Goal: Task Accomplishment & Management: Manage account settings

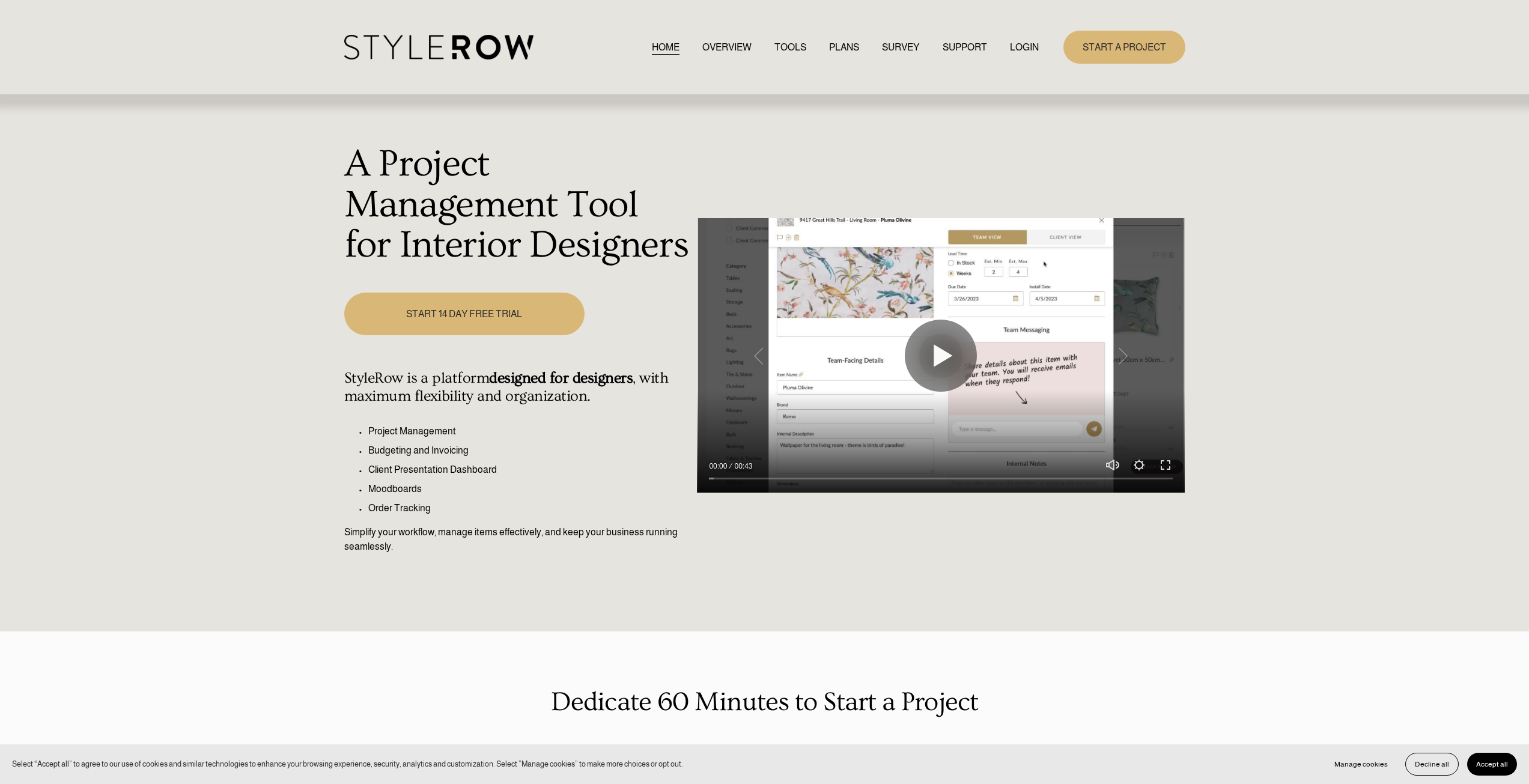
click at [1020, 49] on link "LOGIN" at bounding box center [1024, 47] width 29 height 16
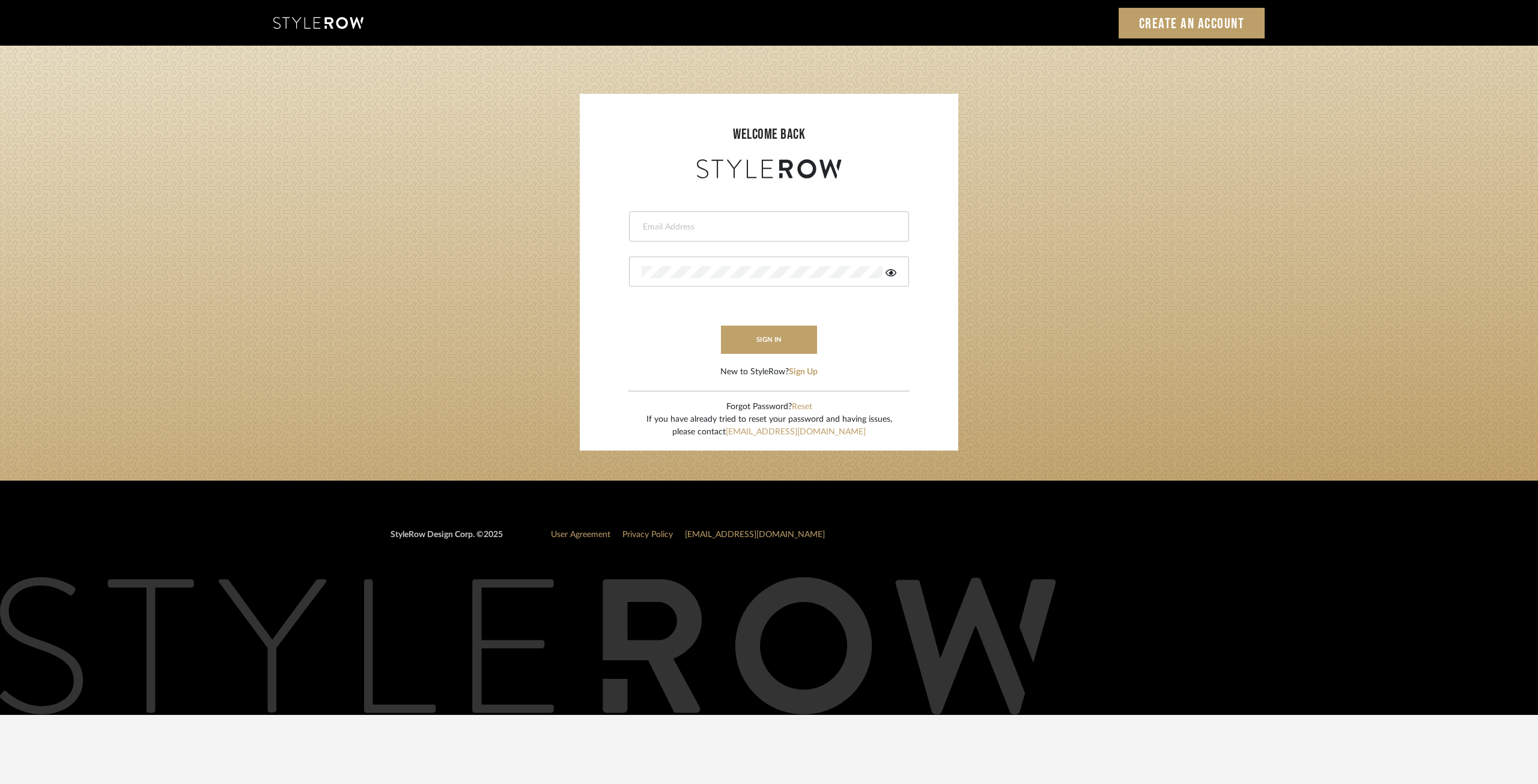
type input "ksears@morgantewilson.com"
click at [775, 325] on form "ksears@morgantewilson.com sign in New to StyleRow? Sign Up" at bounding box center [768, 280] width 354 height 197
click at [785, 343] on button "sign in" at bounding box center [769, 339] width 96 height 28
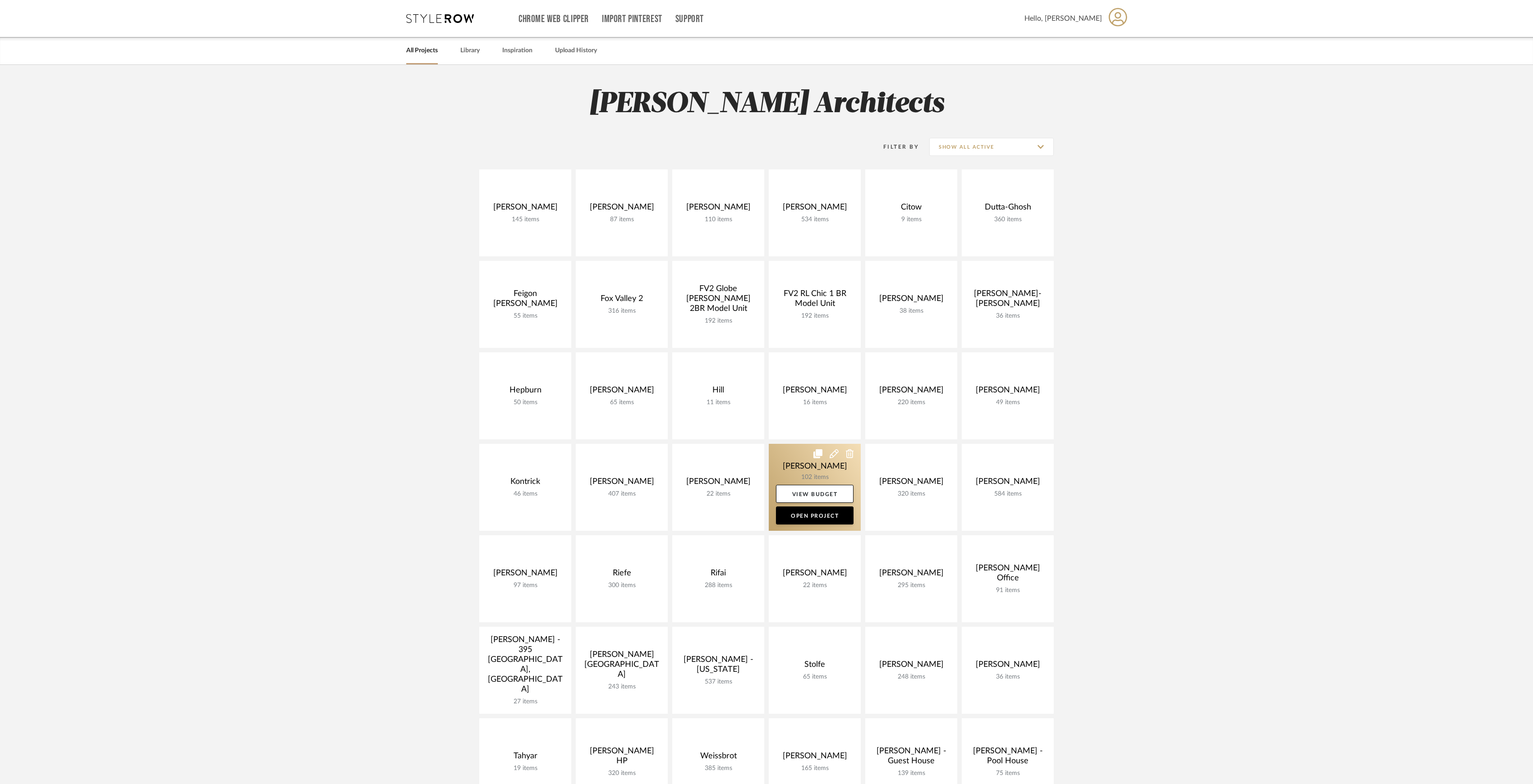
scroll to position [120, 0]
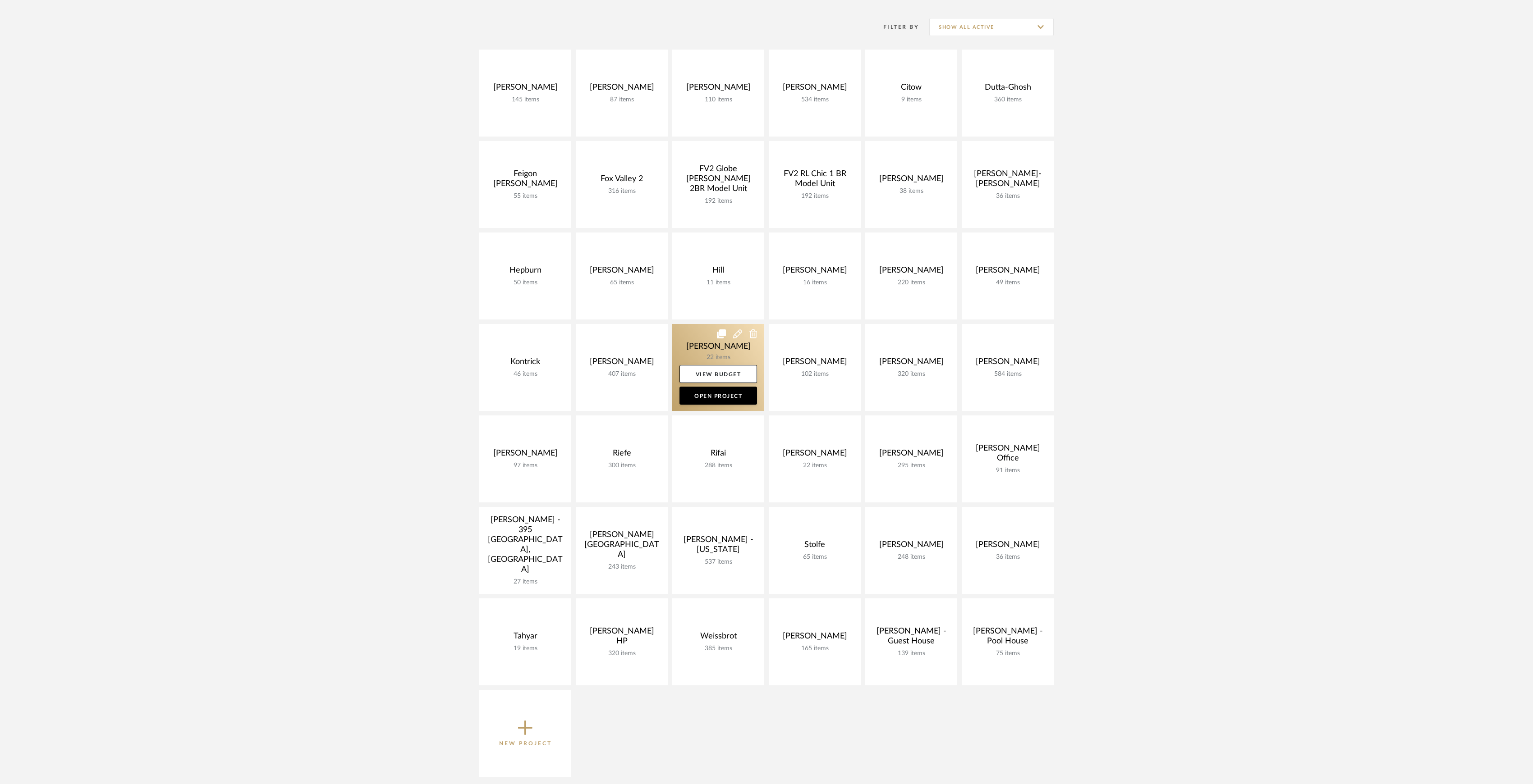
click at [722, 348] on link at bounding box center [718, 368] width 92 height 87
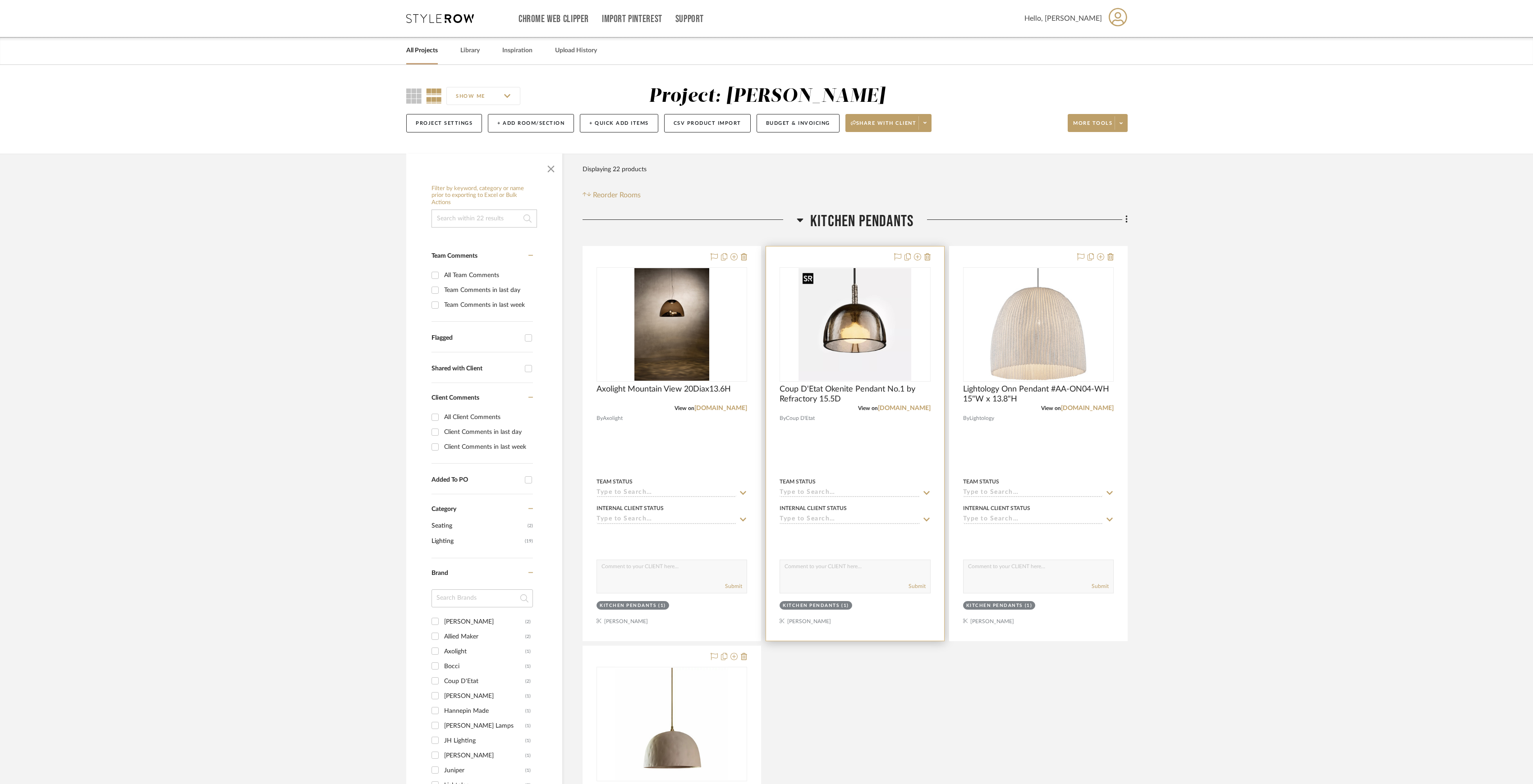
scroll to position [60, 0]
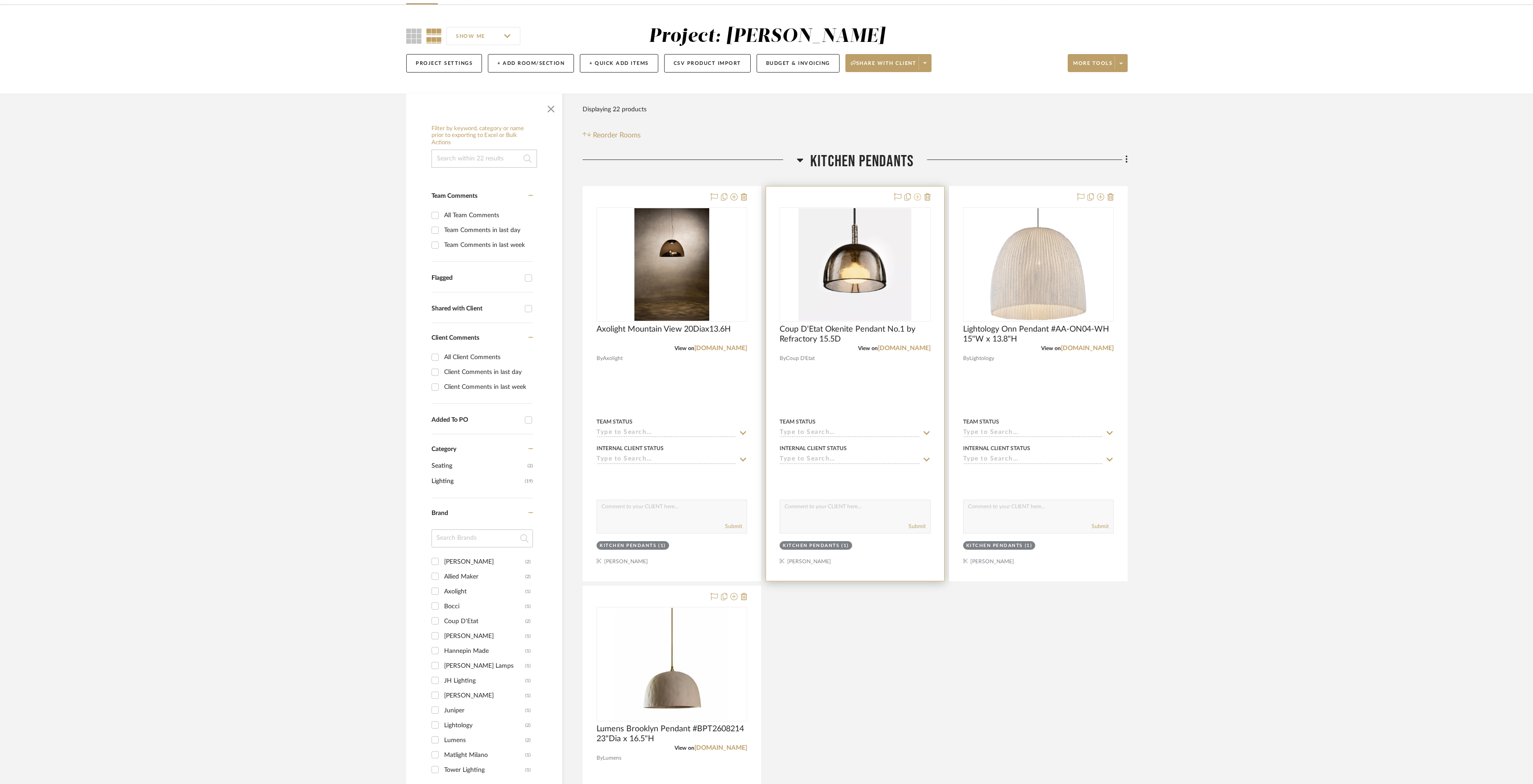
click at [918, 201] on icon at bounding box center [918, 197] width 7 height 7
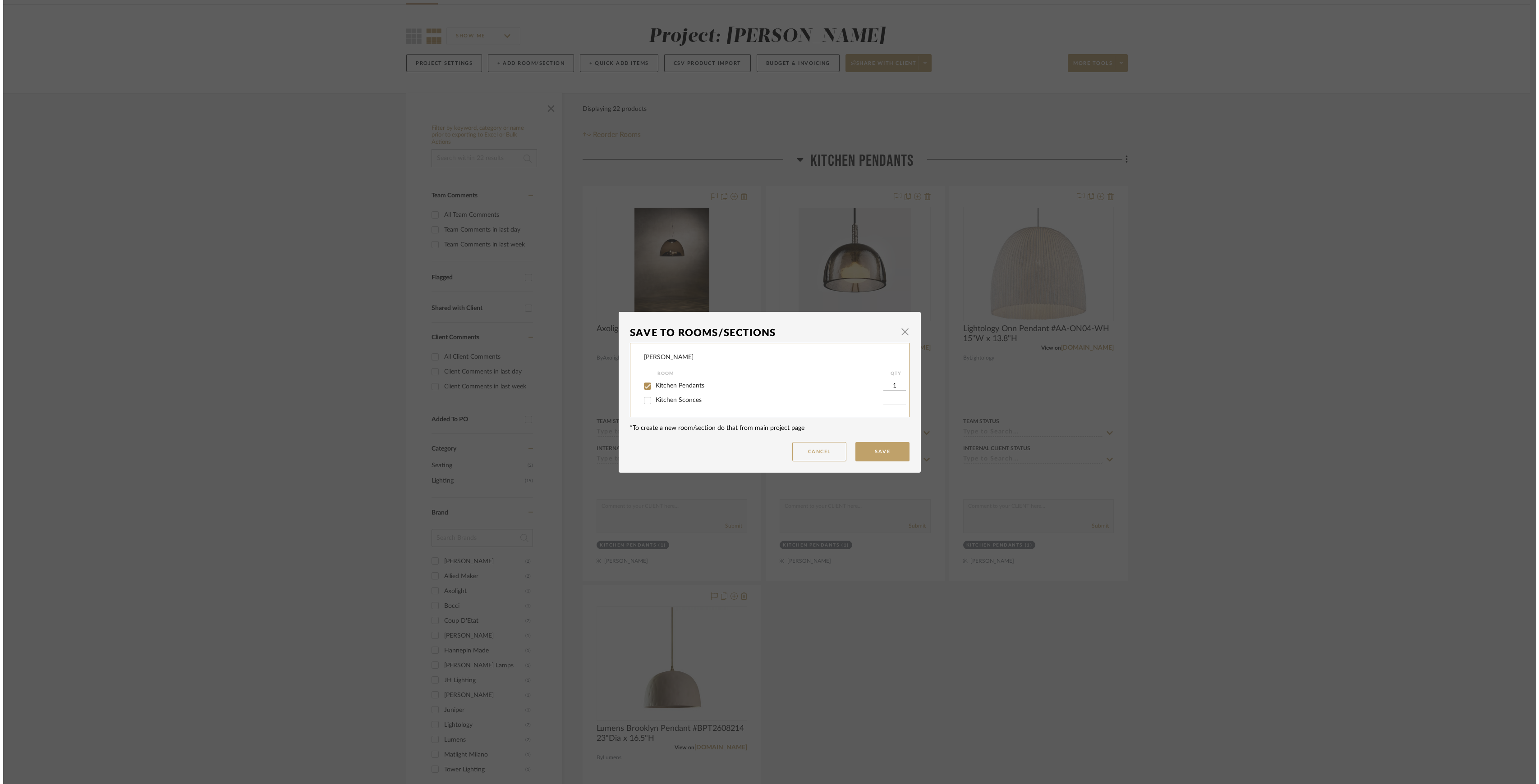
scroll to position [0, 0]
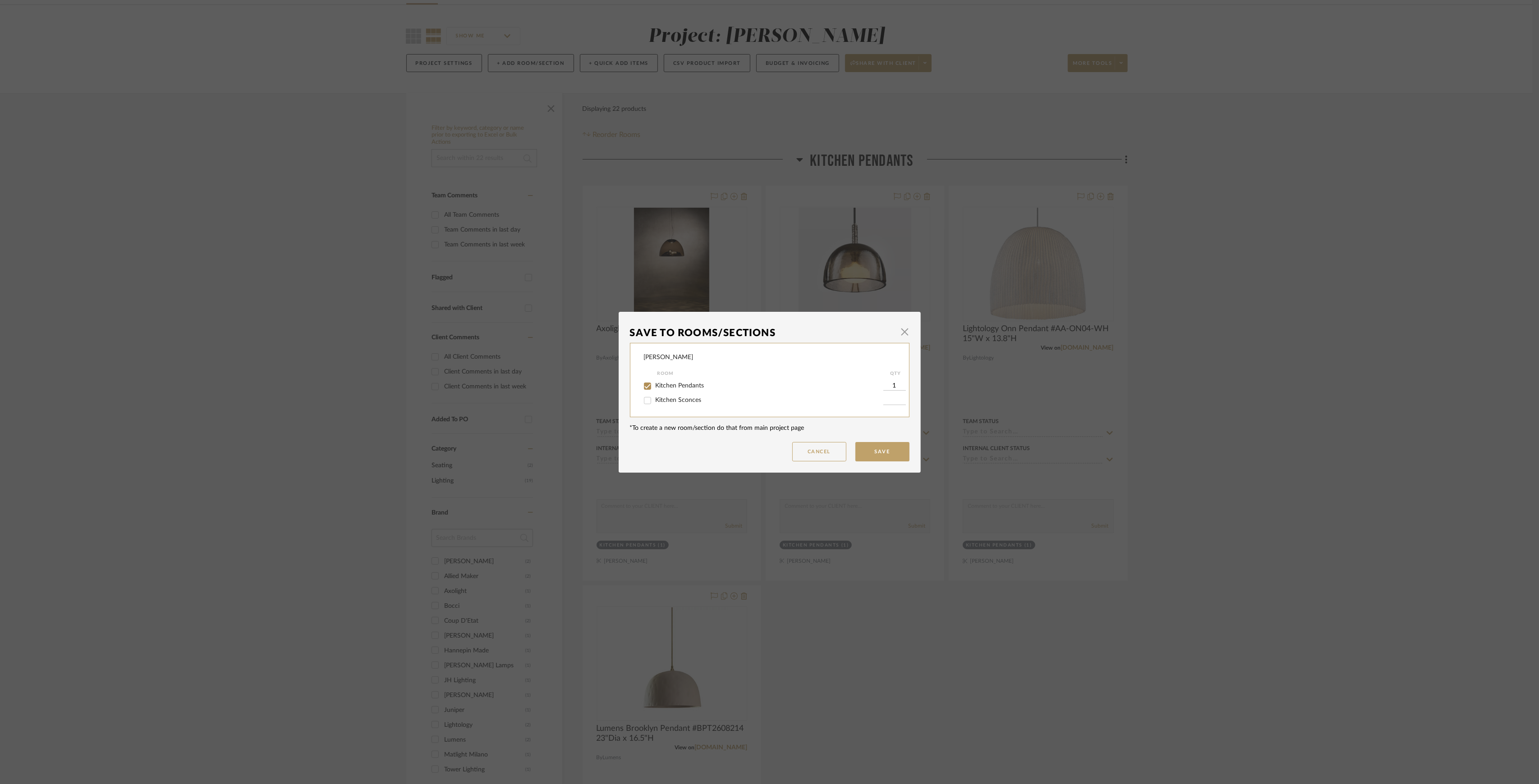
click at [655, 385] on span "Kitchen Pendants" at bounding box center [680, 386] width 49 height 7
click at [654, 385] on input "Kitchen Pendants" at bounding box center [648, 386] width 14 height 14
checkbox input "false"
click at [856, 444] on button "Save" at bounding box center [882, 451] width 54 height 19
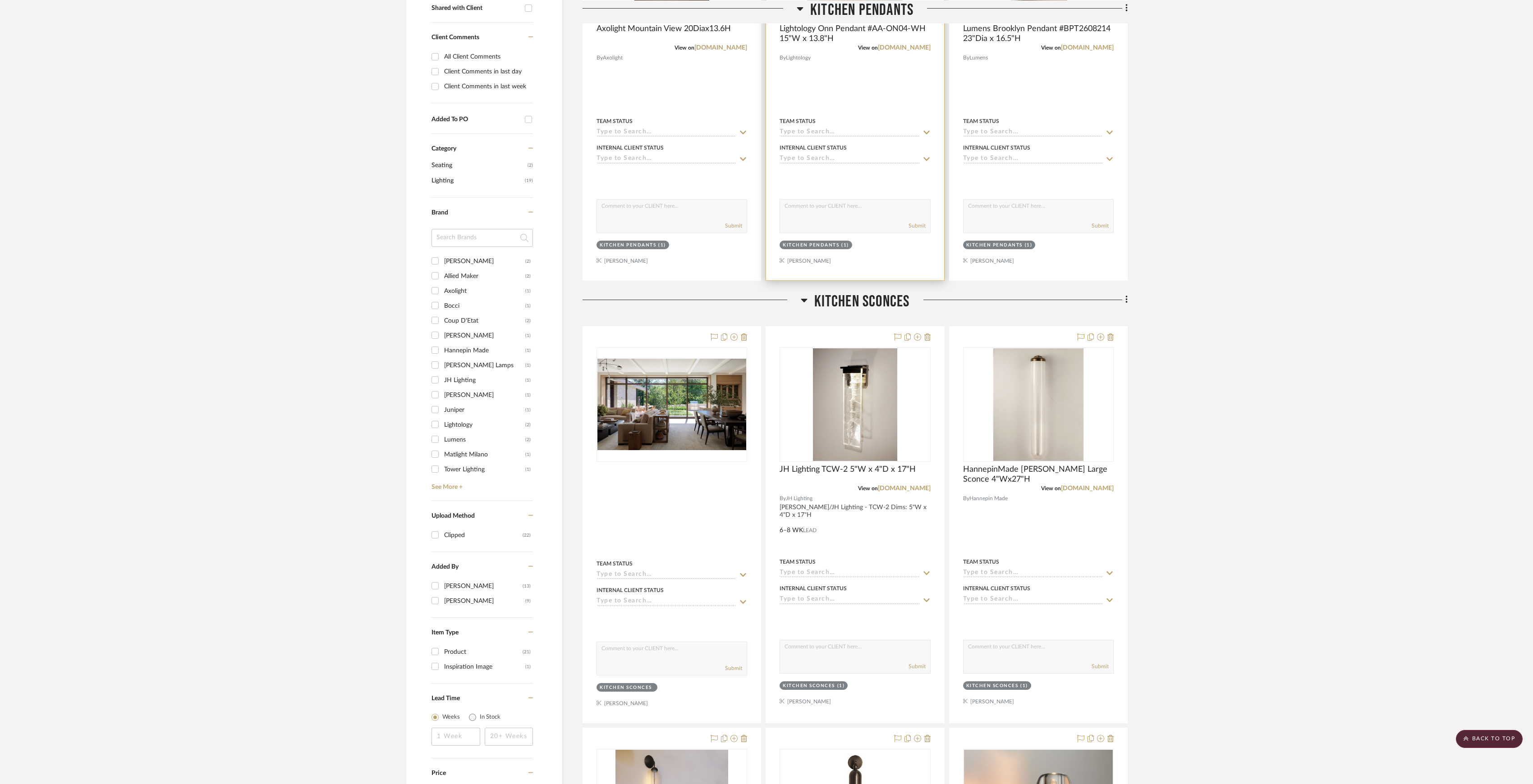
scroll to position [420, 0]
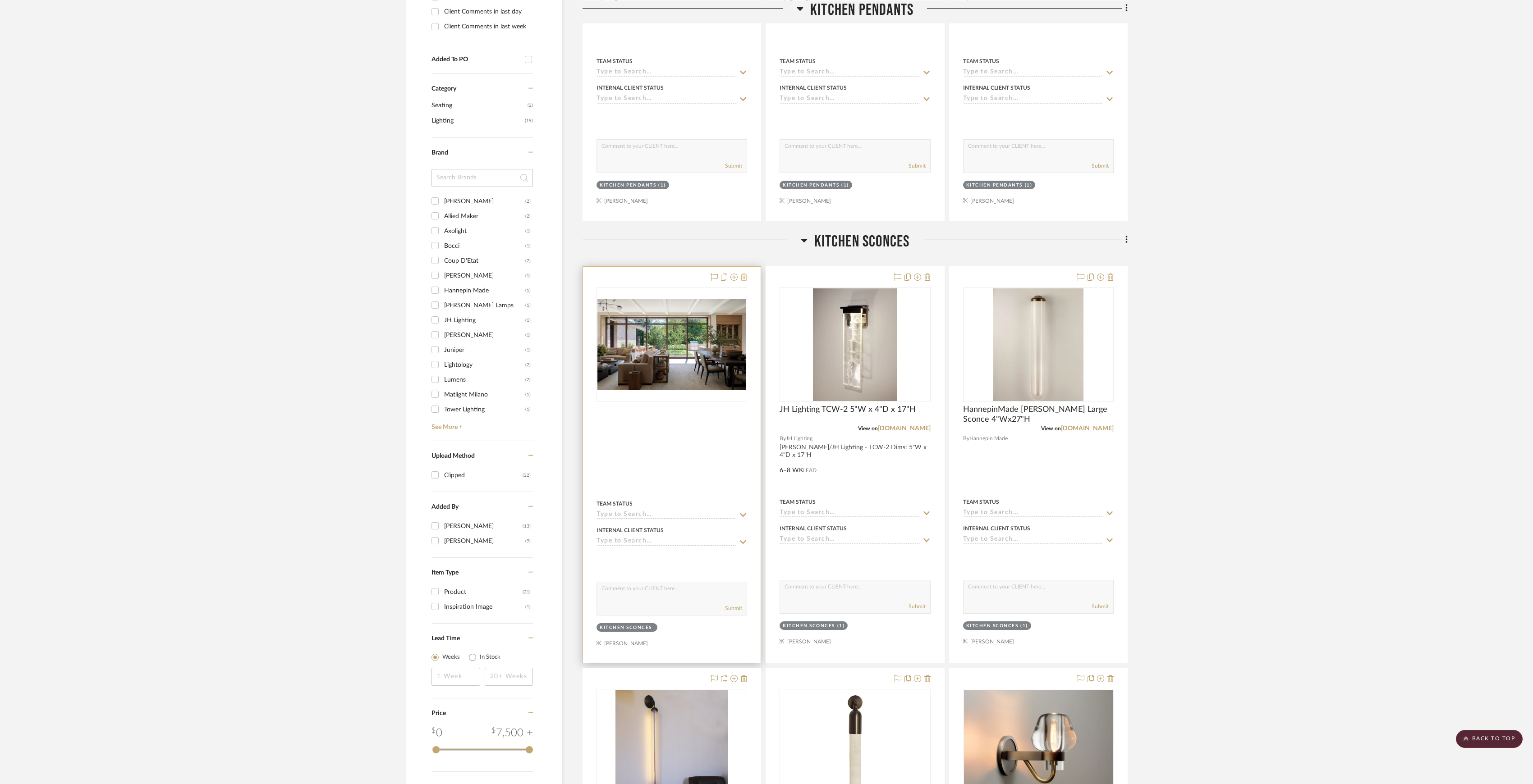
click at [744, 280] on icon at bounding box center [744, 277] width 7 height 7
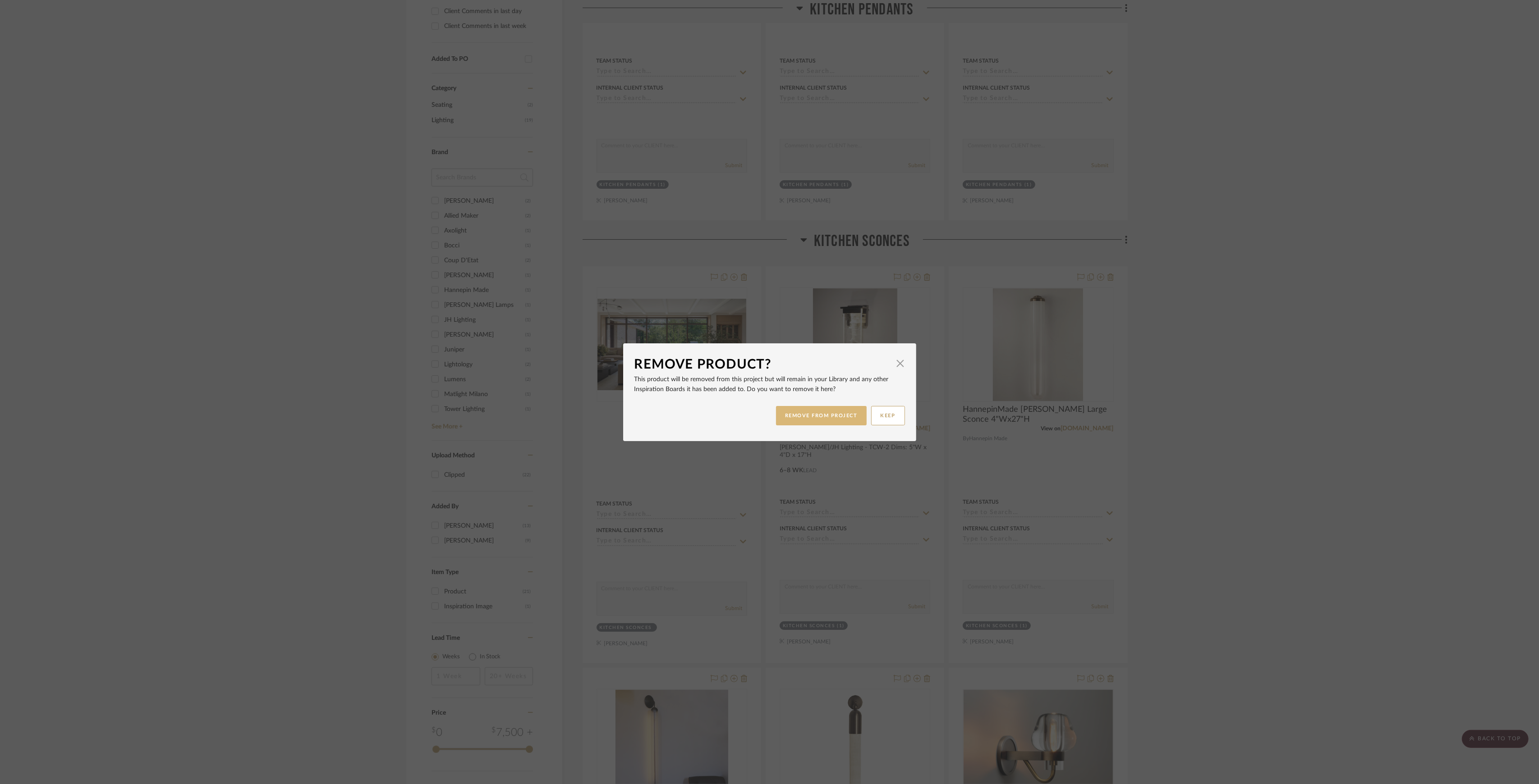
click at [824, 419] on button "REMOVE FROM PROJECT" at bounding box center [821, 416] width 91 height 19
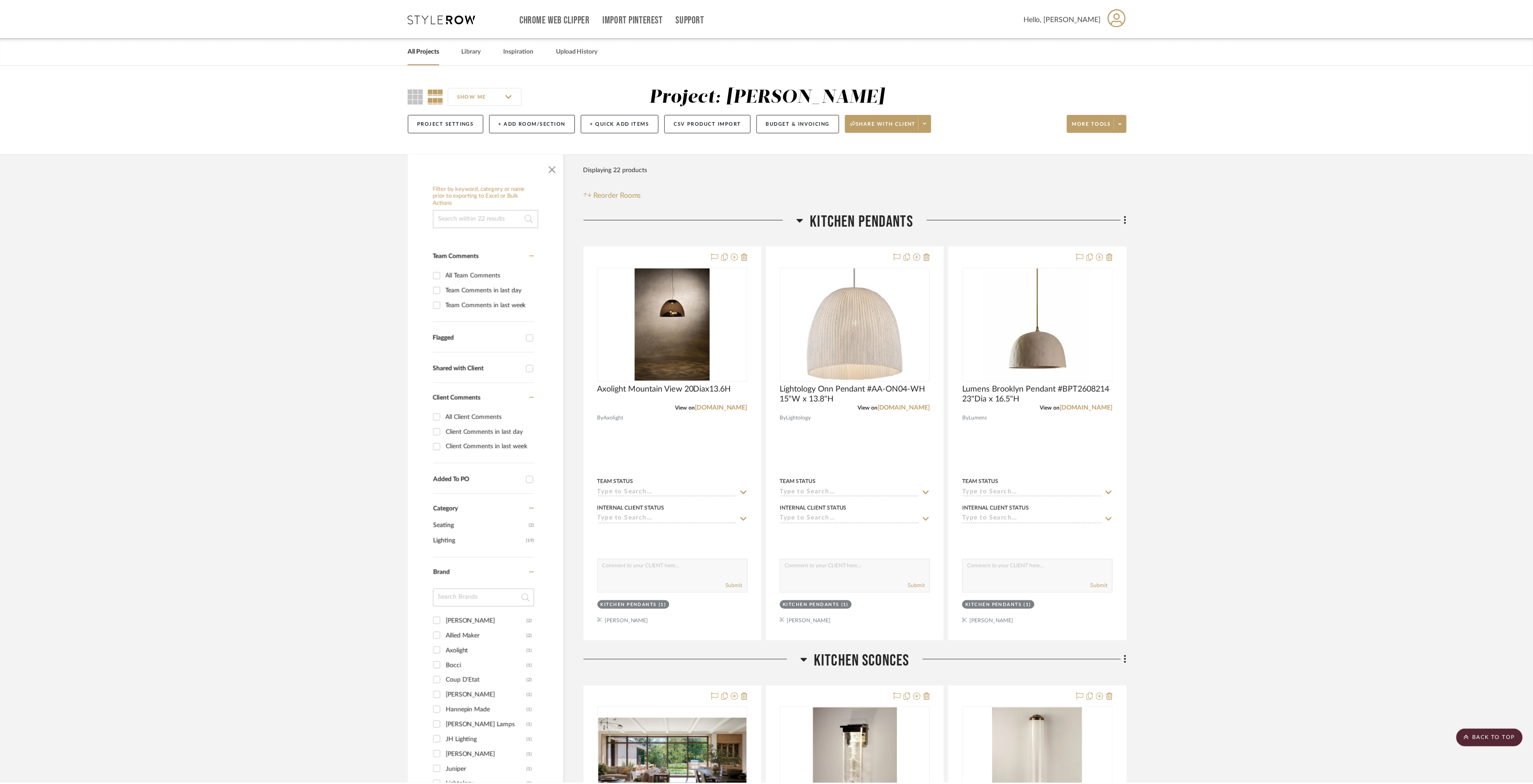
scroll to position [420, 0]
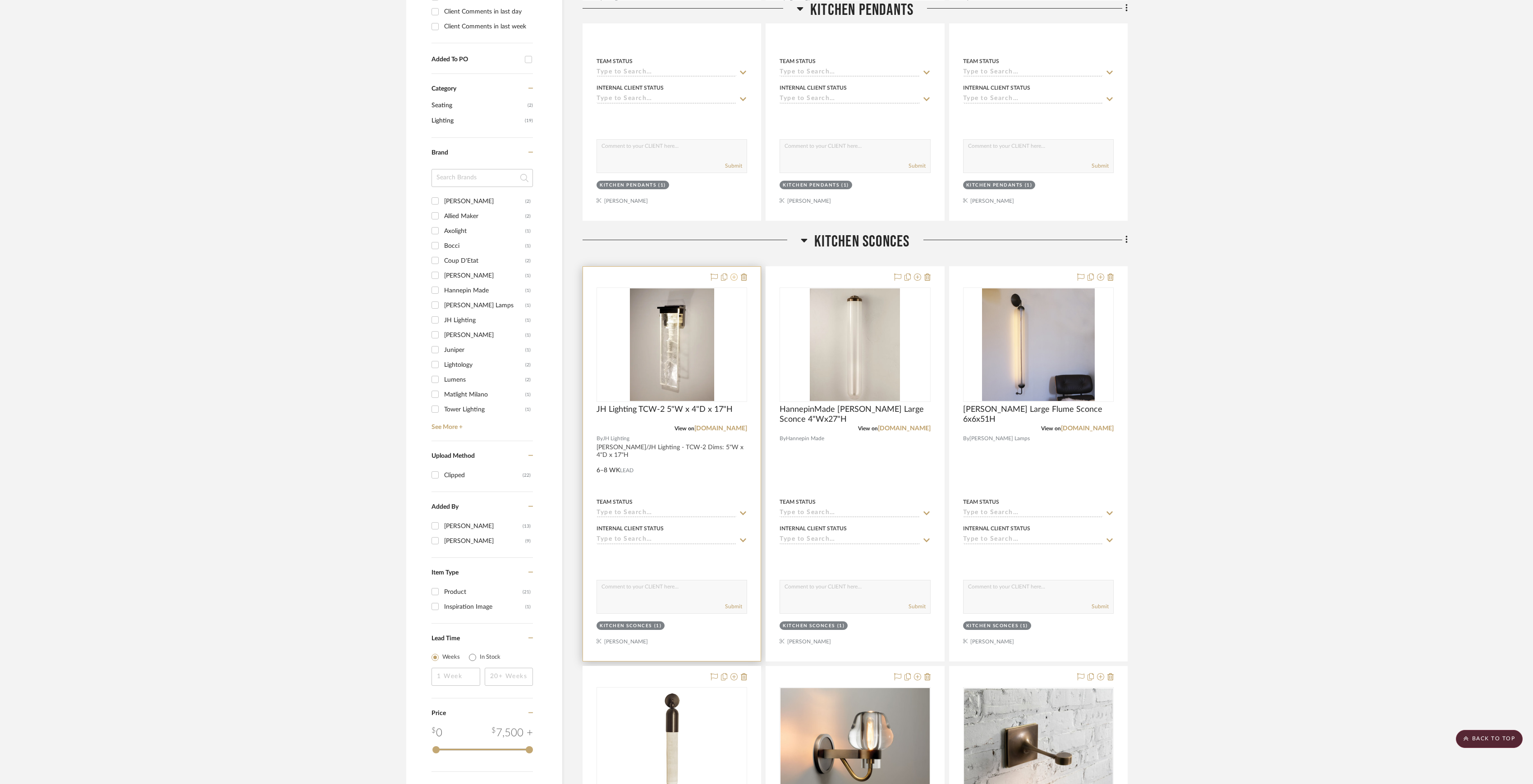
click at [732, 279] on icon at bounding box center [734, 277] width 7 height 7
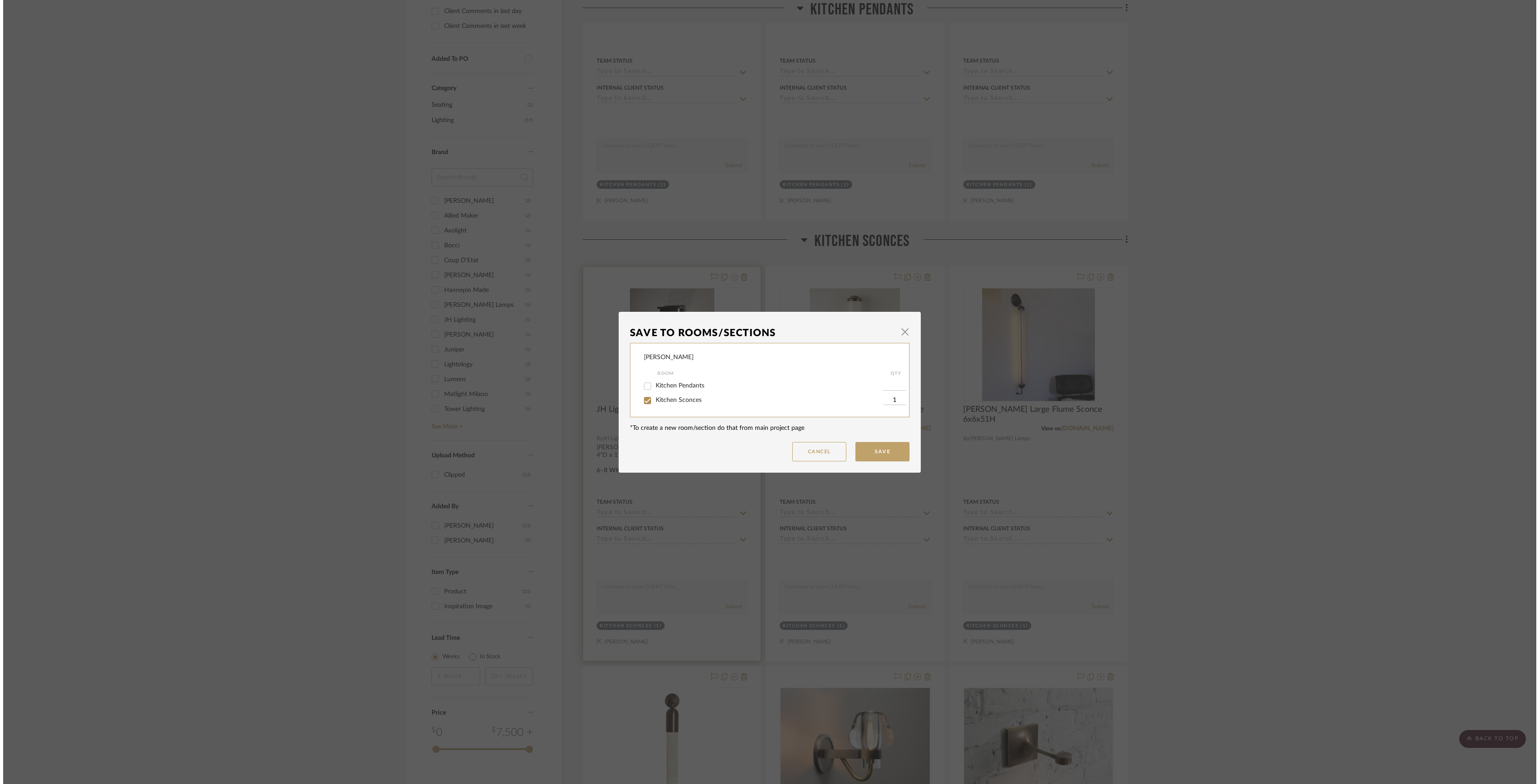
scroll to position [0, 0]
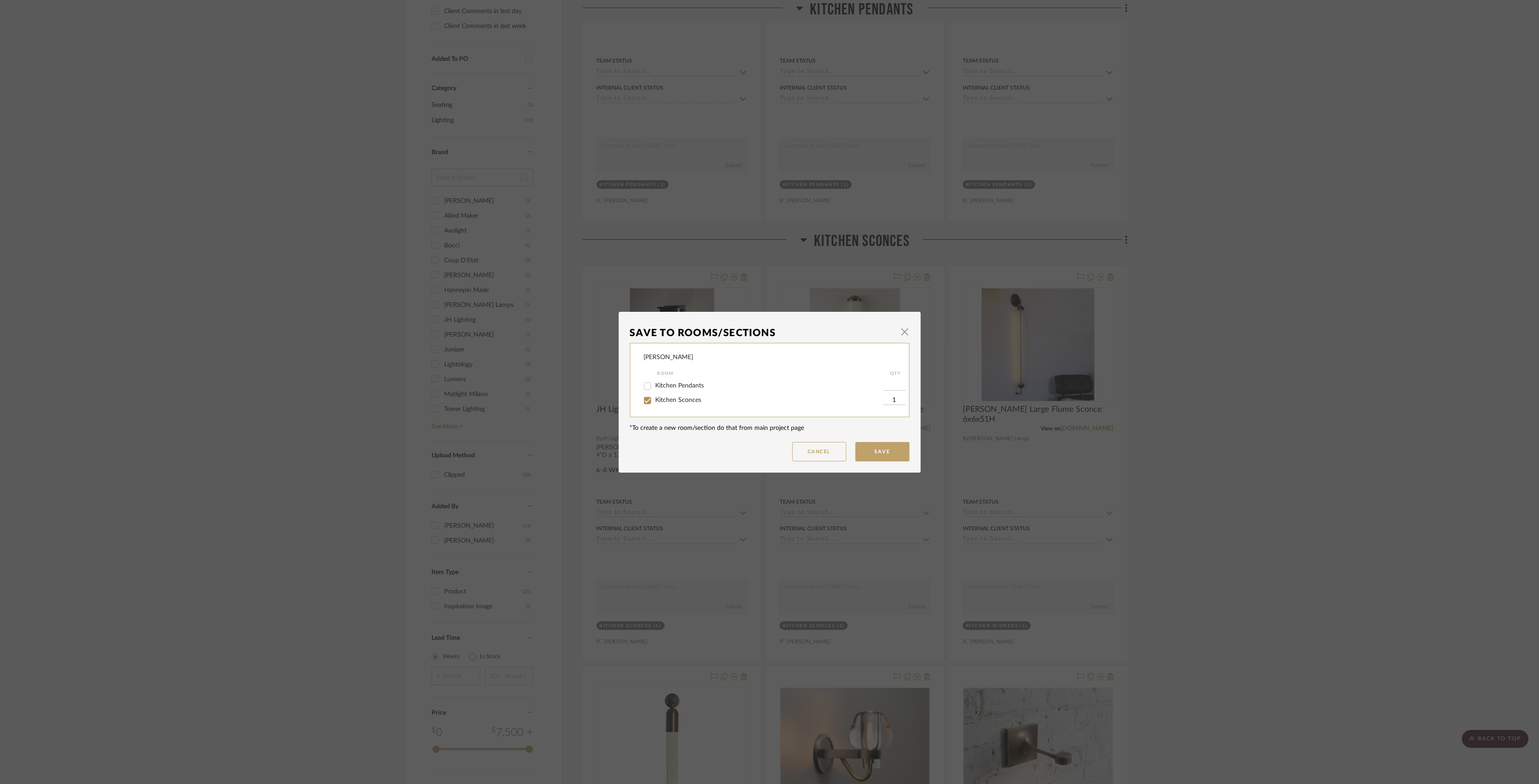
click at [682, 399] on span "Kitchen Sconces" at bounding box center [678, 400] width 46 height 7
click at [655, 399] on input "Kitchen Sconces" at bounding box center [648, 401] width 14 height 14
checkbox input "false"
click at [862, 447] on button "Save" at bounding box center [882, 451] width 54 height 19
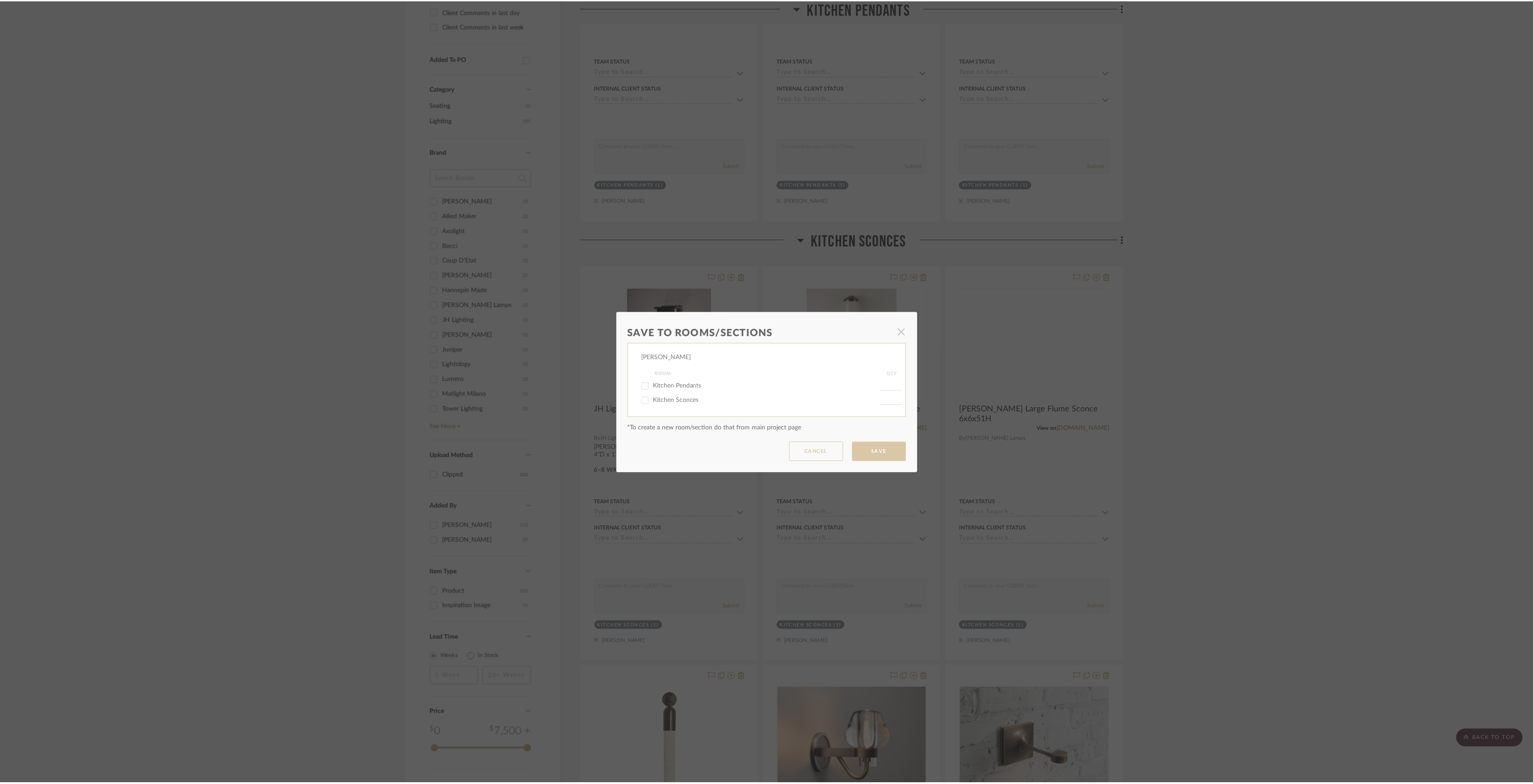
scroll to position [420, 0]
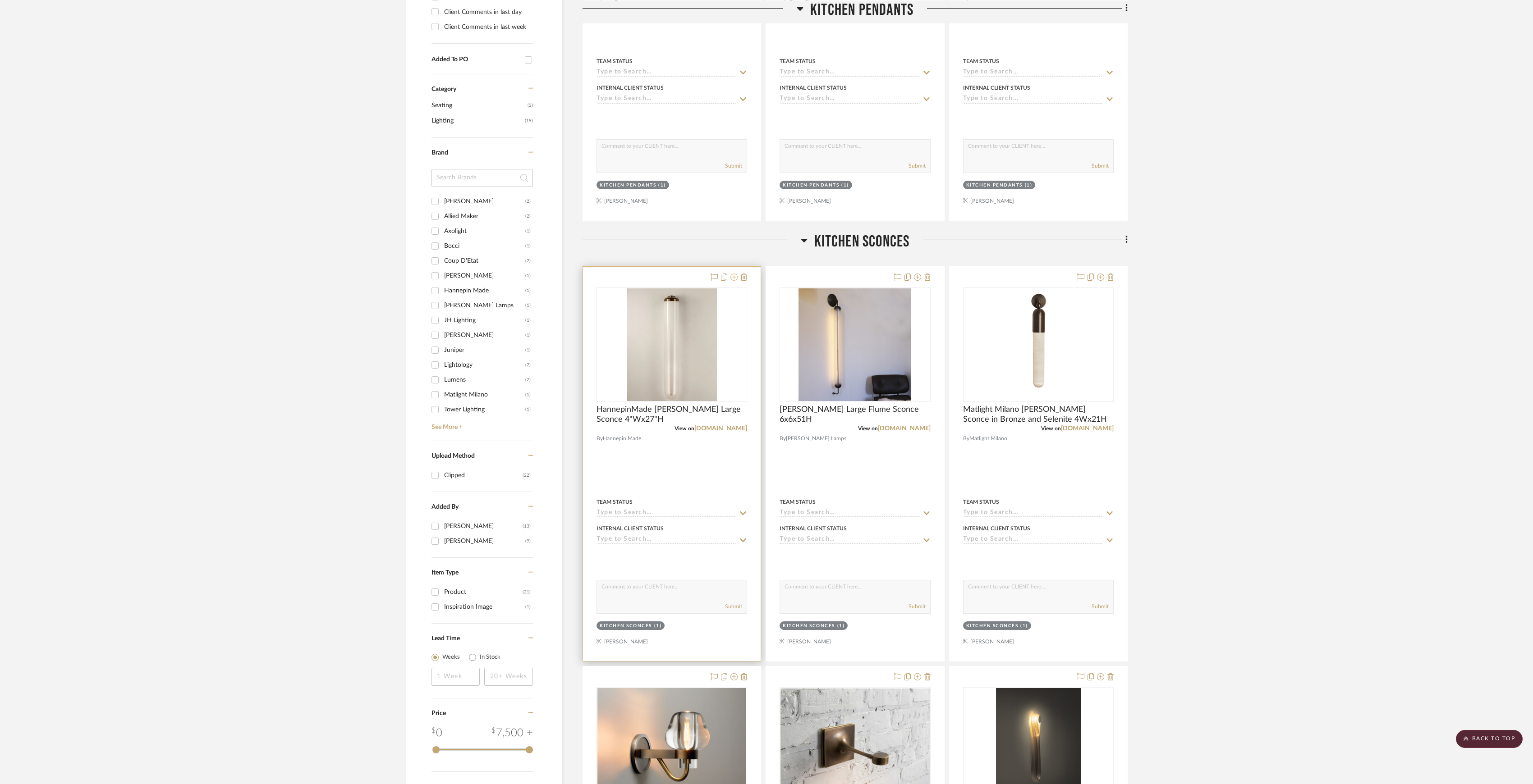
click at [731, 276] on icon at bounding box center [734, 277] width 7 height 7
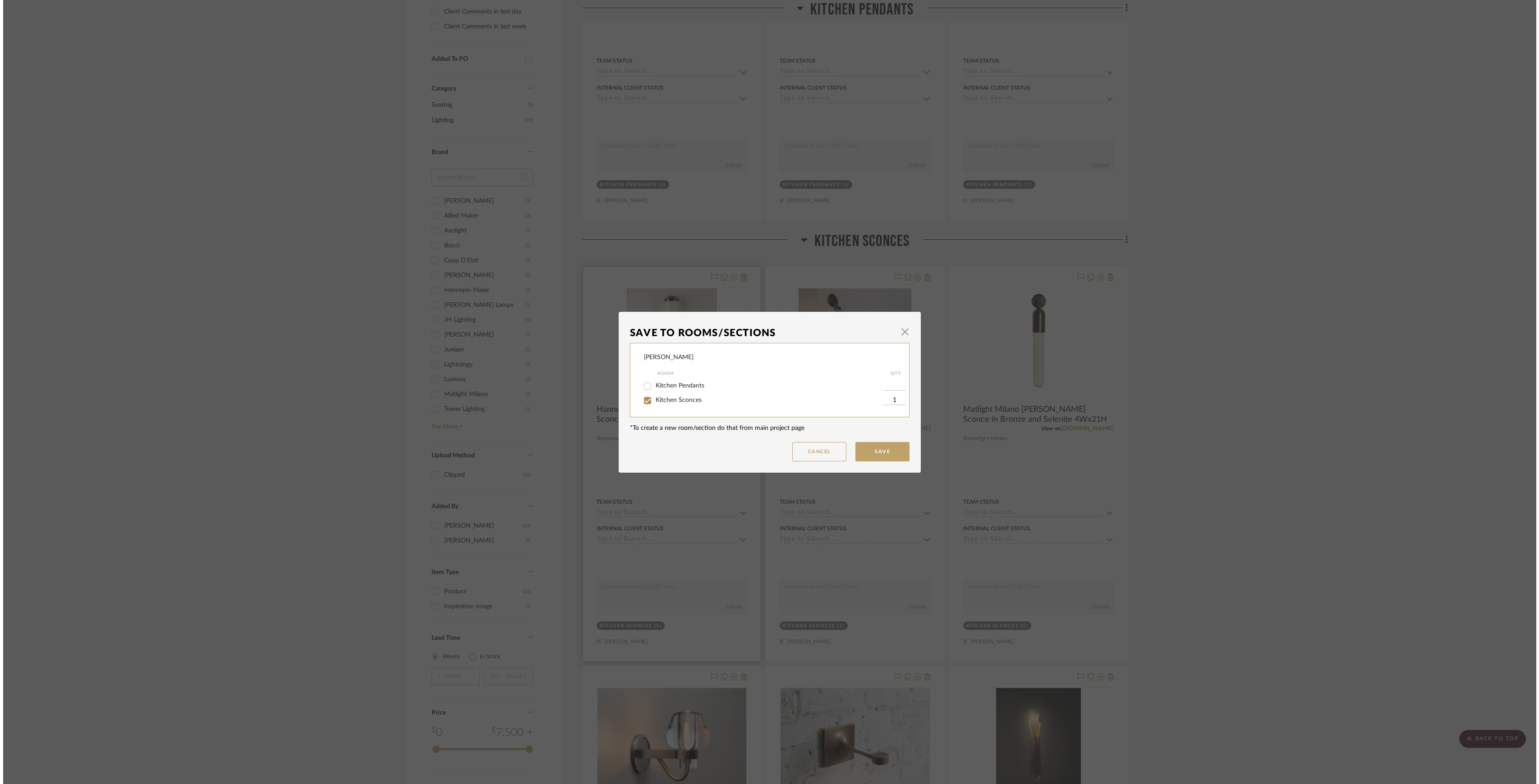
scroll to position [0, 0]
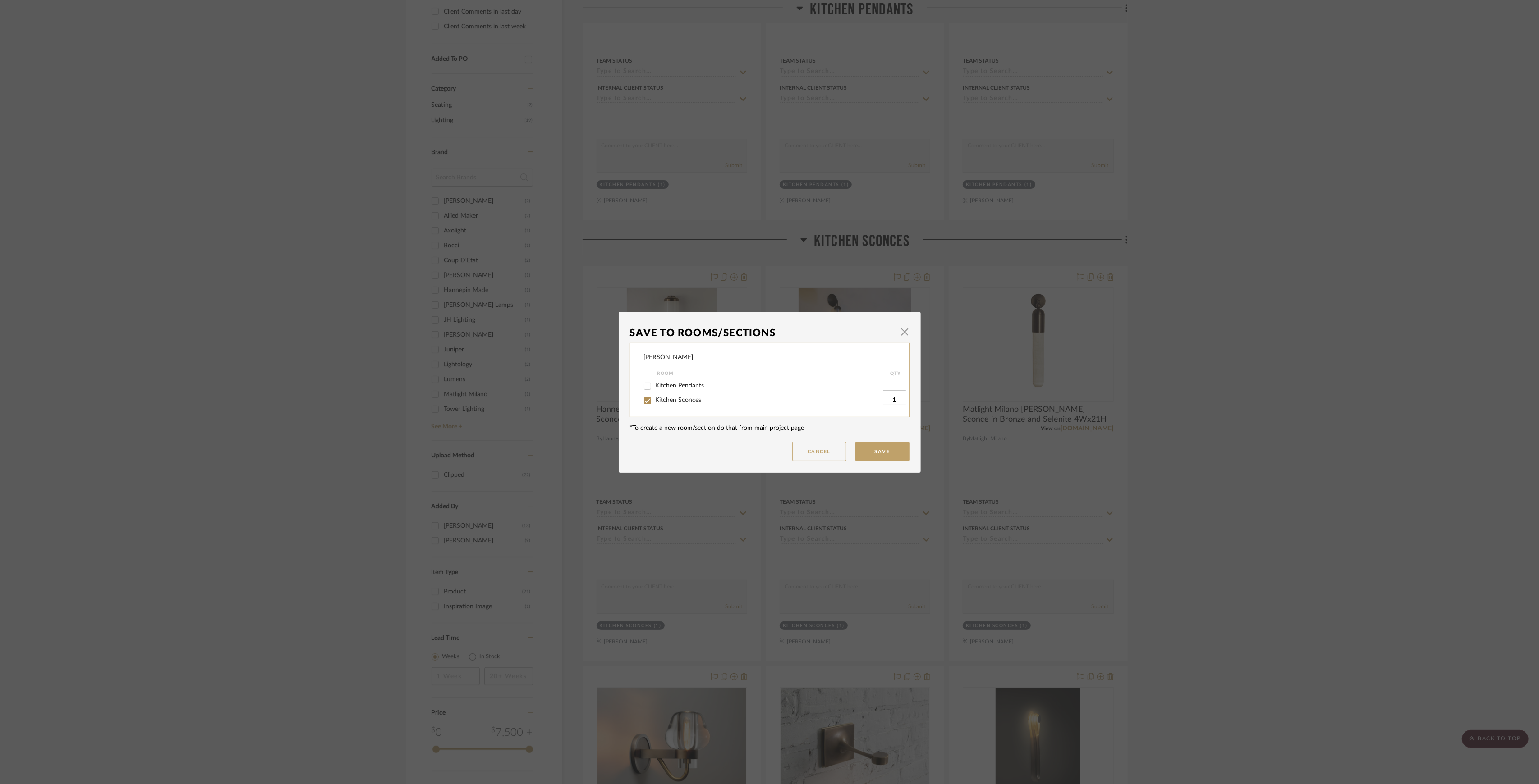
click at [683, 397] on span "Kitchen Sconces" at bounding box center [678, 400] width 46 height 7
click at [655, 397] on input "Kitchen Sconces" at bounding box center [648, 401] width 14 height 14
checkbox input "false"
click at [874, 446] on button "Save" at bounding box center [882, 451] width 54 height 19
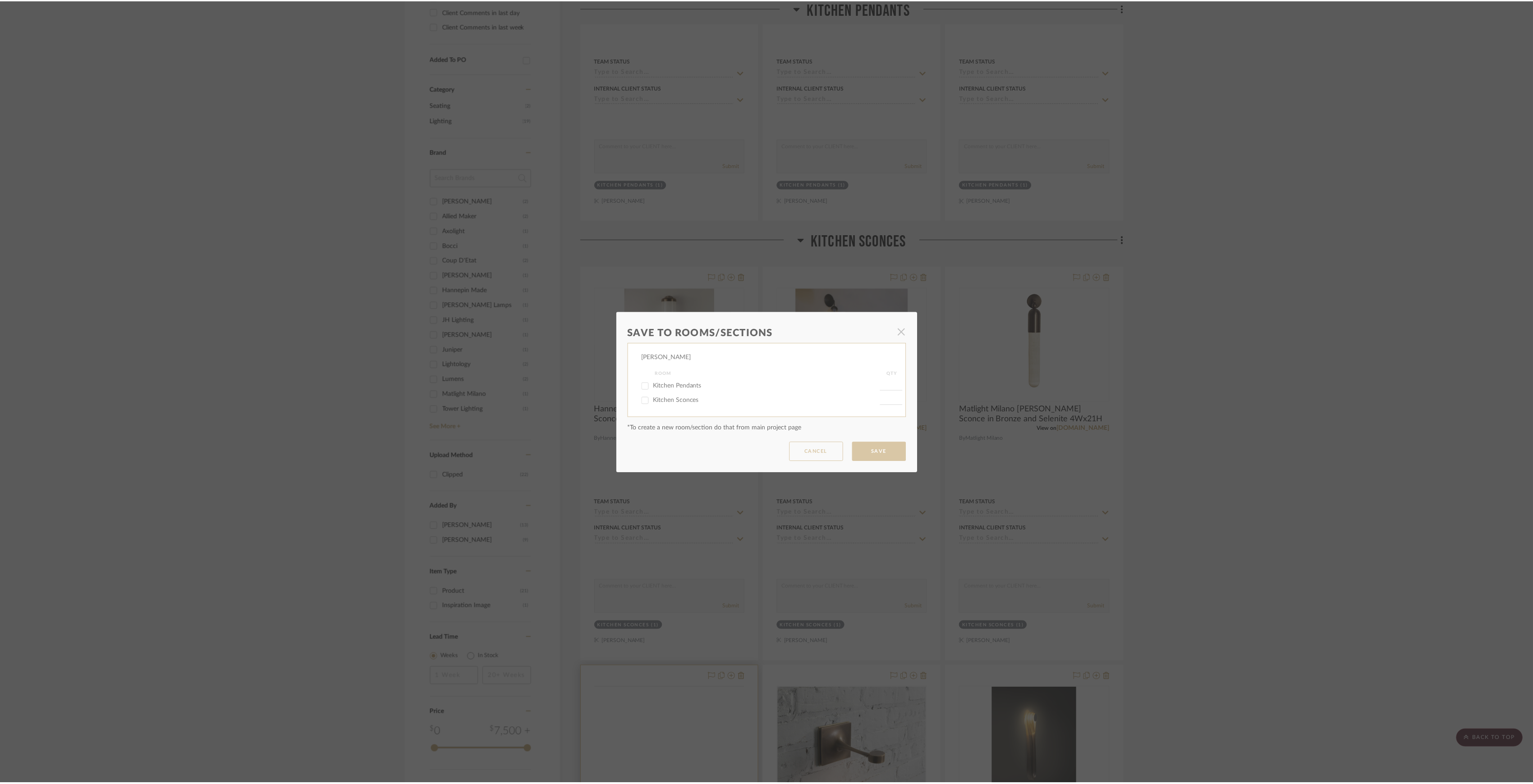
scroll to position [420, 0]
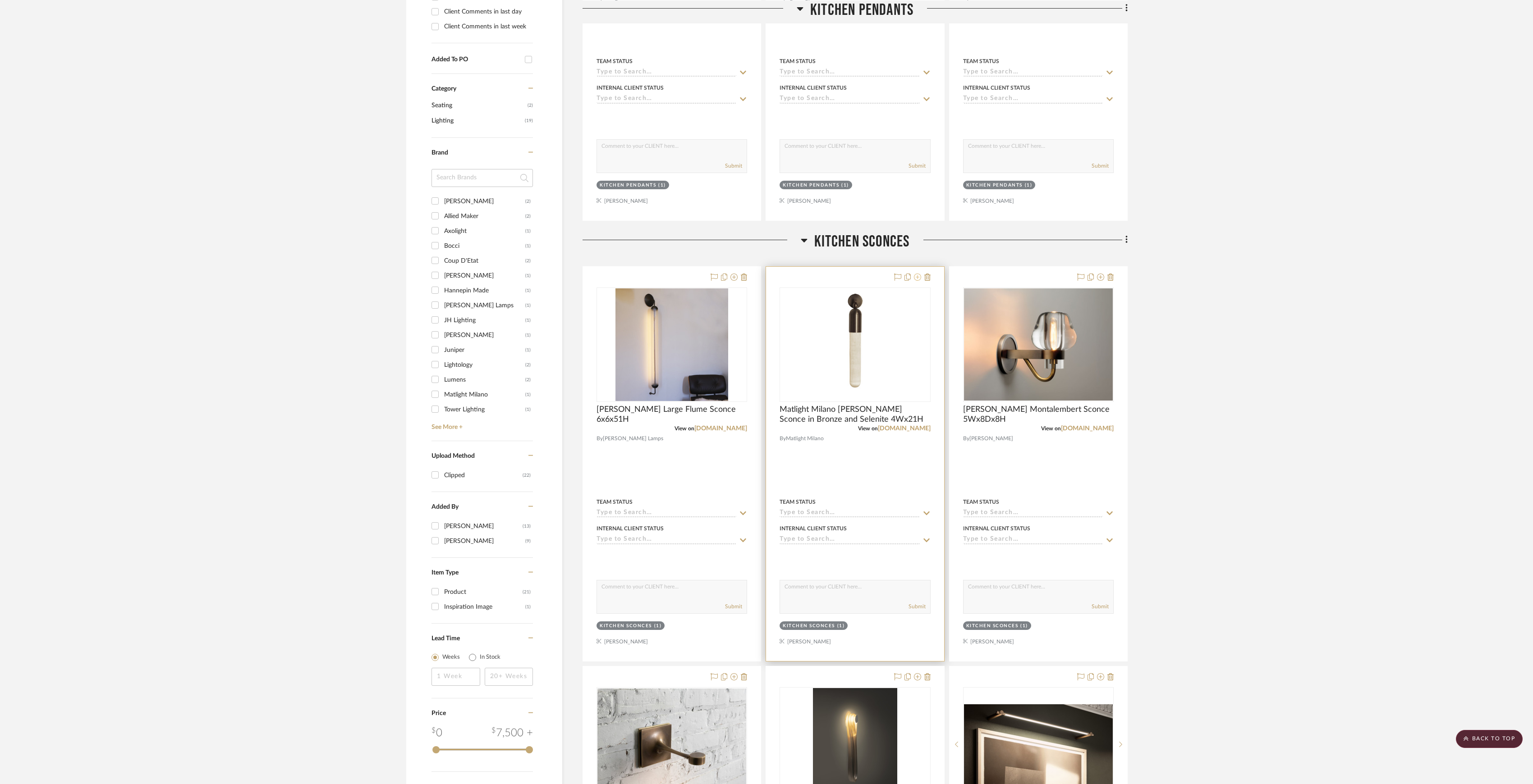
click at [915, 276] on icon at bounding box center [918, 277] width 7 height 7
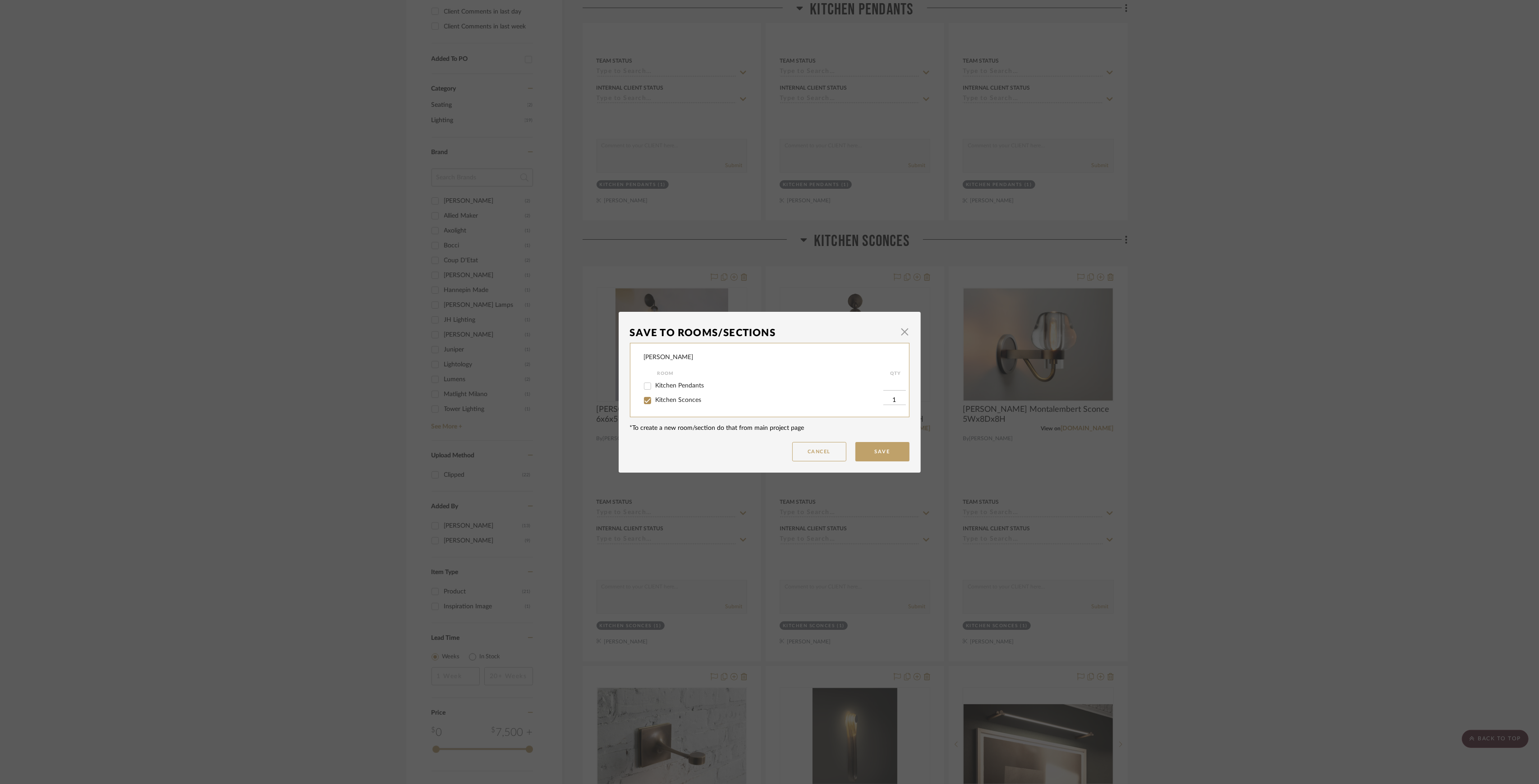
click at [692, 399] on span "Kitchen Sconces" at bounding box center [678, 400] width 46 height 7
click at [655, 399] on input "Kitchen Sconces" at bounding box center [648, 401] width 14 height 14
checkbox input "false"
click at [866, 455] on button "Save" at bounding box center [882, 451] width 54 height 19
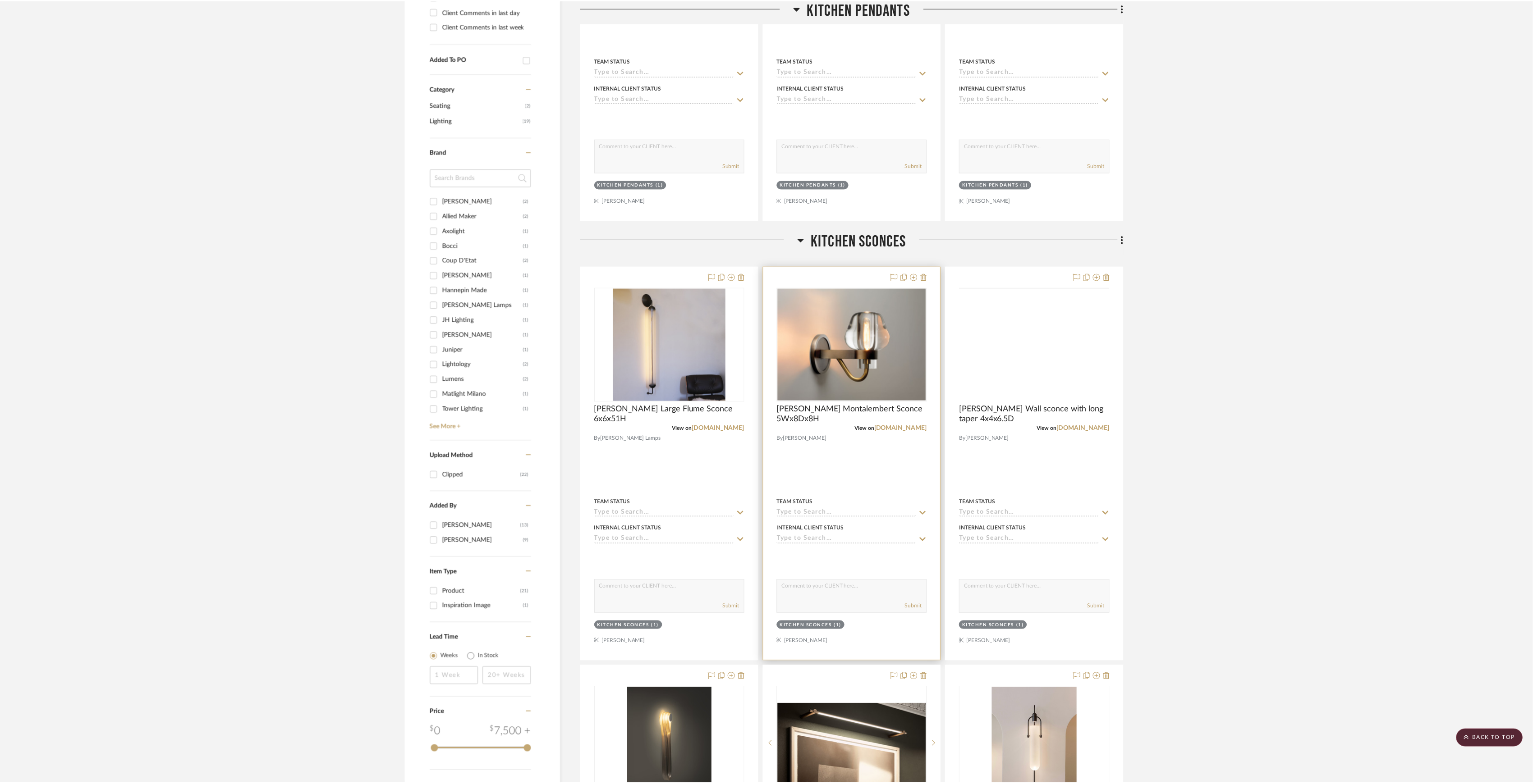
scroll to position [420, 0]
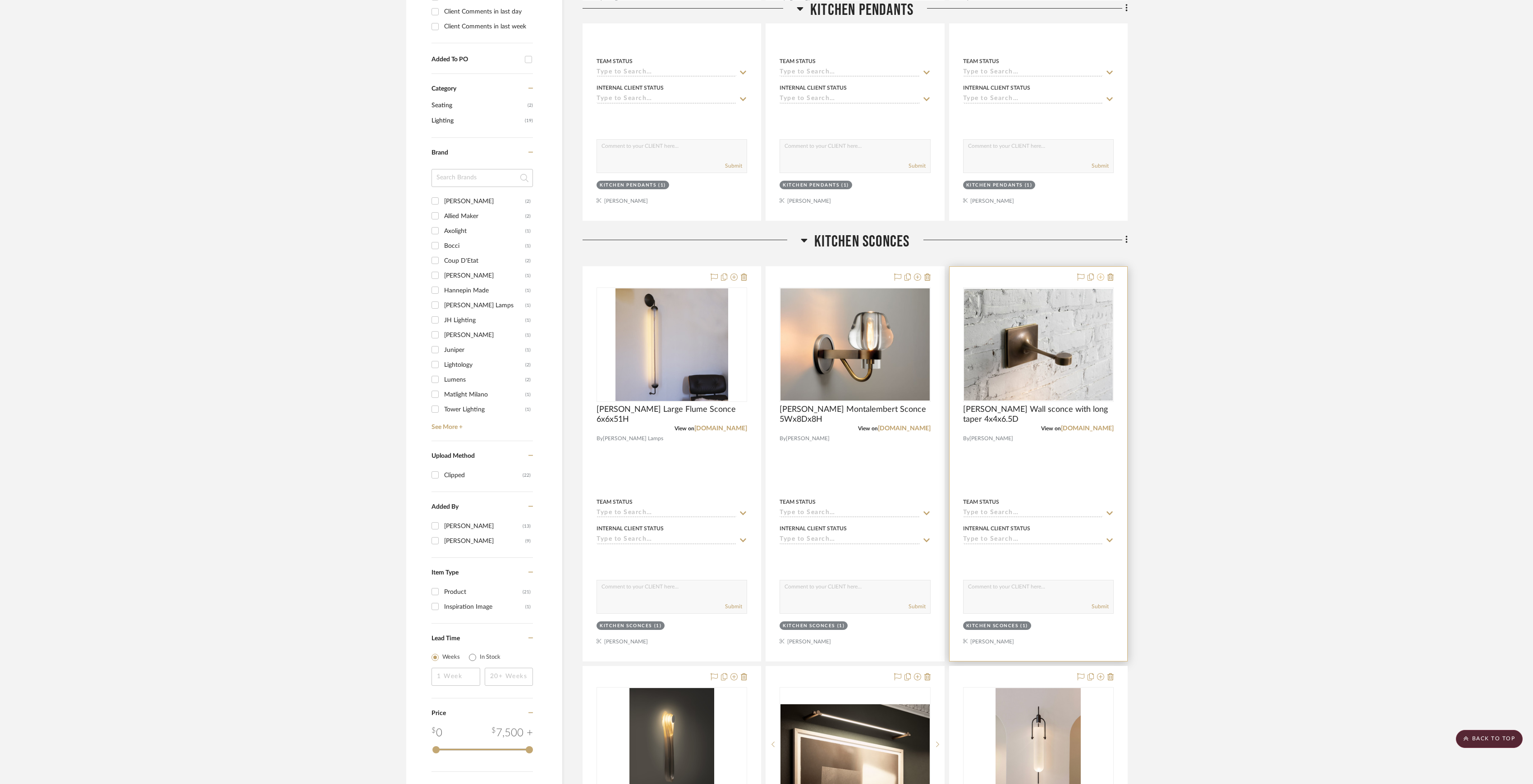
click at [1097, 276] on icon at bounding box center [1100, 277] width 7 height 7
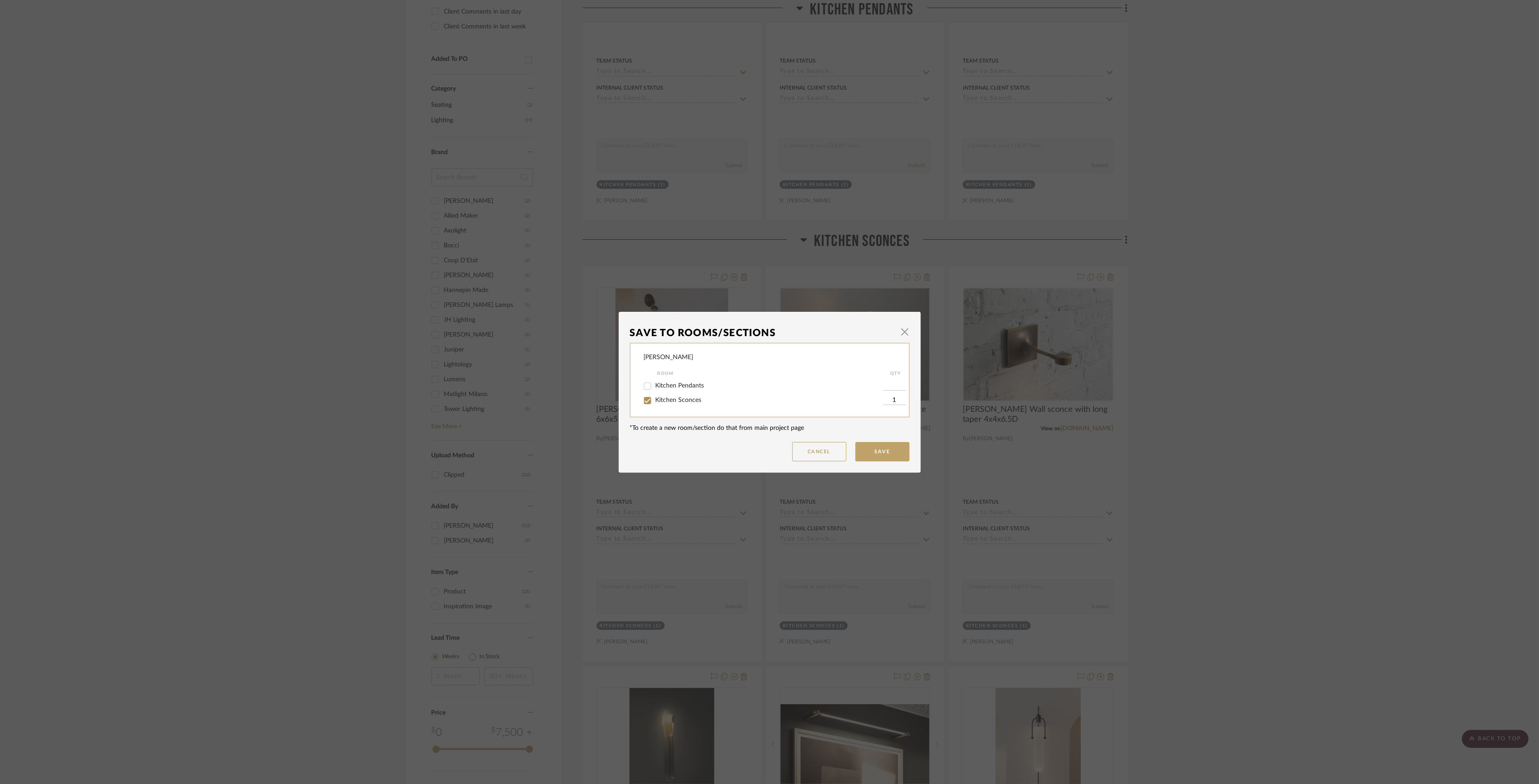
click at [692, 404] on label "Kitchen Sconces" at bounding box center [769, 400] width 228 height 8
click at [655, 404] on input "Kitchen Sconces" at bounding box center [648, 401] width 14 height 14
checkbox input "false"
click at [865, 446] on button "Save" at bounding box center [882, 451] width 54 height 19
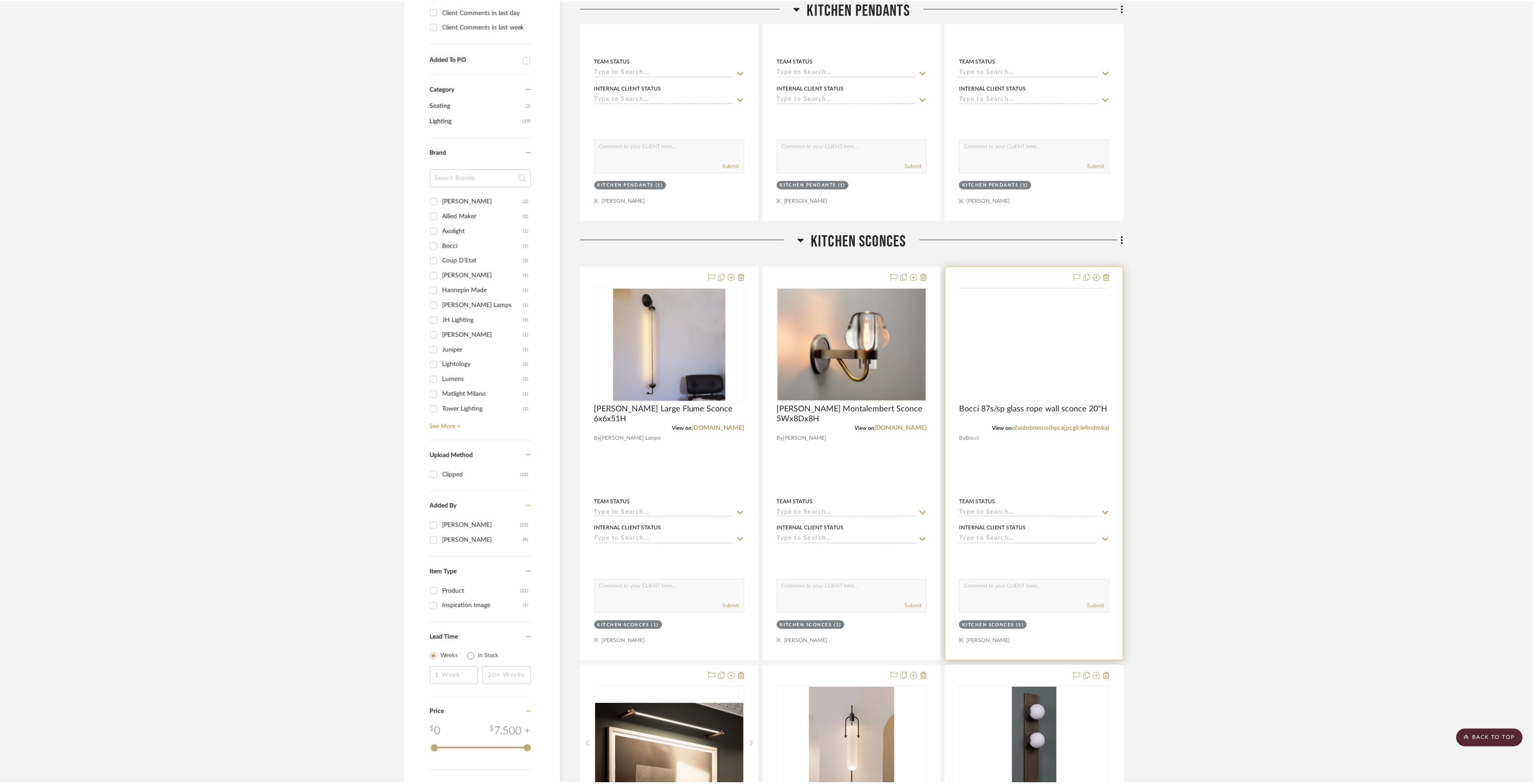
scroll to position [420, 0]
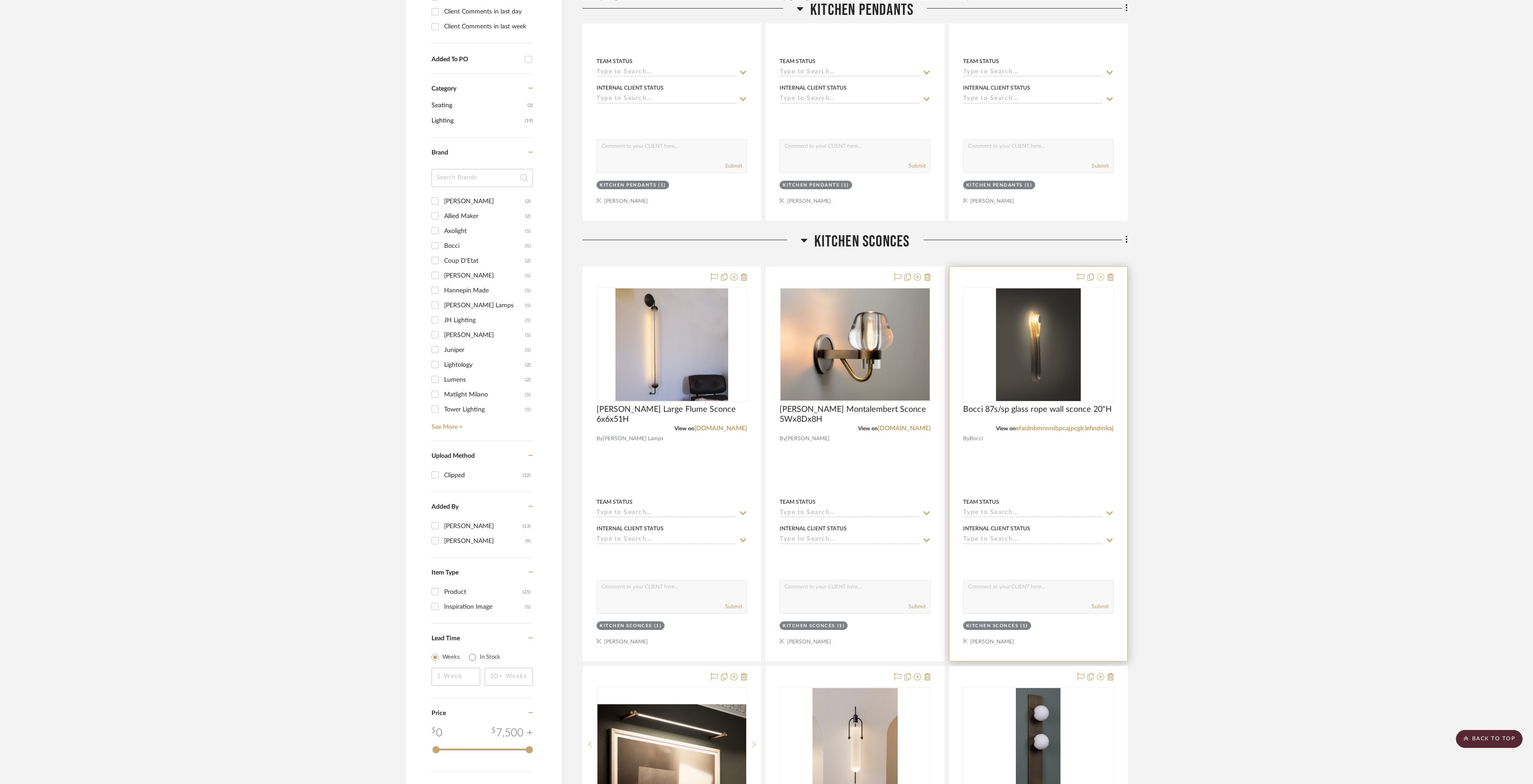
click at [1099, 276] on icon at bounding box center [1100, 277] width 7 height 7
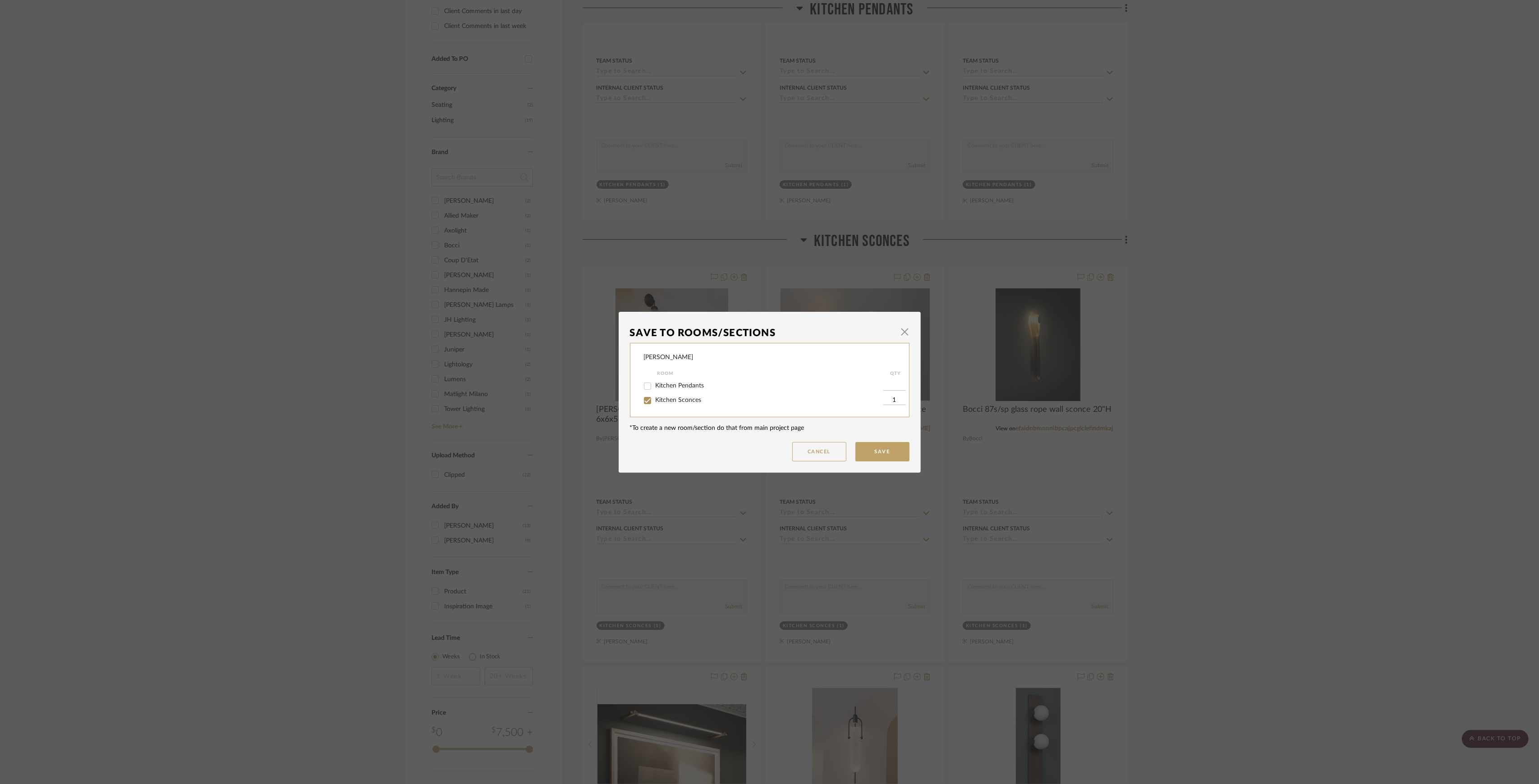
click at [674, 399] on span "Kitchen Sconces" at bounding box center [678, 400] width 46 height 7
click at [655, 399] on input "Kitchen Sconces" at bounding box center [648, 401] width 14 height 14
checkbox input "false"
click at [890, 451] on button "Save" at bounding box center [882, 451] width 54 height 19
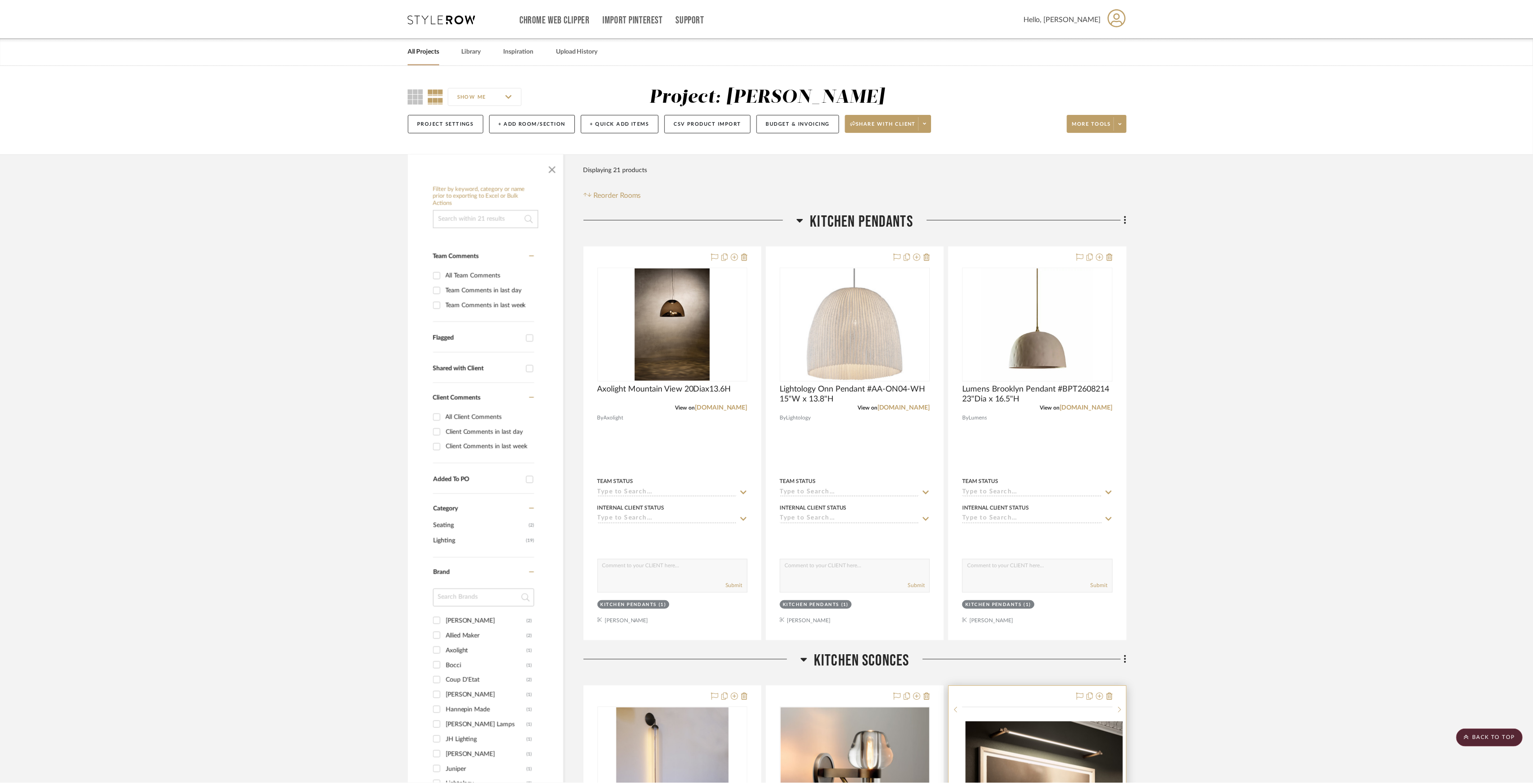
scroll to position [420, 0]
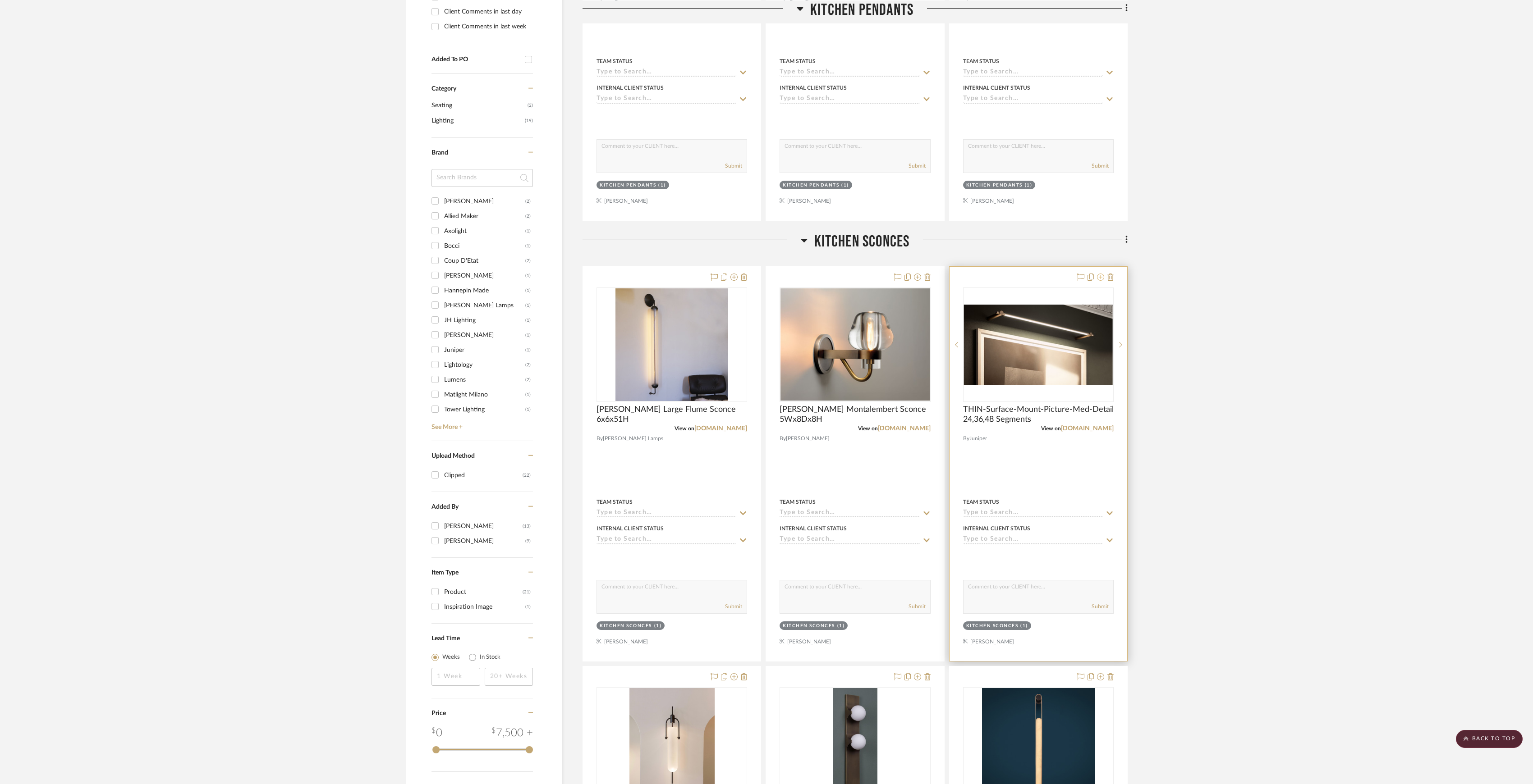
click at [1099, 278] on icon at bounding box center [1100, 277] width 7 height 7
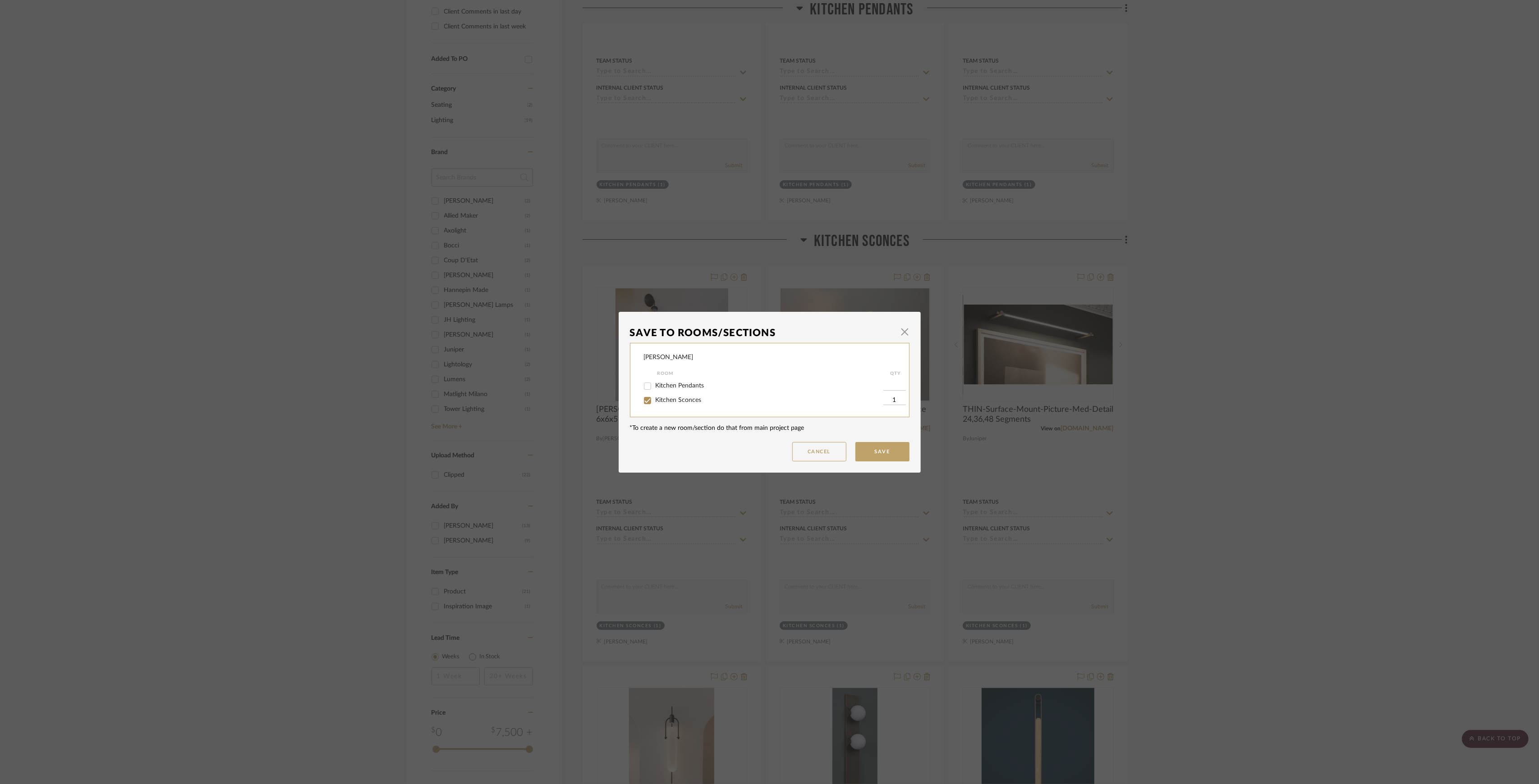
click at [691, 398] on span "Kitchen Sconces" at bounding box center [678, 400] width 46 height 7
click at [655, 398] on input "Kitchen Sconces" at bounding box center [648, 401] width 14 height 14
checkbox input "false"
click at [859, 442] on button "Save" at bounding box center [882, 451] width 54 height 19
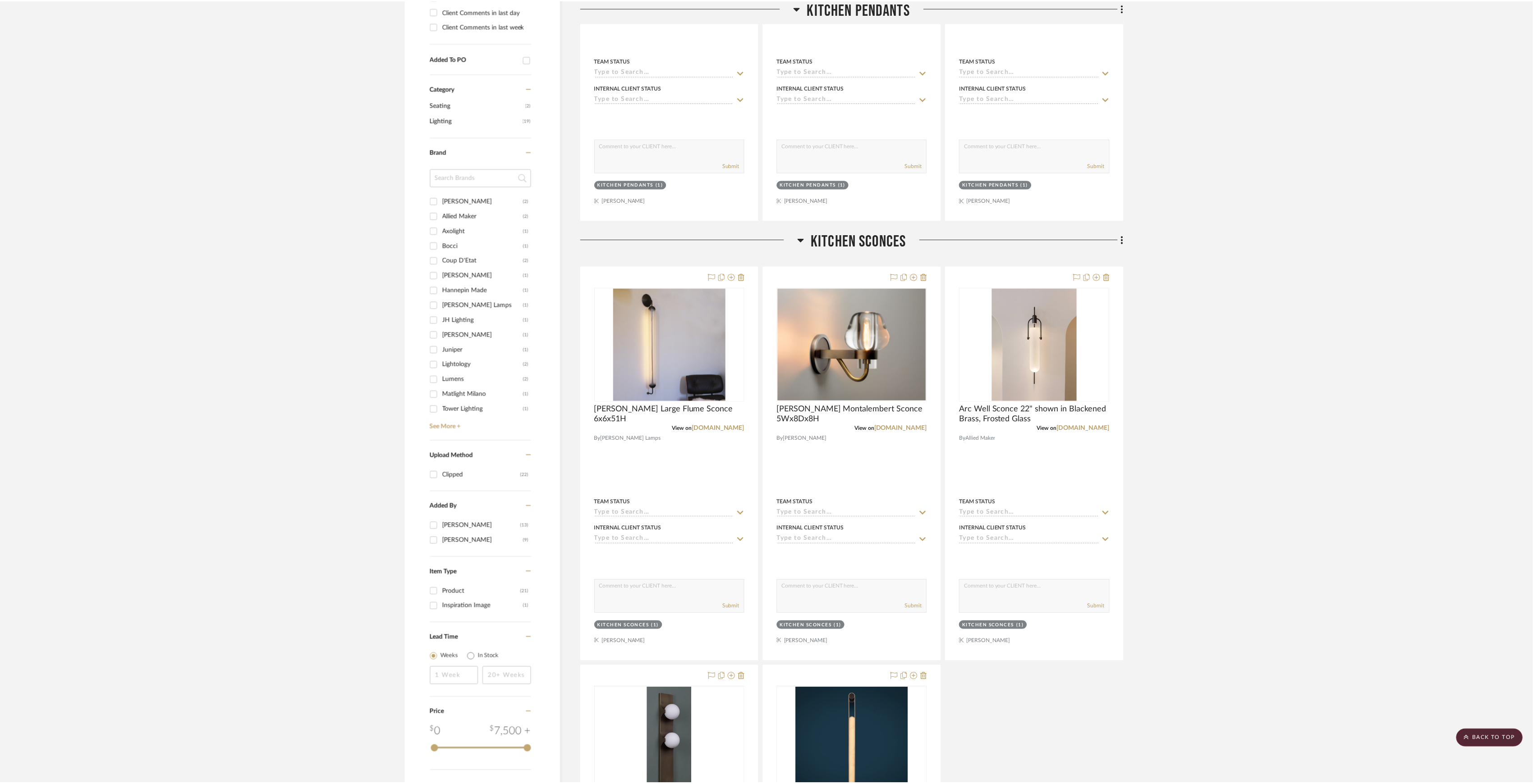
scroll to position [420, 0]
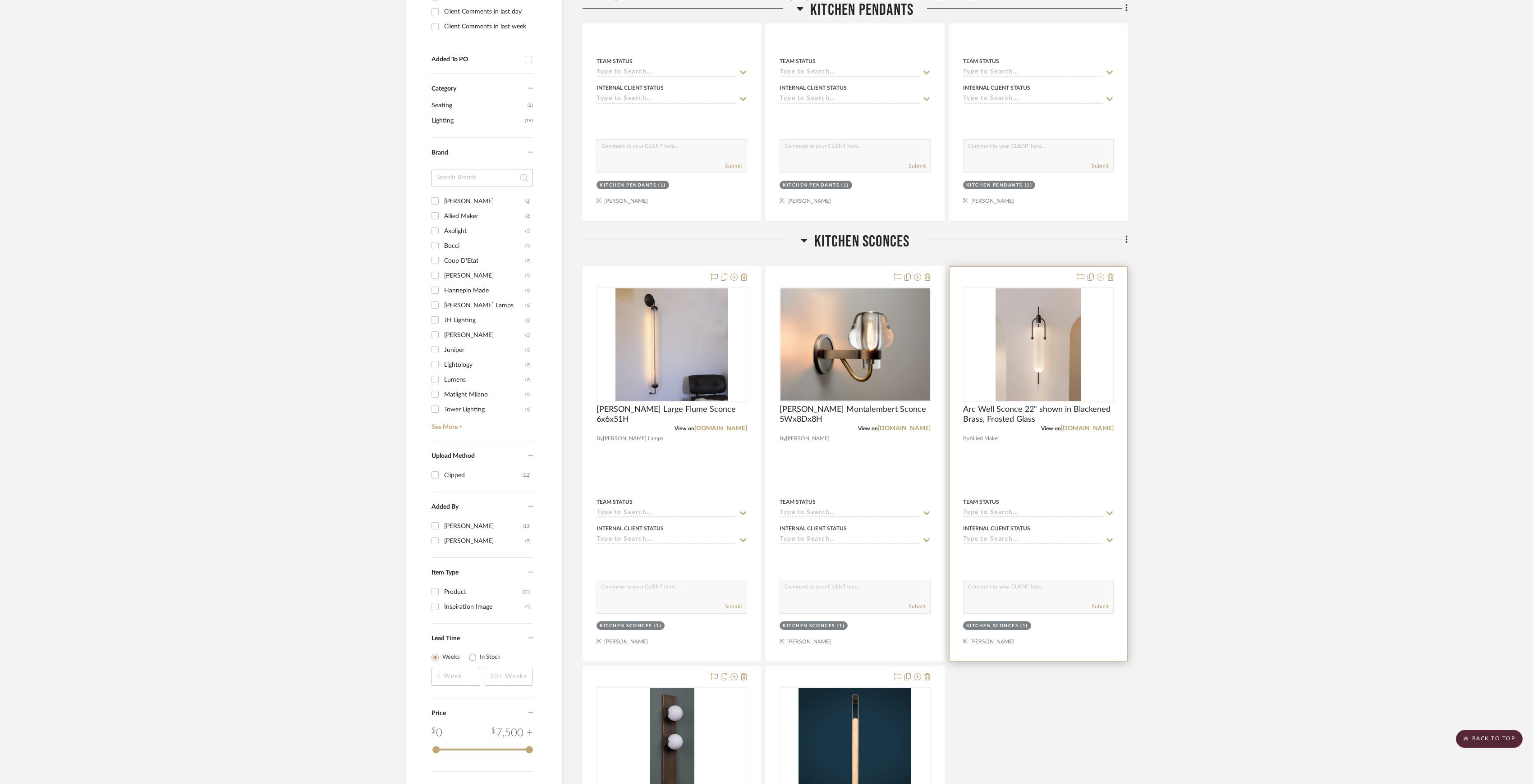
click at [1102, 278] on icon at bounding box center [1100, 277] width 7 height 7
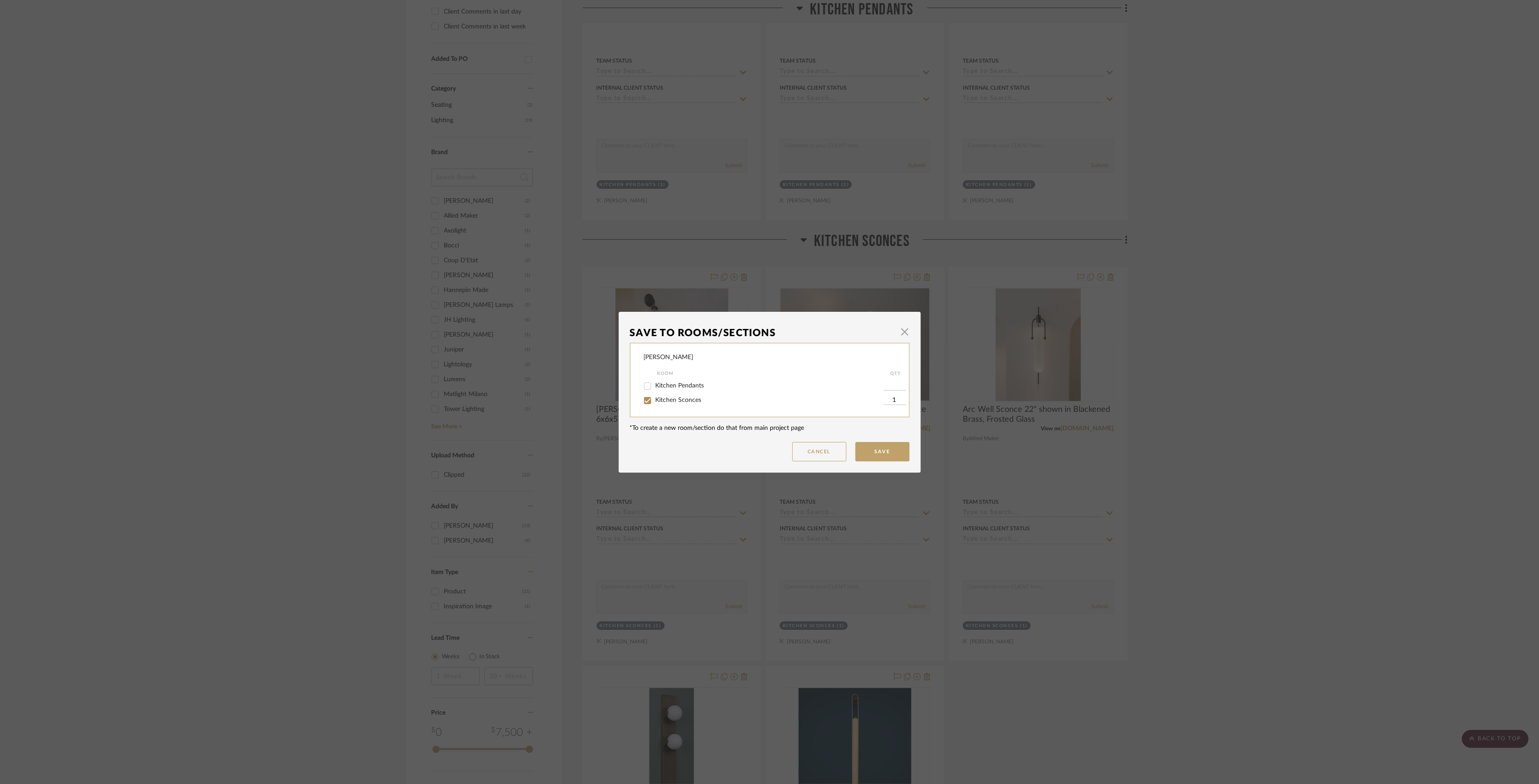
click at [733, 402] on label "Kitchen Sconces" at bounding box center [769, 400] width 228 height 8
click at [655, 402] on input "Kitchen Sconces" at bounding box center [648, 401] width 14 height 14
checkbox input "false"
click at [906, 455] on dialog-content "Save To Rooms/Sections × Lesnik Room QTY Kitchen Pendants Kitchen Sconces *To c…" at bounding box center [770, 392] width 302 height 161
click at [906, 450] on button "Save" at bounding box center [882, 451] width 54 height 19
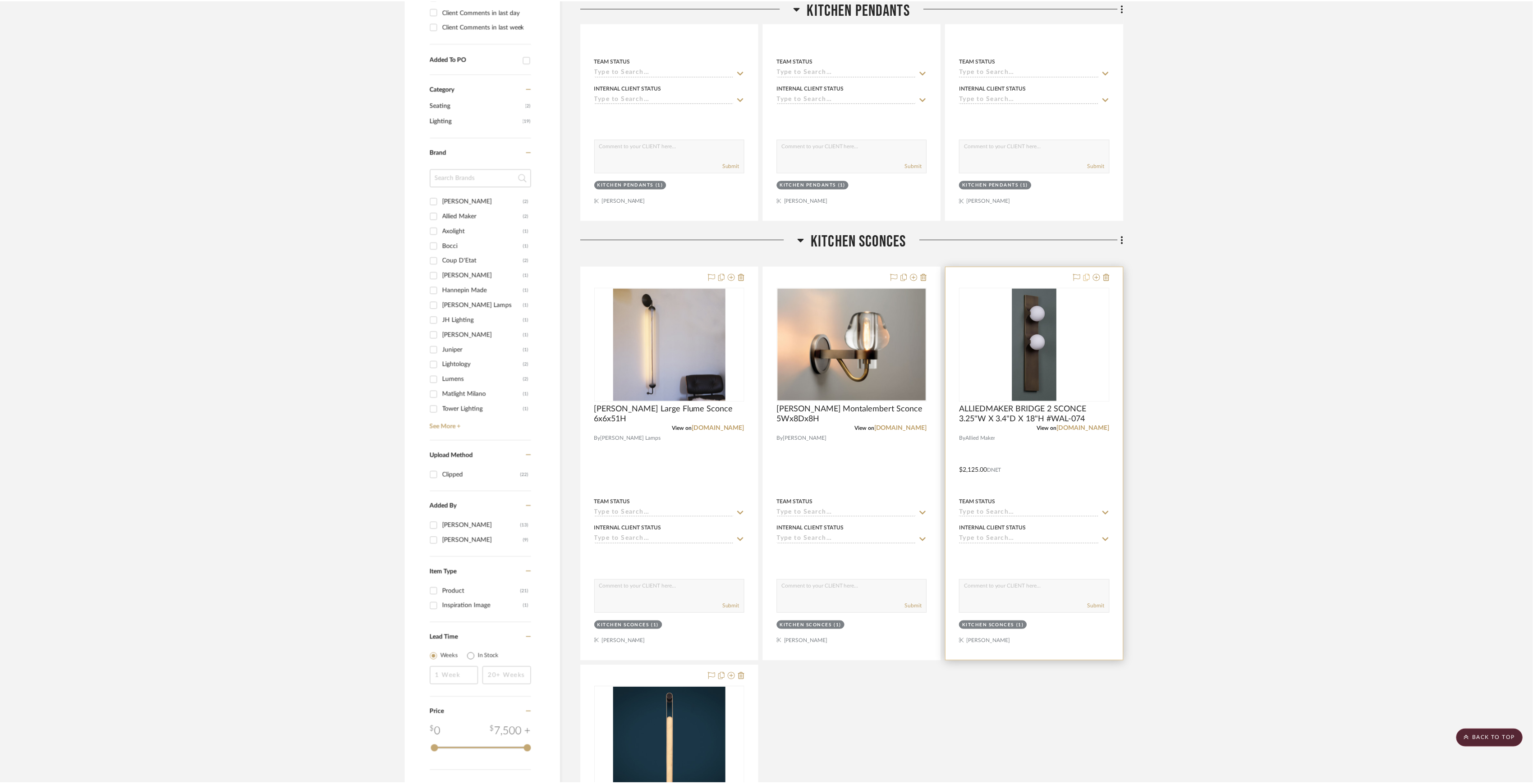
scroll to position [420, 0]
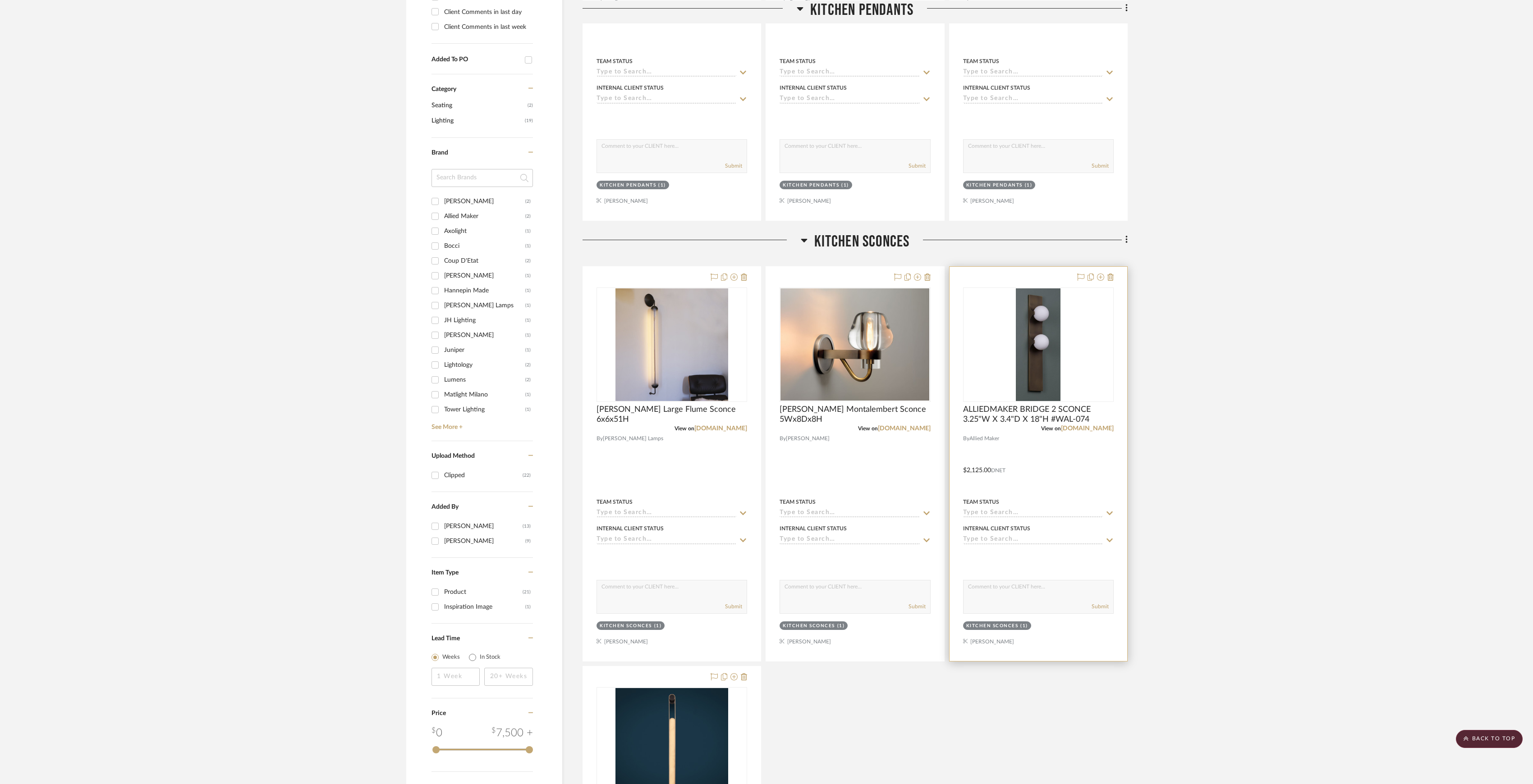
click at [1096, 278] on div at bounding box center [1094, 278] width 39 height 11
click at [1097, 278] on icon at bounding box center [1100, 277] width 7 height 7
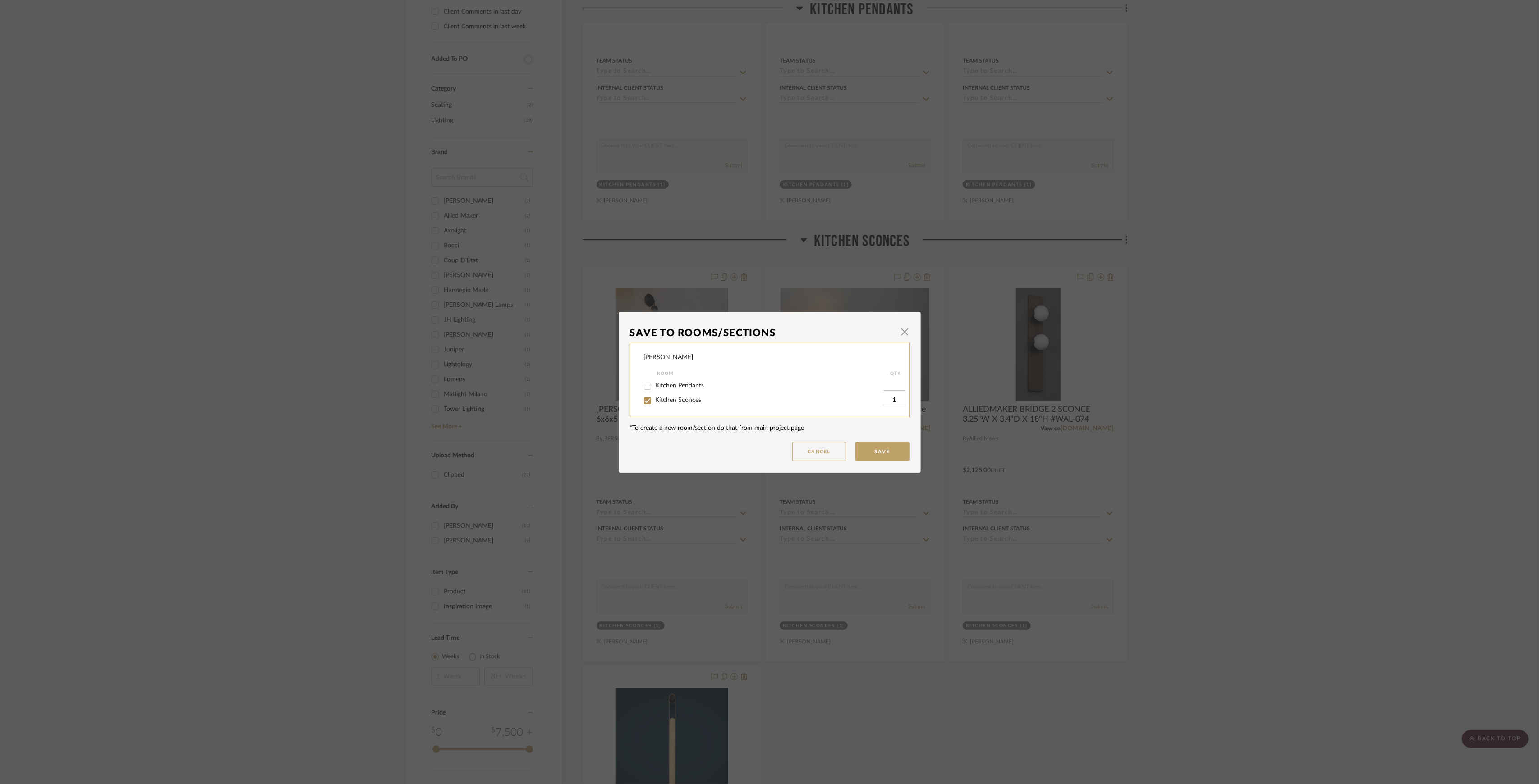
click at [677, 402] on span "Kitchen Sconces" at bounding box center [678, 400] width 46 height 7
click at [655, 402] on input "Kitchen Sconces" at bounding box center [648, 401] width 14 height 14
checkbox input "false"
click at [870, 444] on button "Save" at bounding box center [882, 451] width 54 height 19
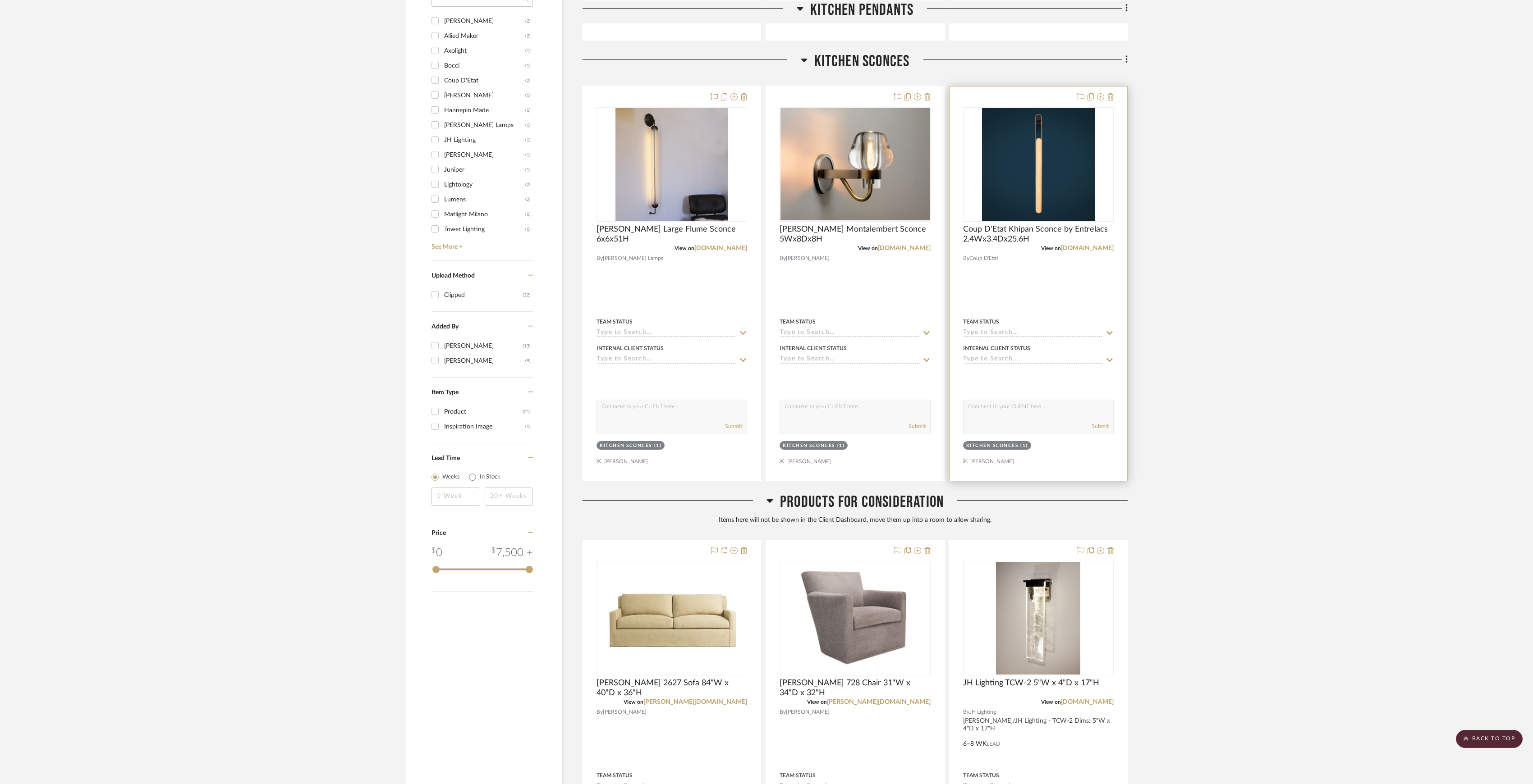
scroll to position [180, 0]
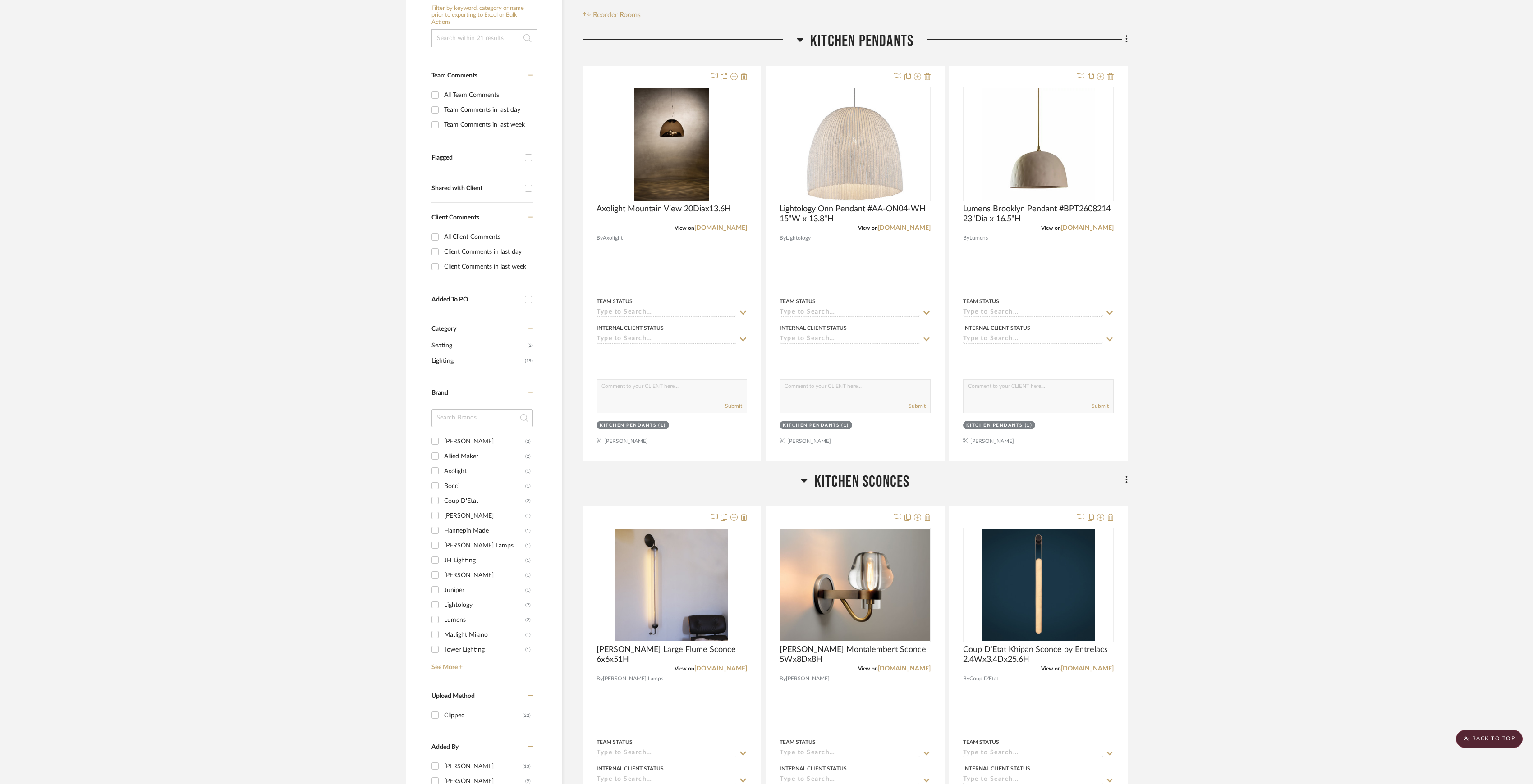
click at [870, 481] on span "Kitchen Sconces" at bounding box center [862, 482] width 96 height 19
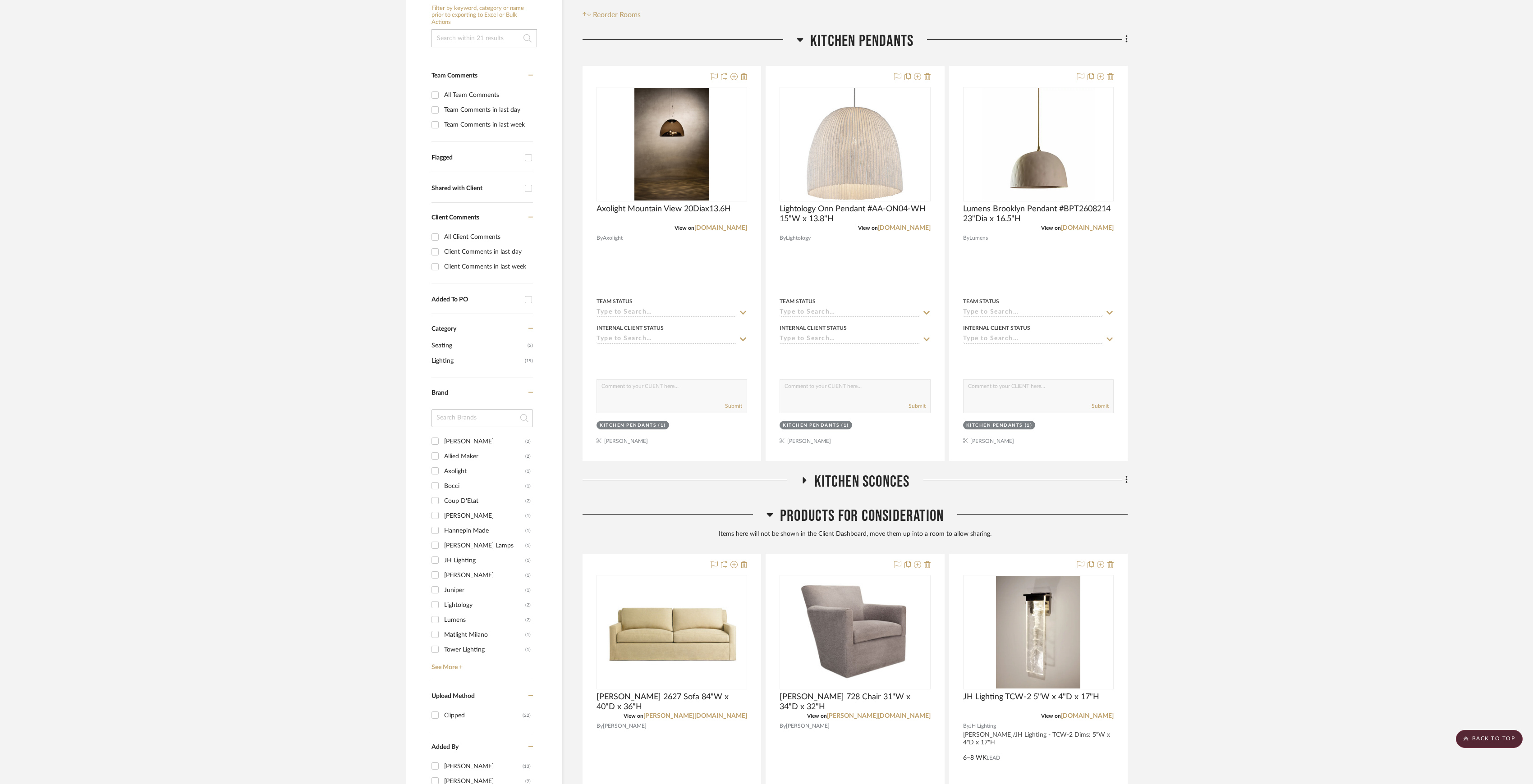
click at [882, 43] on span "Kitchen Pendants" at bounding box center [861, 41] width 103 height 19
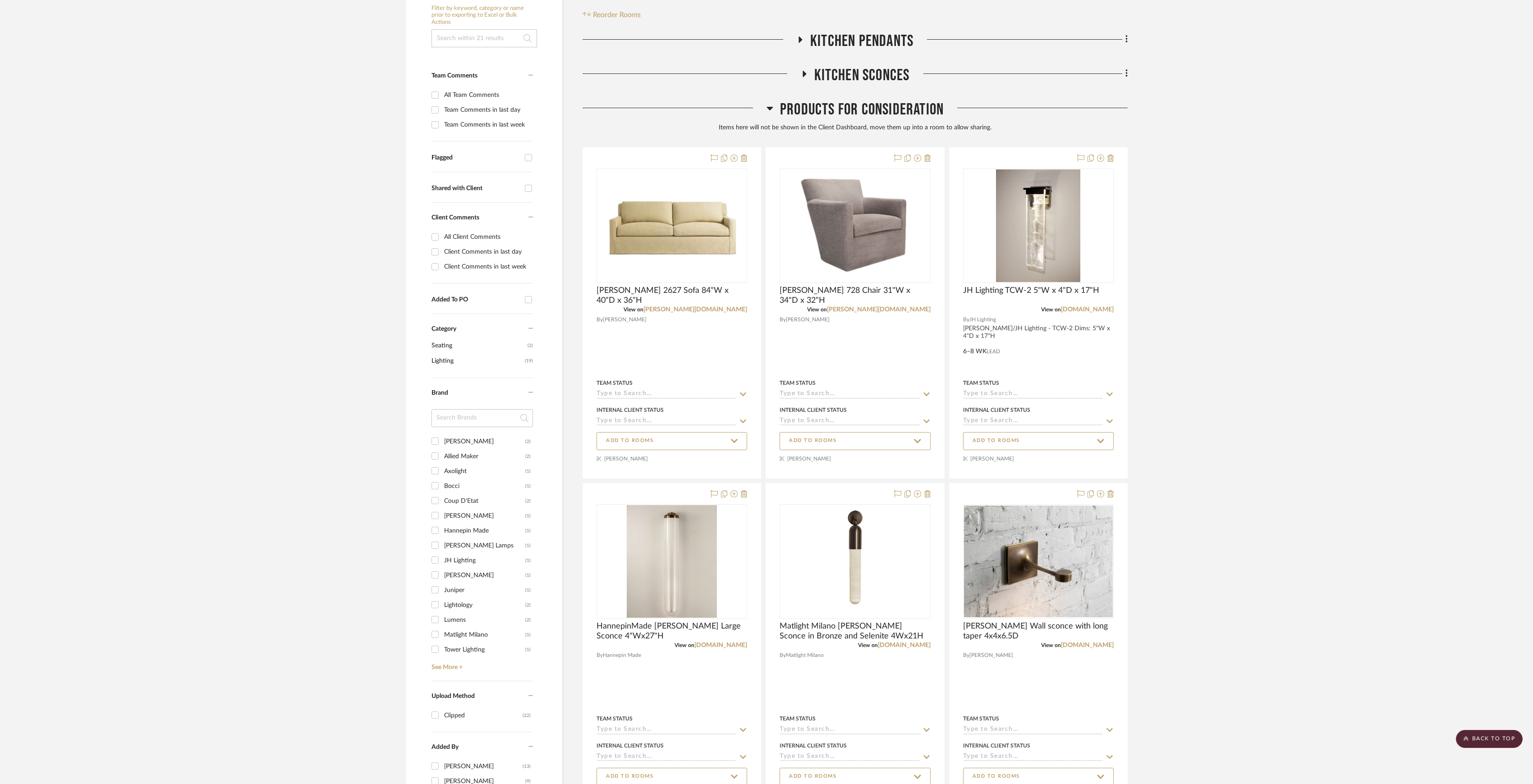
drag, startPoint x: 1127, startPoint y: 78, endPoint x: 1111, endPoint y: 121, distance: 45.9
click at [1106, 123] on div at bounding box center [1036, 112] width 184 height 23
click at [1128, 76] on div "Filter by keyword, category or name prior to exporting to Excel or Bulk Actions…" at bounding box center [766, 589] width 747 height 1231
click at [1127, 75] on icon at bounding box center [1127, 73] width 3 height 10
click at [1082, 179] on button "Add Room Below" at bounding box center [1086, 184] width 85 height 23
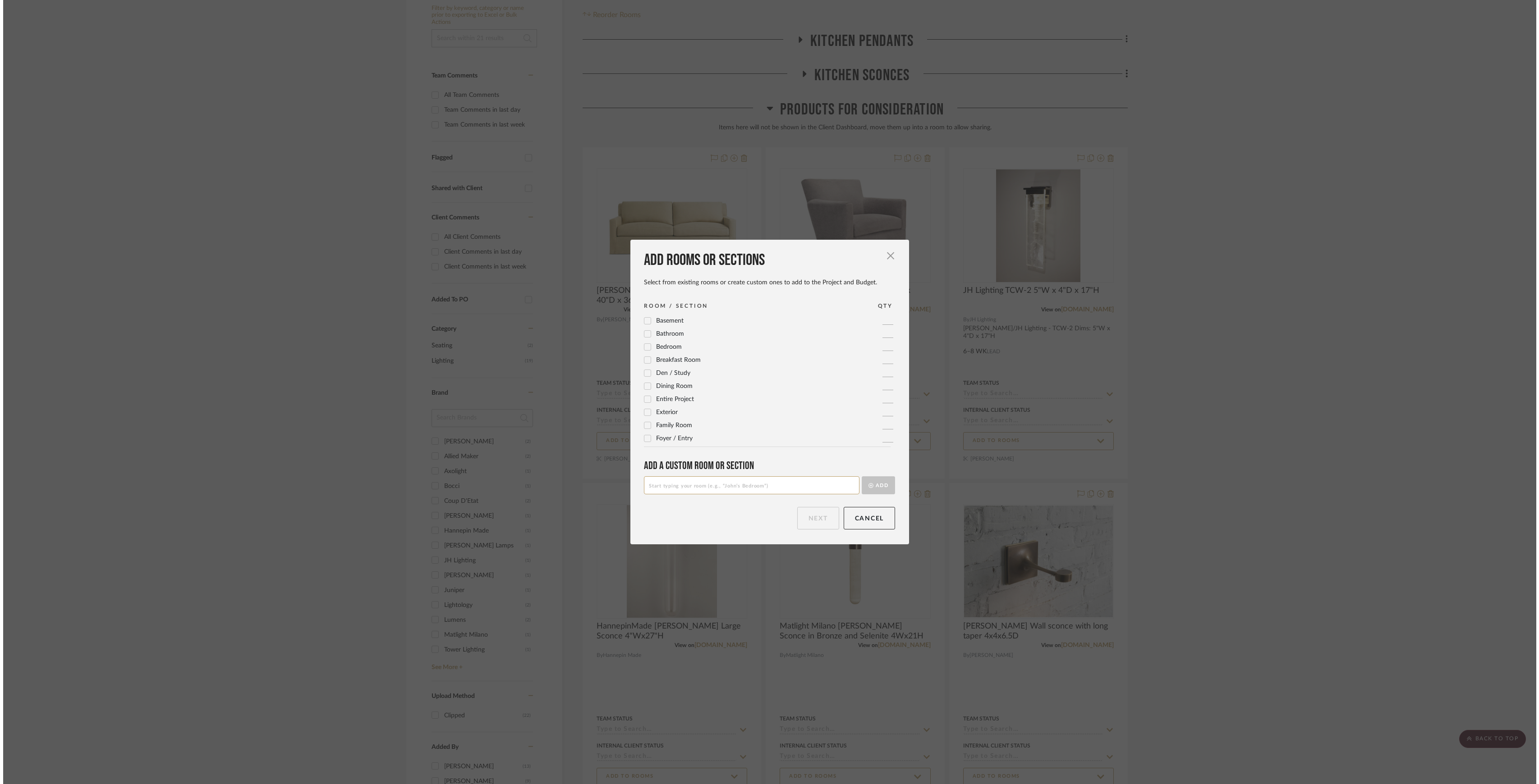
scroll to position [0, 0]
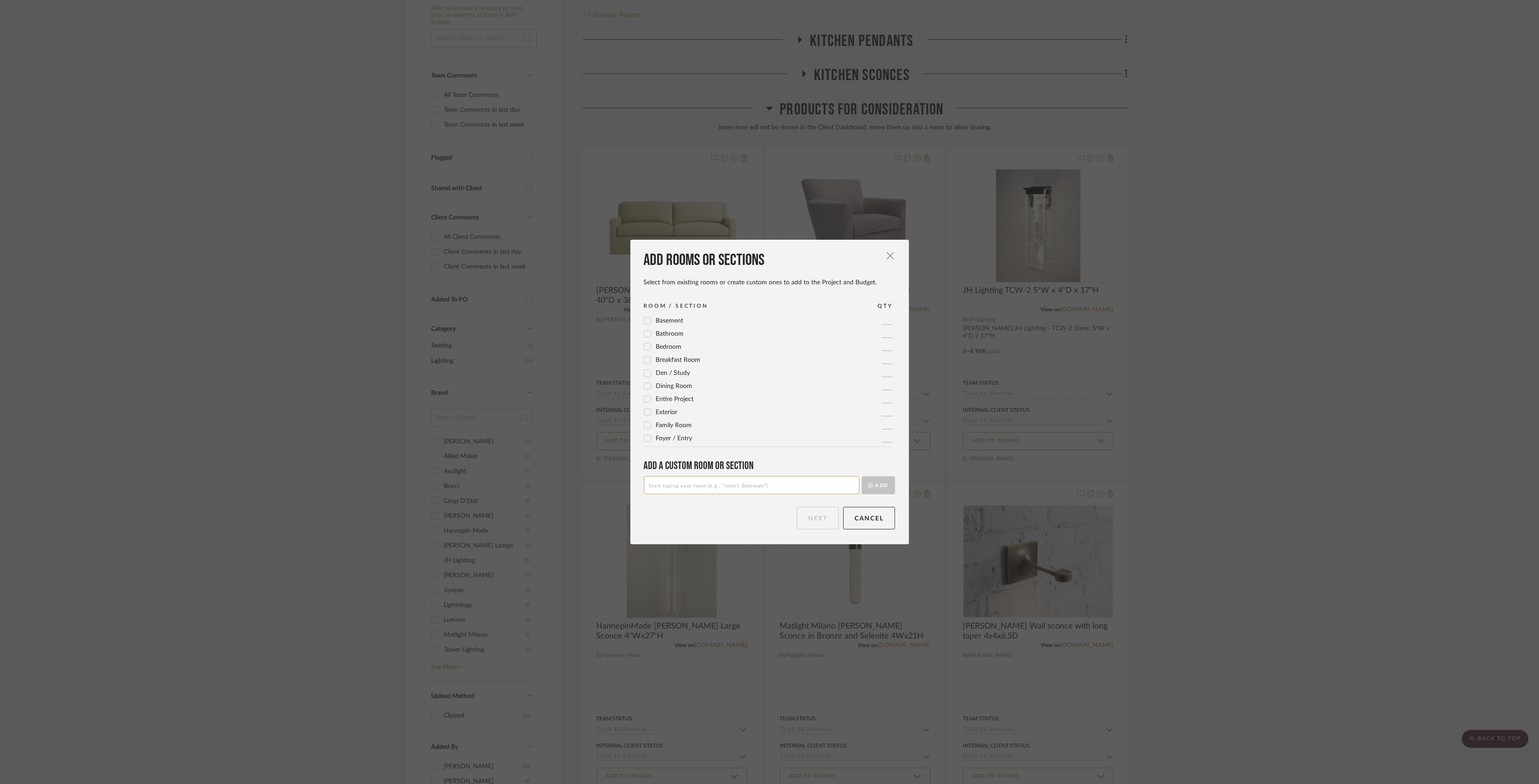
click at [727, 481] on input at bounding box center [752, 485] width 216 height 18
type input "s"
type input "Shopping Trip Lounge Chairs"
click at [873, 481] on button "Add" at bounding box center [878, 485] width 33 height 18
click at [807, 515] on button "Next" at bounding box center [818, 518] width 42 height 23
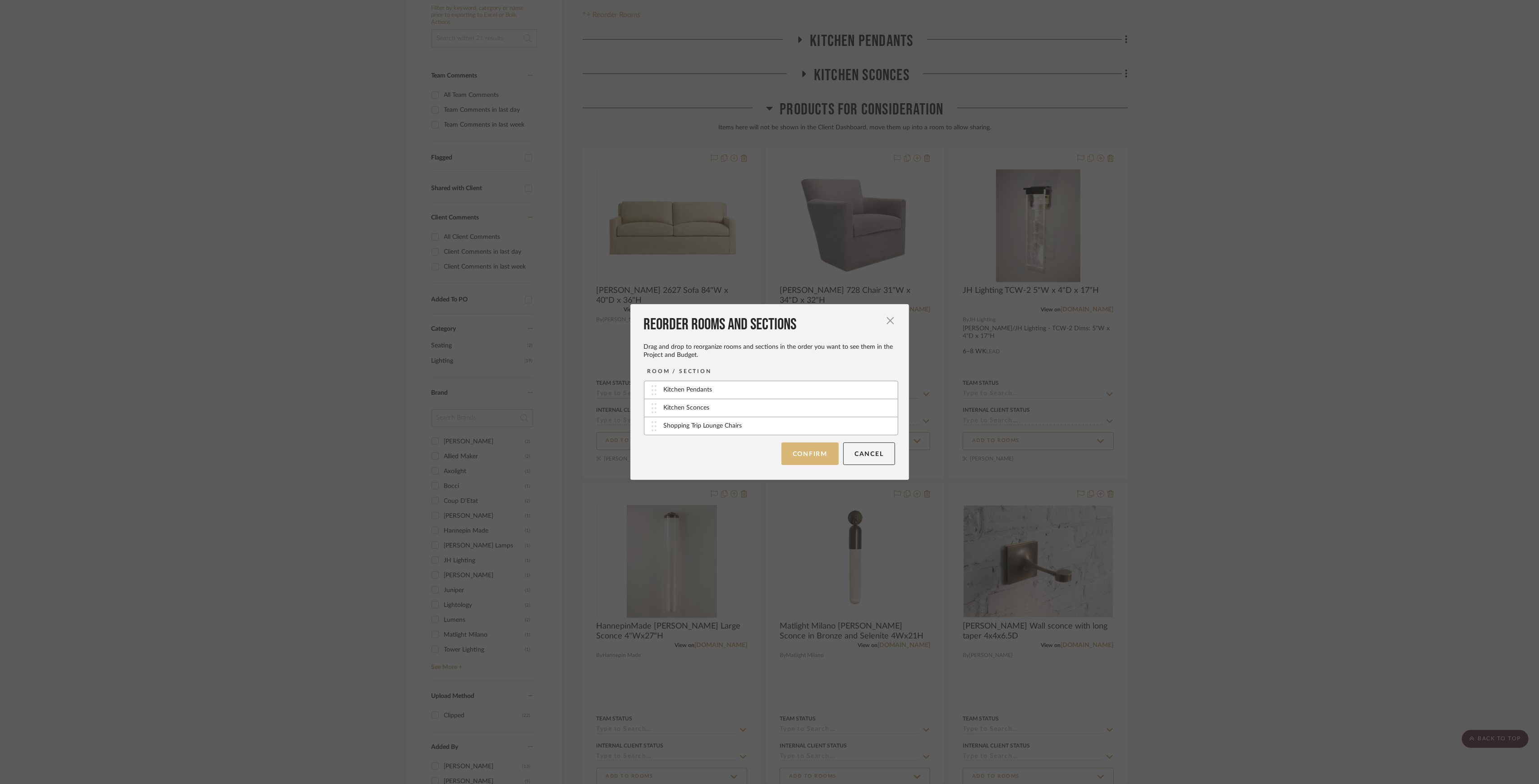
click at [817, 446] on button "Confirm" at bounding box center [810, 454] width 57 height 23
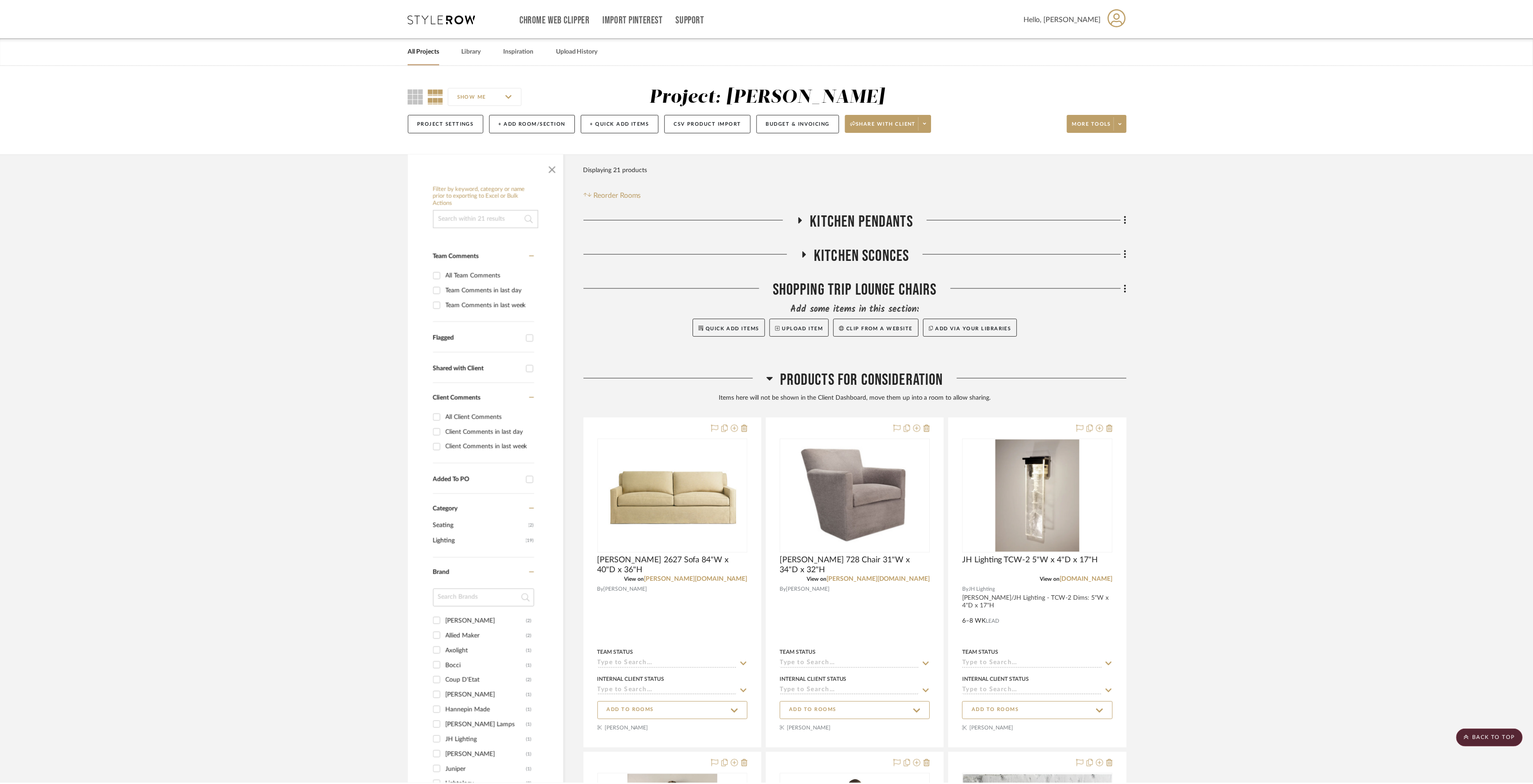
scroll to position [180, 0]
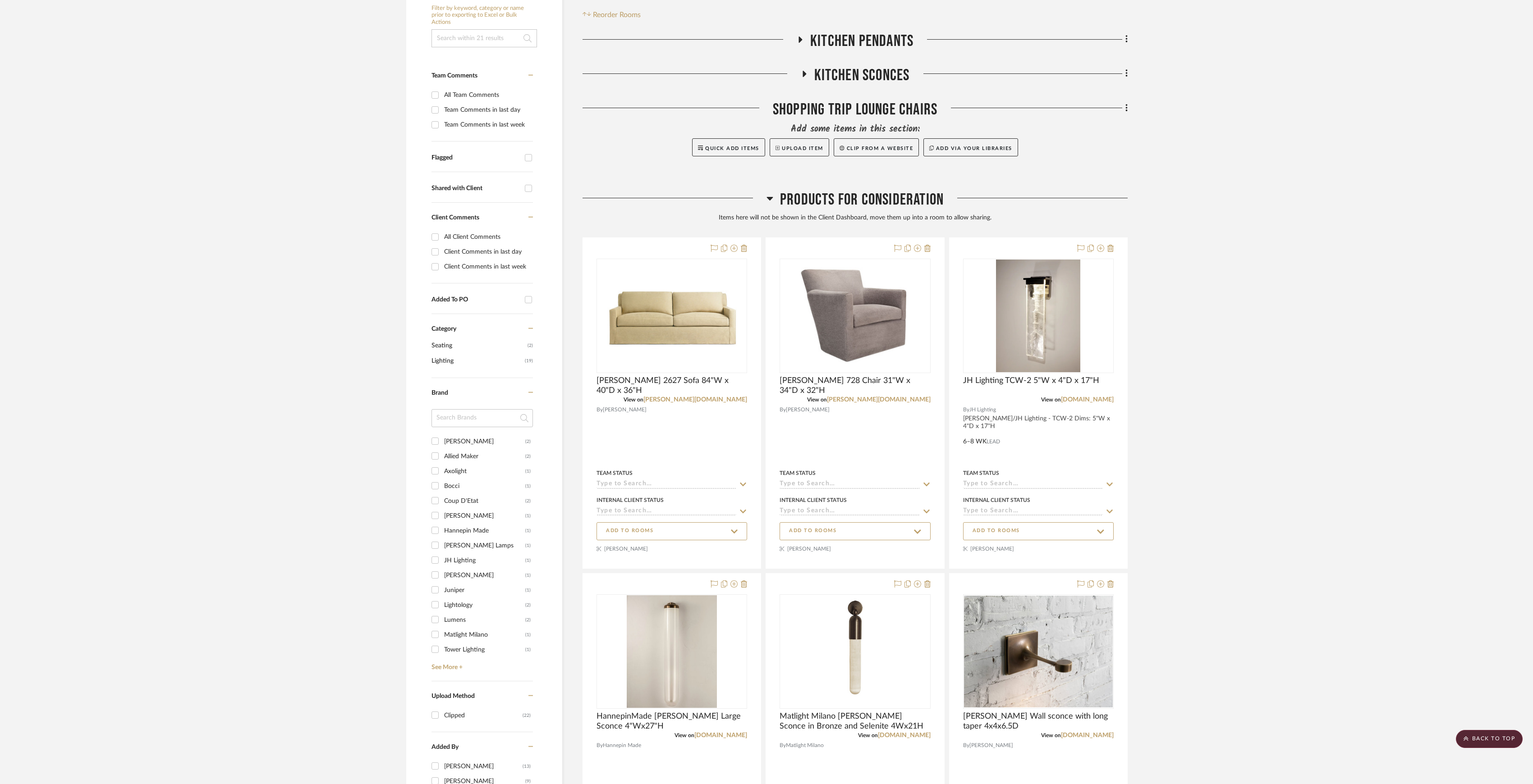
drag, startPoint x: 1126, startPoint y: 107, endPoint x: 1133, endPoint y: 103, distance: 8.1
click at [1133, 103] on div "Filter by keyword, category or name prior to exporting to Excel or Bulk Actions…" at bounding box center [766, 634] width 747 height 1321
click at [1126, 110] on icon at bounding box center [1127, 108] width 3 height 10
click at [1083, 217] on span "Add Room Below" at bounding box center [1084, 218] width 48 height 8
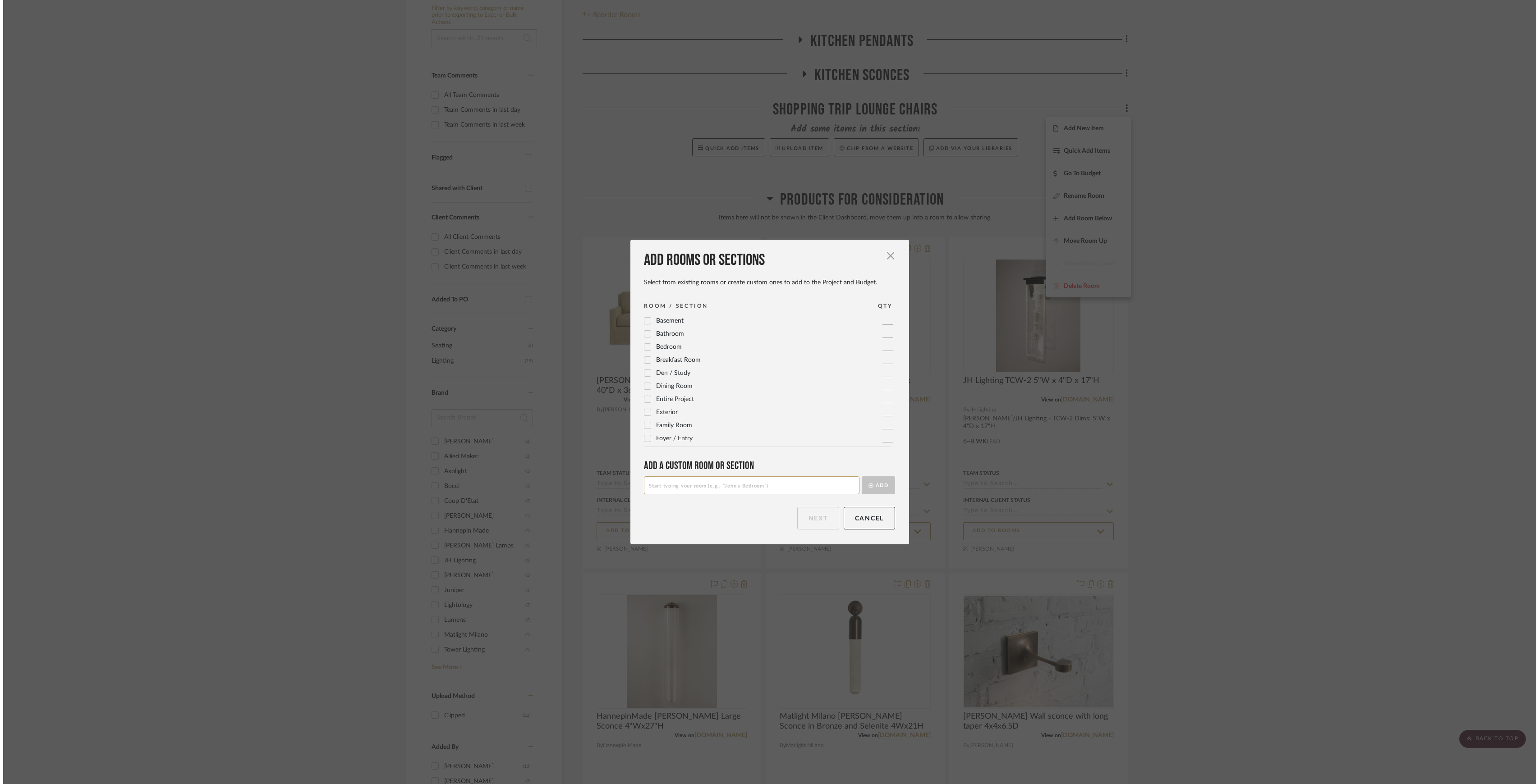
scroll to position [0, 0]
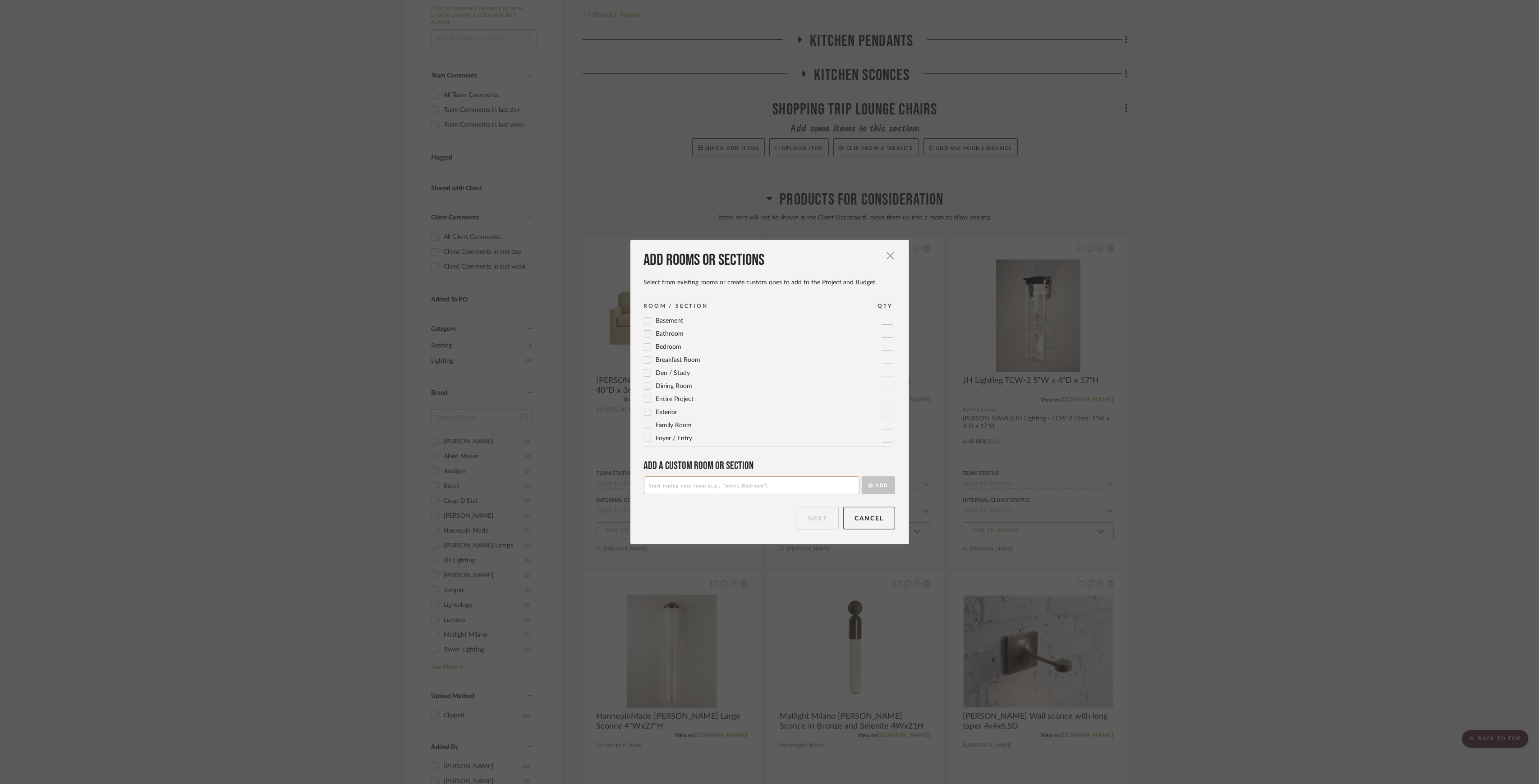
click at [754, 480] on input at bounding box center [752, 485] width 216 height 18
type input "Shopping Trip Sofas"
click at [887, 479] on button "Add" at bounding box center [878, 485] width 33 height 18
click at [811, 518] on button "Next" at bounding box center [818, 518] width 42 height 23
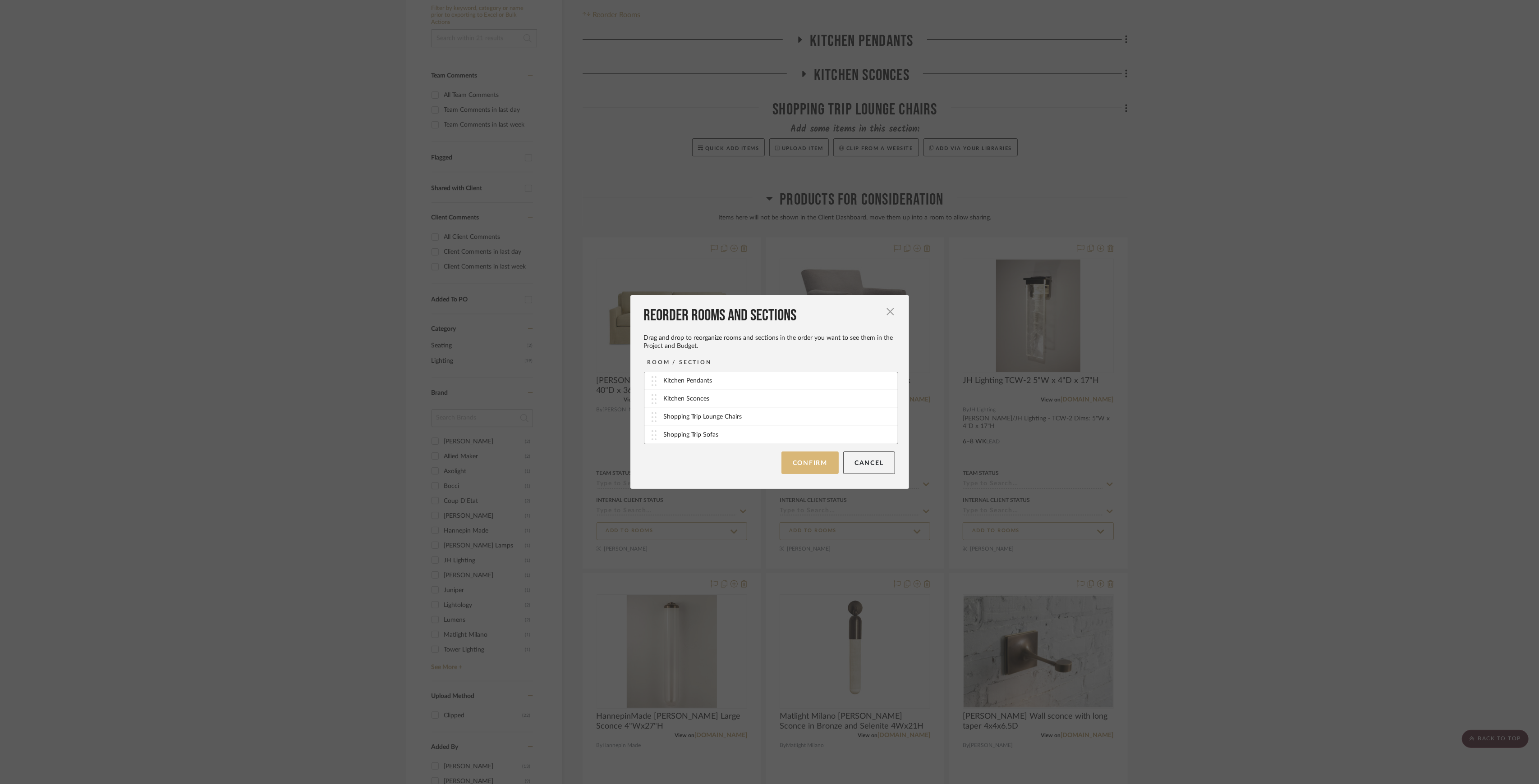
click at [816, 465] on button "Confirm" at bounding box center [810, 463] width 57 height 23
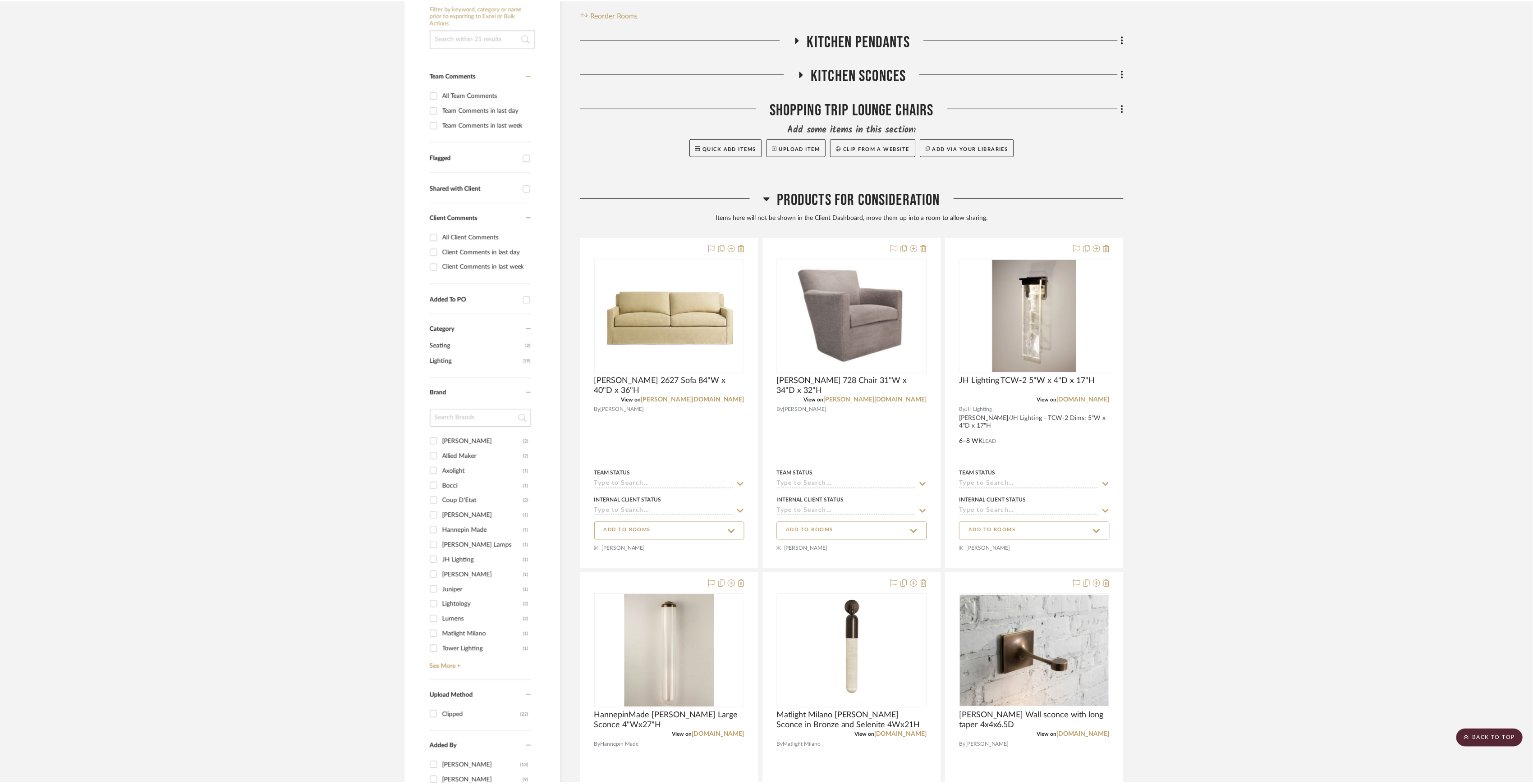
scroll to position [180, 0]
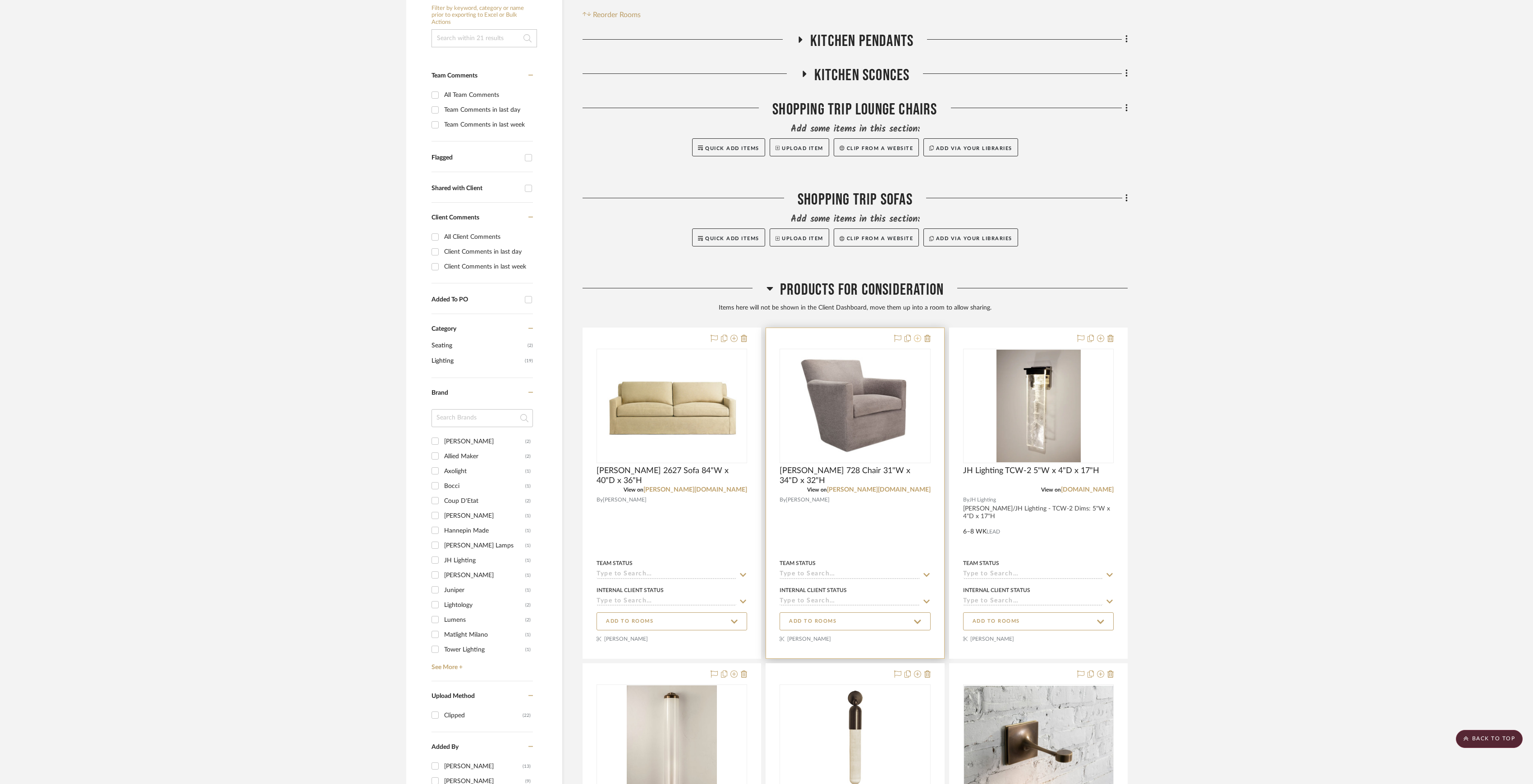
click at [915, 342] on icon at bounding box center [918, 339] width 7 height 7
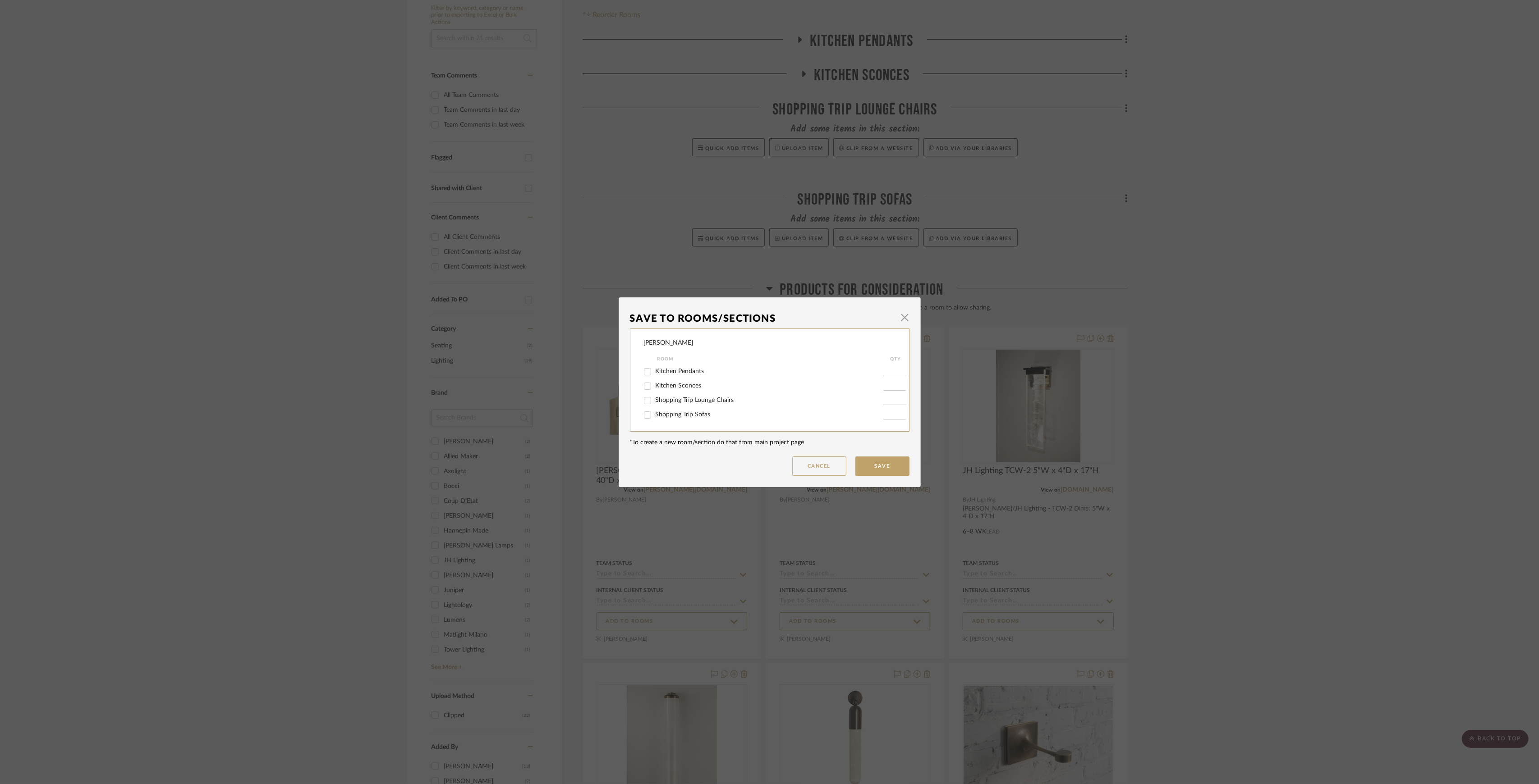
click at [691, 401] on span "Shopping Trip Lounge Chairs" at bounding box center [694, 400] width 78 height 7
click at [655, 401] on input "Shopping Trip Lounge Chairs" at bounding box center [648, 401] width 14 height 14
checkbox input "true"
type input "1"
click at [869, 460] on button "Save" at bounding box center [882, 466] width 54 height 19
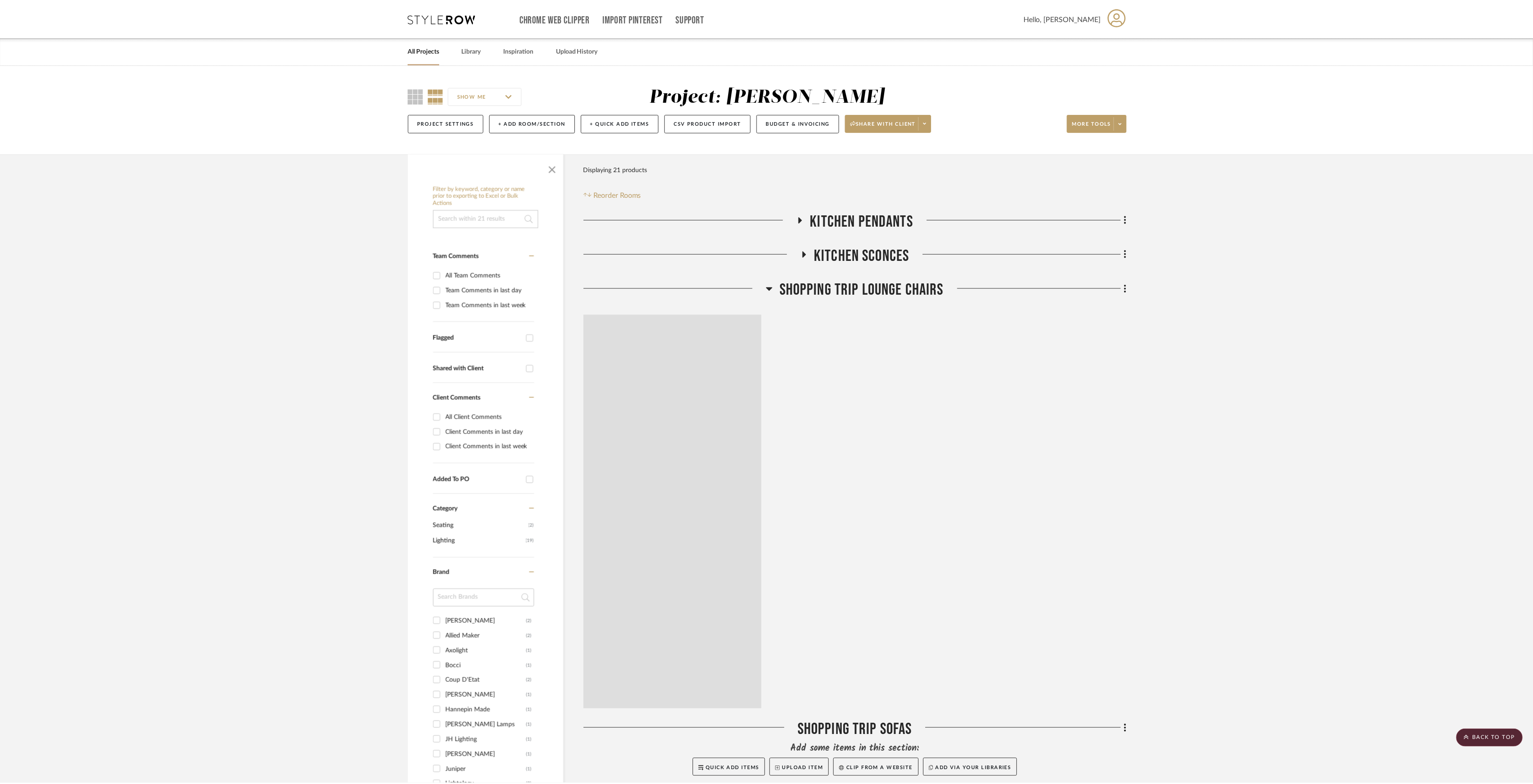
scroll to position [180, 0]
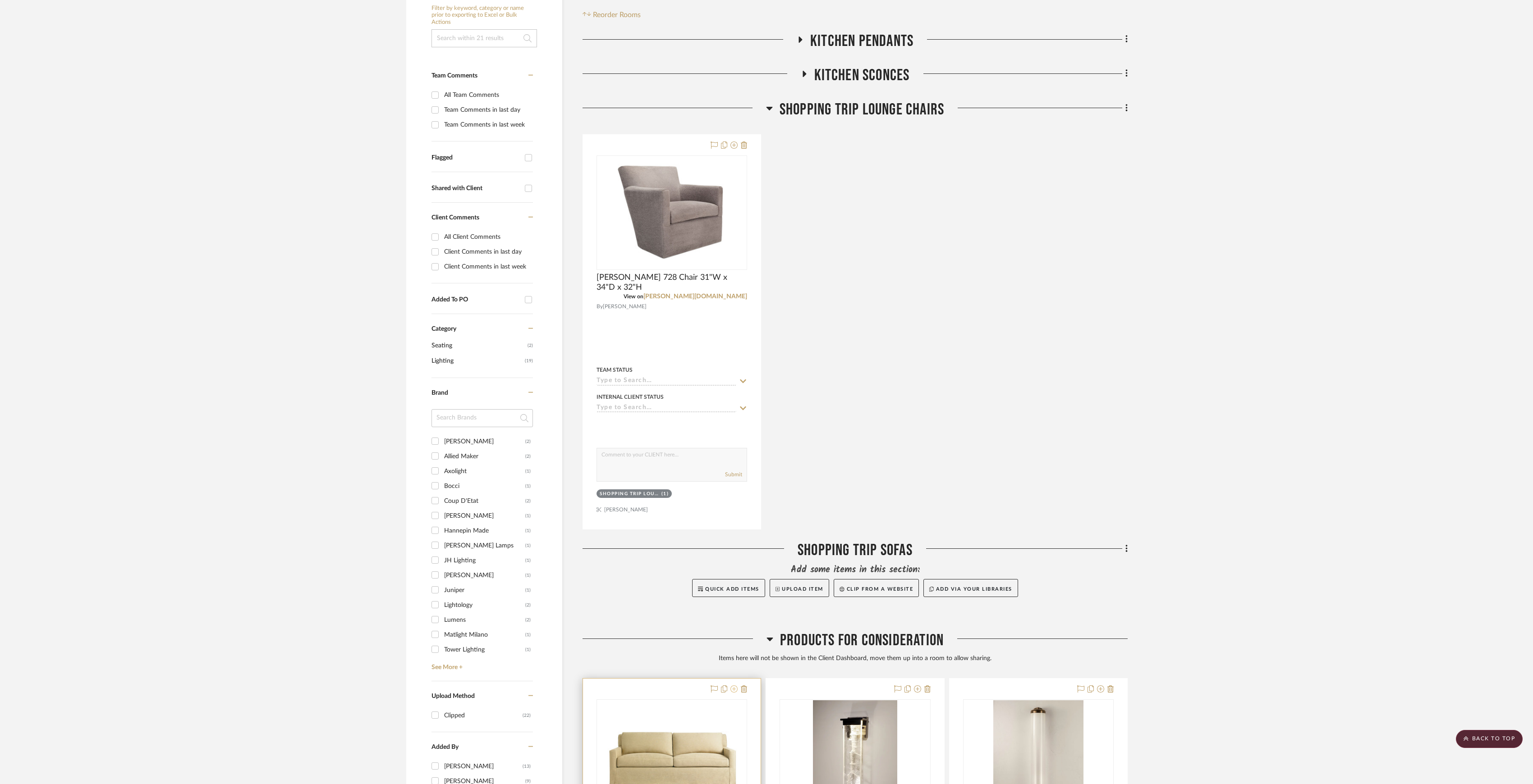
click at [731, 689] on icon at bounding box center [734, 689] width 7 height 7
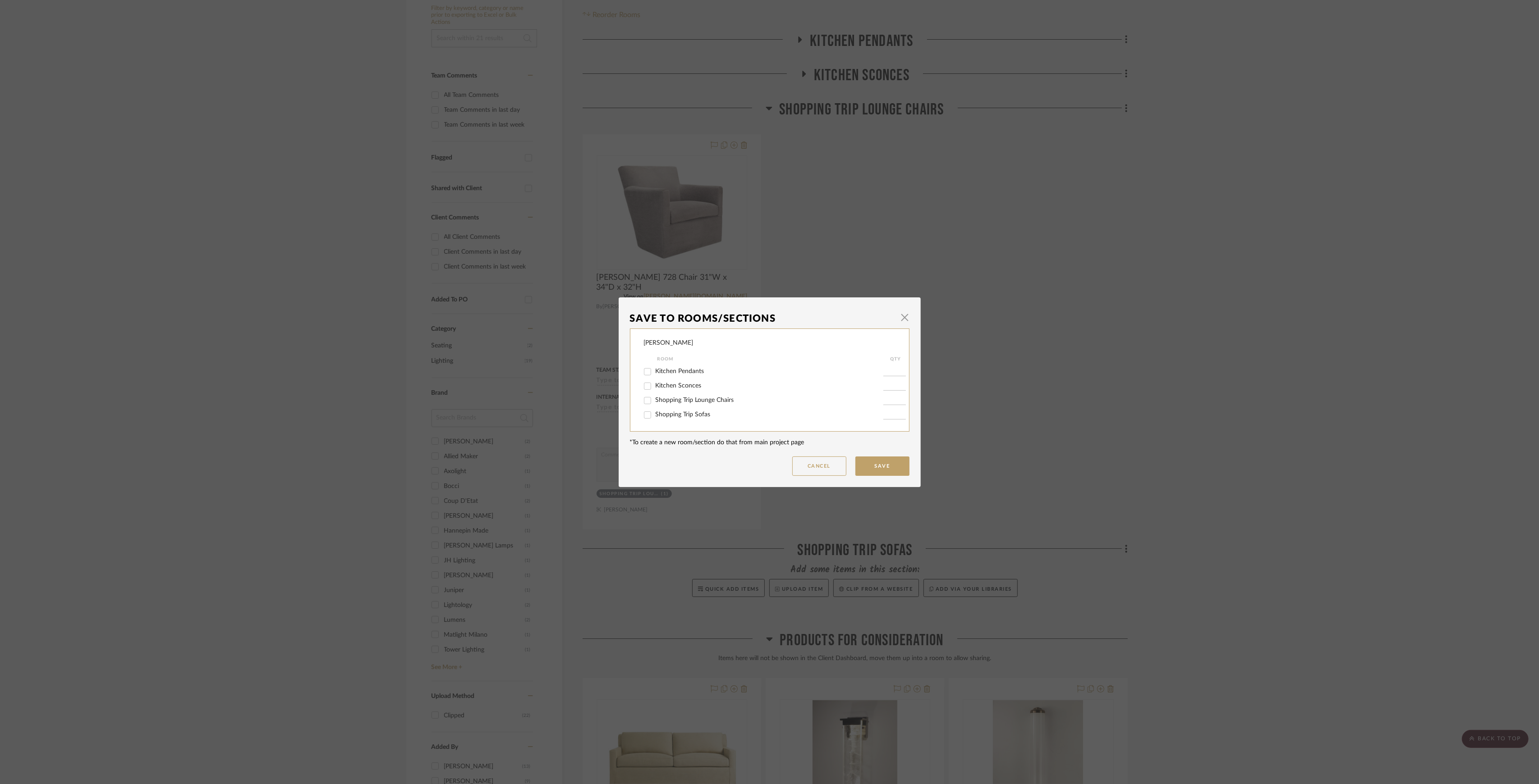
click at [673, 413] on span "Shopping Trip Sofas" at bounding box center [683, 414] width 55 height 7
click at [655, 413] on input "Shopping Trip Sofas" at bounding box center [648, 415] width 14 height 14
checkbox input "true"
type input "1"
click at [863, 464] on button "Save" at bounding box center [882, 466] width 54 height 19
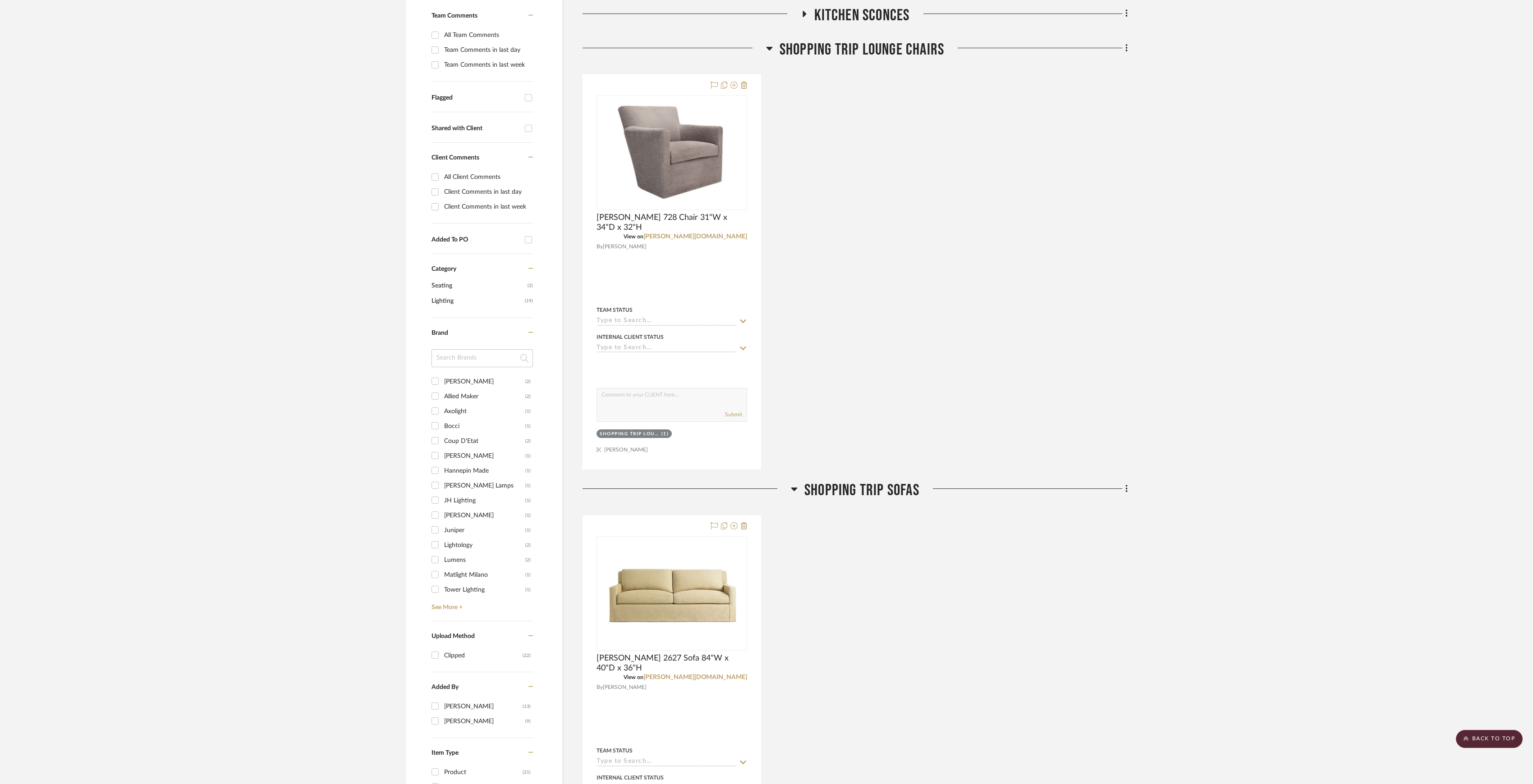
scroll to position [120, 0]
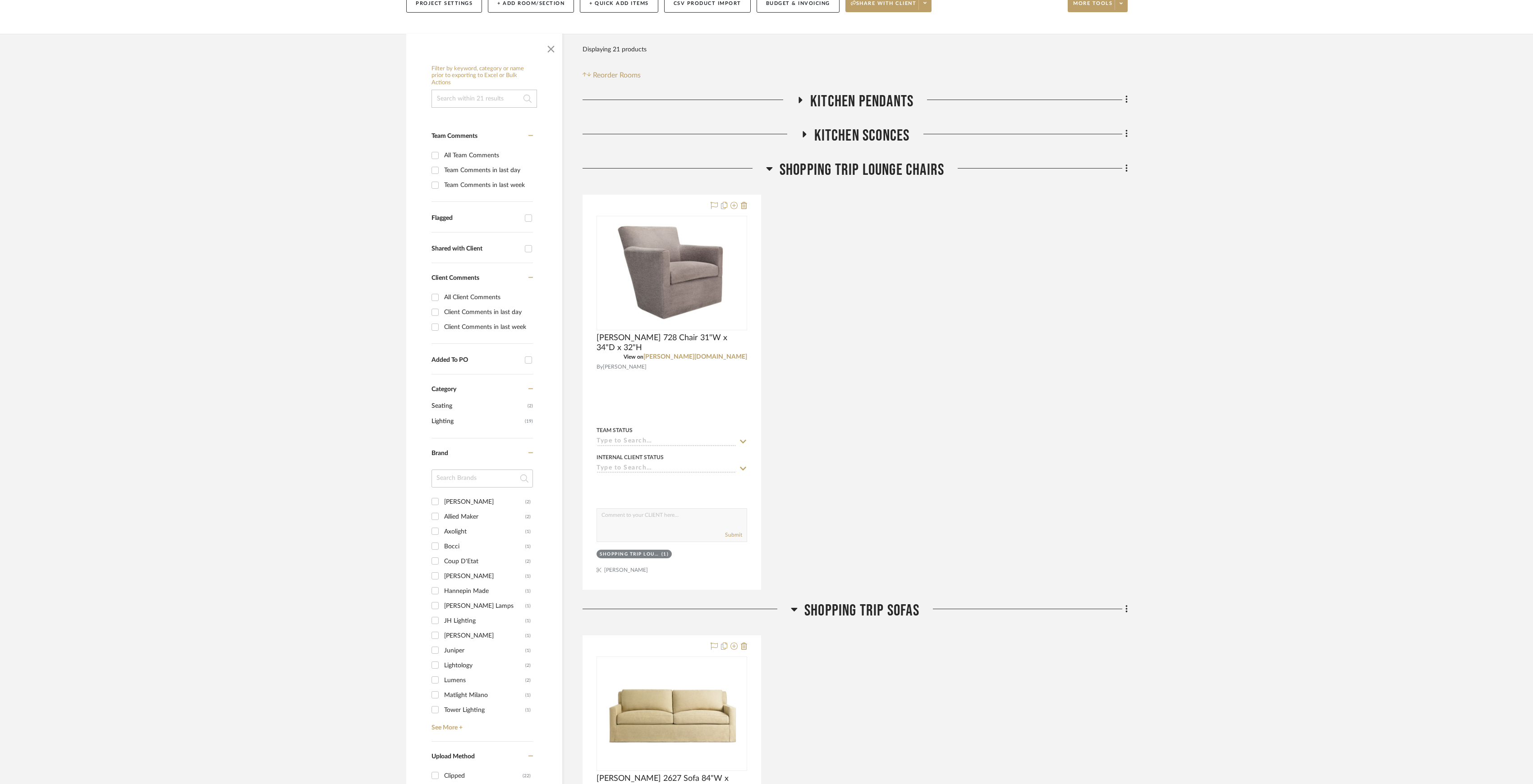
click at [878, 173] on span "Shopping Trip Lounge Chairs" at bounding box center [861, 170] width 164 height 19
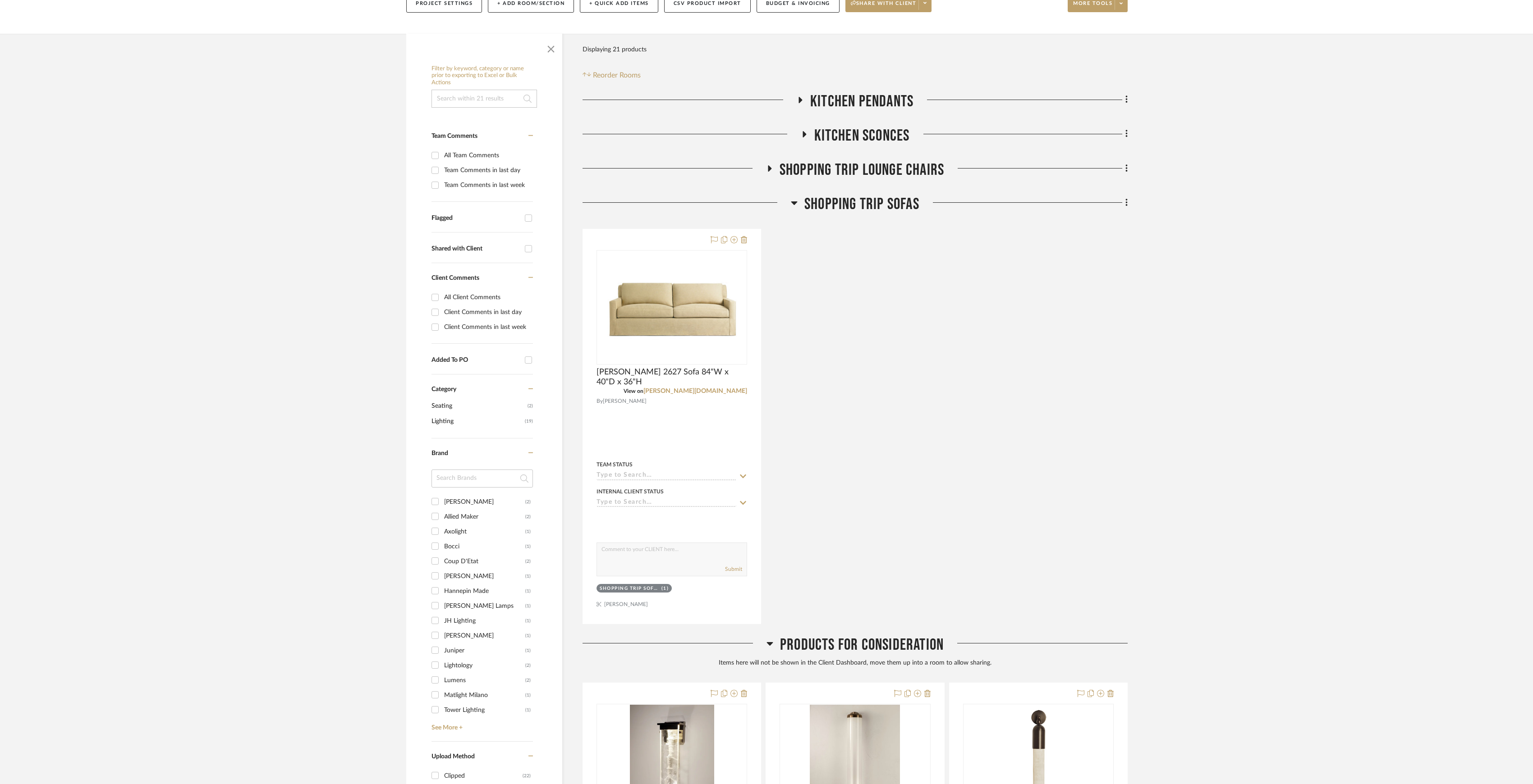
click at [881, 651] on span "Products For Consideration" at bounding box center [862, 645] width 164 height 19
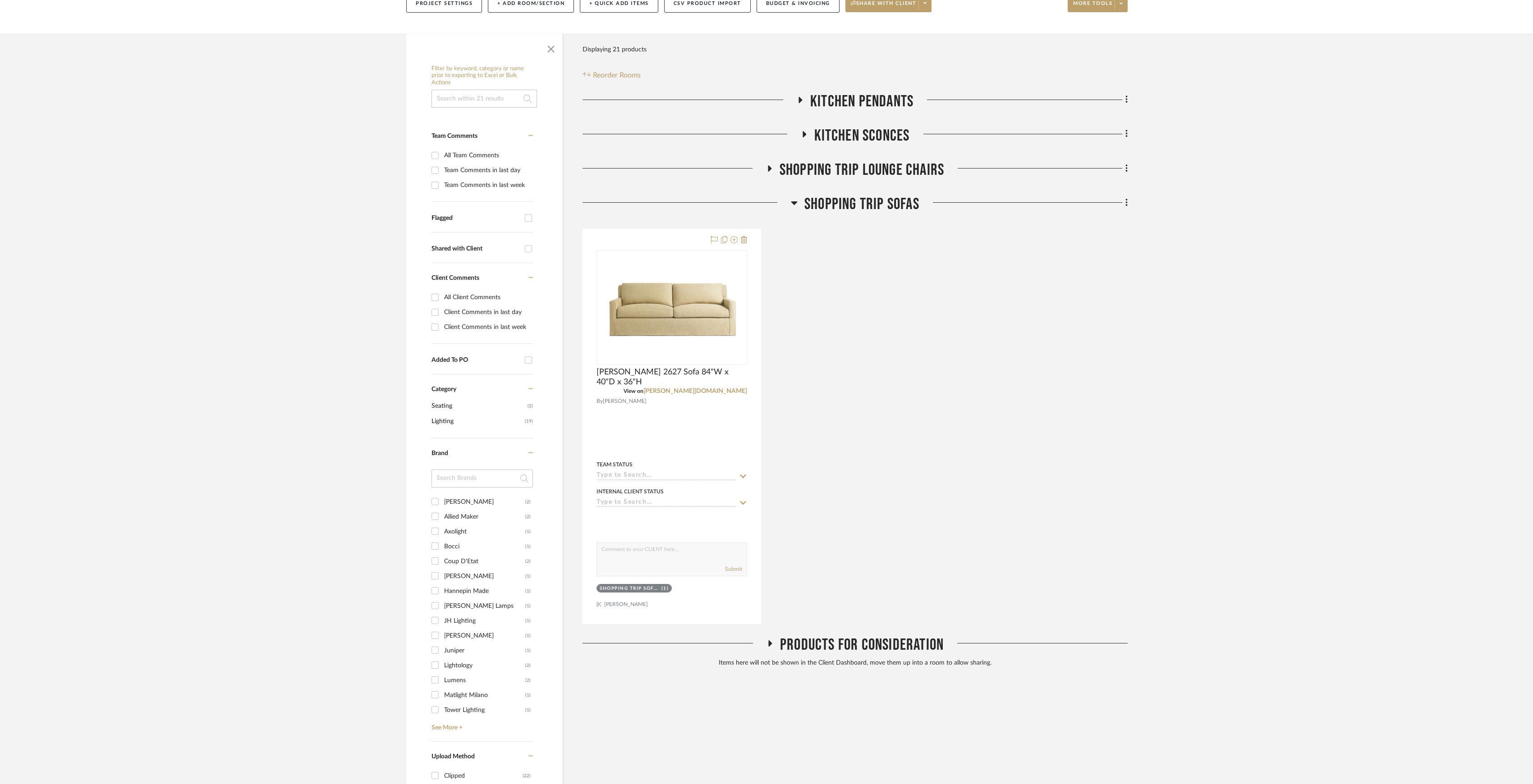
click at [891, 204] on span "Shopping Trip Sofas" at bounding box center [861, 204] width 115 height 19
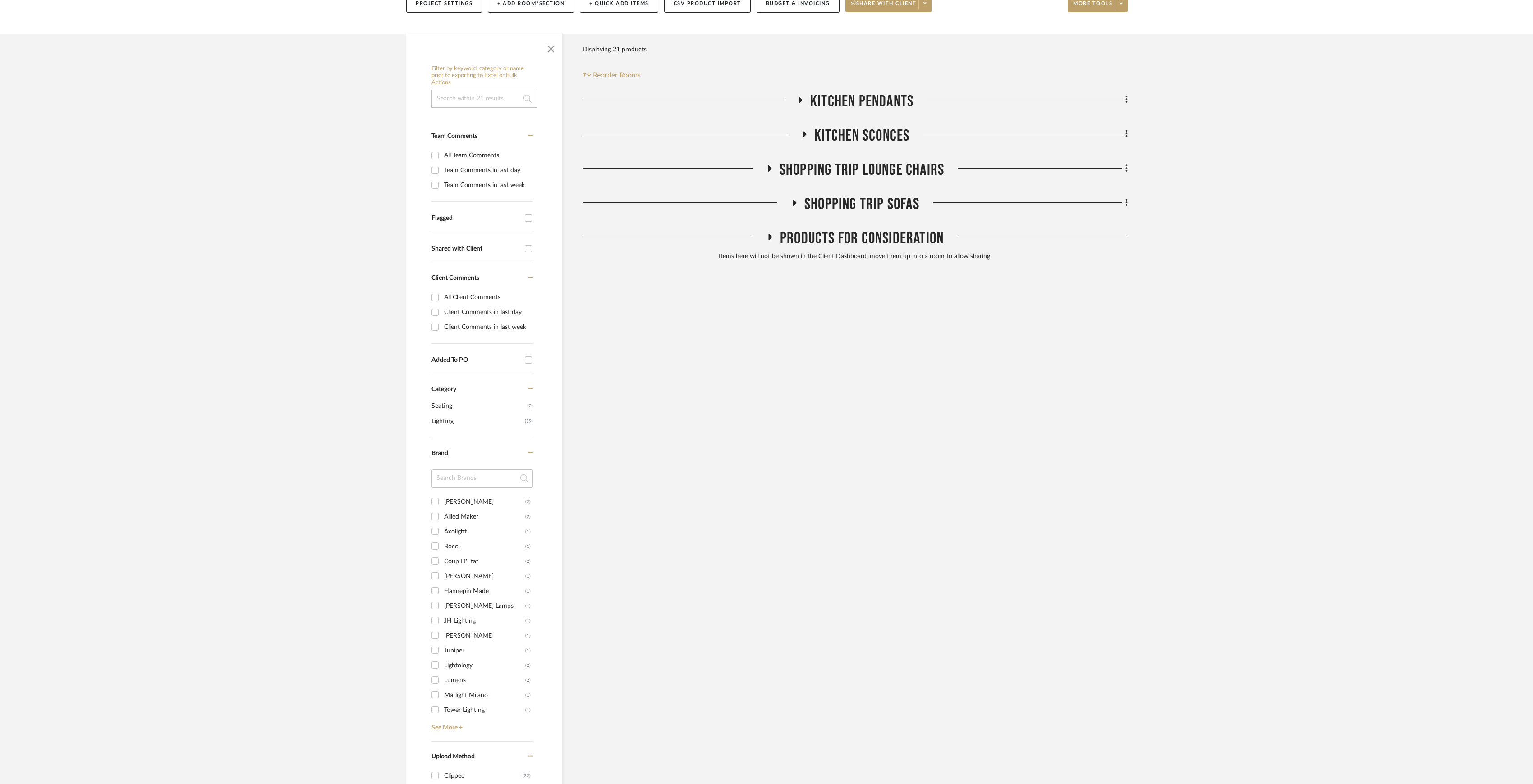
click at [839, 137] on span "Kitchen Sconces" at bounding box center [862, 136] width 96 height 19
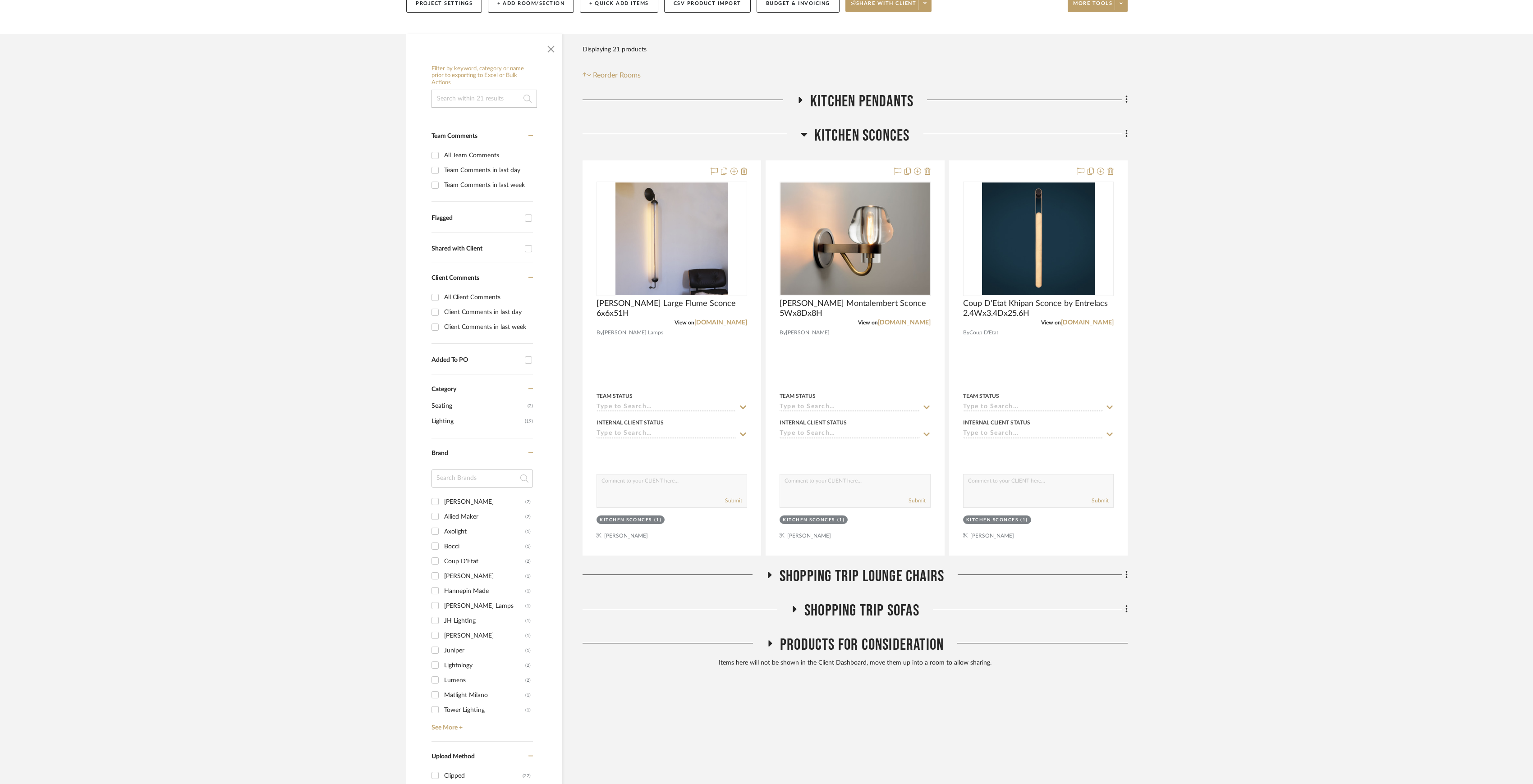
click at [836, 93] on span "Kitchen Pendants" at bounding box center [861, 102] width 103 height 19
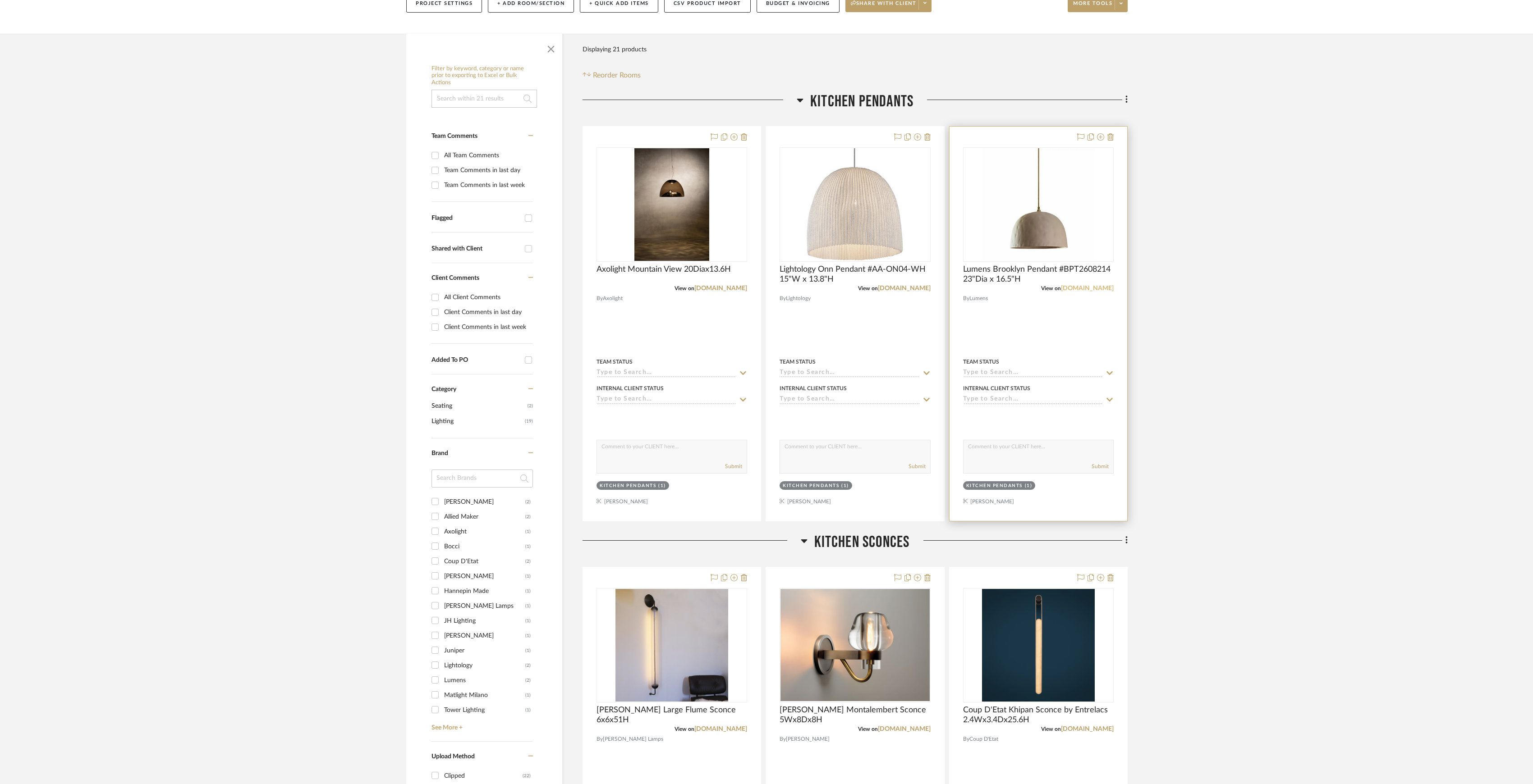
click at [1097, 288] on link "lumens.com" at bounding box center [1087, 288] width 53 height 7
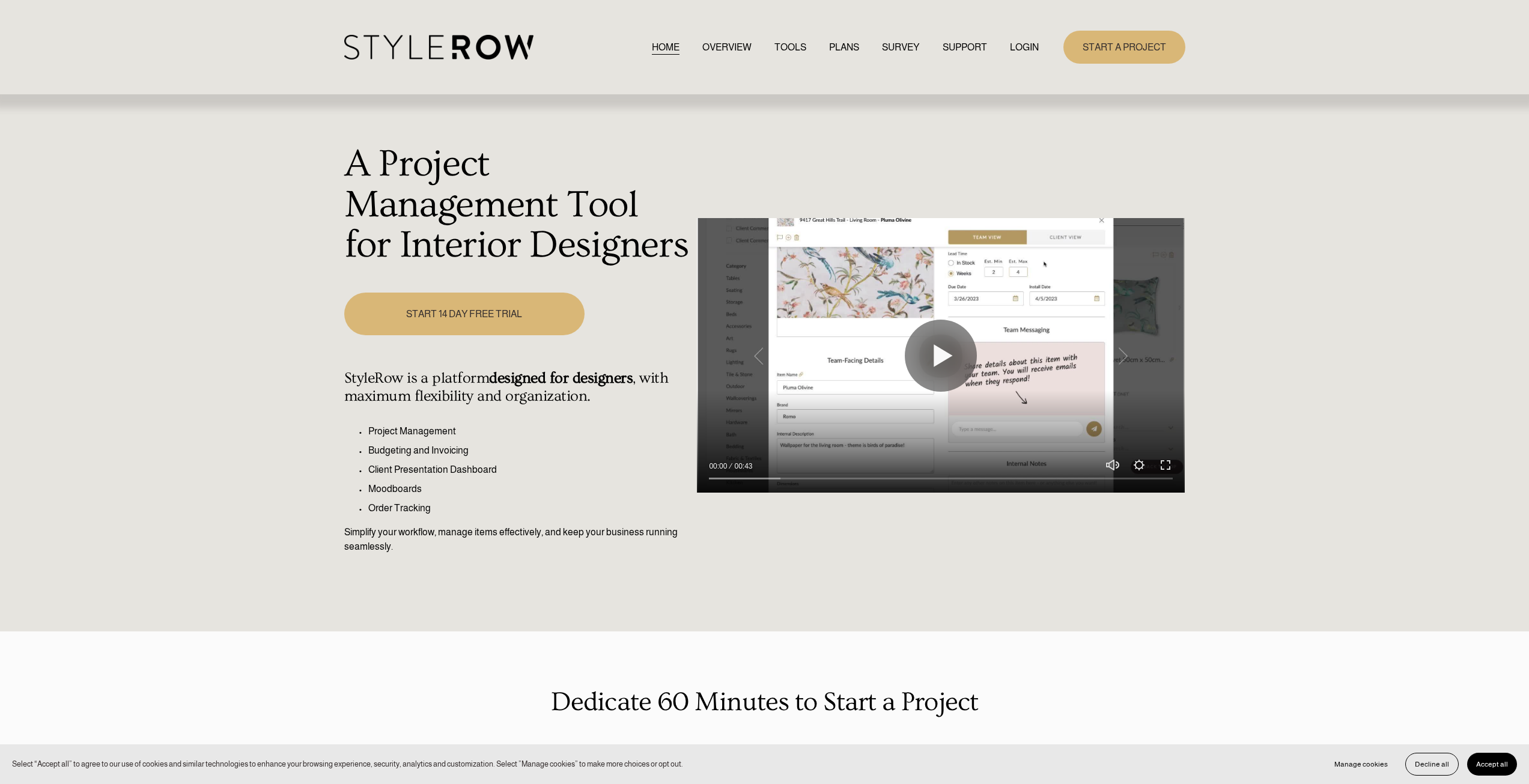
click at [1032, 37] on div "HOME OVERVIEW TOOLS PLANS SURVEY SUPPORT QUESTIONS" at bounding box center [691, 47] width 695 height 25
click at [1031, 42] on div "HOME OVERVIEW TOOLS PLANS SURVEY SUPPORT QUESTIONS" at bounding box center [691, 47] width 695 height 25
click at [1030, 43] on link "LOGIN" at bounding box center [1024, 47] width 29 height 16
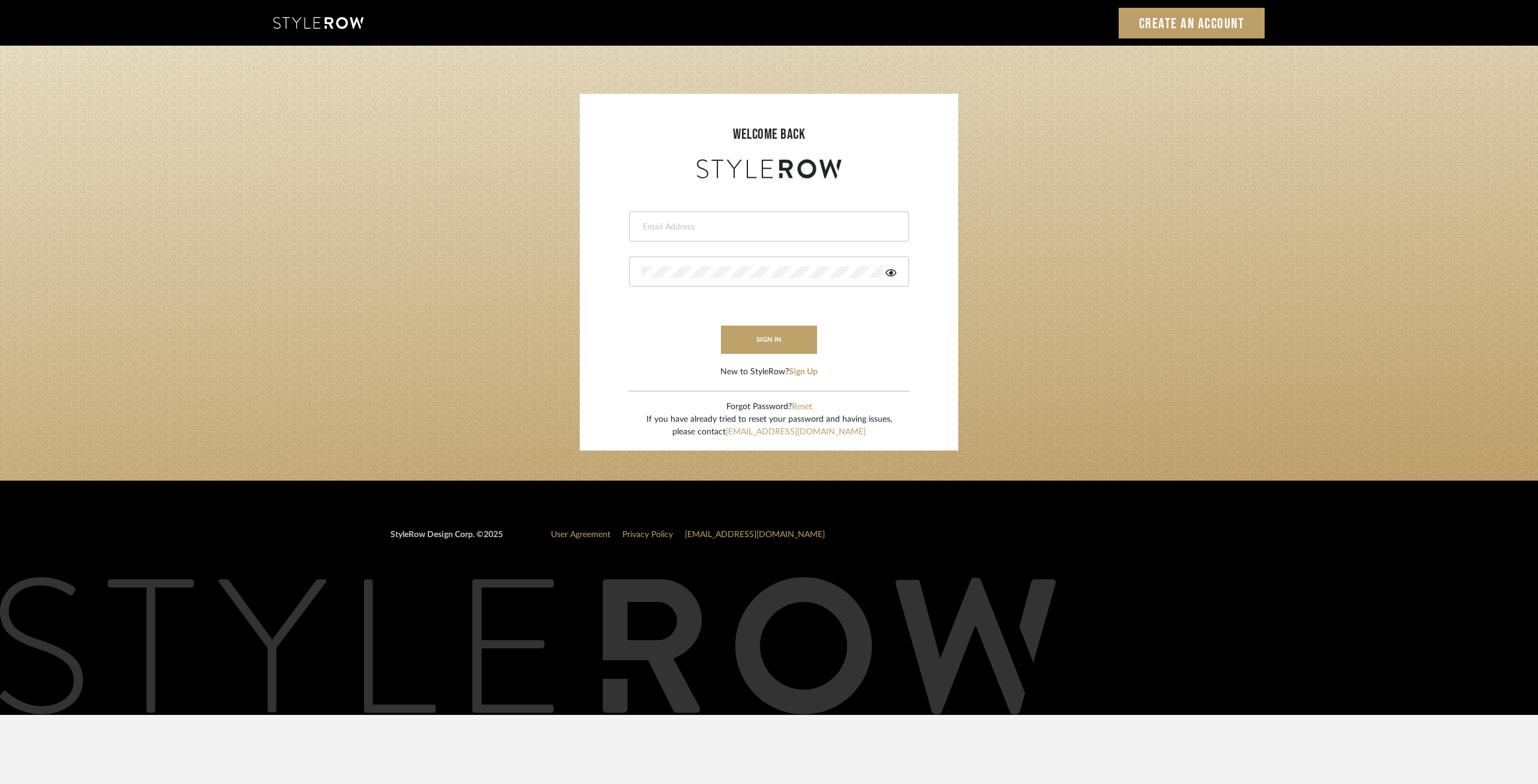
type input "[EMAIL_ADDRESS][DOMAIN_NAME]"
click at [769, 338] on button "sign in" at bounding box center [769, 339] width 96 height 28
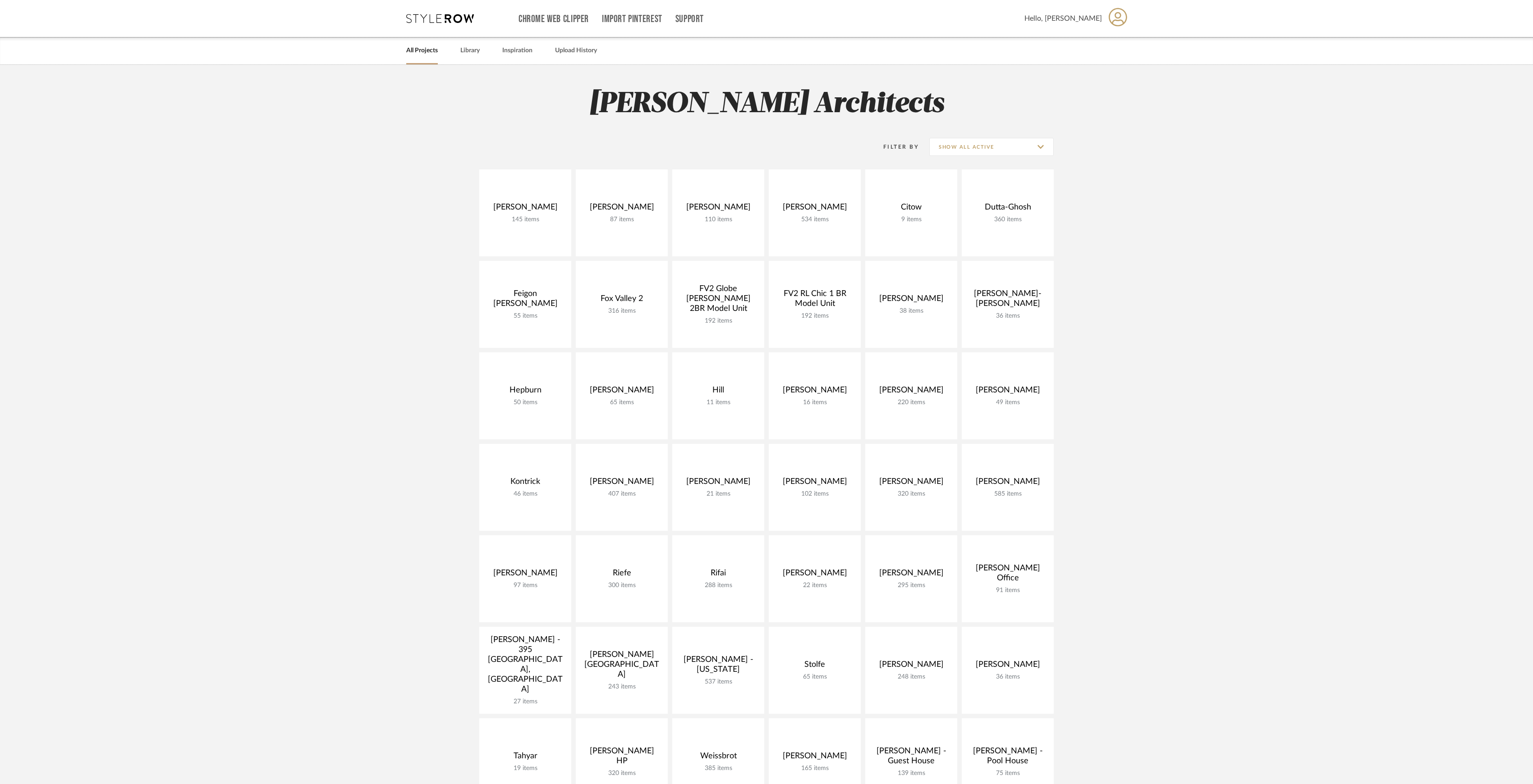
scroll to position [60, 0]
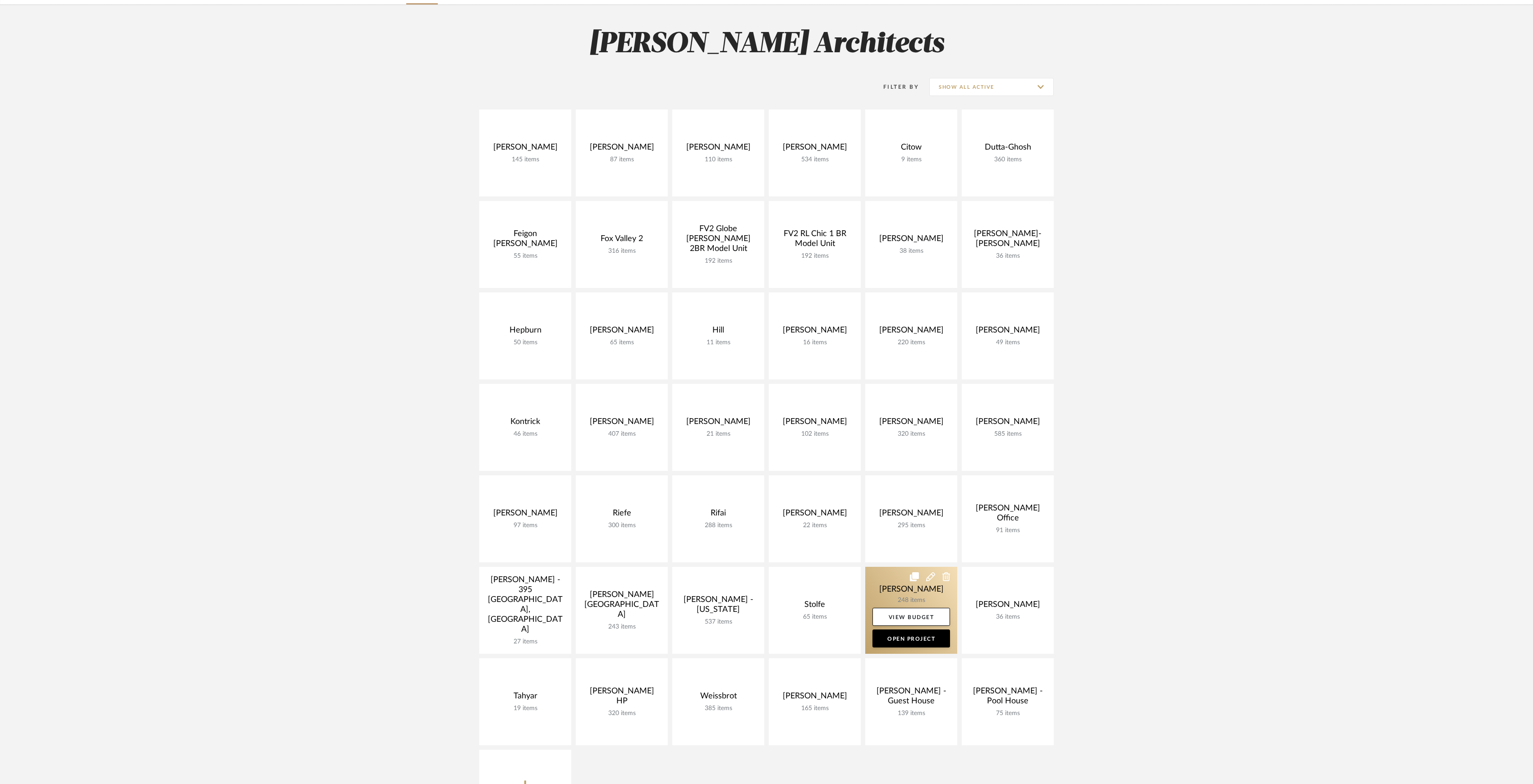
click at [897, 589] on link at bounding box center [911, 610] width 92 height 87
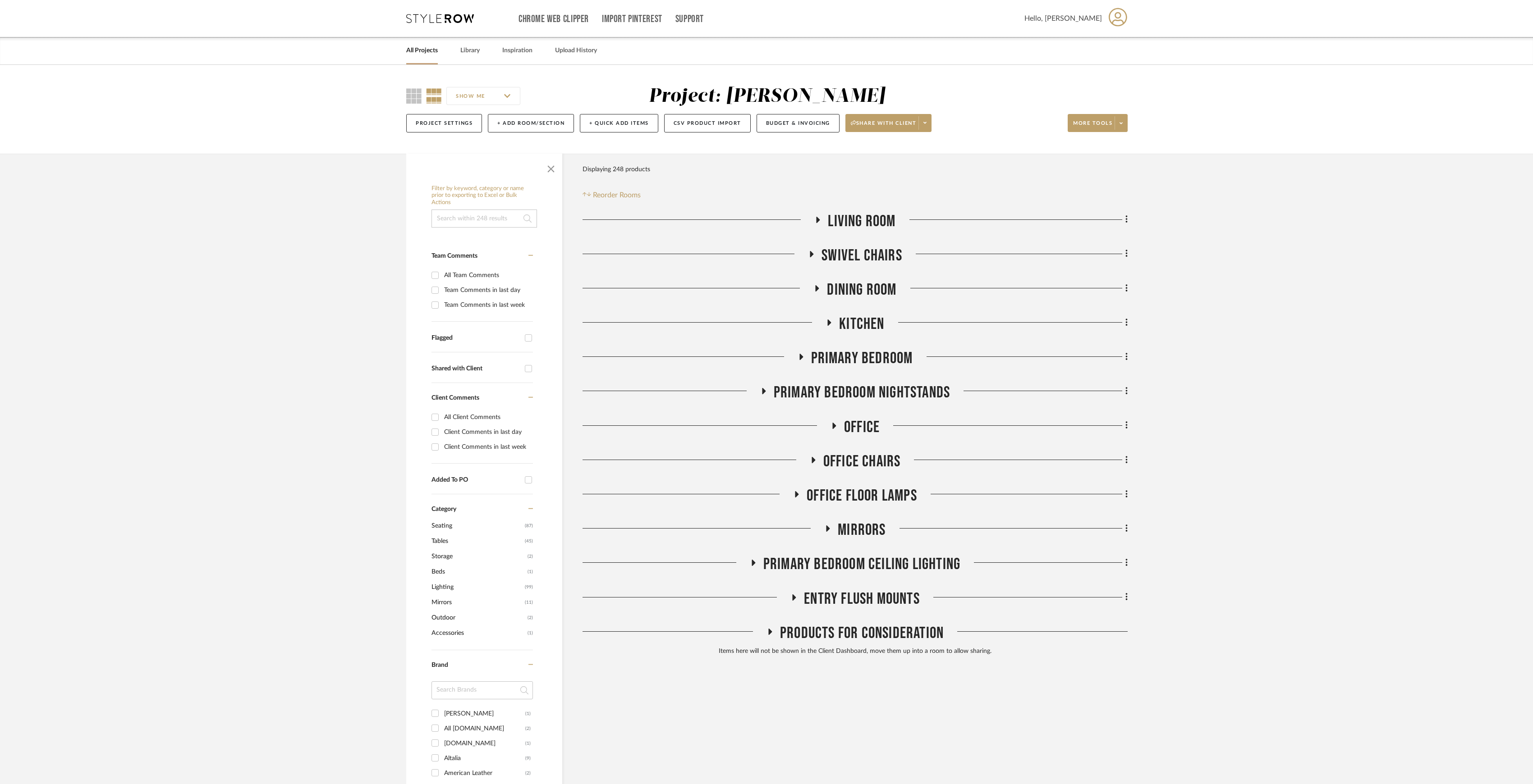
click at [845, 224] on span "Living Room" at bounding box center [861, 222] width 68 height 19
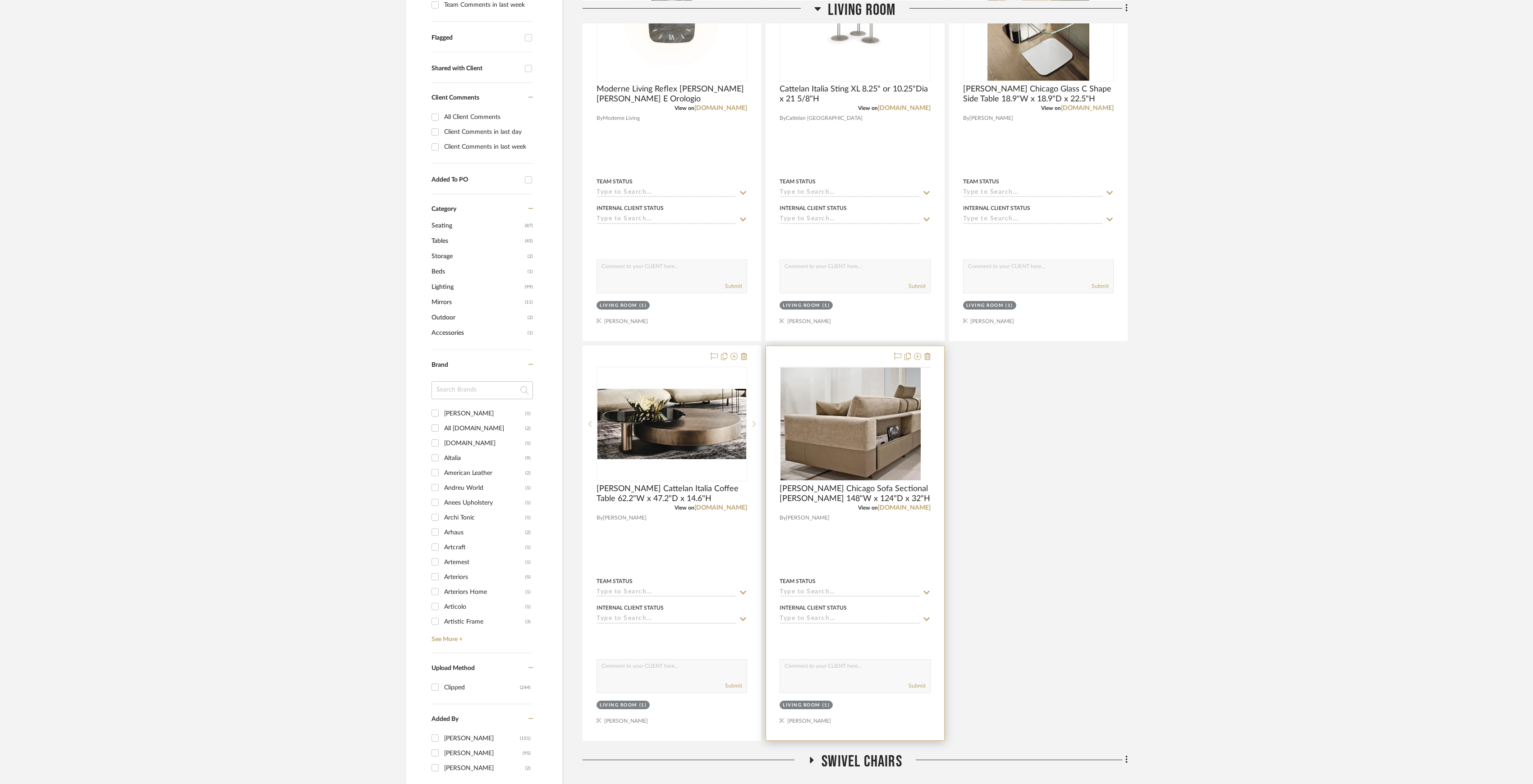
scroll to position [541, 0]
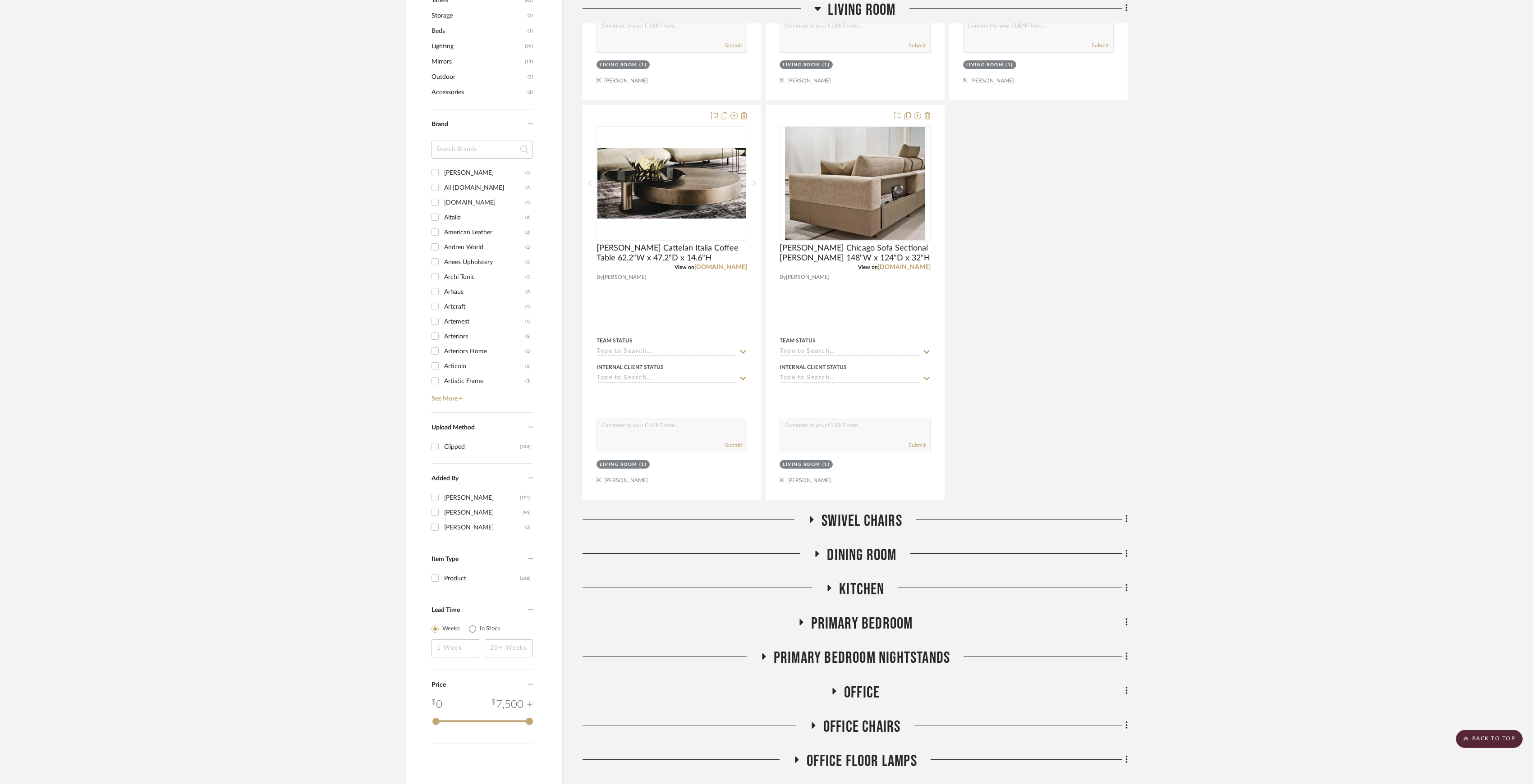
click at [866, 523] on span "Swivel Chairs" at bounding box center [861, 521] width 81 height 19
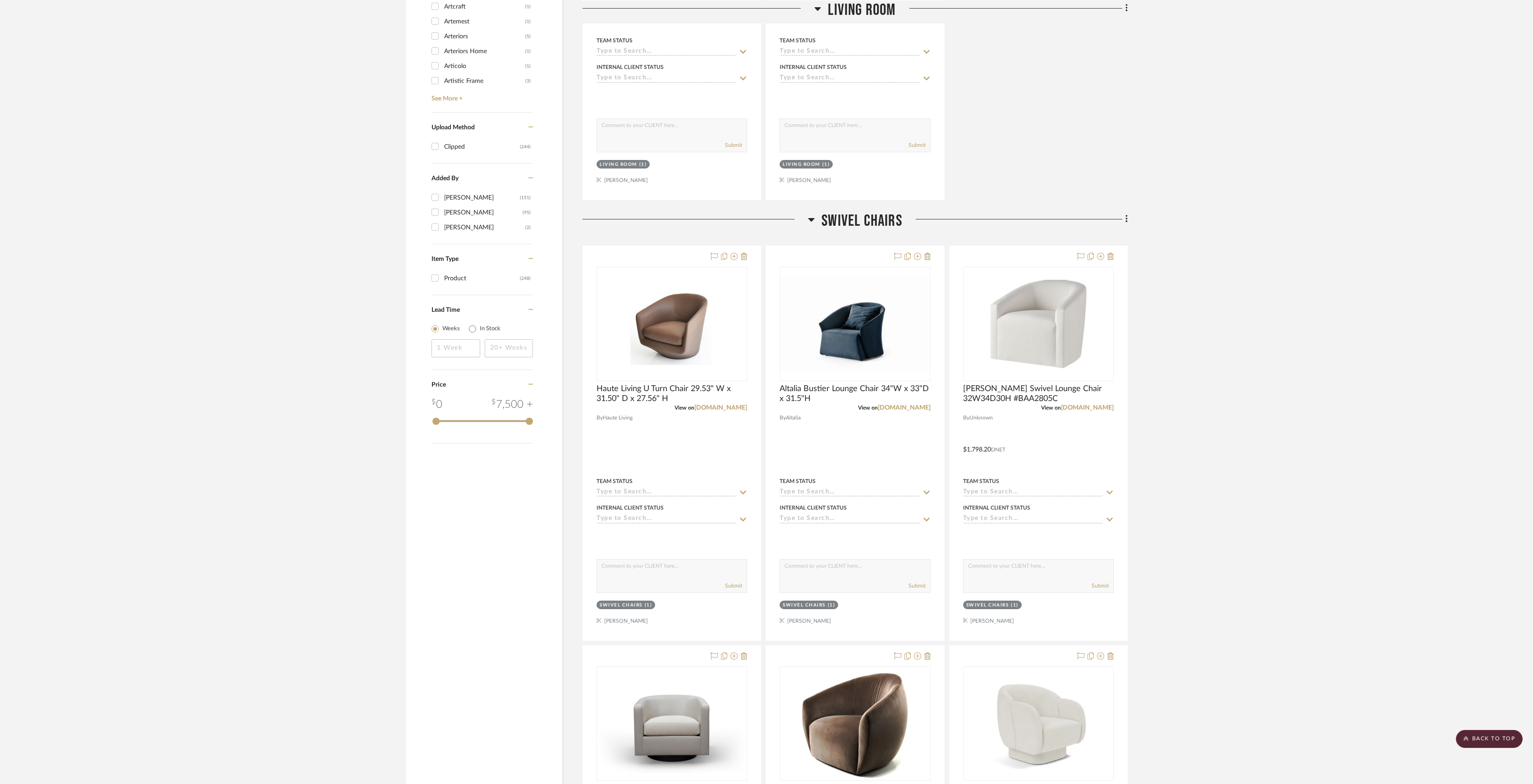
click at [861, 226] on span "Swivel Chairs" at bounding box center [861, 221] width 81 height 19
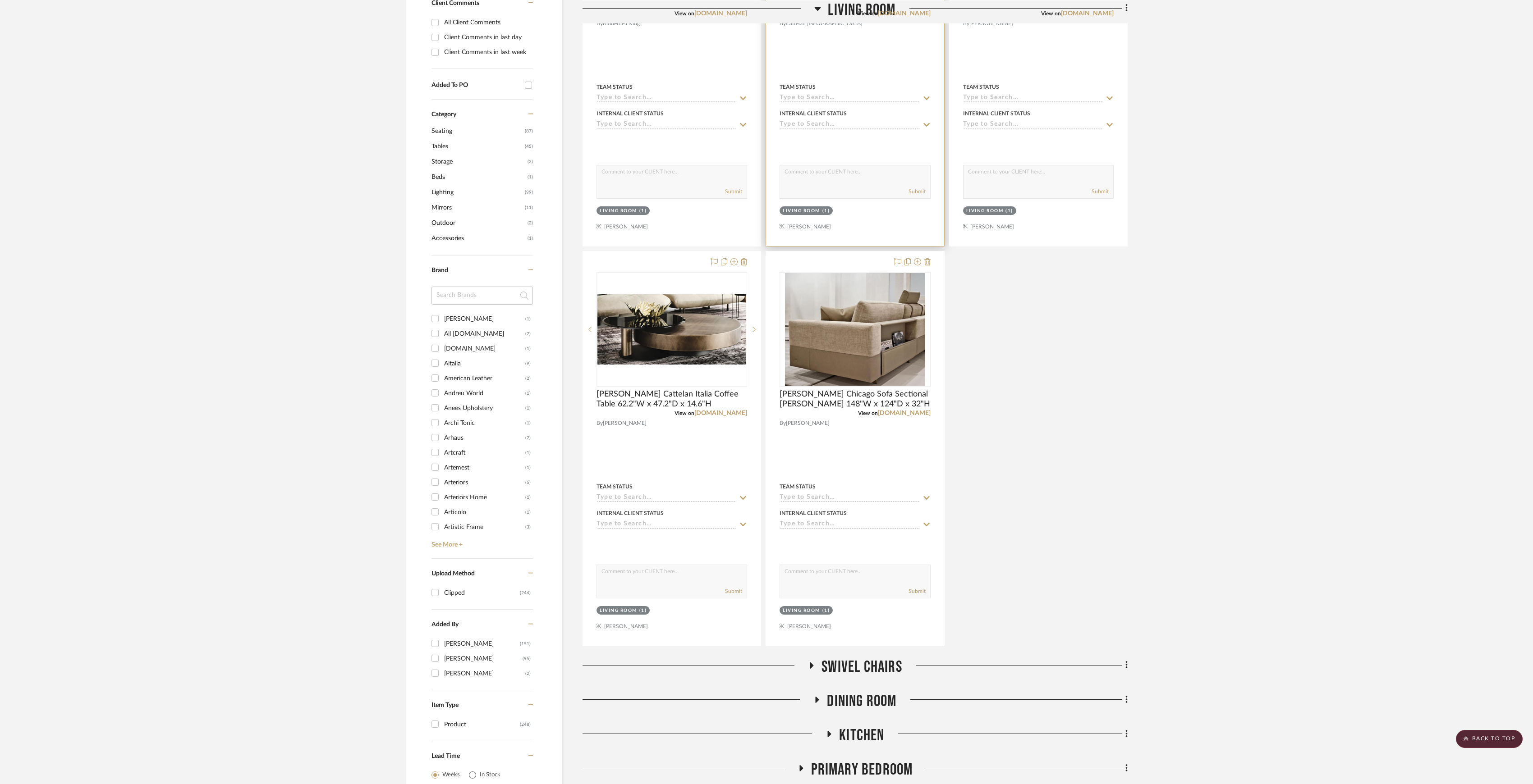
scroll to position [154, 0]
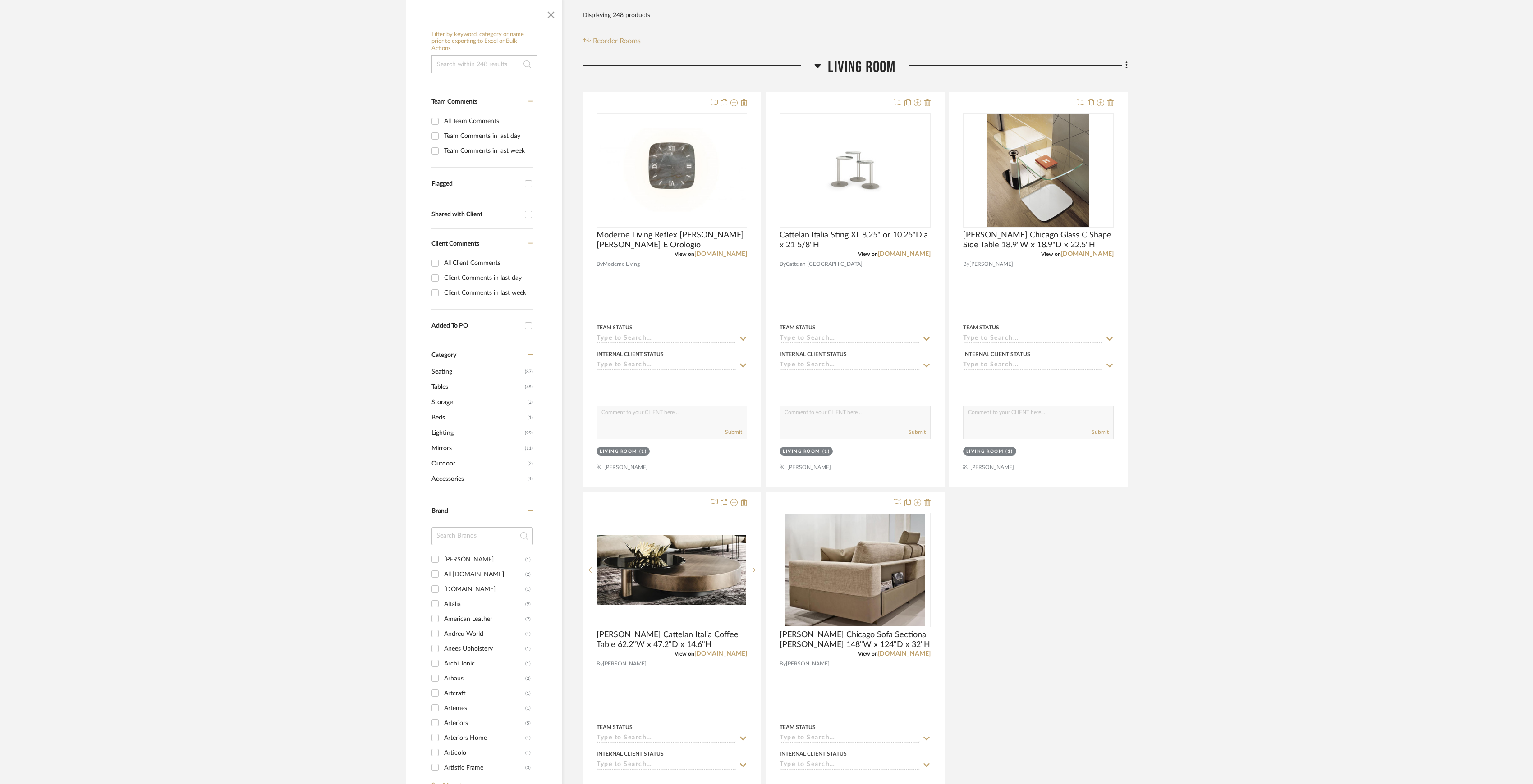
click at [860, 76] on span "Living Room" at bounding box center [861, 67] width 68 height 19
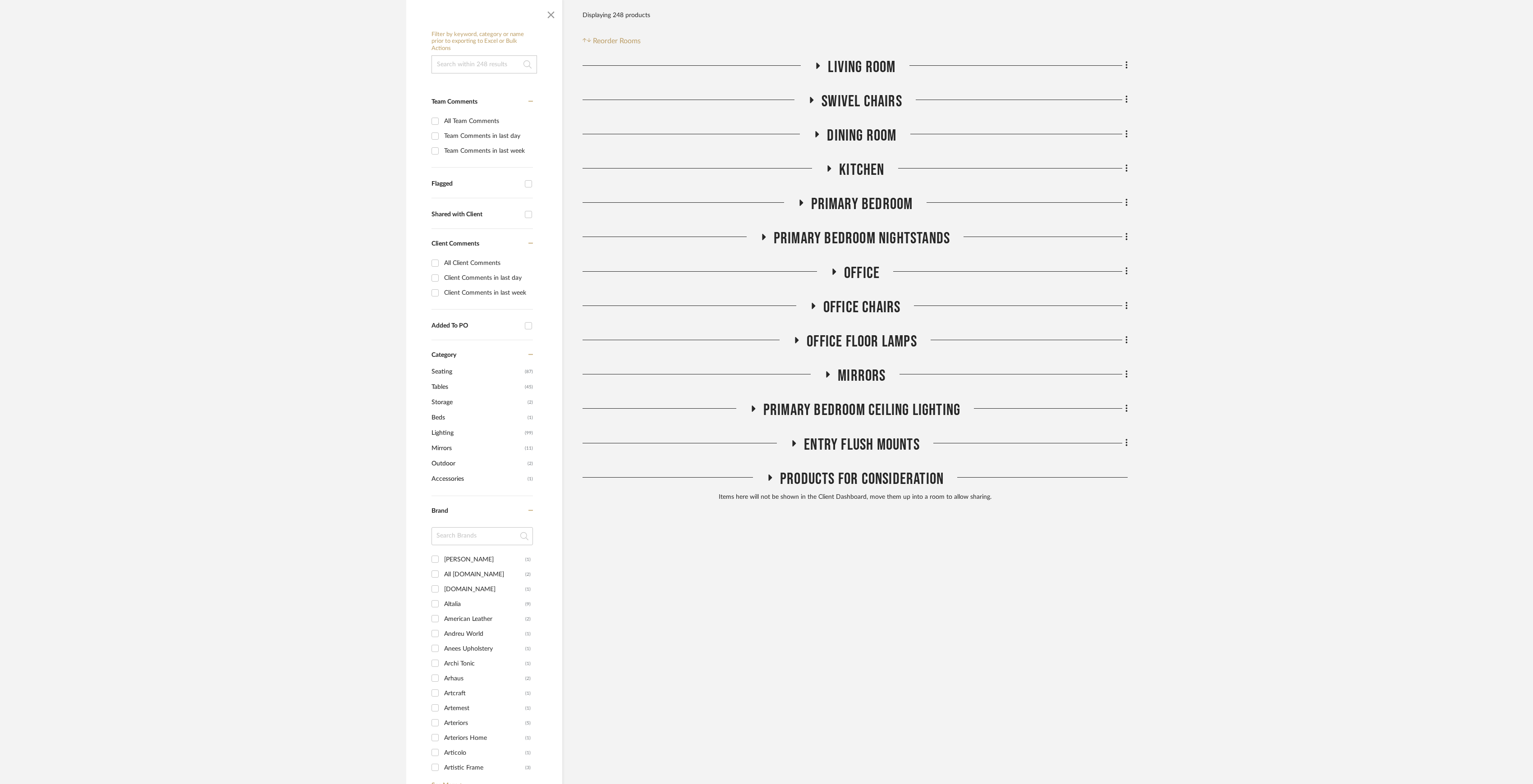
click at [867, 139] on span "Dining Room" at bounding box center [861, 136] width 69 height 19
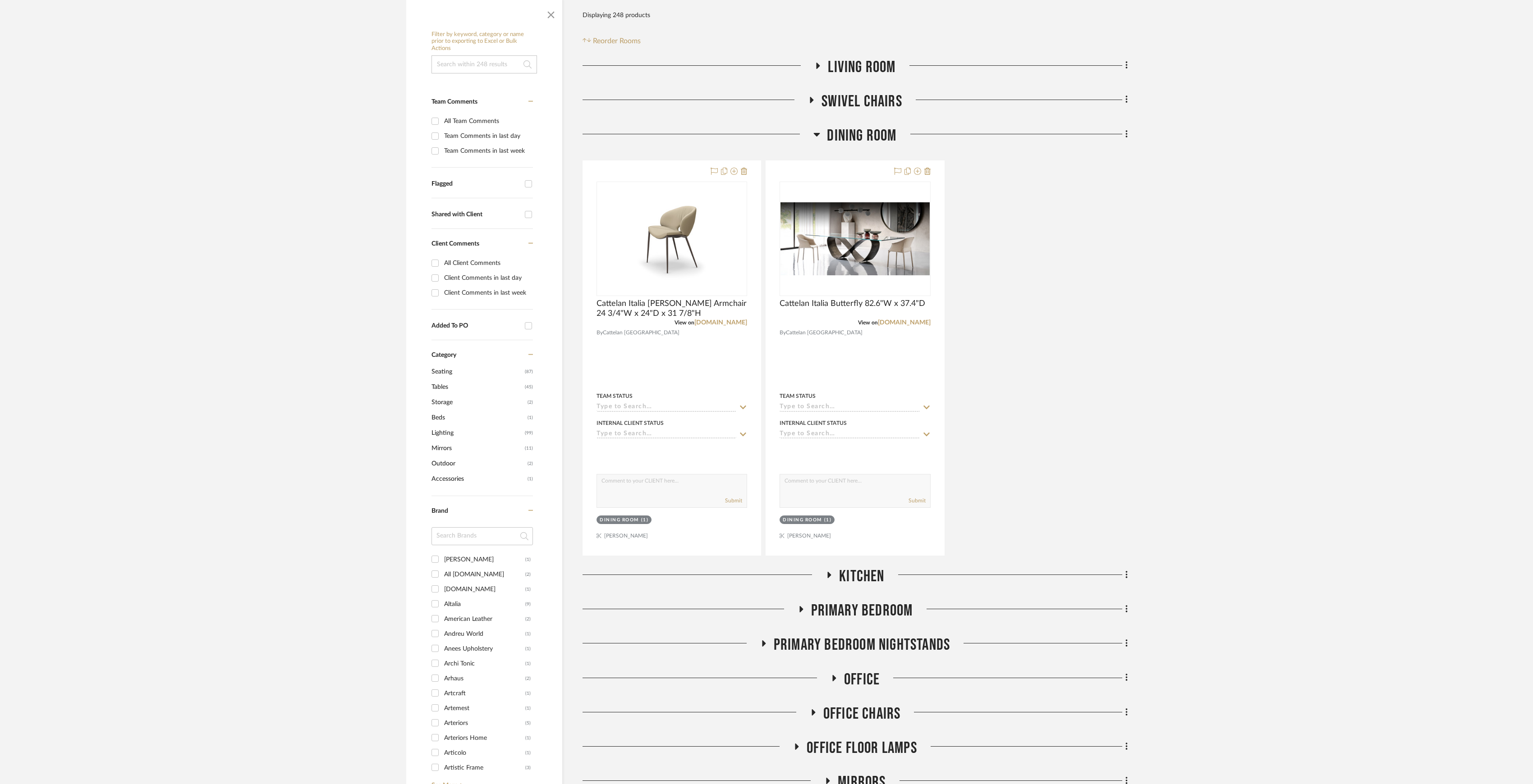
click at [867, 139] on span "Dining Room" at bounding box center [861, 136] width 69 height 19
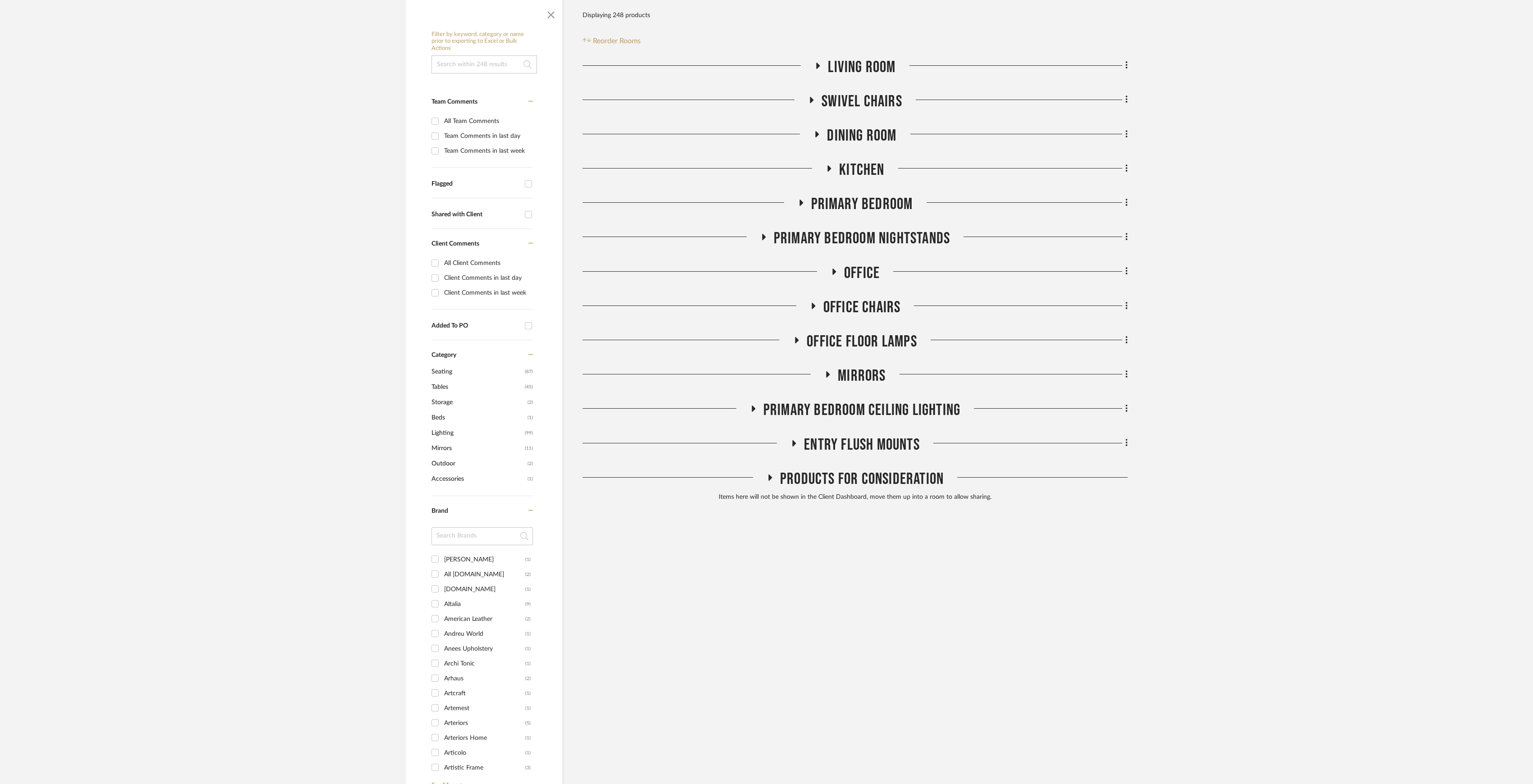
click at [857, 204] on span "Primary Bedroom" at bounding box center [862, 204] width 102 height 19
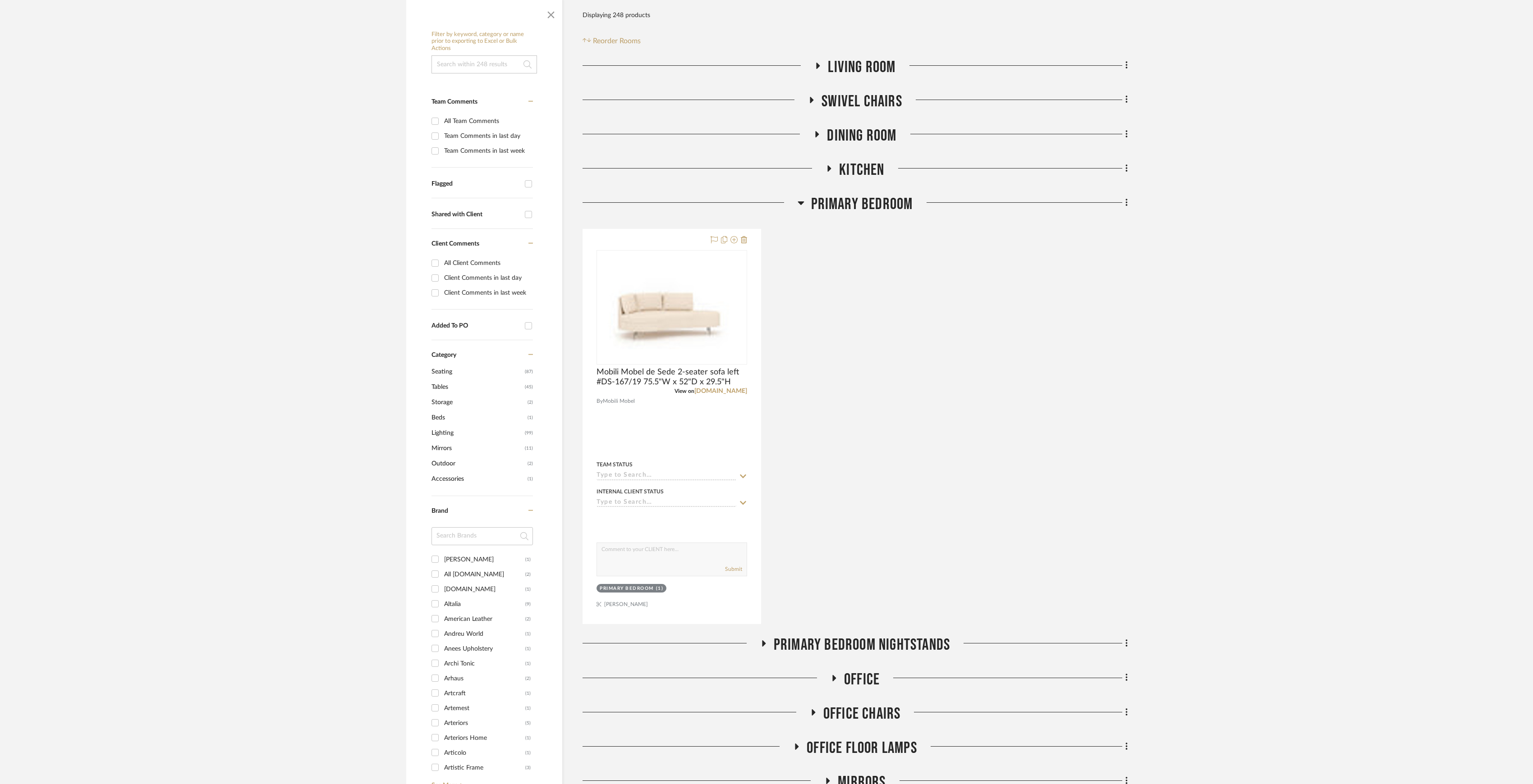
click at [857, 204] on span "Primary Bedroom" at bounding box center [862, 204] width 102 height 19
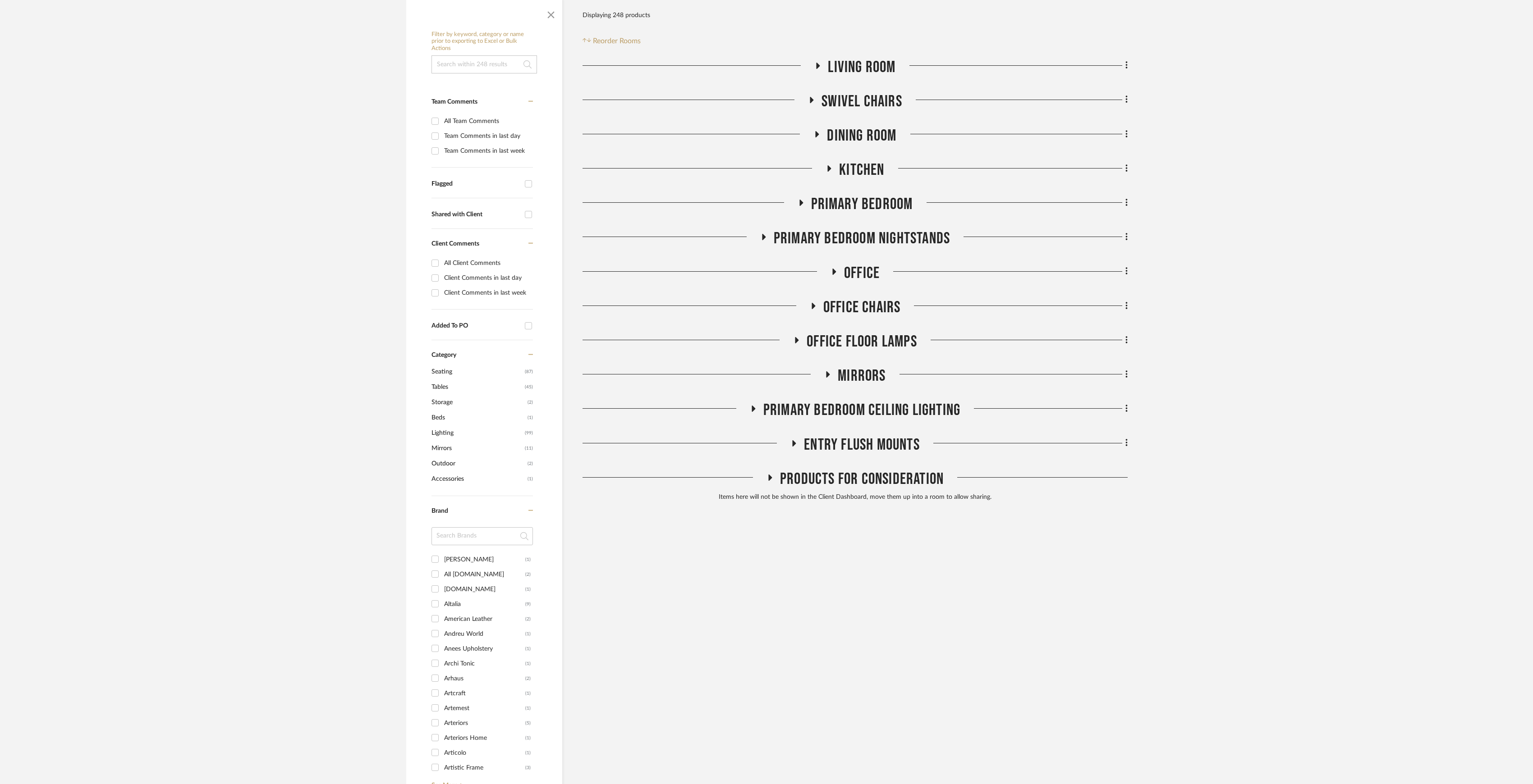
click at [858, 233] on span "Primary Bedroom Nightstands" at bounding box center [861, 238] width 176 height 19
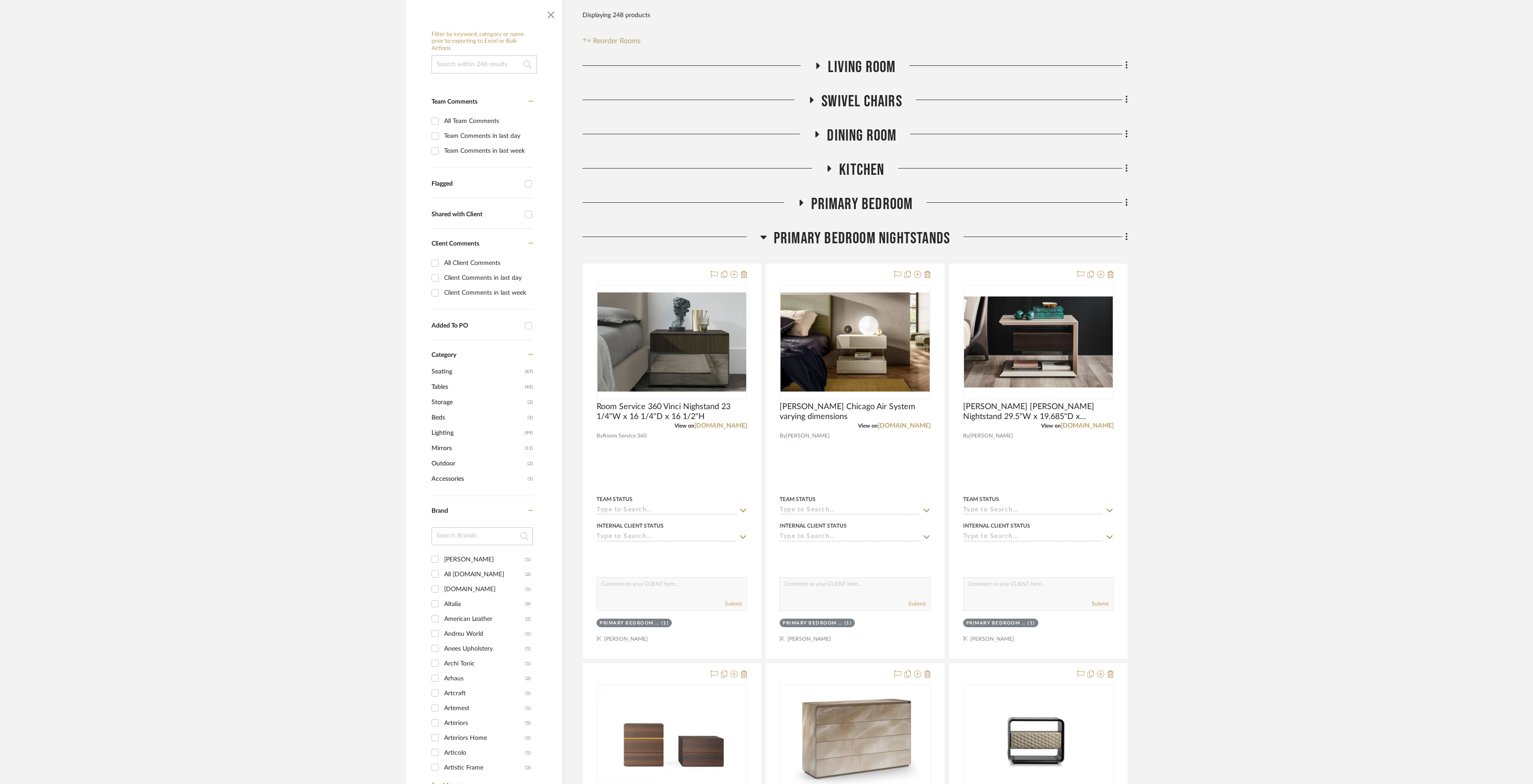
click at [858, 233] on span "Primary Bedroom Nightstands" at bounding box center [861, 238] width 176 height 19
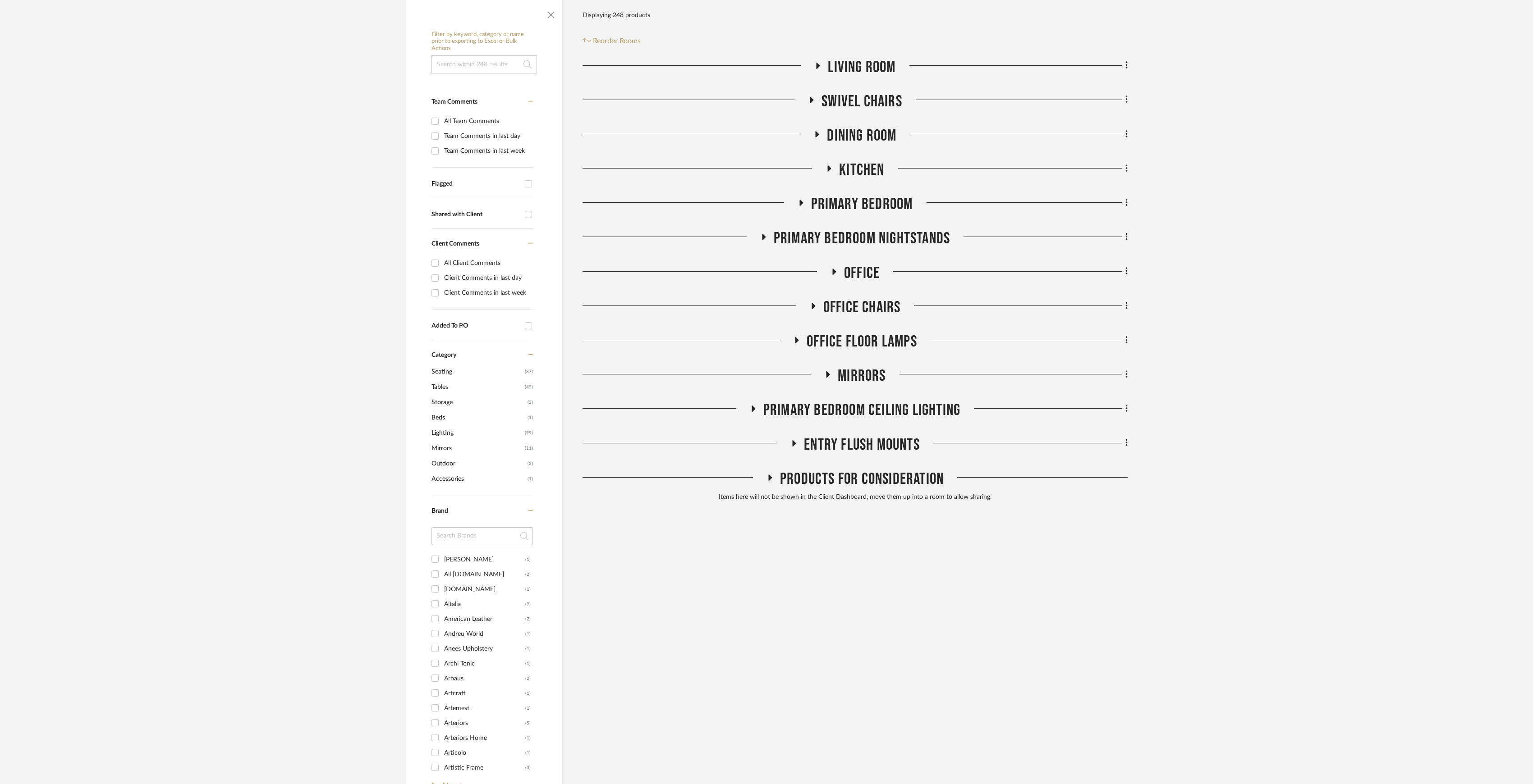
click at [851, 305] on span "Office Chairs" at bounding box center [862, 308] width 78 height 19
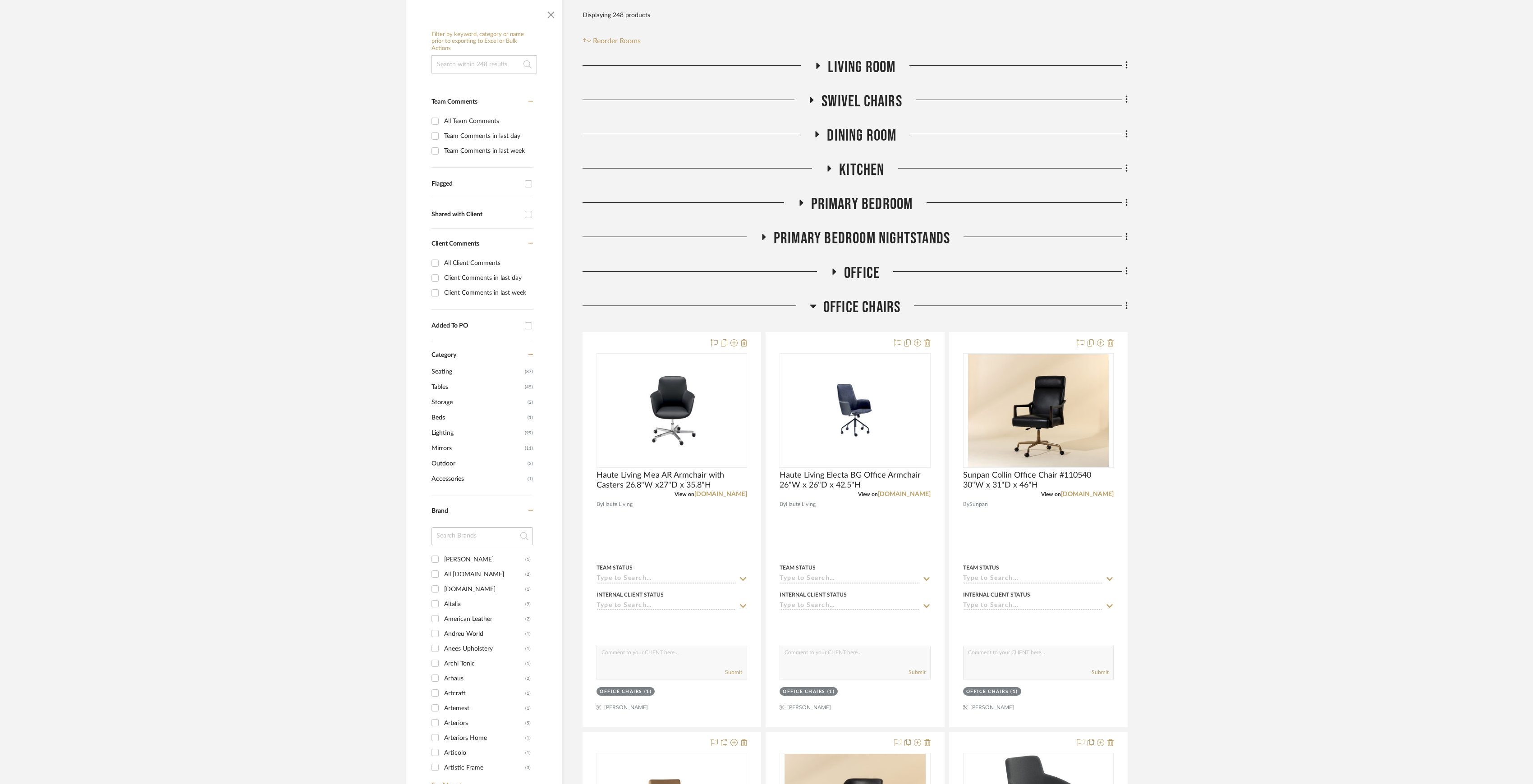
click at [851, 305] on span "Office Chairs" at bounding box center [862, 308] width 78 height 19
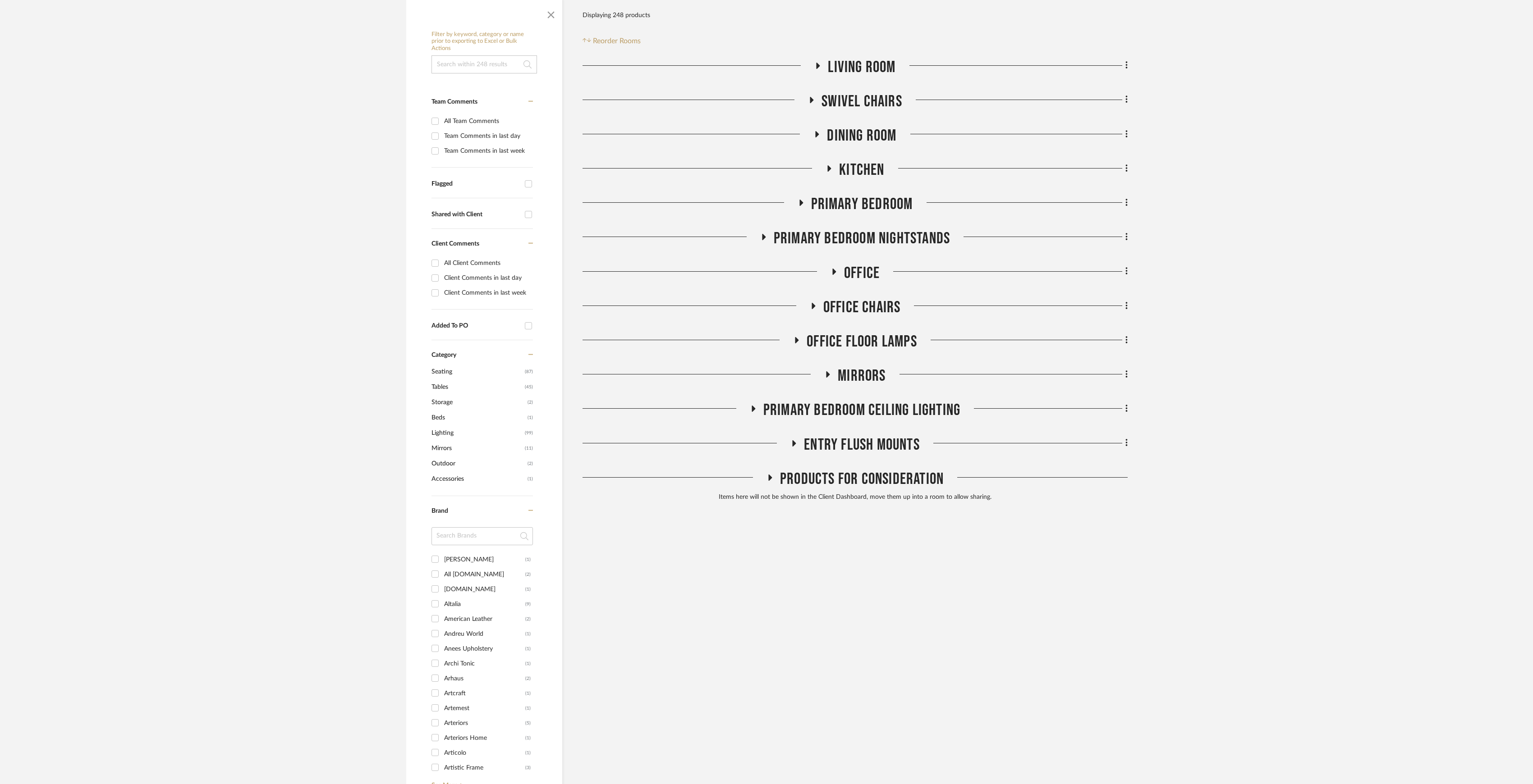
click at [848, 416] on span "Primary Bedroom Ceiling LIghting" at bounding box center [862, 410] width 197 height 19
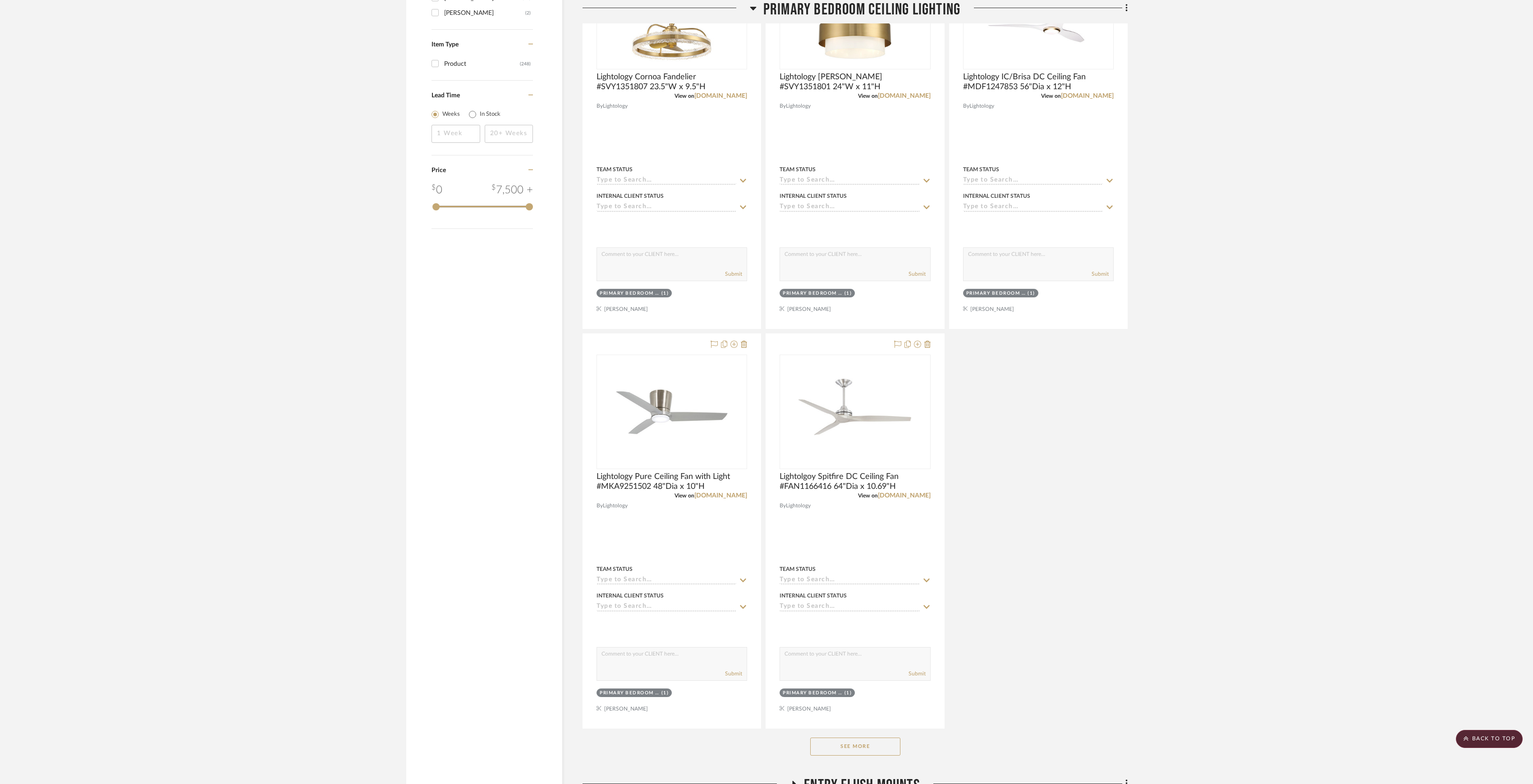
scroll to position [1192, 0]
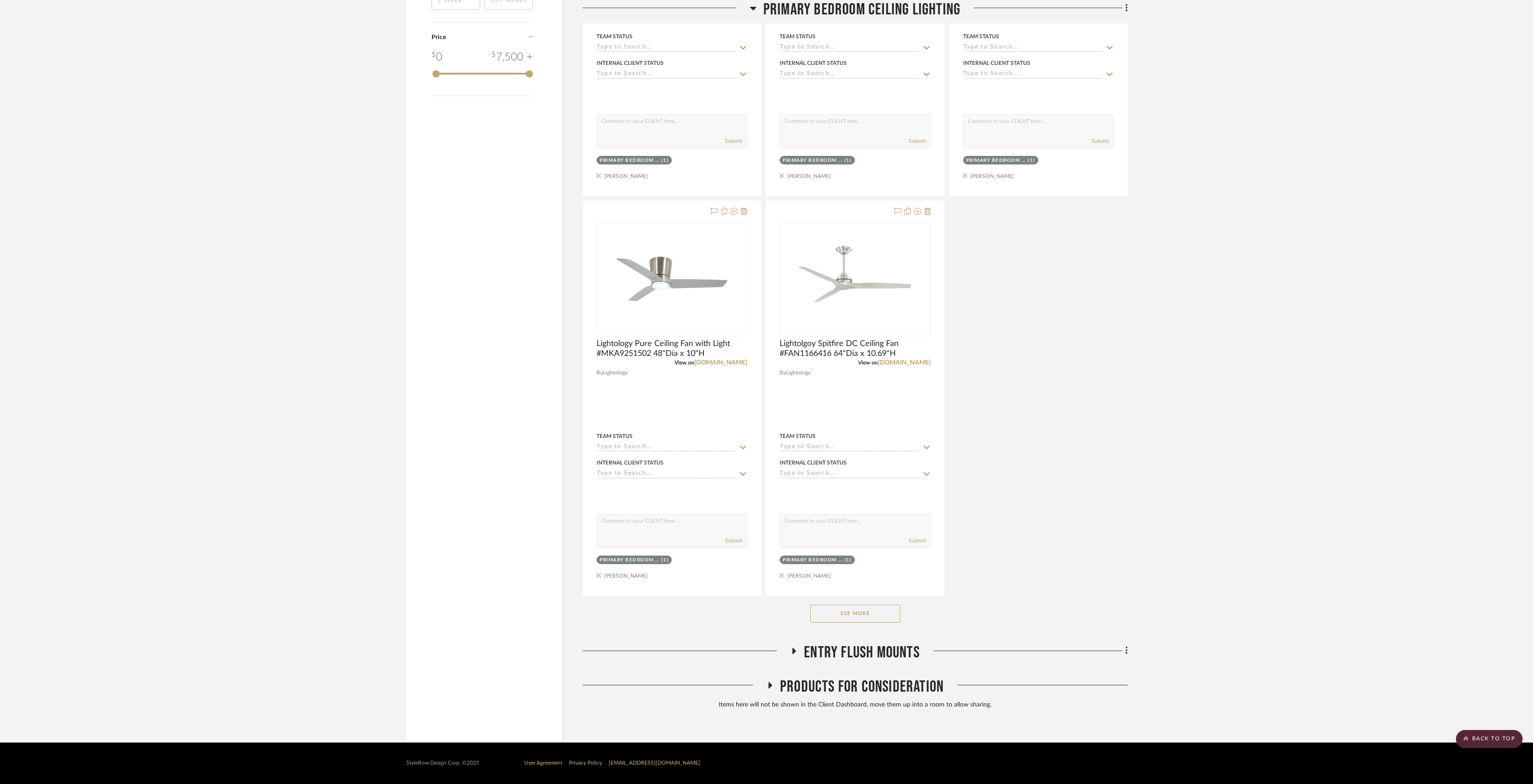
click at [878, 613] on button "See More" at bounding box center [855, 614] width 90 height 18
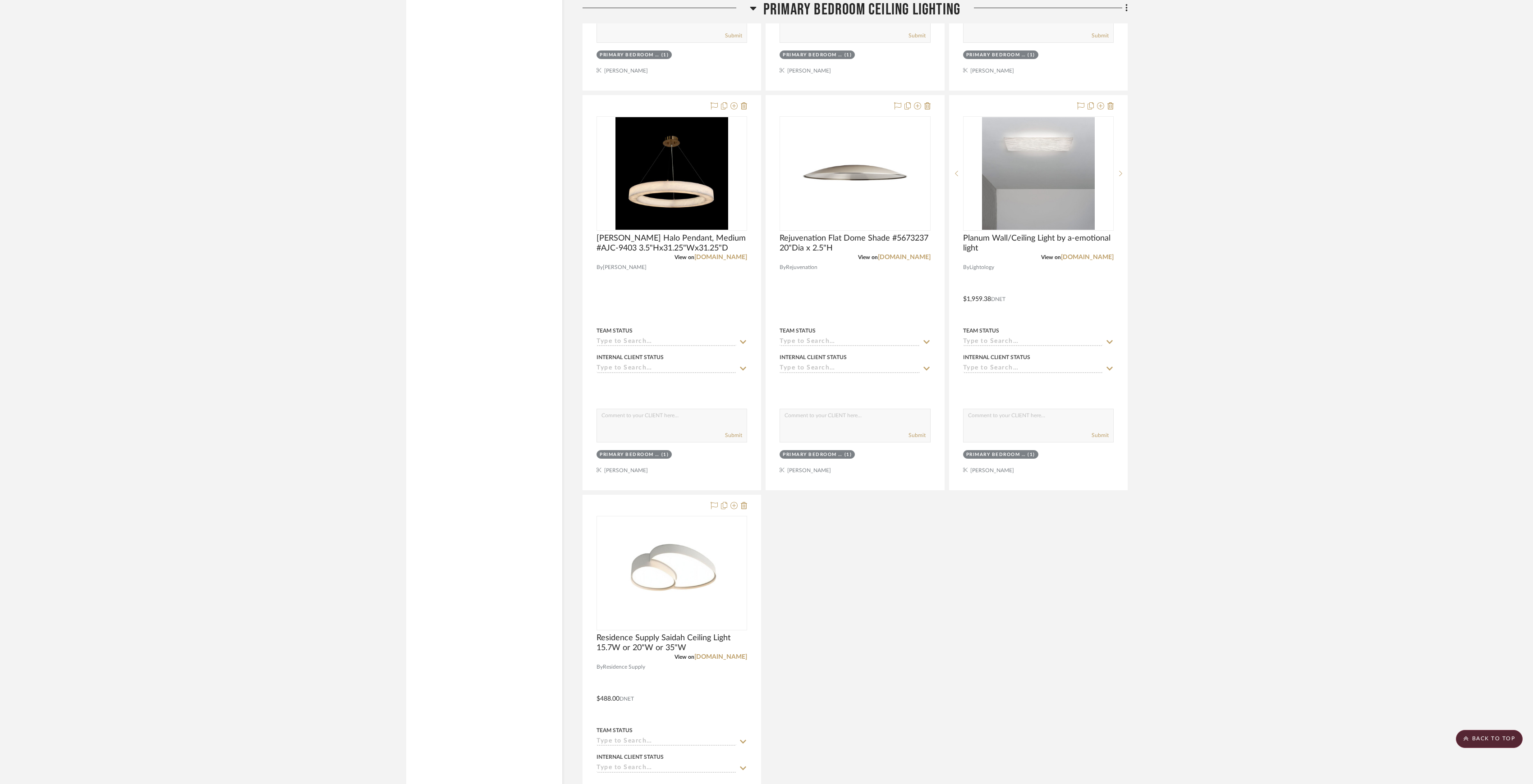
scroll to position [2394, 0]
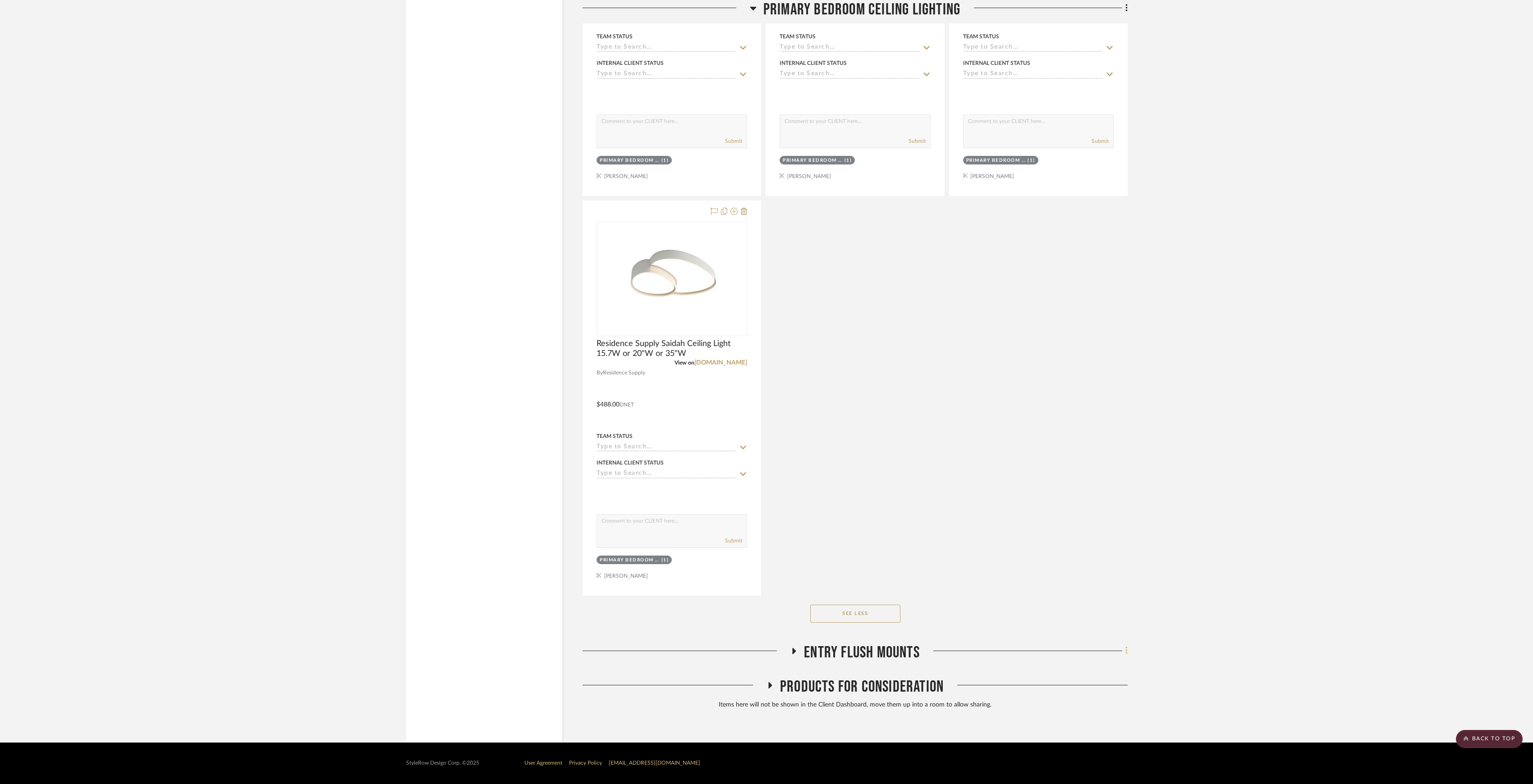
click at [1126, 657] on fa-icon at bounding box center [1126, 651] width 6 height 15
click at [1080, 551] on button "Rename Room" at bounding box center [1086, 543] width 85 height 23
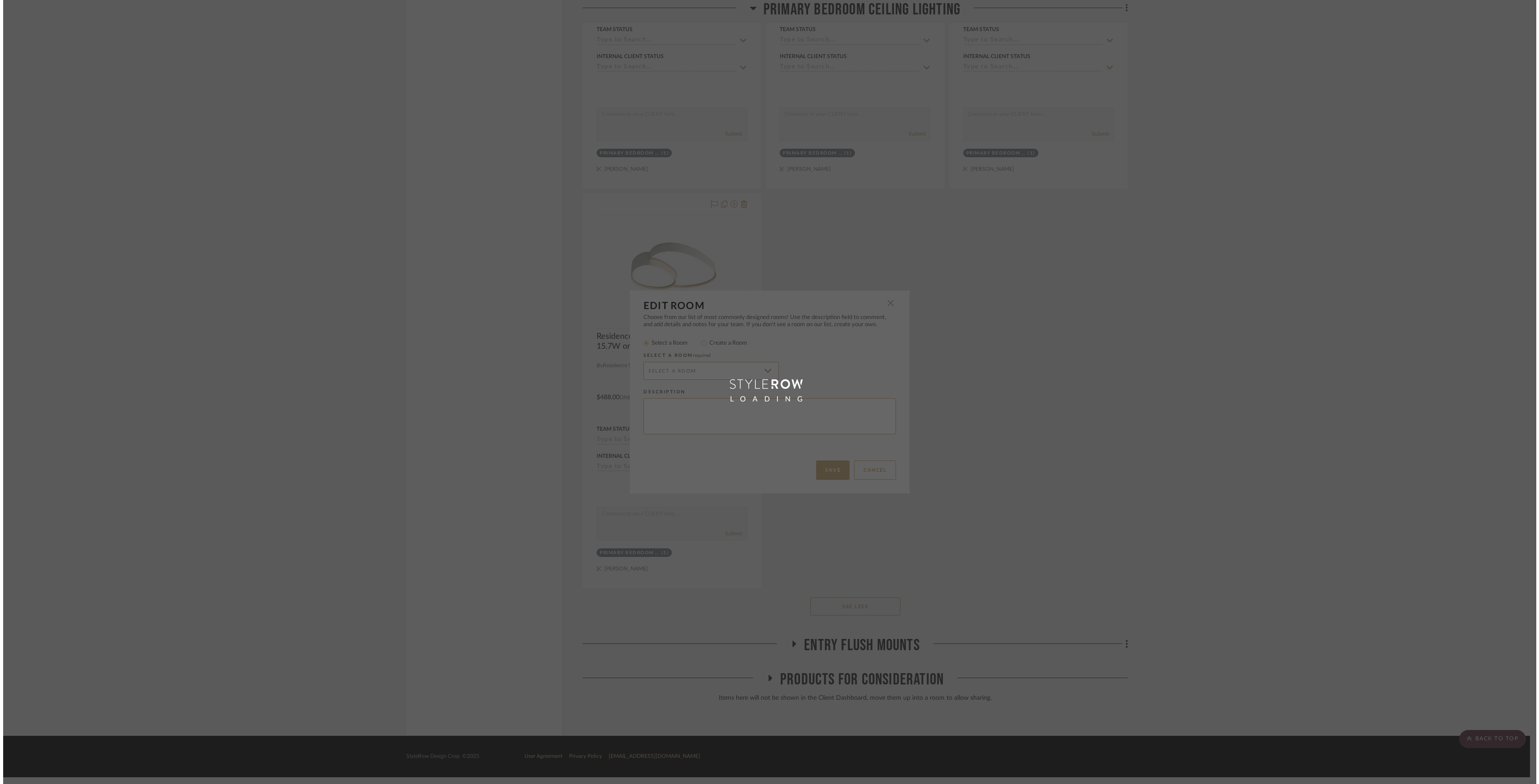
scroll to position [0, 0]
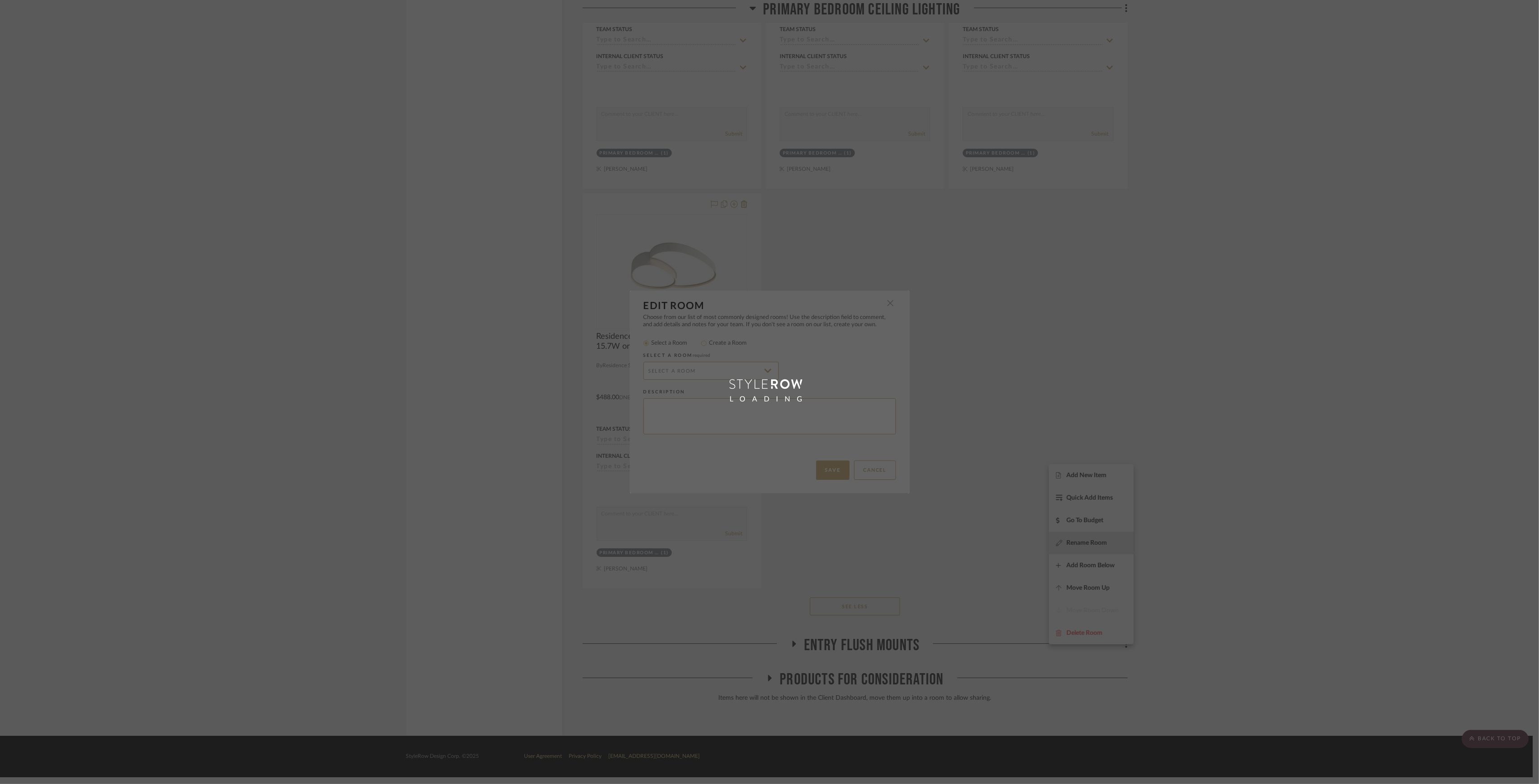
radio input "false"
radio input "true"
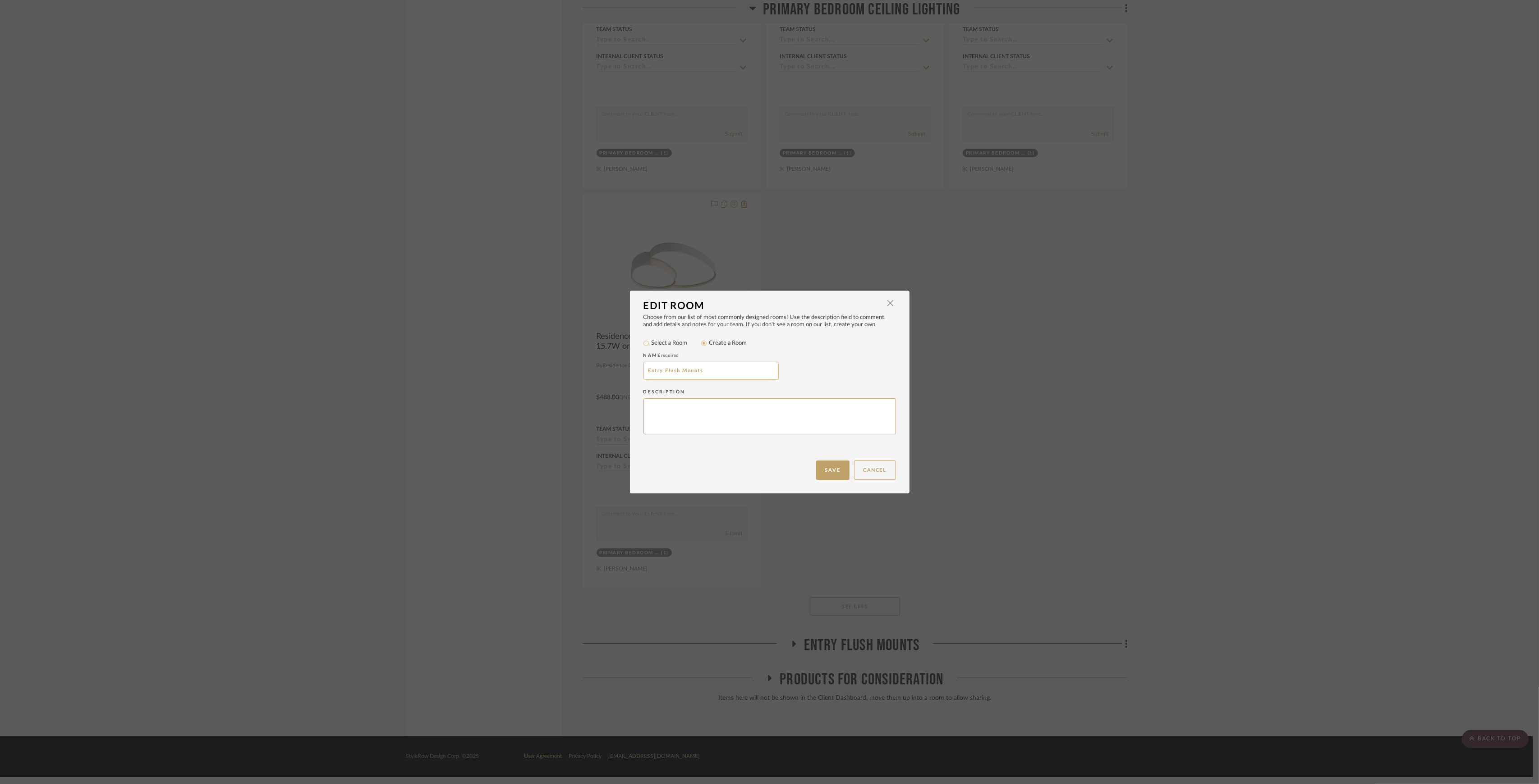
drag, startPoint x: 729, startPoint y: 372, endPoint x: 663, endPoint y: 371, distance: 66.0
click at [663, 371] on input "Entry Flush Mounts" at bounding box center [711, 371] width 135 height 18
type input "Entry"
click at [830, 469] on button "Save" at bounding box center [833, 470] width 33 height 19
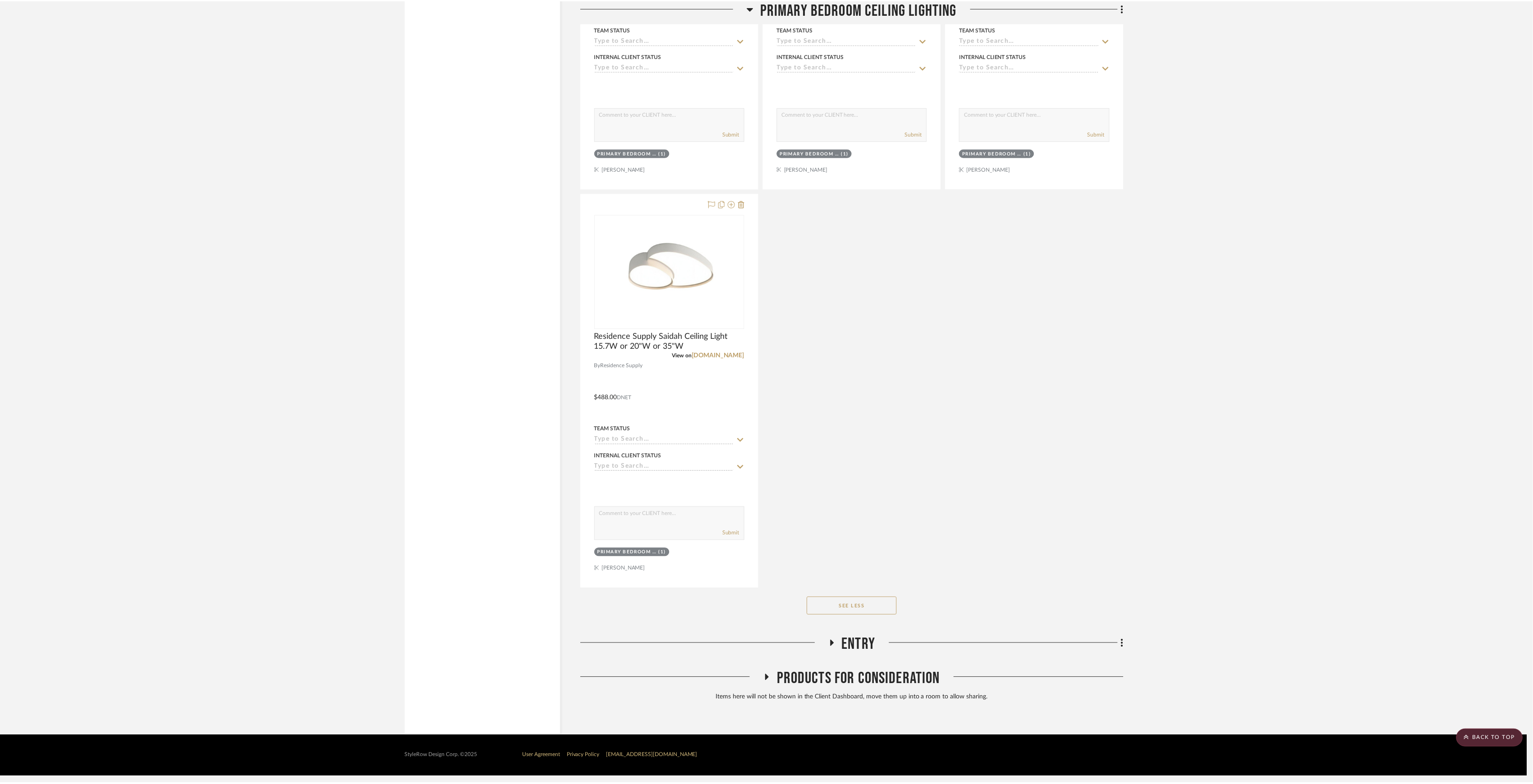
scroll to position [2394, 0]
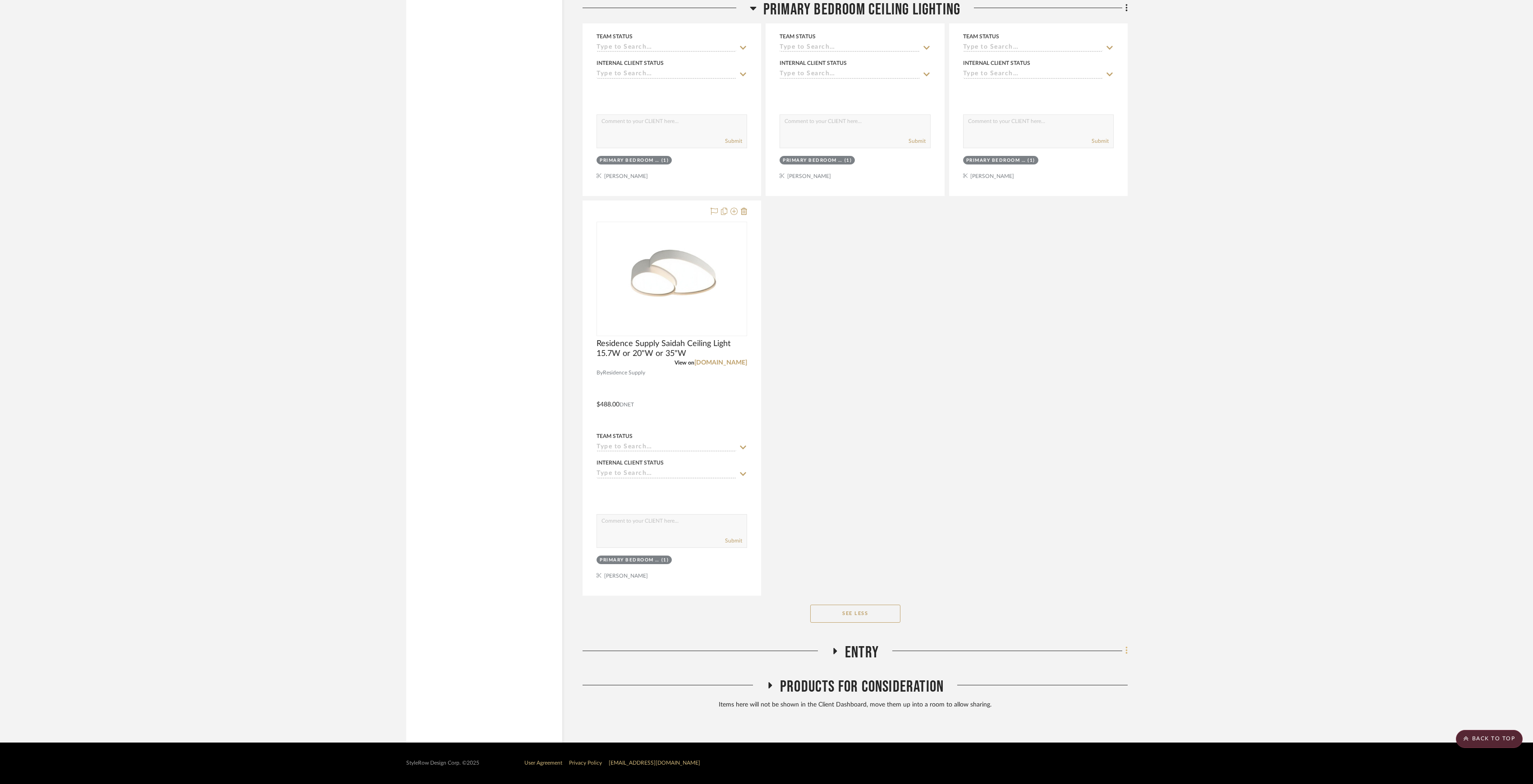
click at [1126, 650] on icon at bounding box center [1126, 651] width 2 height 8
click at [1081, 590] on span "Move Room Up" at bounding box center [1082, 588] width 43 height 8
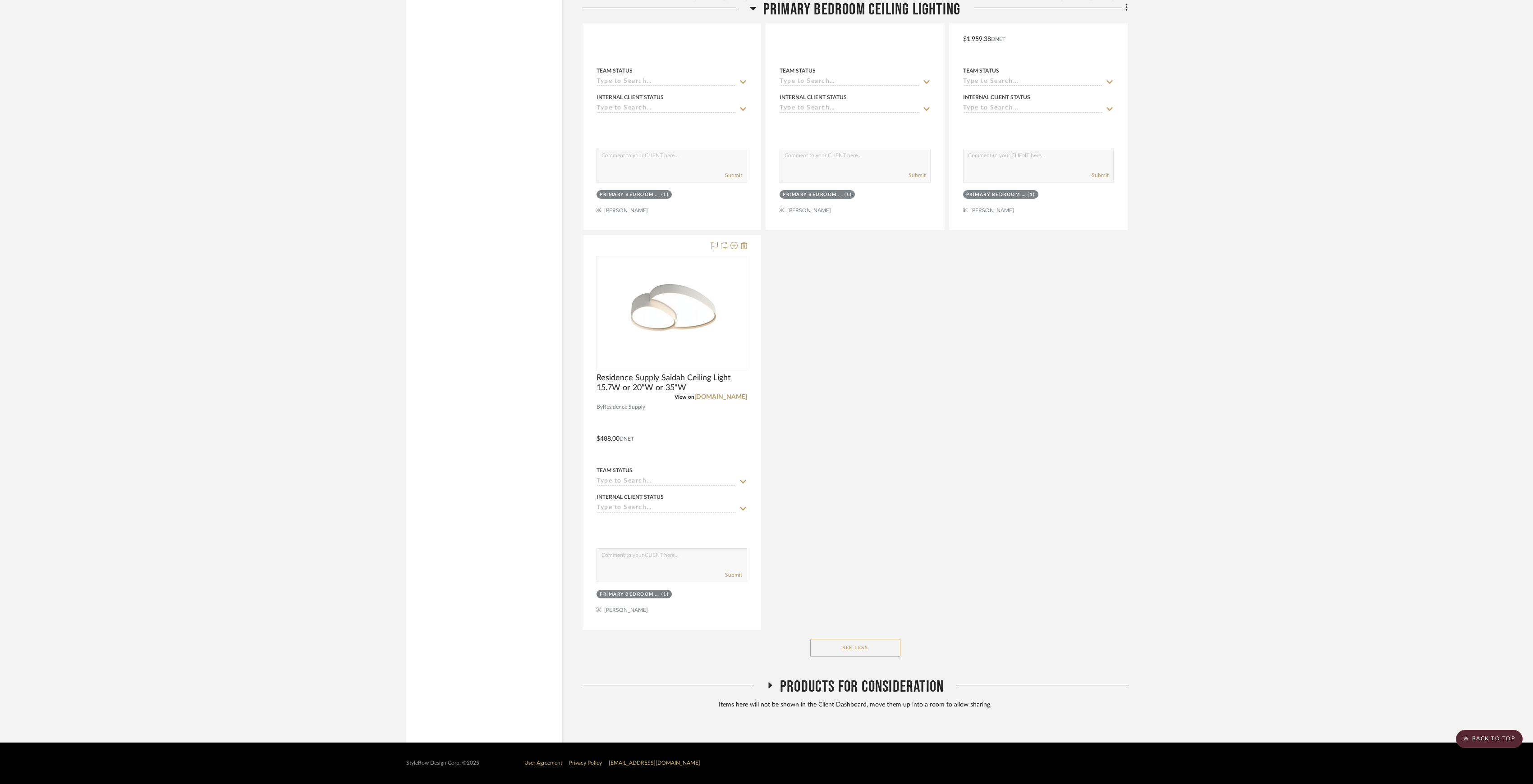
scroll to position [556, 0]
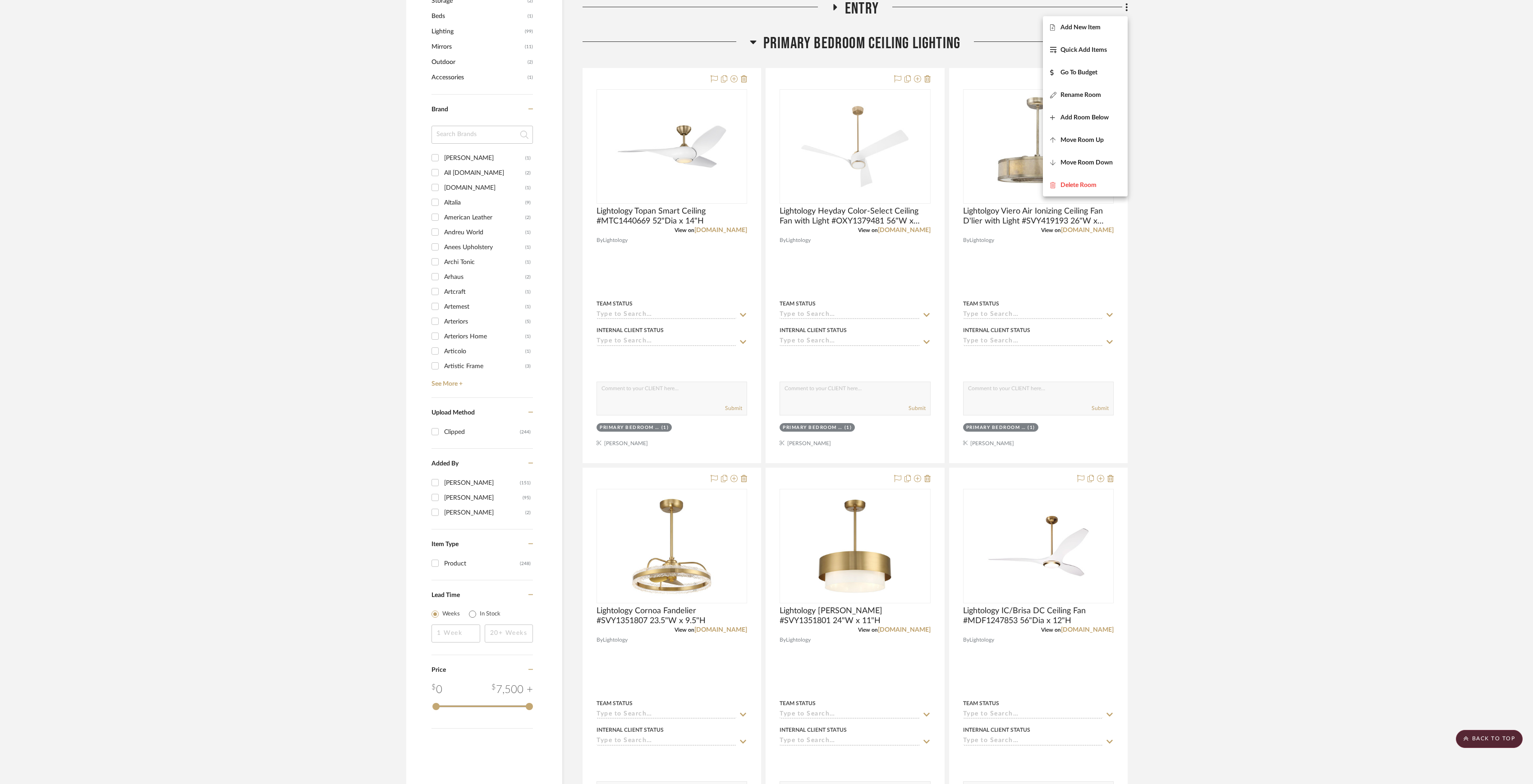
click at [1252, 522] on div at bounding box center [766, 392] width 1533 height 784
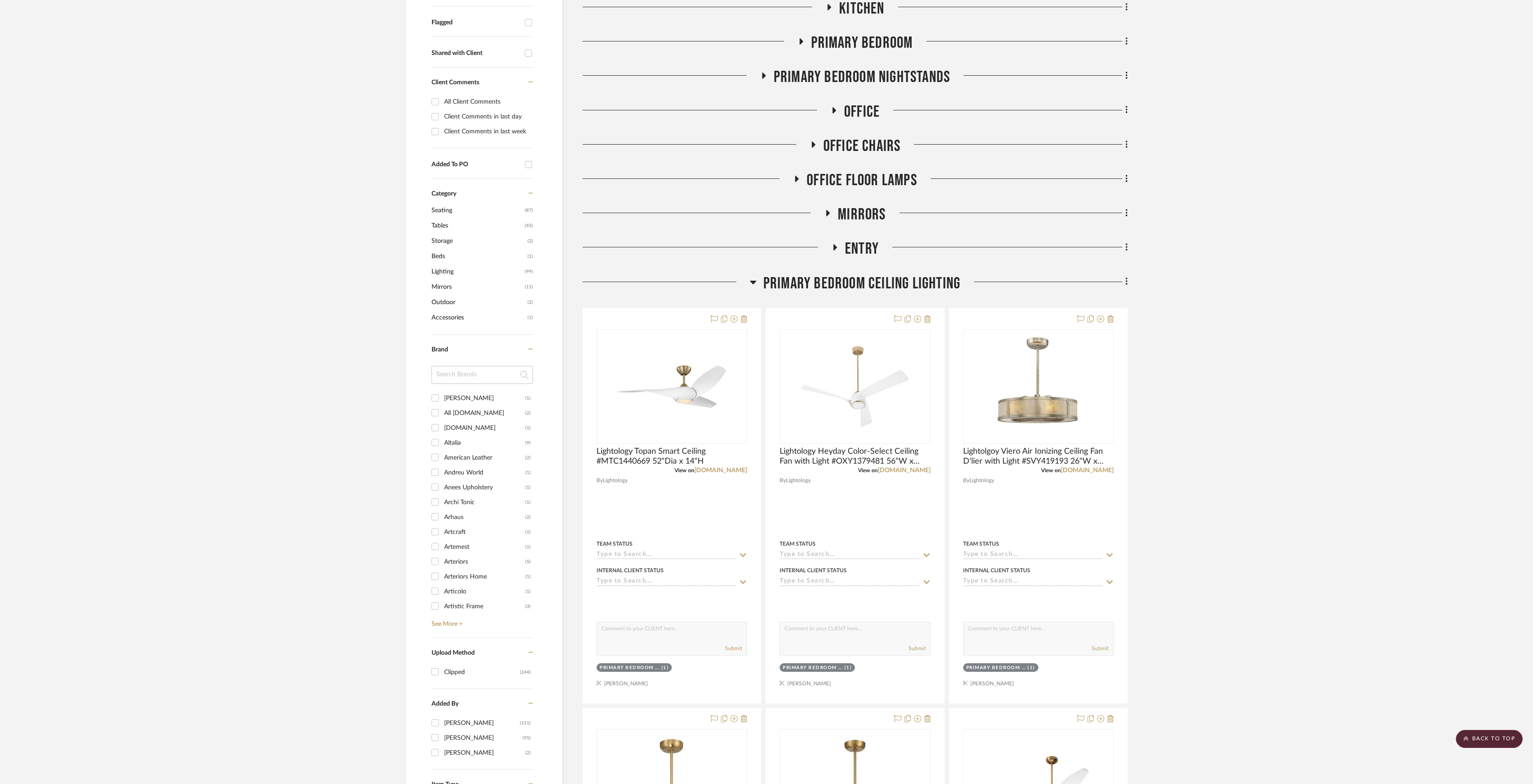
scroll to position [255, 0]
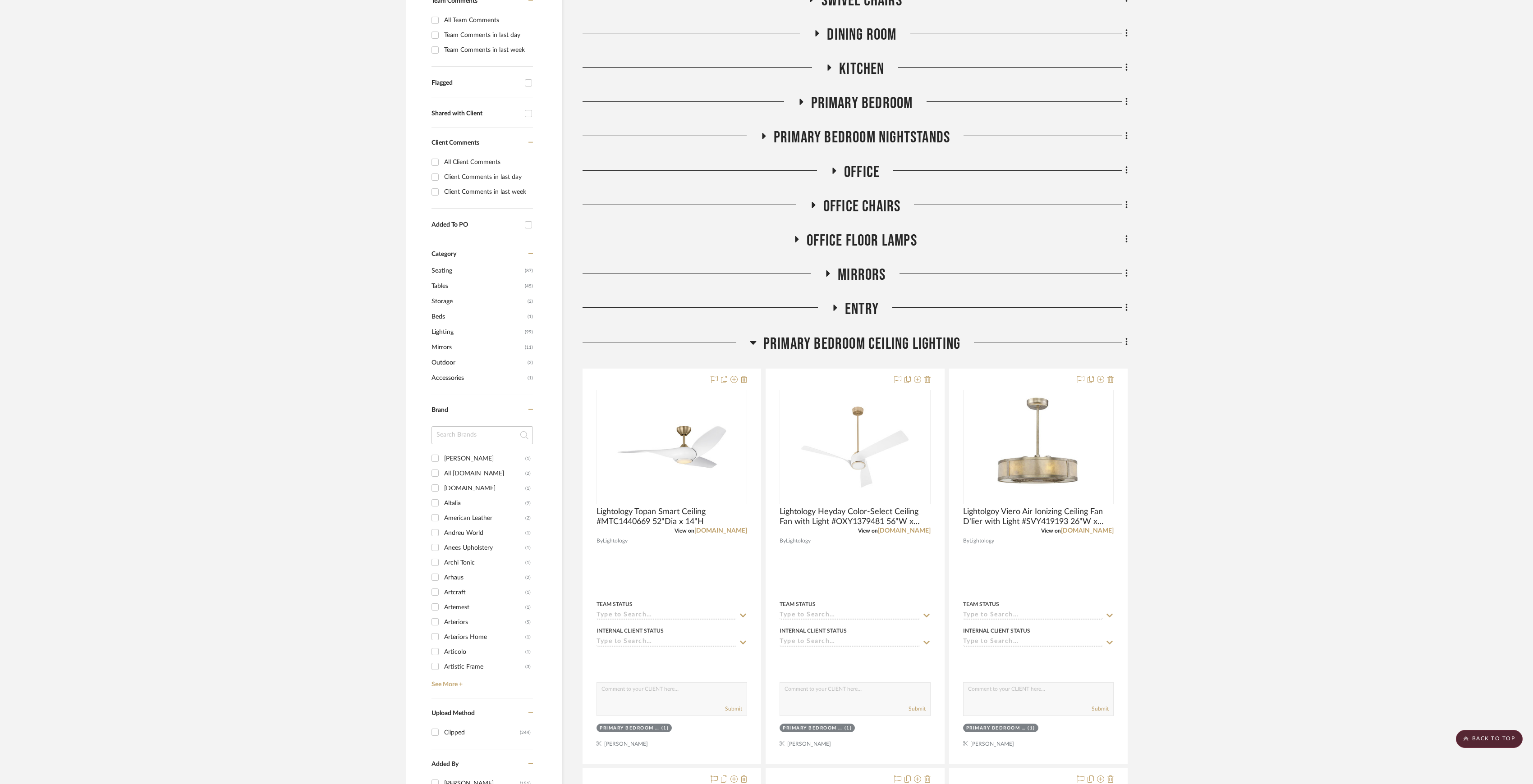
drag, startPoint x: 1123, startPoint y: 309, endPoint x: 1140, endPoint y: 290, distance: 25.5
click at [1126, 305] on icon at bounding box center [1126, 308] width 2 height 8
click at [1093, 433] on button "Move Room Up" at bounding box center [1086, 441] width 85 height 23
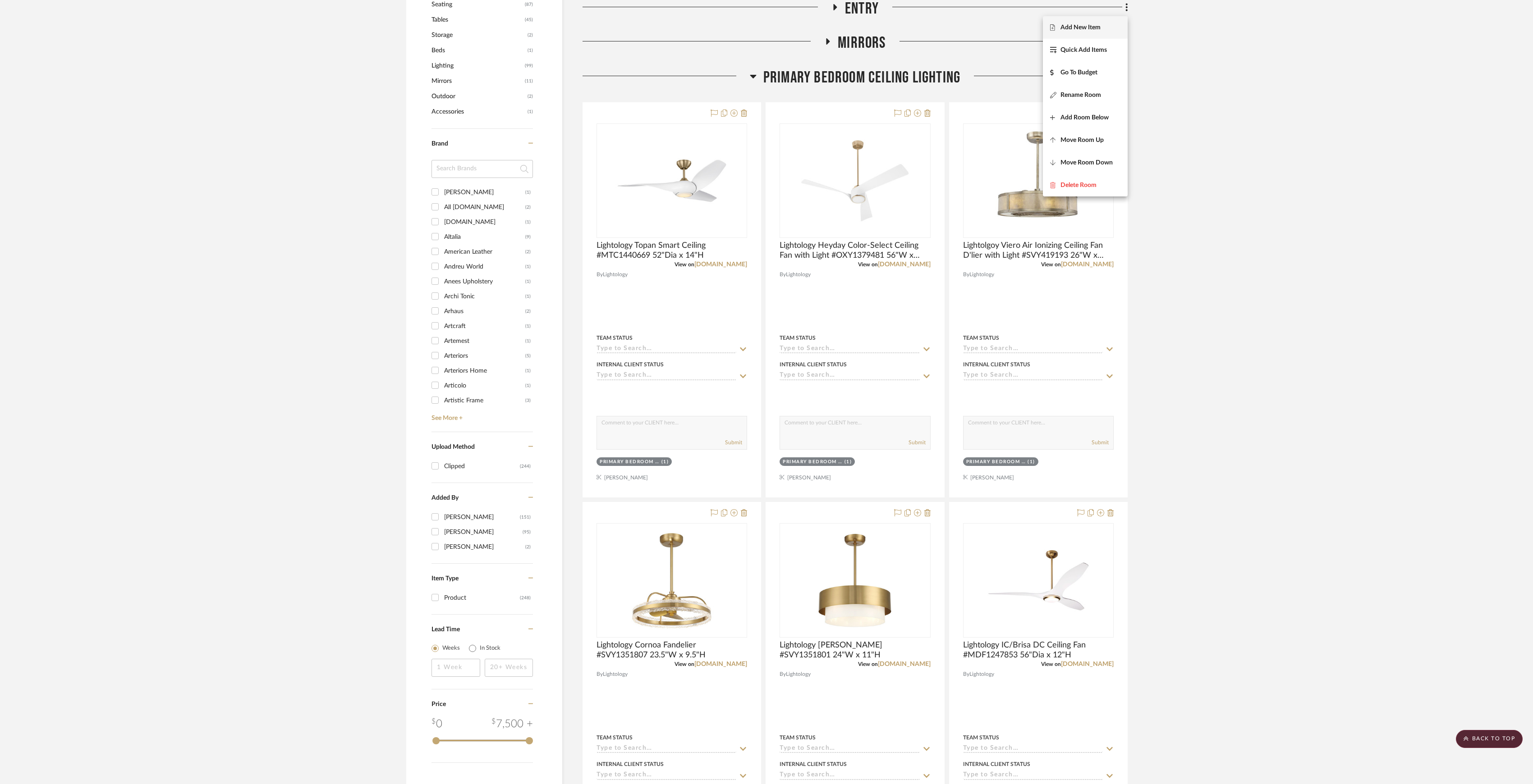
click at [1213, 312] on div at bounding box center [766, 392] width 1533 height 784
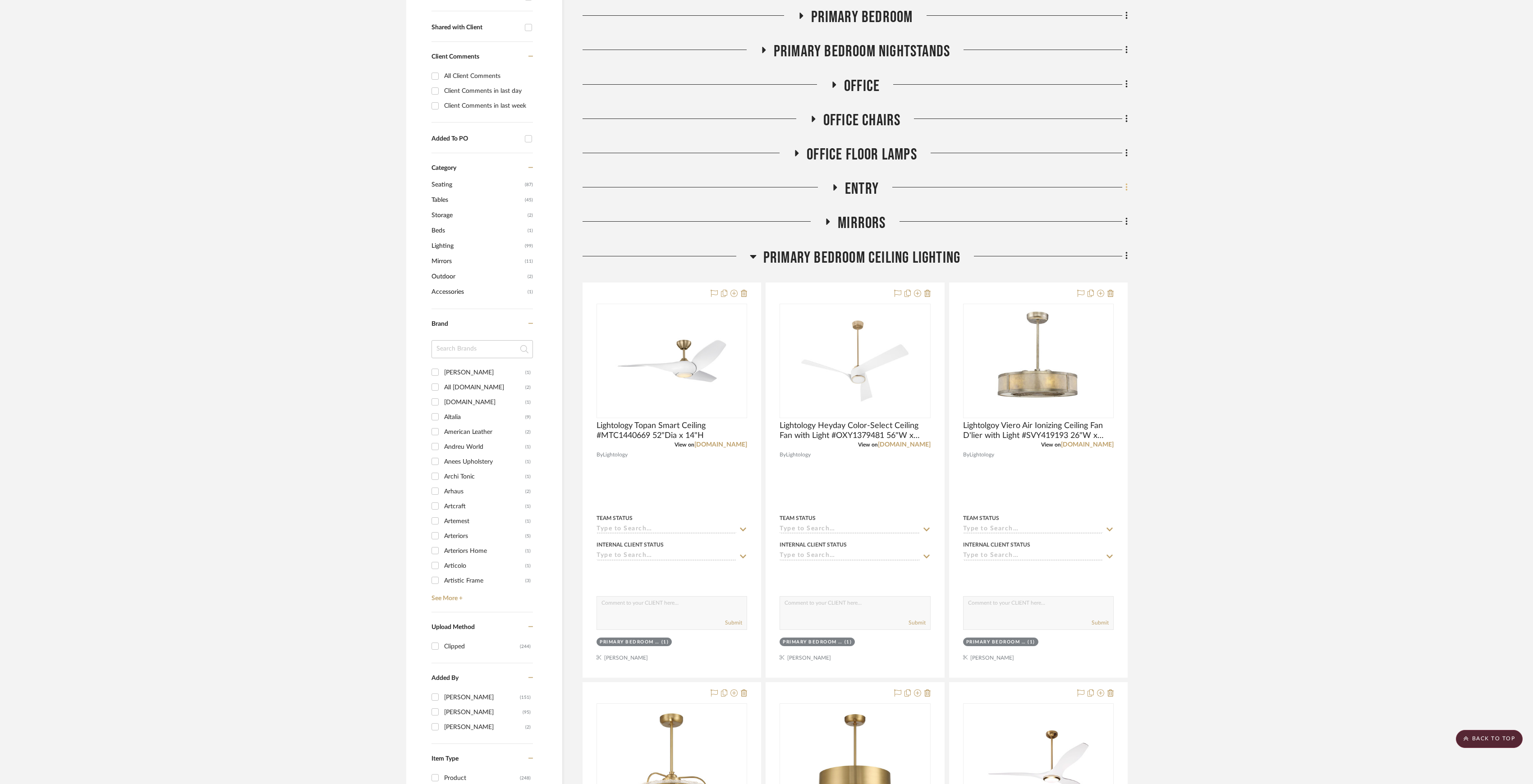
click at [1126, 190] on icon at bounding box center [1127, 187] width 3 height 10
click at [1097, 323] on span "Move Room Up" at bounding box center [1082, 320] width 43 height 8
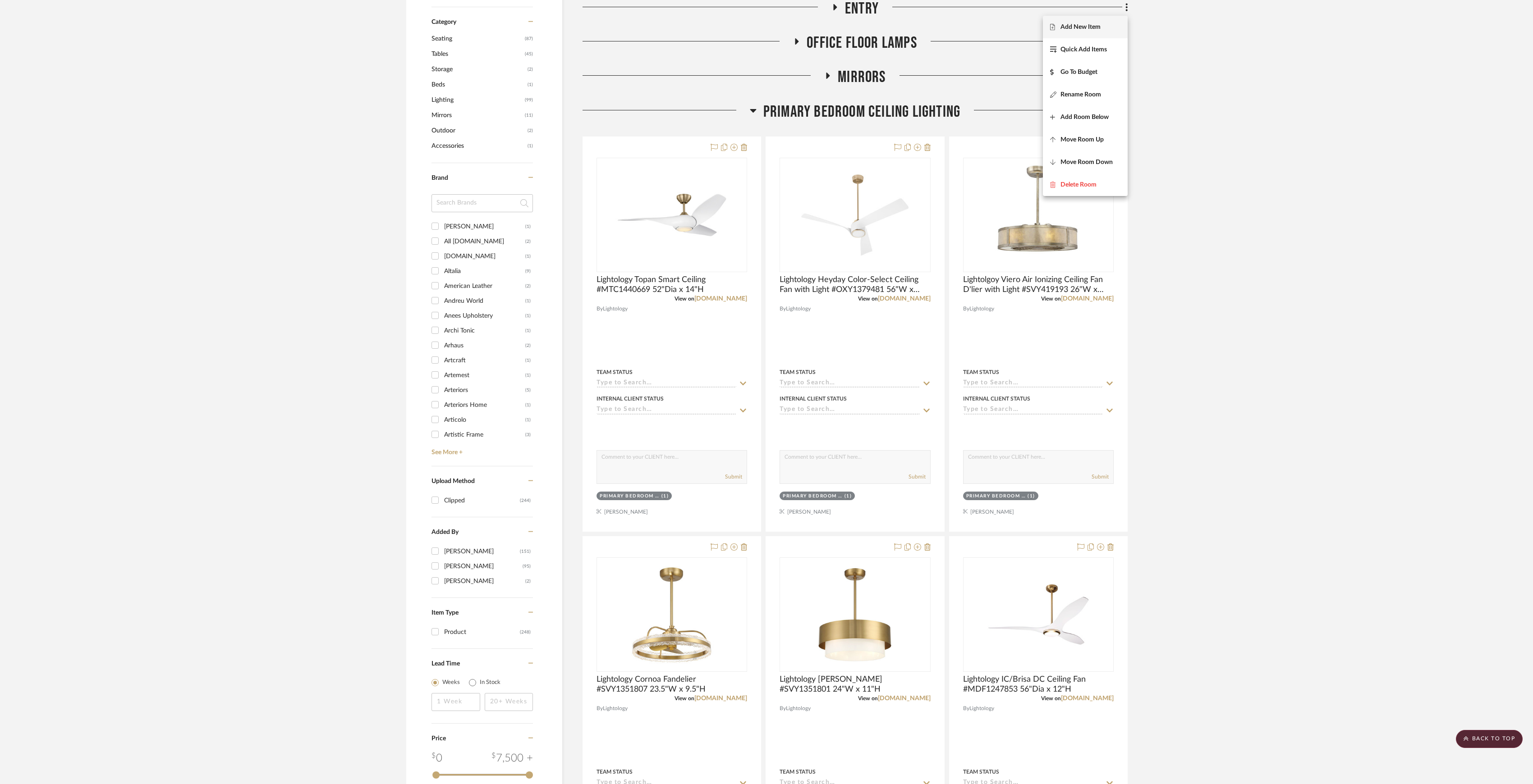
scroll to position [307, 0]
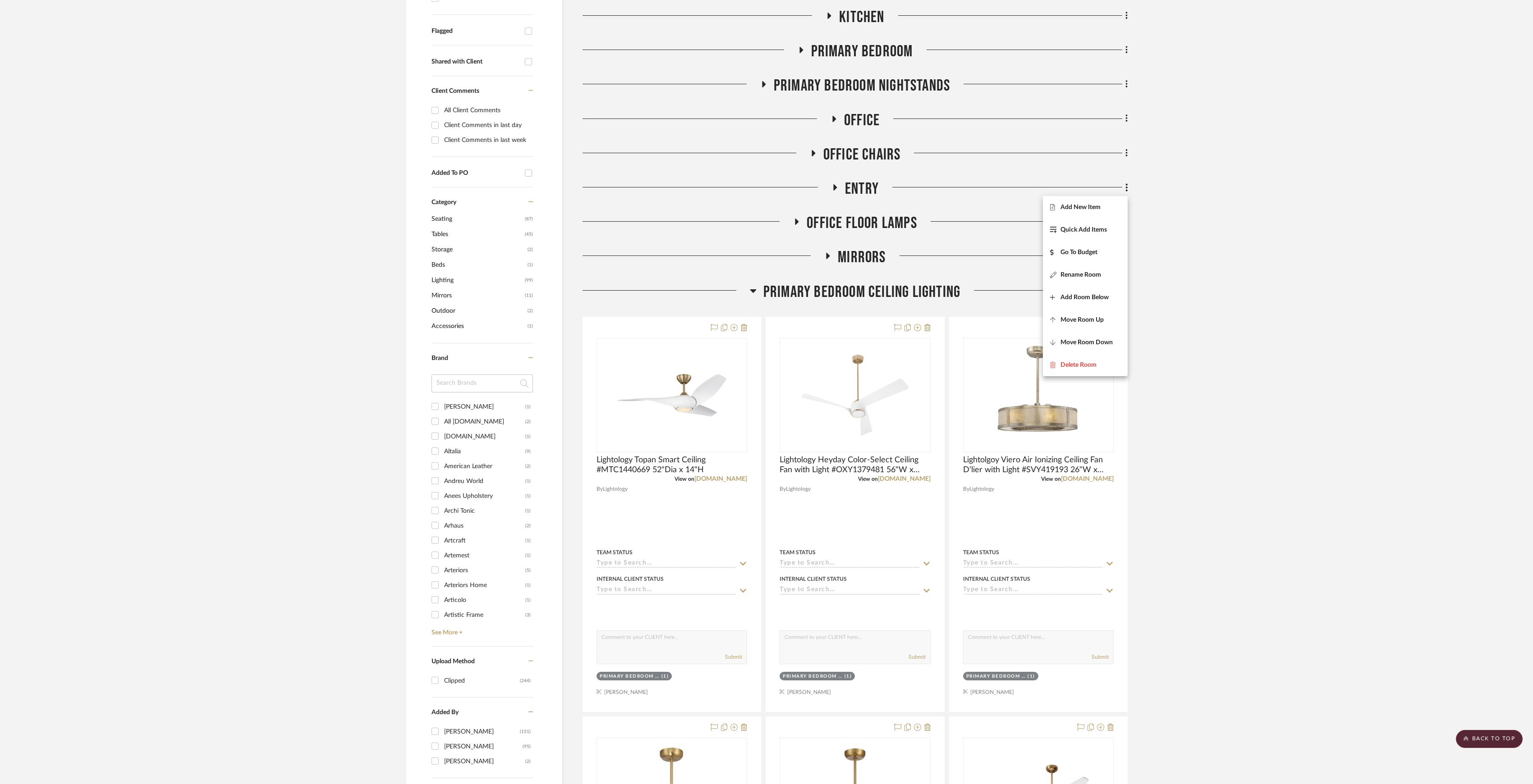
click at [1258, 299] on div at bounding box center [766, 392] width 1533 height 784
click at [1126, 188] on icon at bounding box center [1126, 187] width 2 height 8
click at [1099, 313] on button "Move Room Up" at bounding box center [1086, 320] width 85 height 23
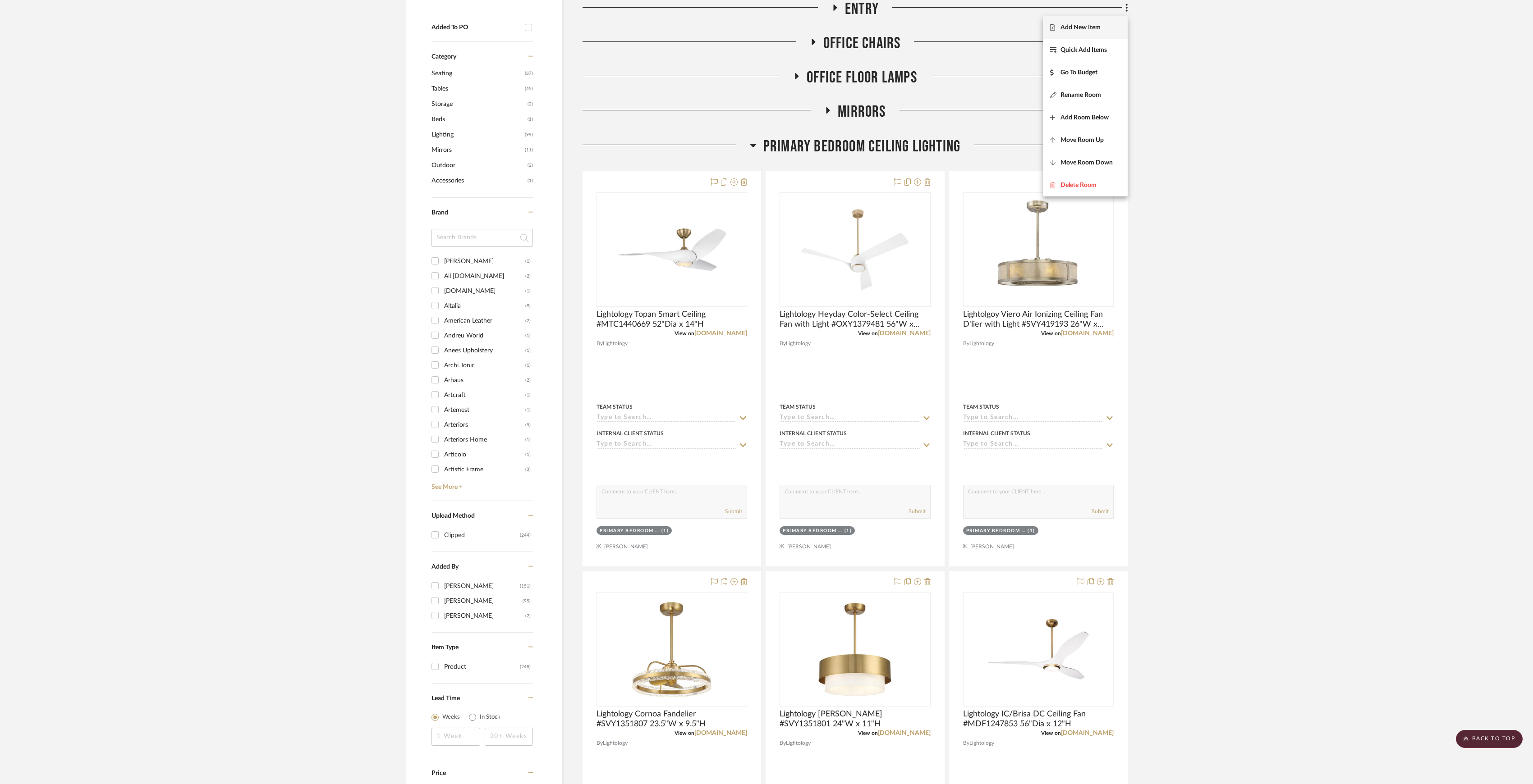
click at [1261, 333] on div at bounding box center [766, 392] width 1533 height 784
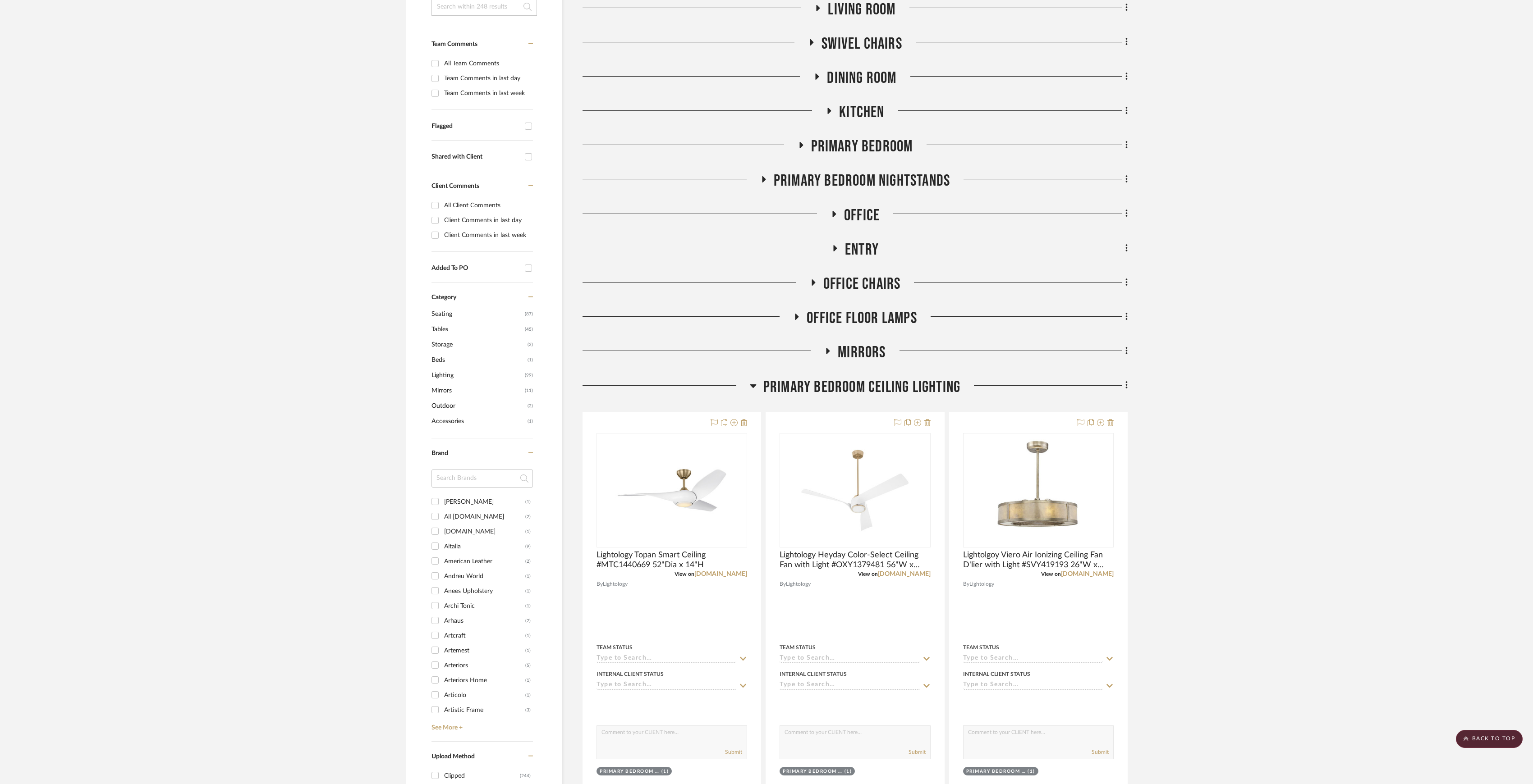
scroll to position [152, 0]
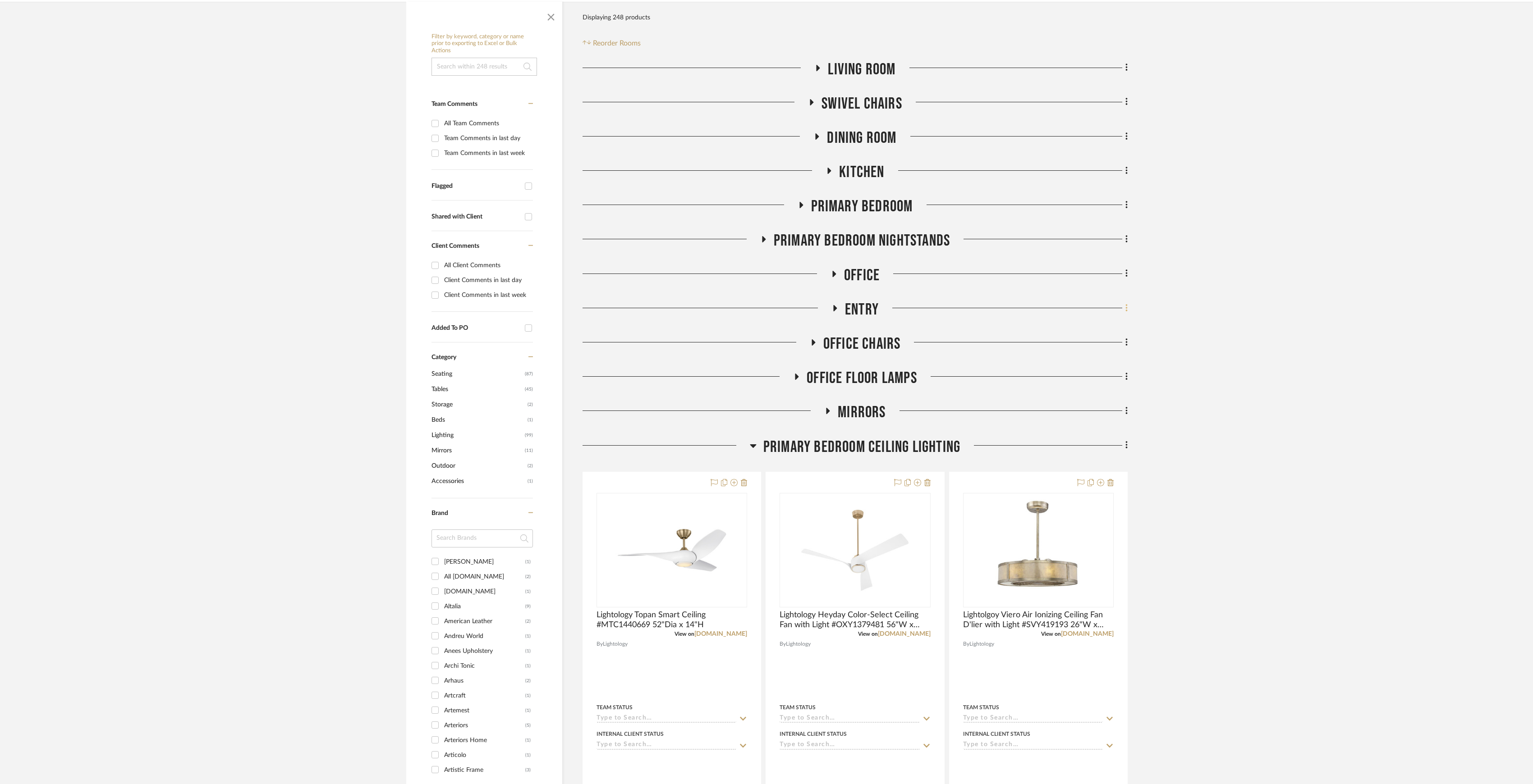
click at [1127, 309] on icon at bounding box center [1126, 308] width 2 height 8
click at [1077, 436] on button "Move Room Up" at bounding box center [1086, 441] width 85 height 23
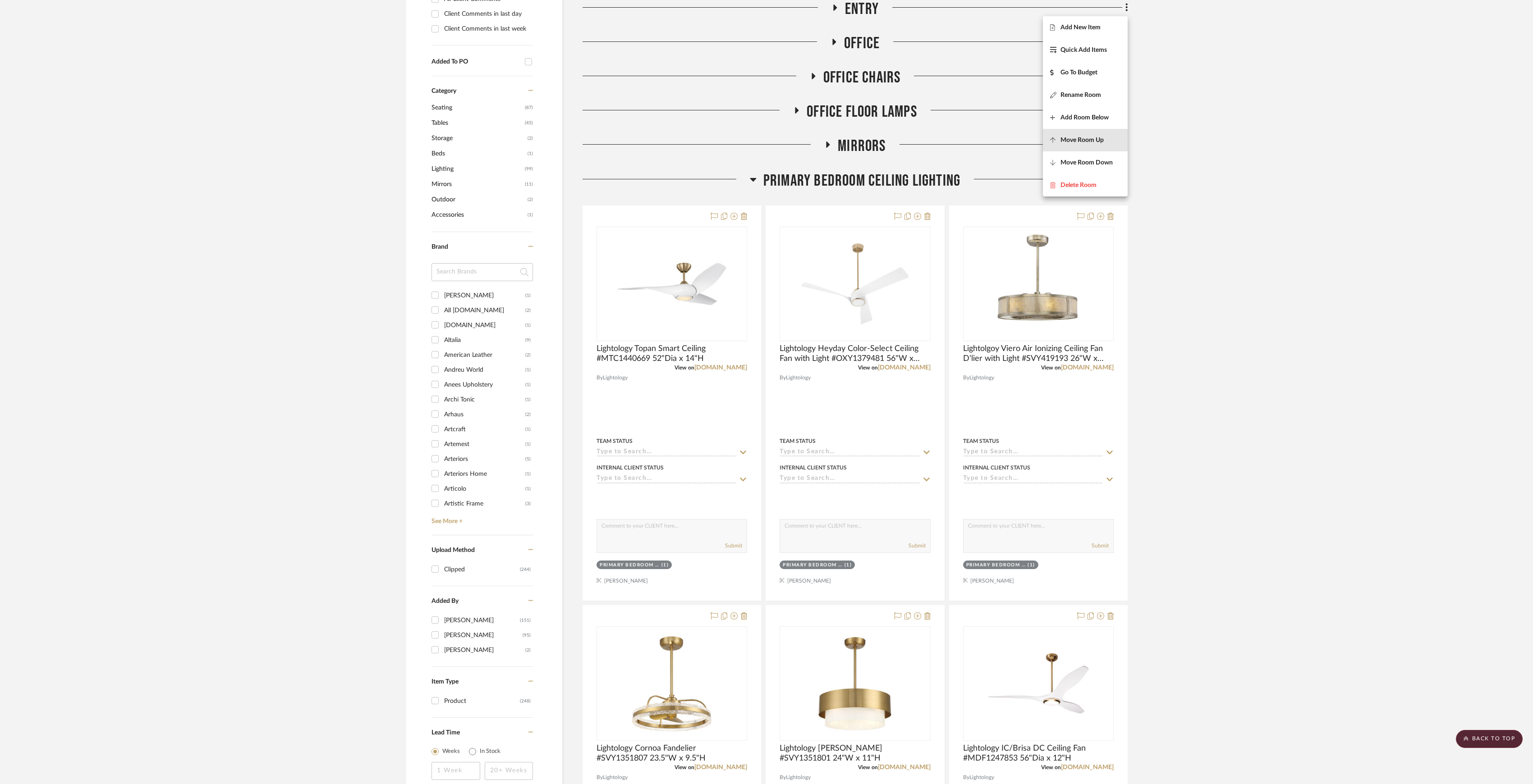
click at [1103, 142] on span "Move Room Up" at bounding box center [1082, 140] width 43 height 8
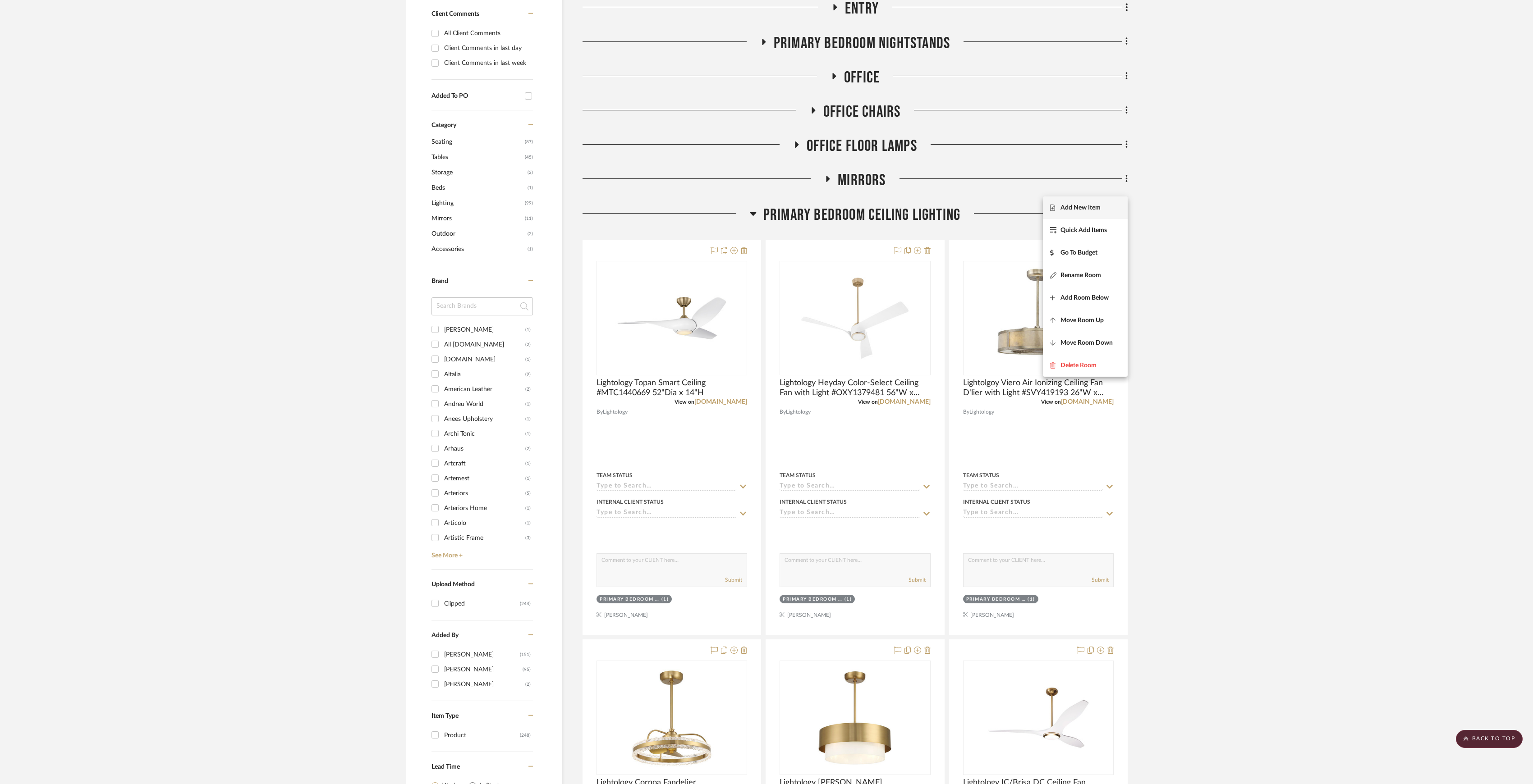
scroll to position [143, 0]
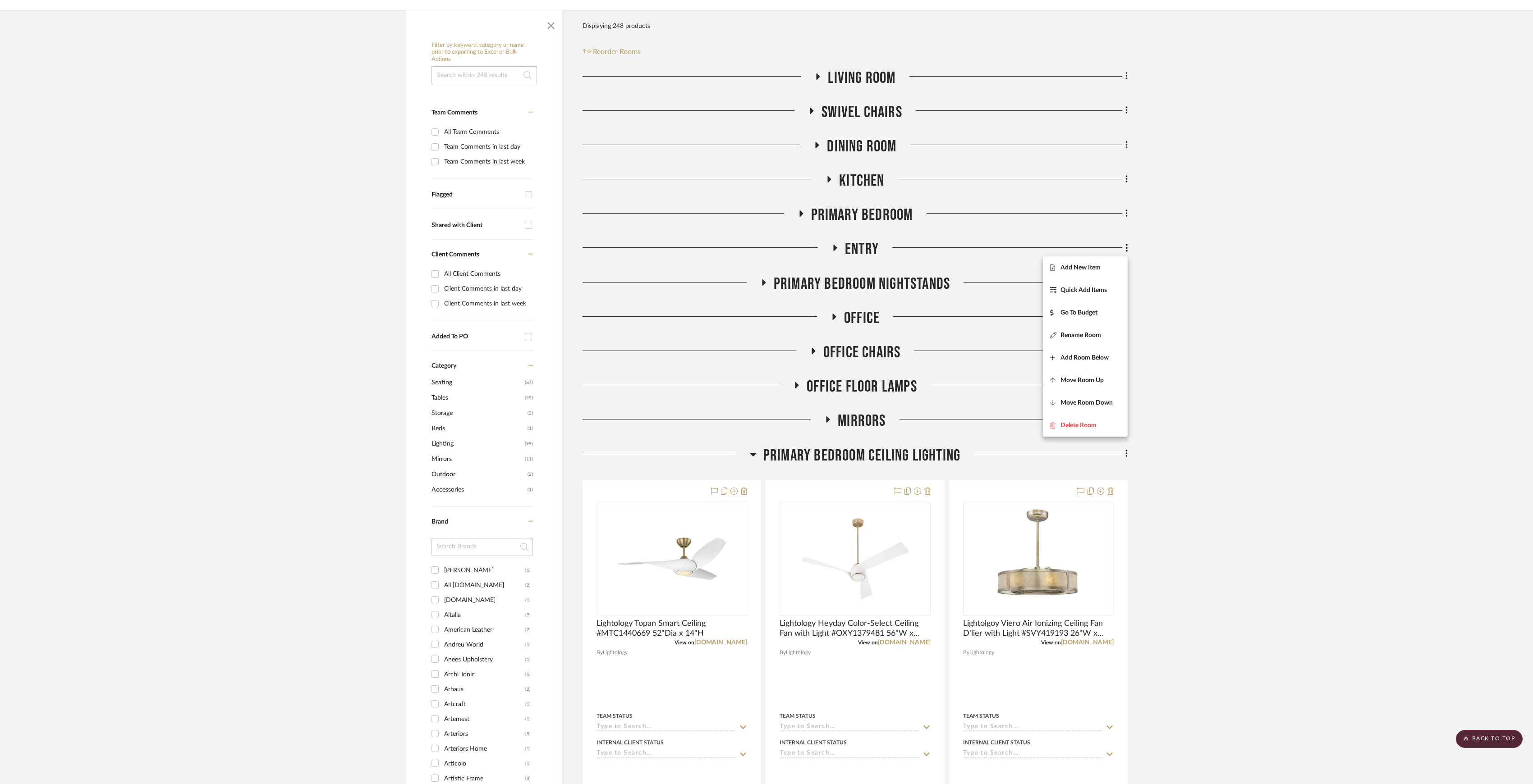
click at [1255, 244] on div at bounding box center [766, 392] width 1533 height 784
click at [1126, 249] on icon at bounding box center [1126, 248] width 2 height 8
click at [1094, 369] on button "Move Room Up" at bounding box center [1086, 380] width 85 height 23
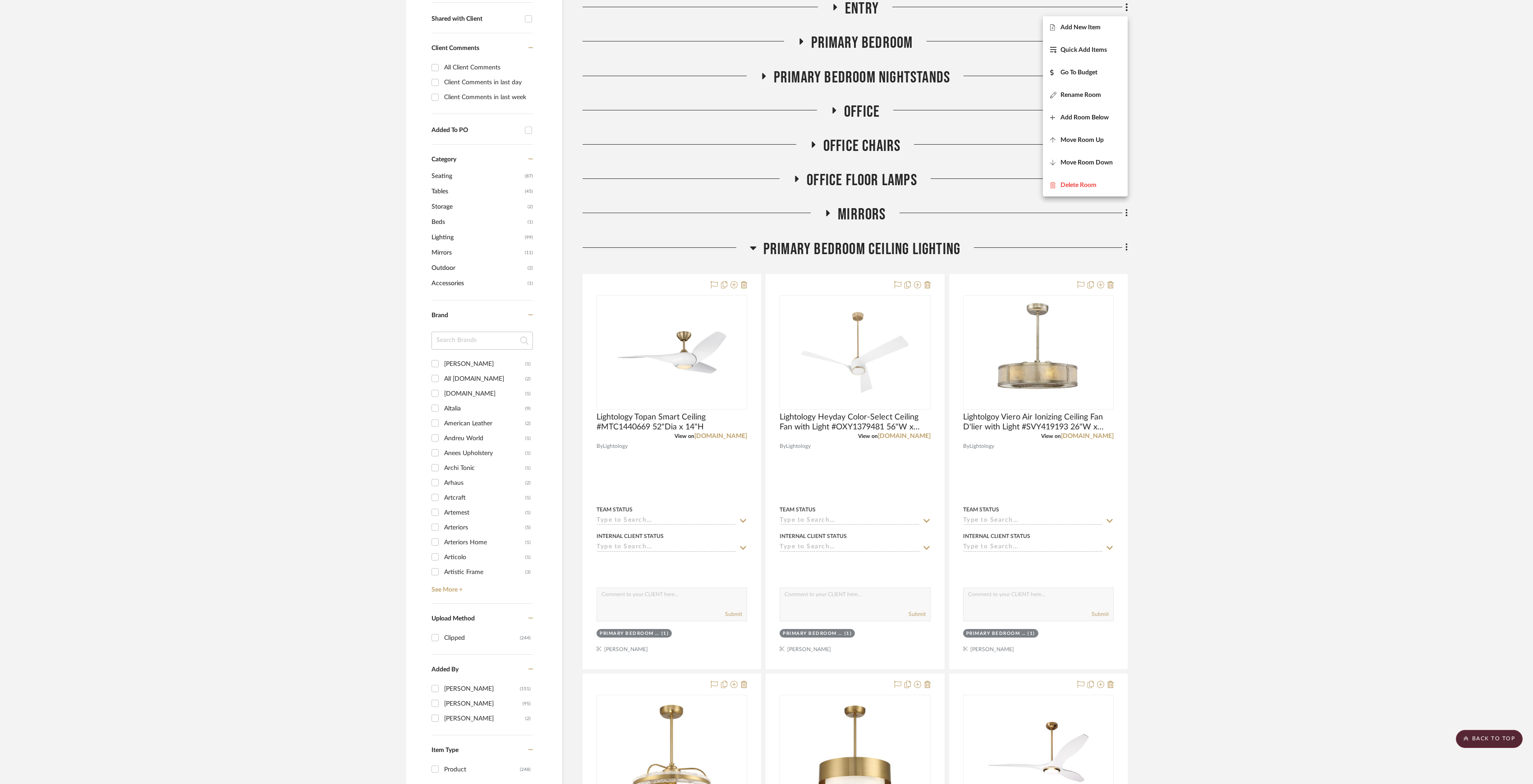
click at [1192, 320] on div at bounding box center [766, 392] width 1533 height 784
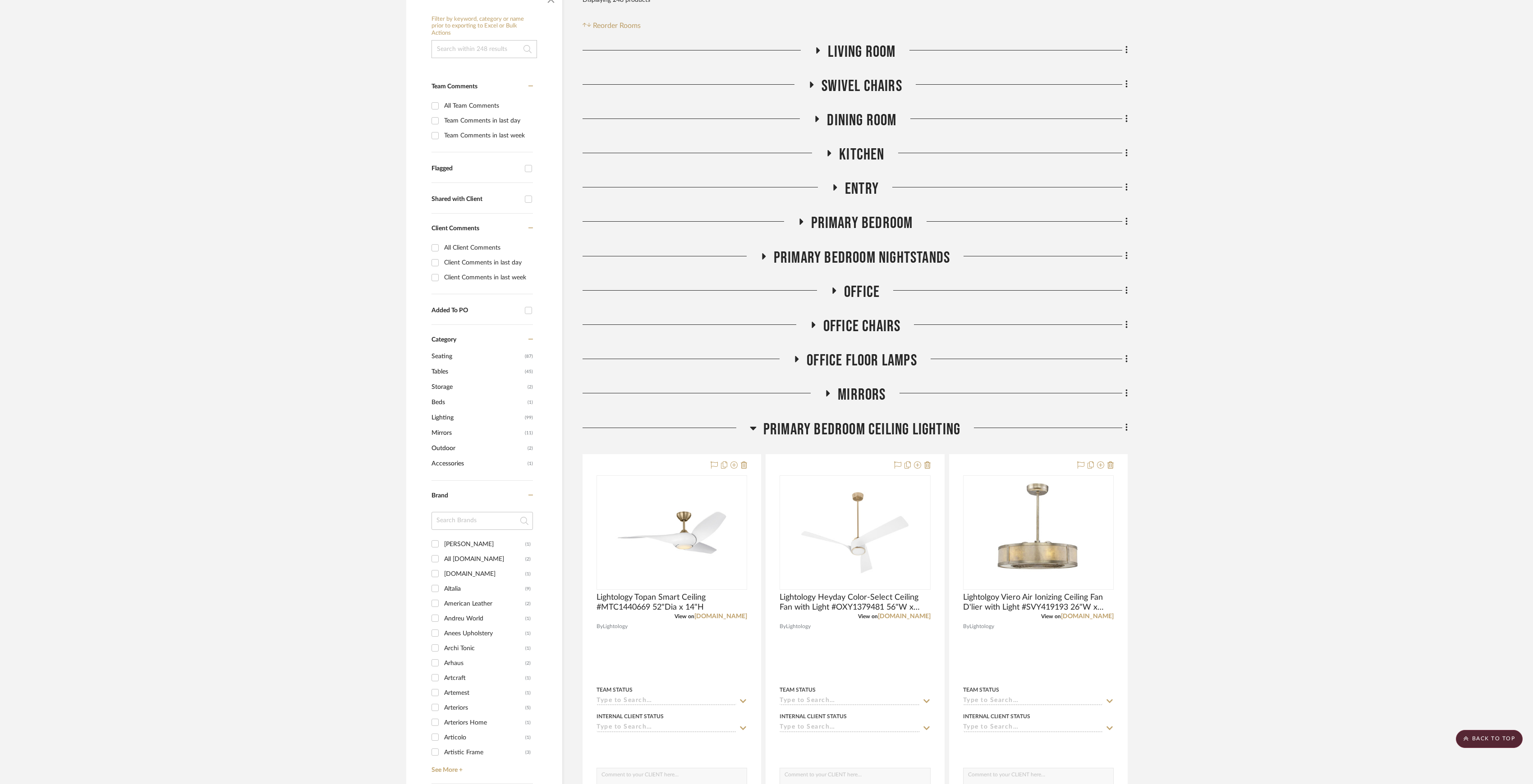
scroll to position [49, 0]
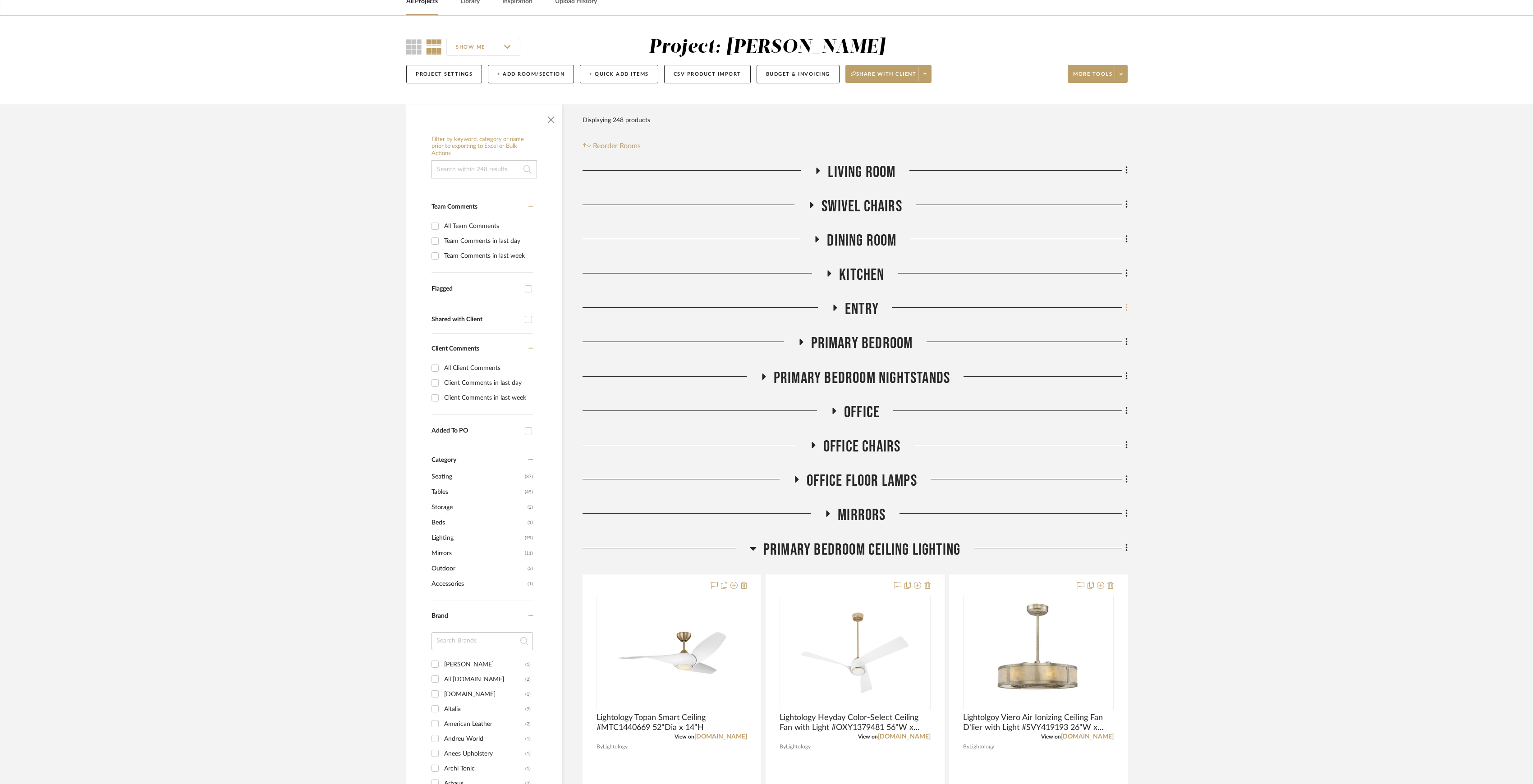
click at [1124, 312] on fa-icon at bounding box center [1126, 308] width 6 height 15
click at [1081, 433] on button "Move Room Up" at bounding box center [1086, 441] width 85 height 23
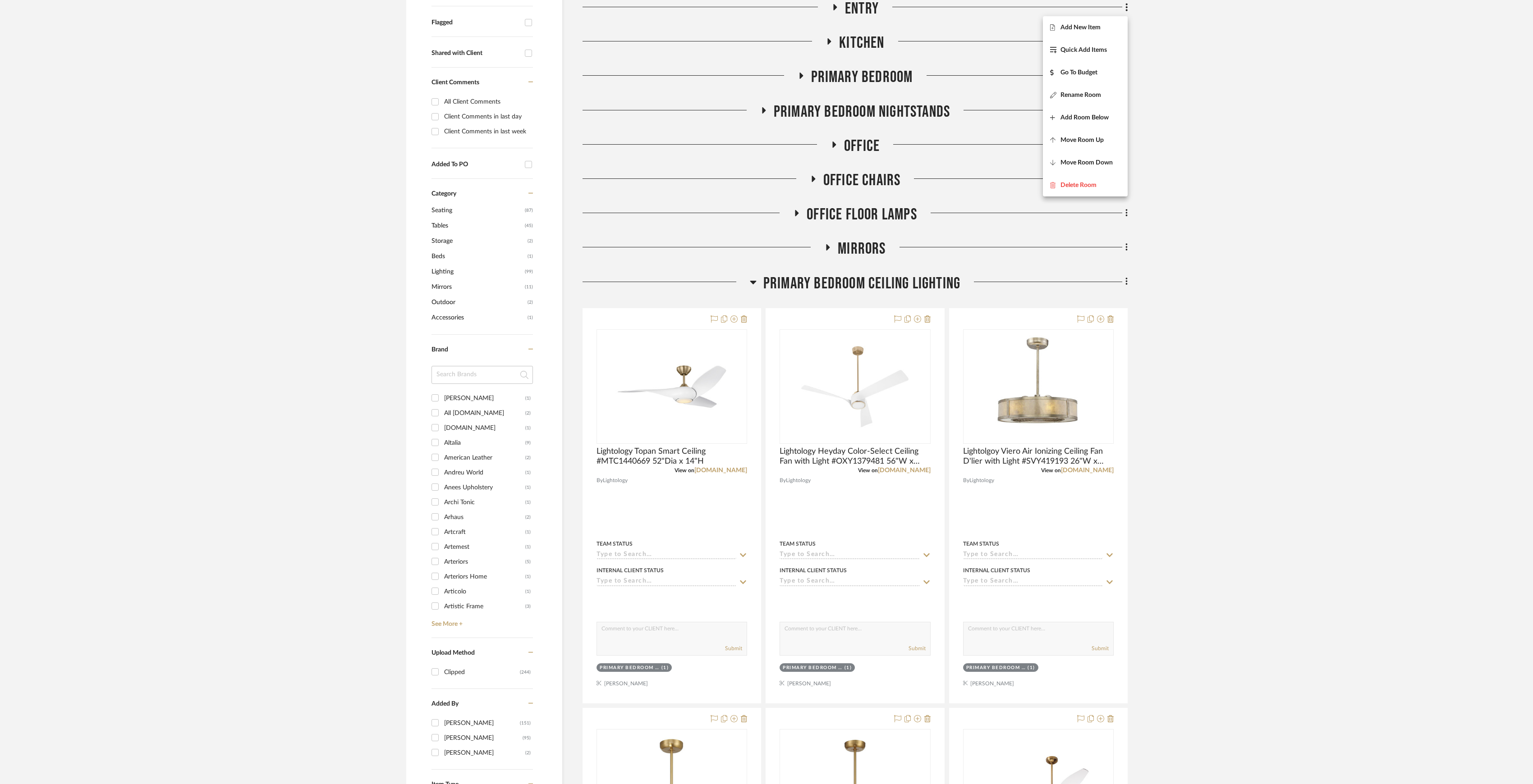
click at [1173, 359] on div at bounding box center [766, 392] width 1533 height 784
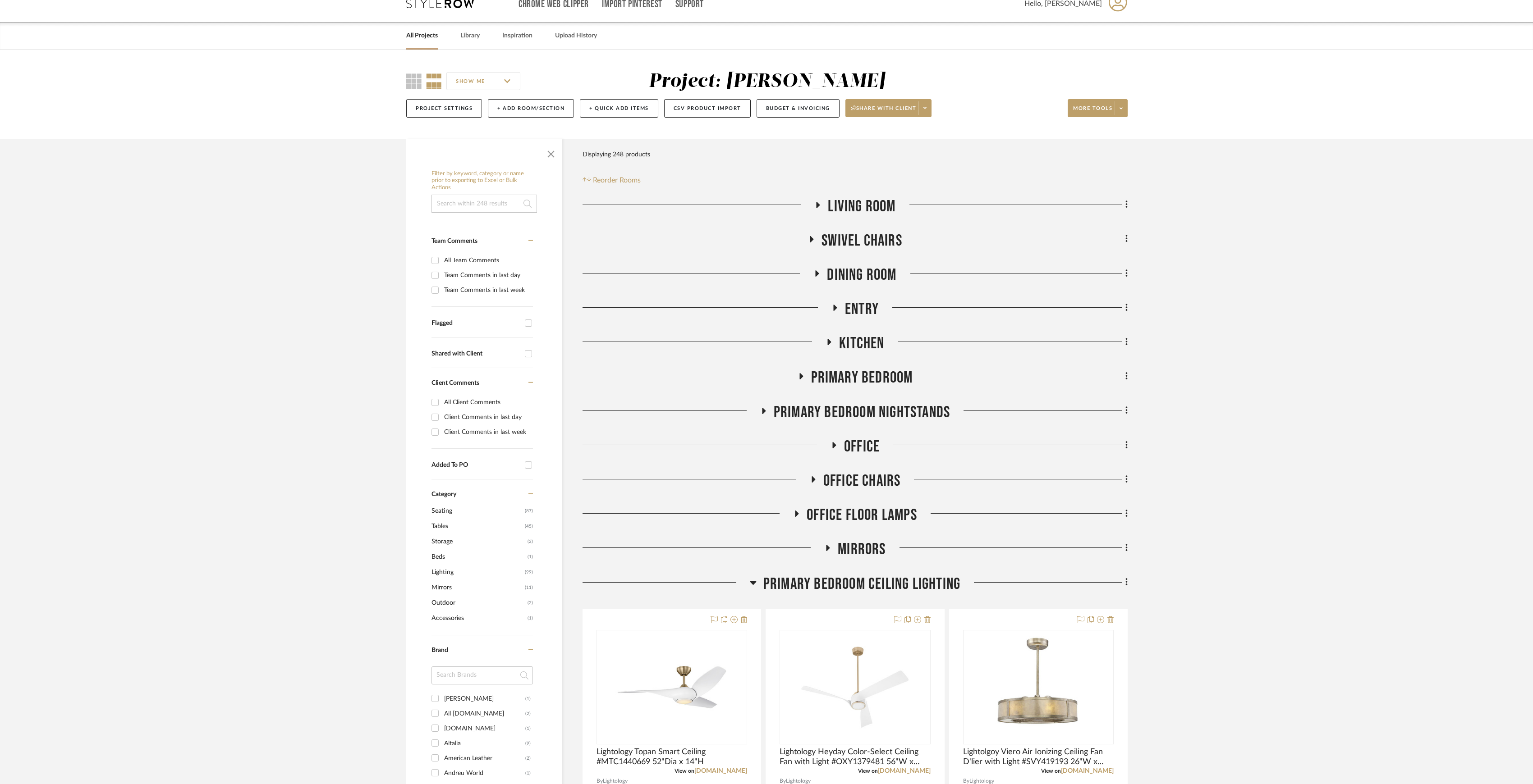
click at [1126, 310] on icon at bounding box center [1127, 308] width 3 height 10
click at [1081, 432] on button "Move Room Up" at bounding box center [1086, 441] width 85 height 23
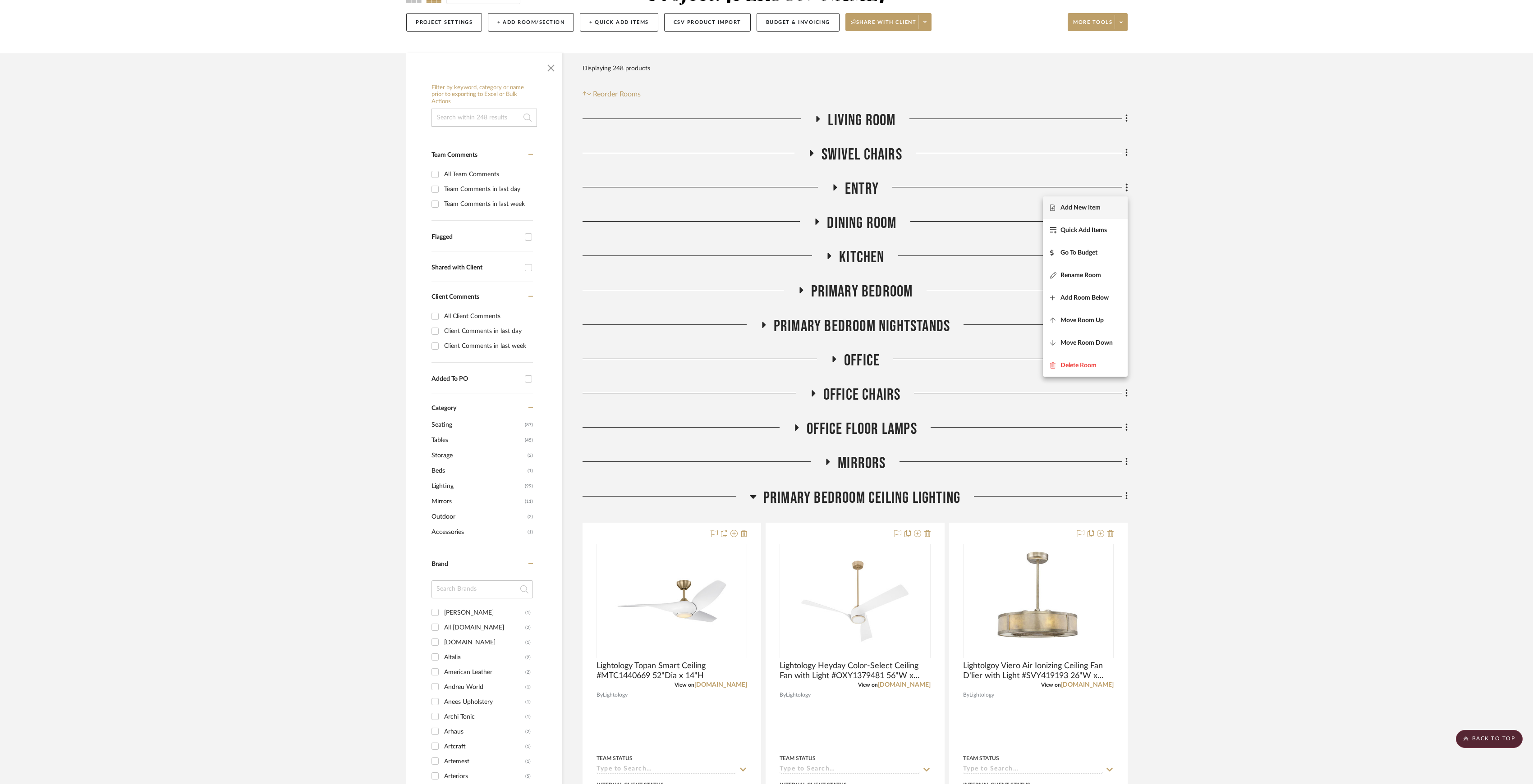
scroll to position [41, 0]
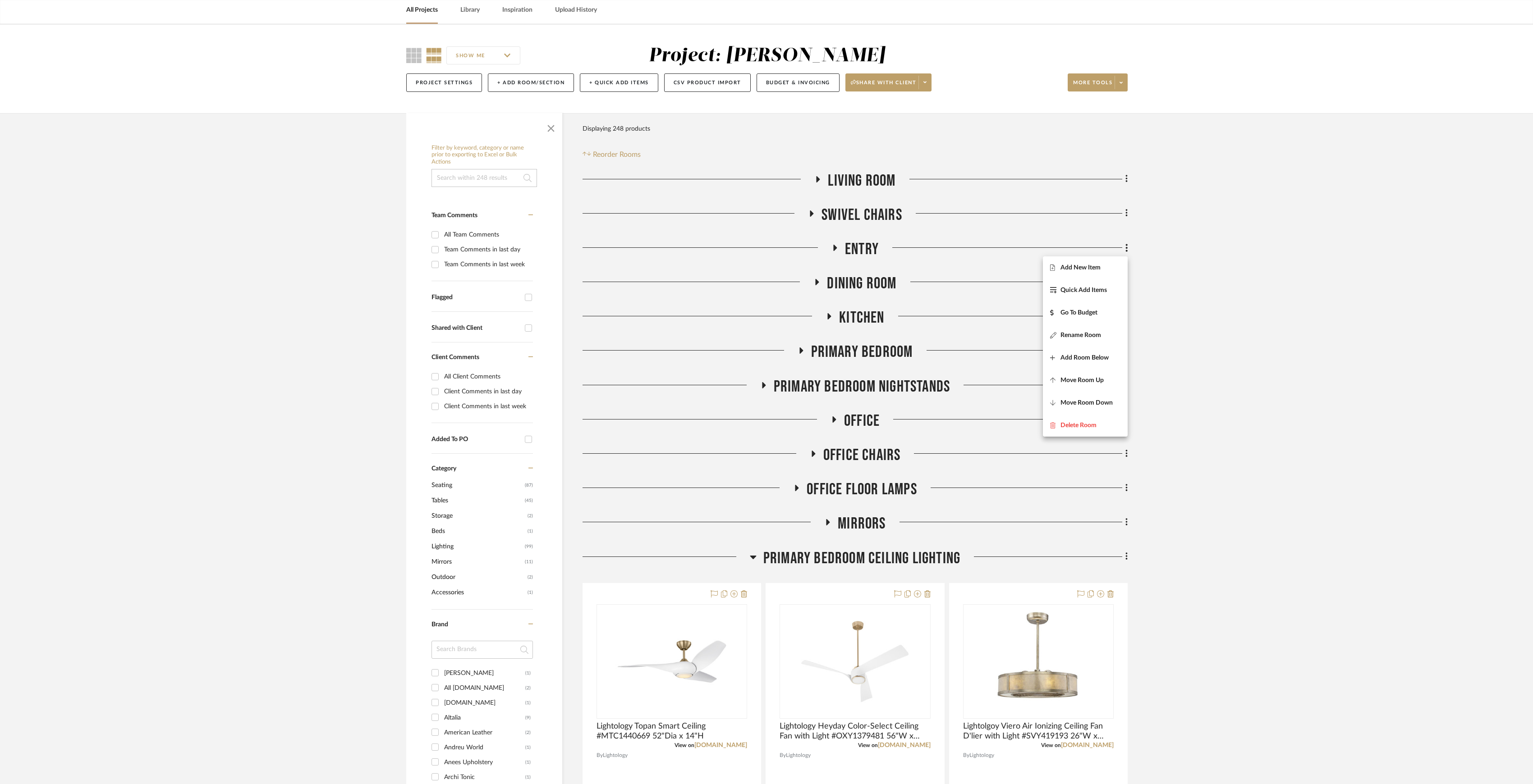
click at [1232, 328] on div at bounding box center [766, 392] width 1533 height 784
click at [1126, 249] on icon at bounding box center [1126, 247] width 2 height 8
click at [1080, 372] on button "Move Room Up" at bounding box center [1086, 380] width 85 height 23
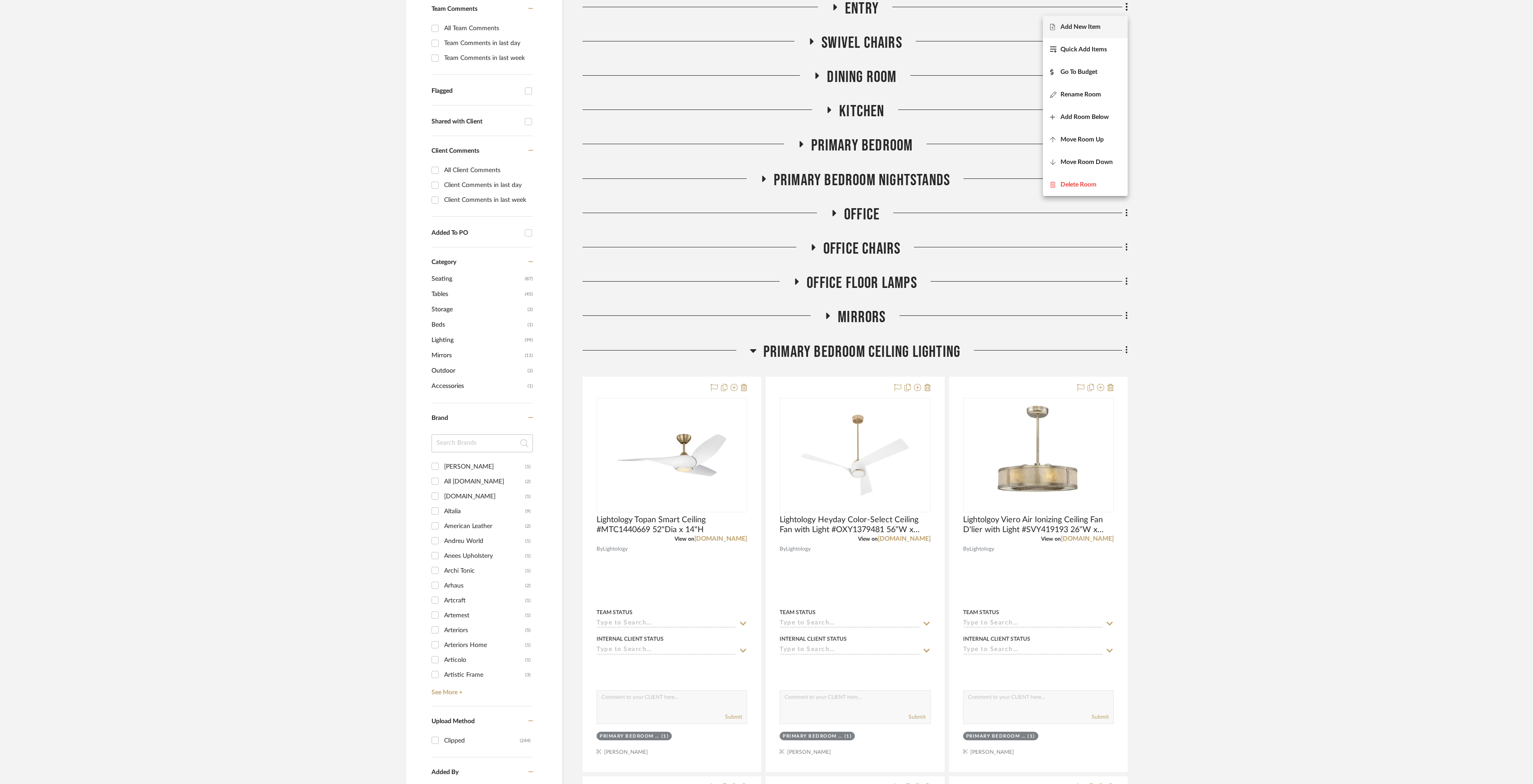
click at [1182, 307] on div at bounding box center [766, 392] width 1533 height 784
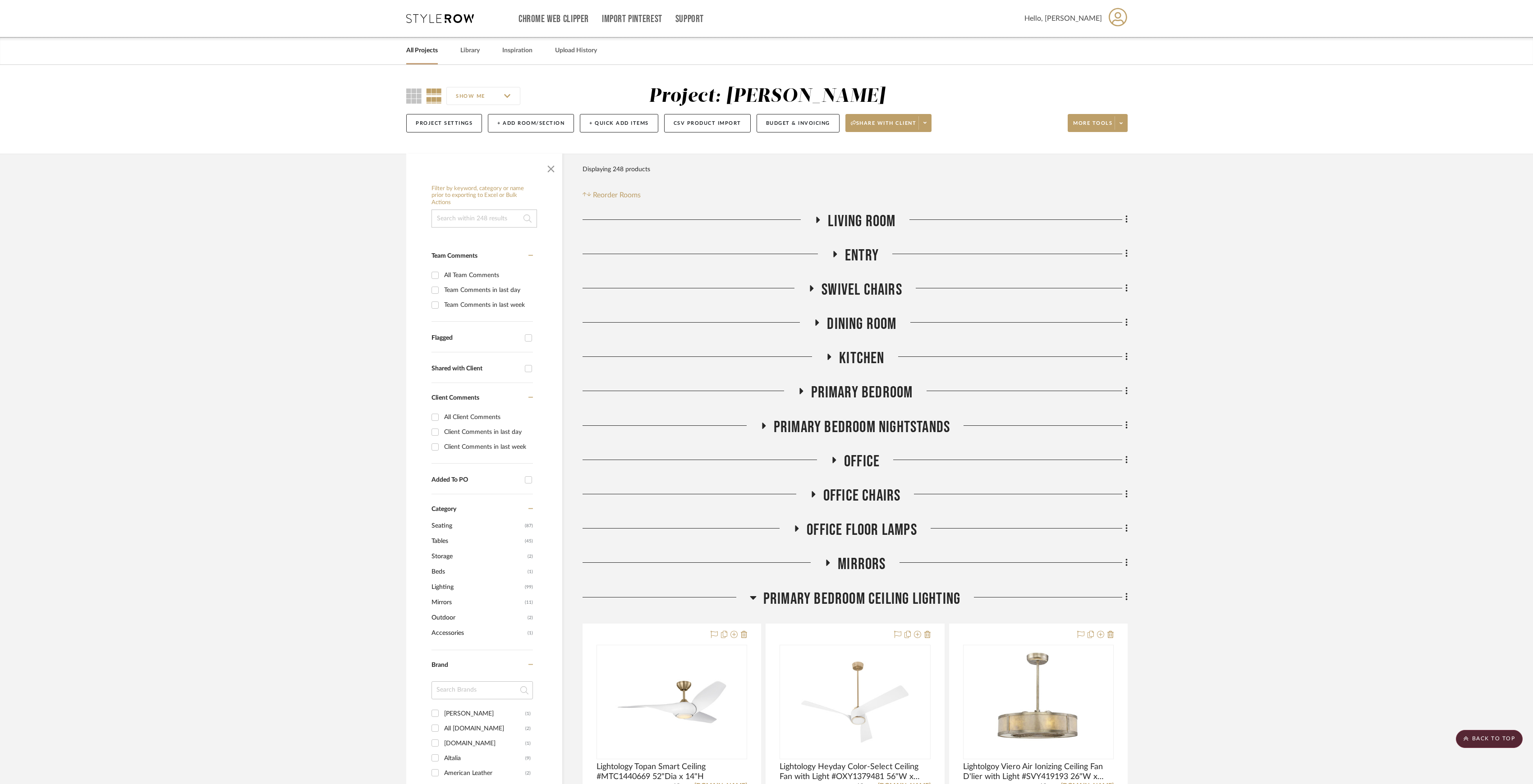
scroll to position [60, 0]
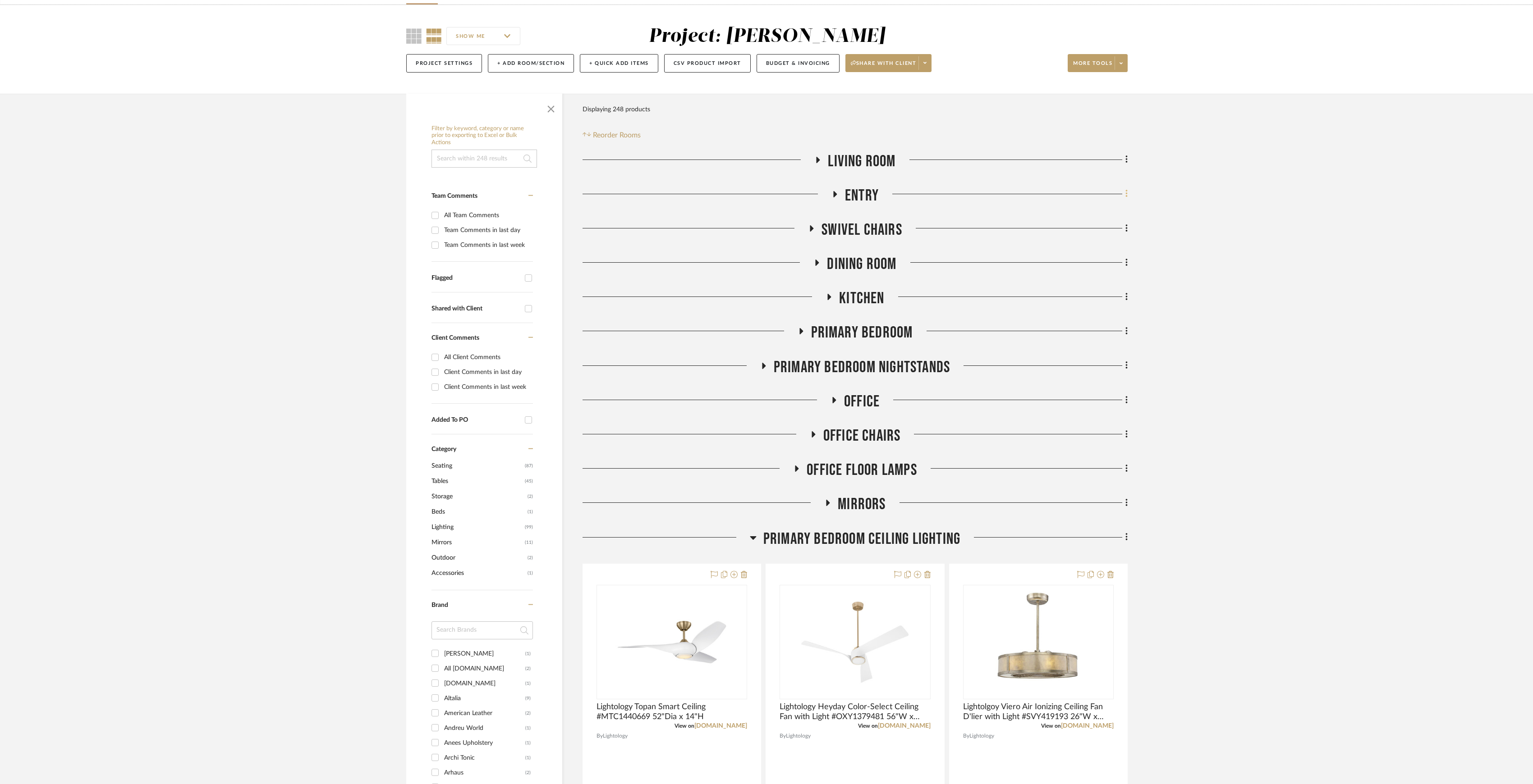
click at [1126, 198] on icon at bounding box center [1127, 193] width 3 height 10
click at [1080, 302] on span "Add Room Below" at bounding box center [1084, 304] width 48 height 8
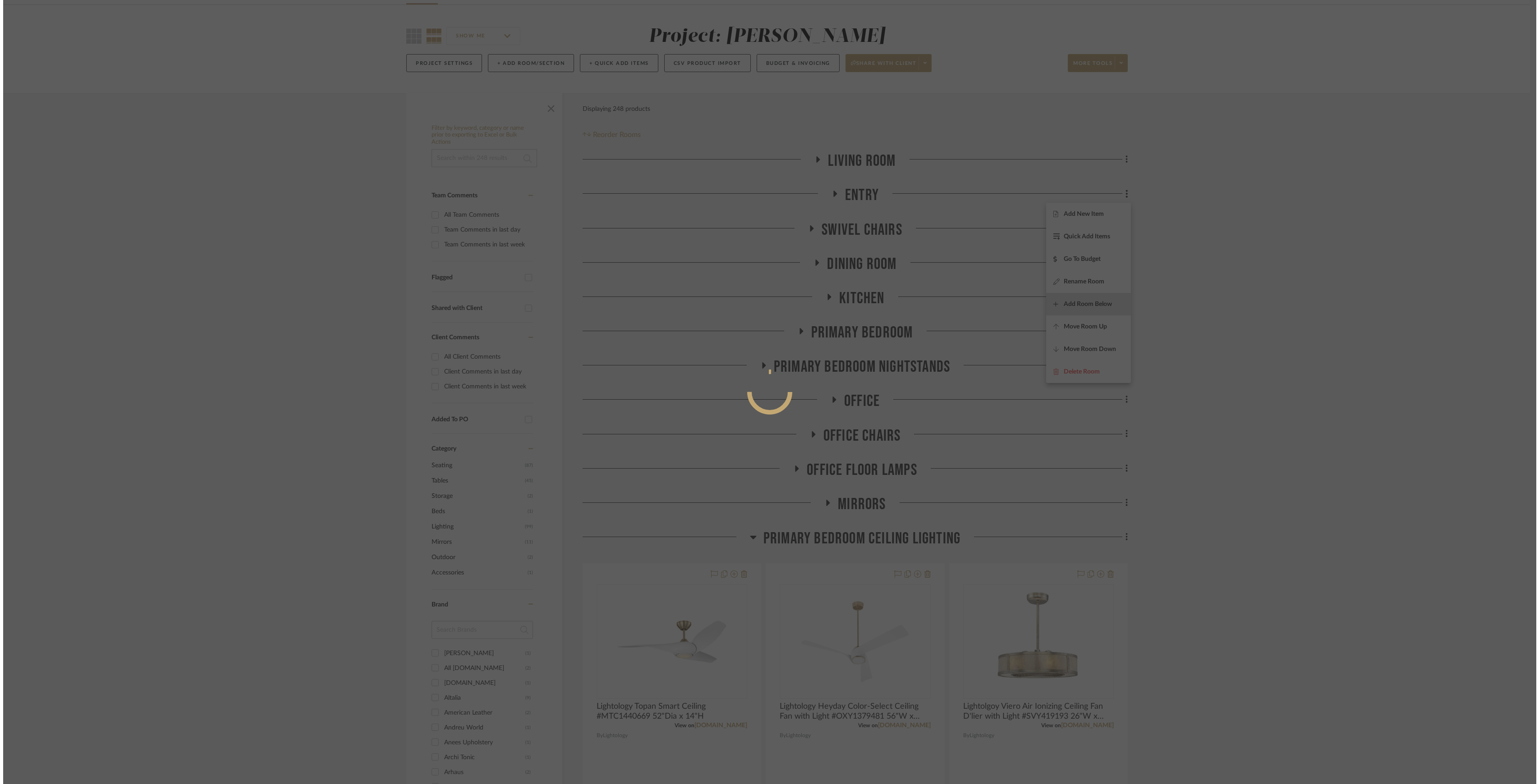
scroll to position [0, 0]
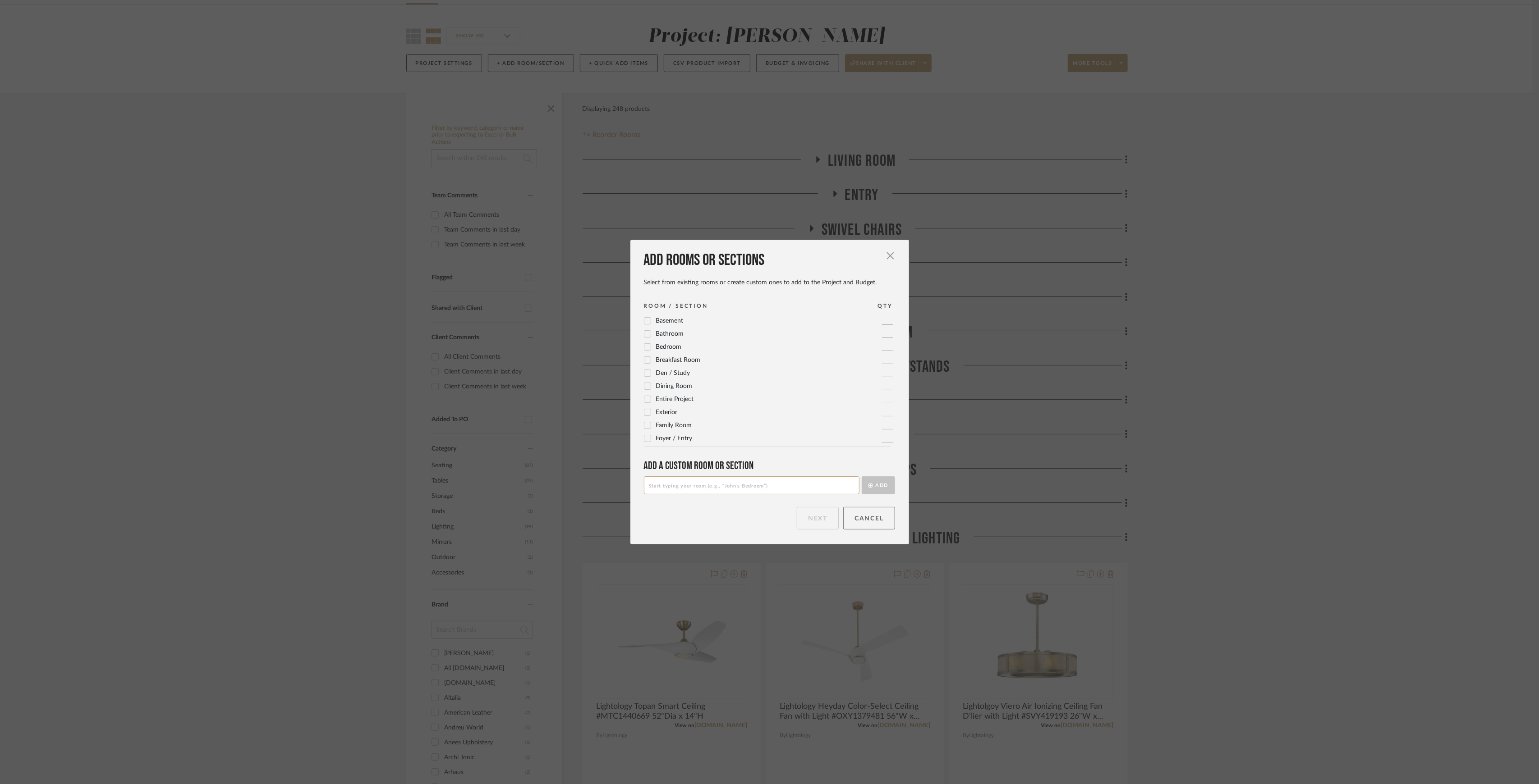
click at [867, 523] on button "Cancel" at bounding box center [869, 518] width 52 height 23
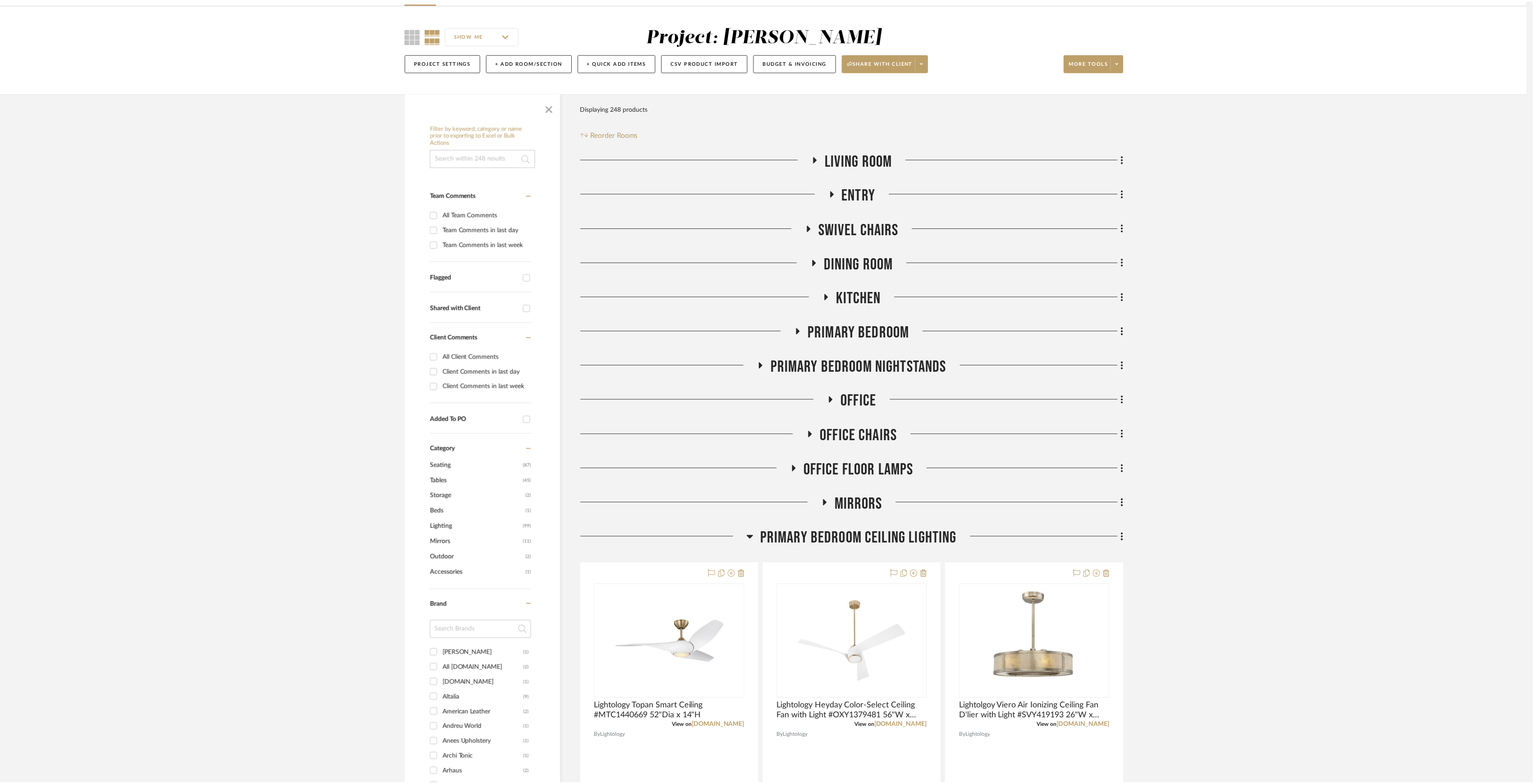
scroll to position [60, 0]
click at [1124, 195] on fa-icon at bounding box center [1126, 195] width 6 height 15
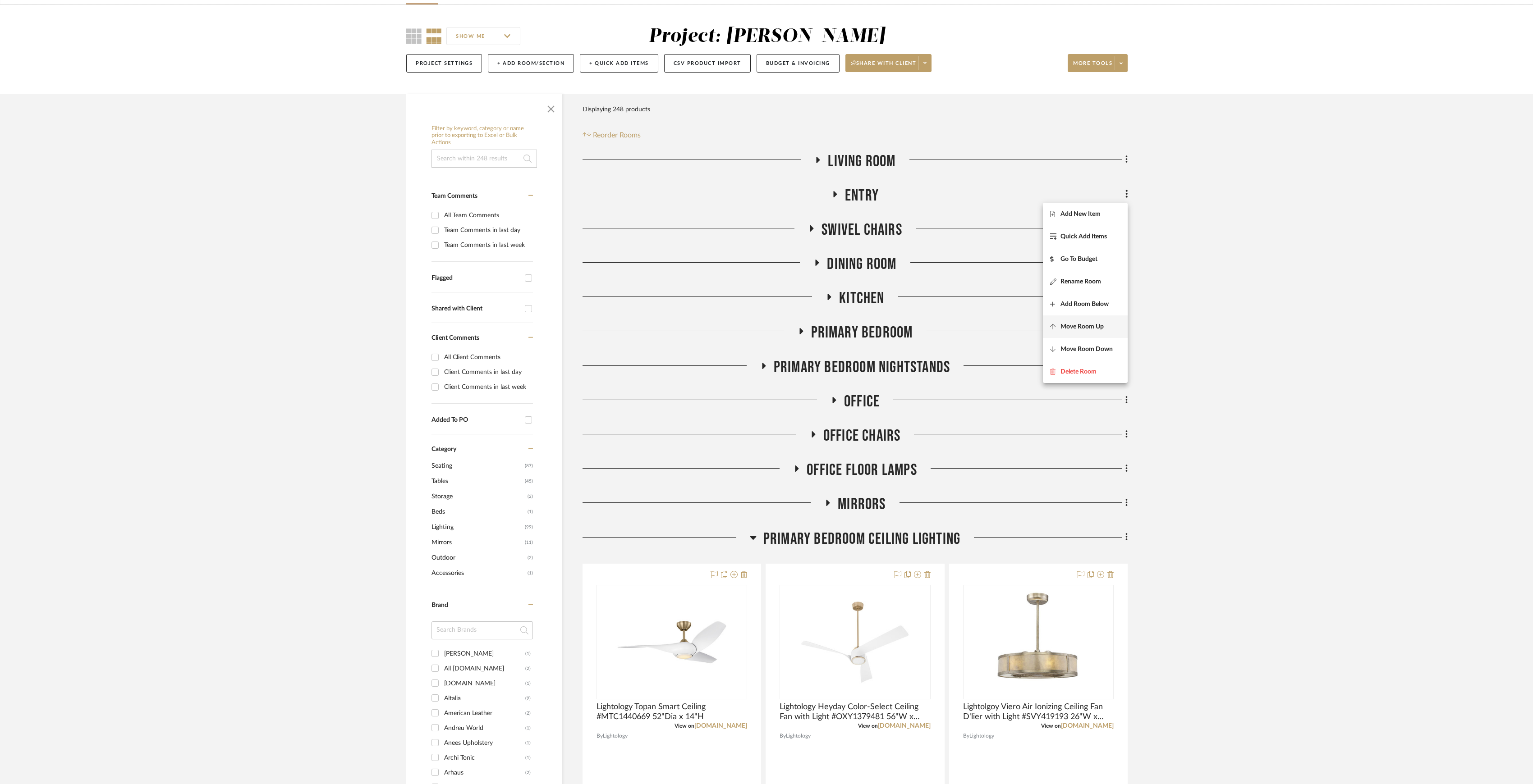
click at [1085, 332] on button "Move Room Up" at bounding box center [1086, 327] width 85 height 23
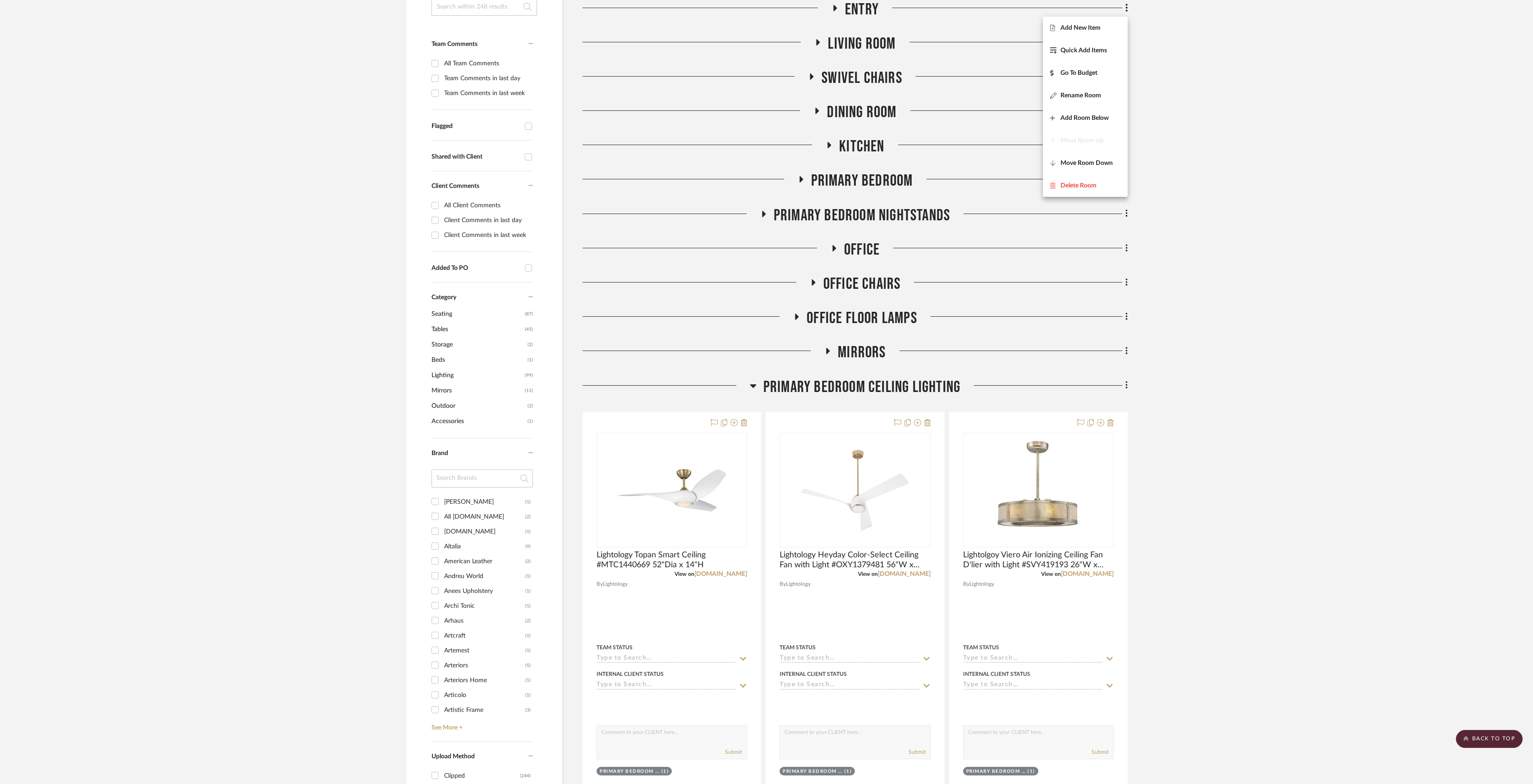
click at [1109, 423] on div at bounding box center [766, 392] width 1533 height 784
click at [1109, 423] on icon at bounding box center [1111, 423] width 7 height 7
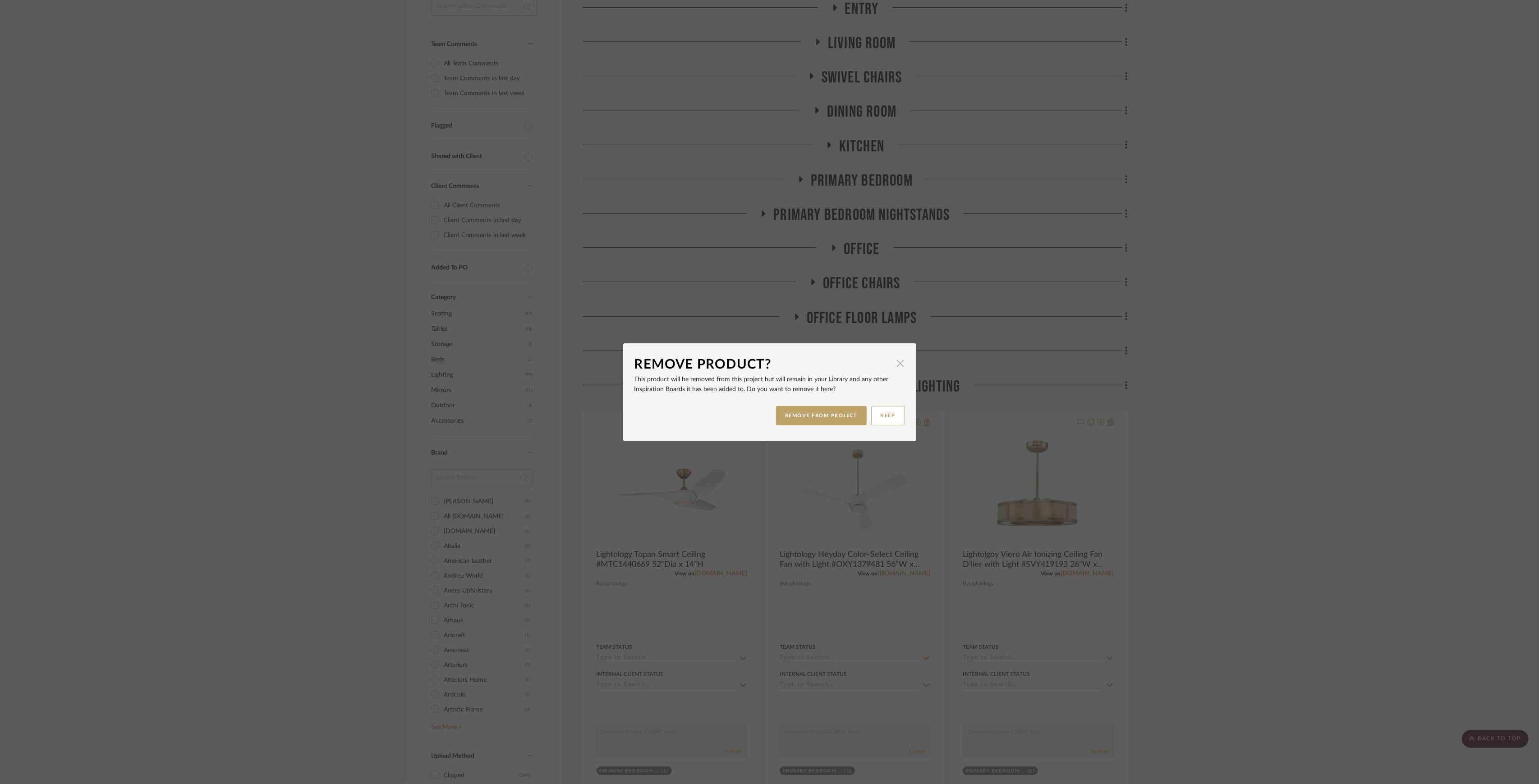
click at [899, 364] on span "button" at bounding box center [900, 364] width 18 height 18
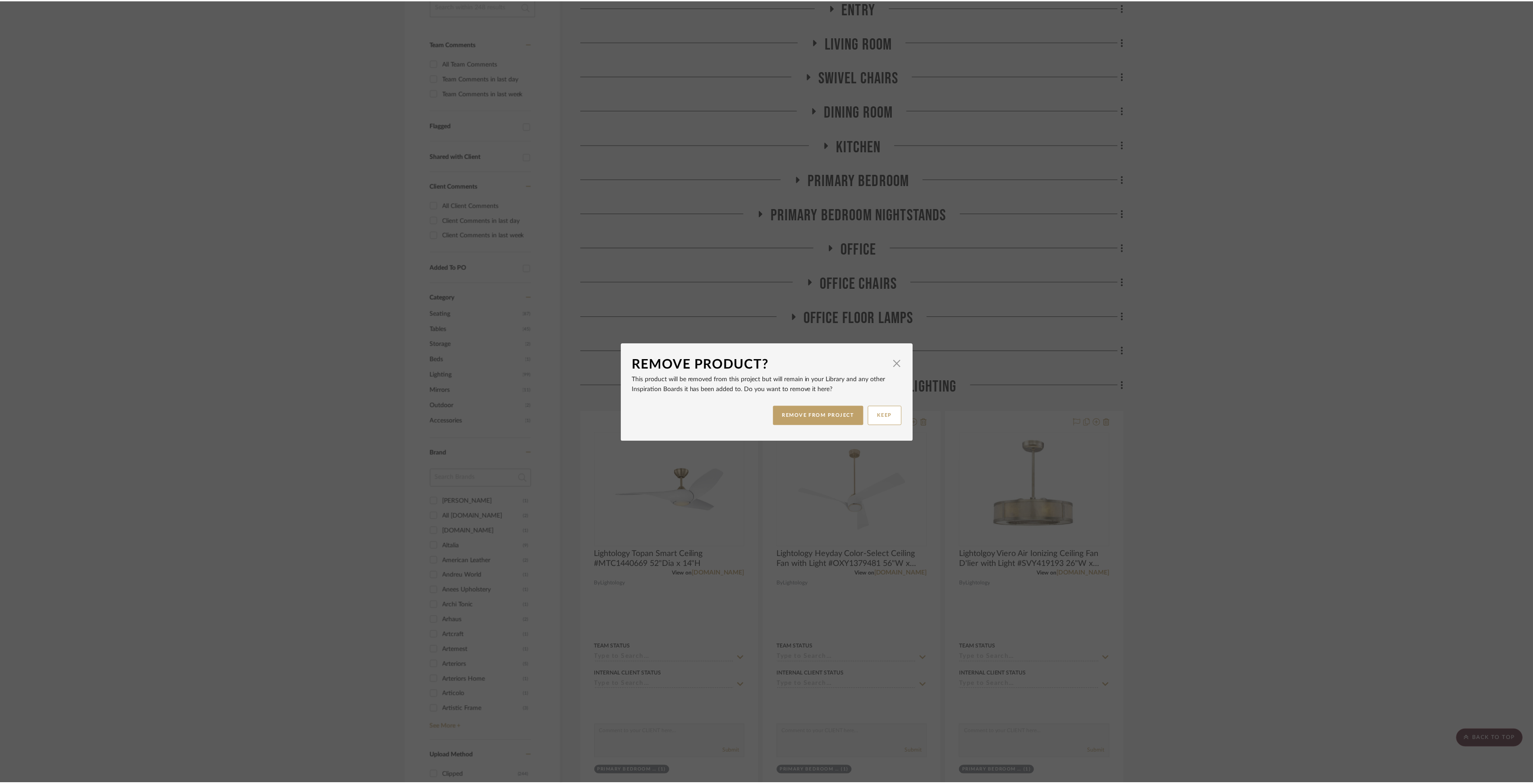
scroll to position [212, 0]
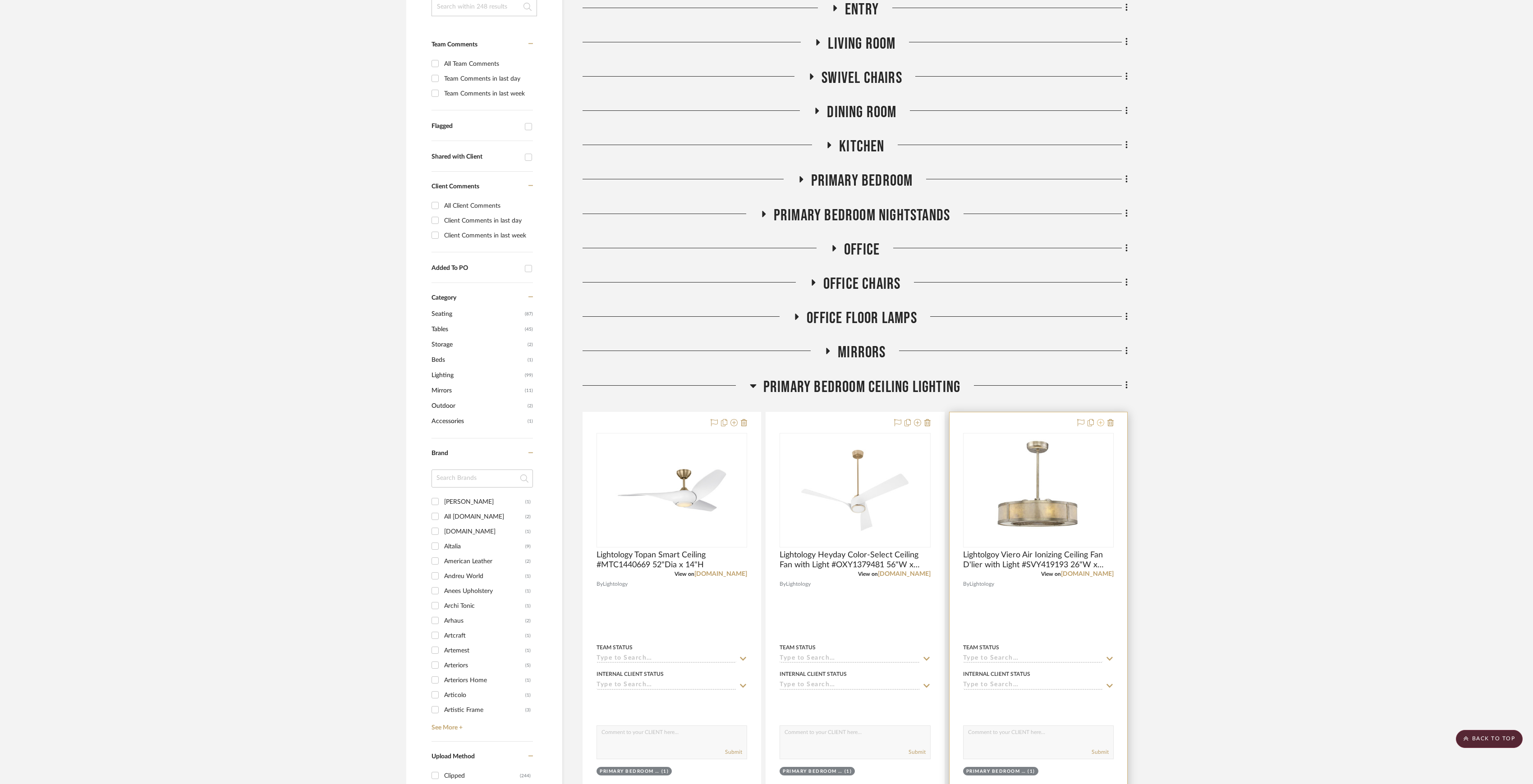
click at [1101, 422] on icon at bounding box center [1100, 423] width 7 height 7
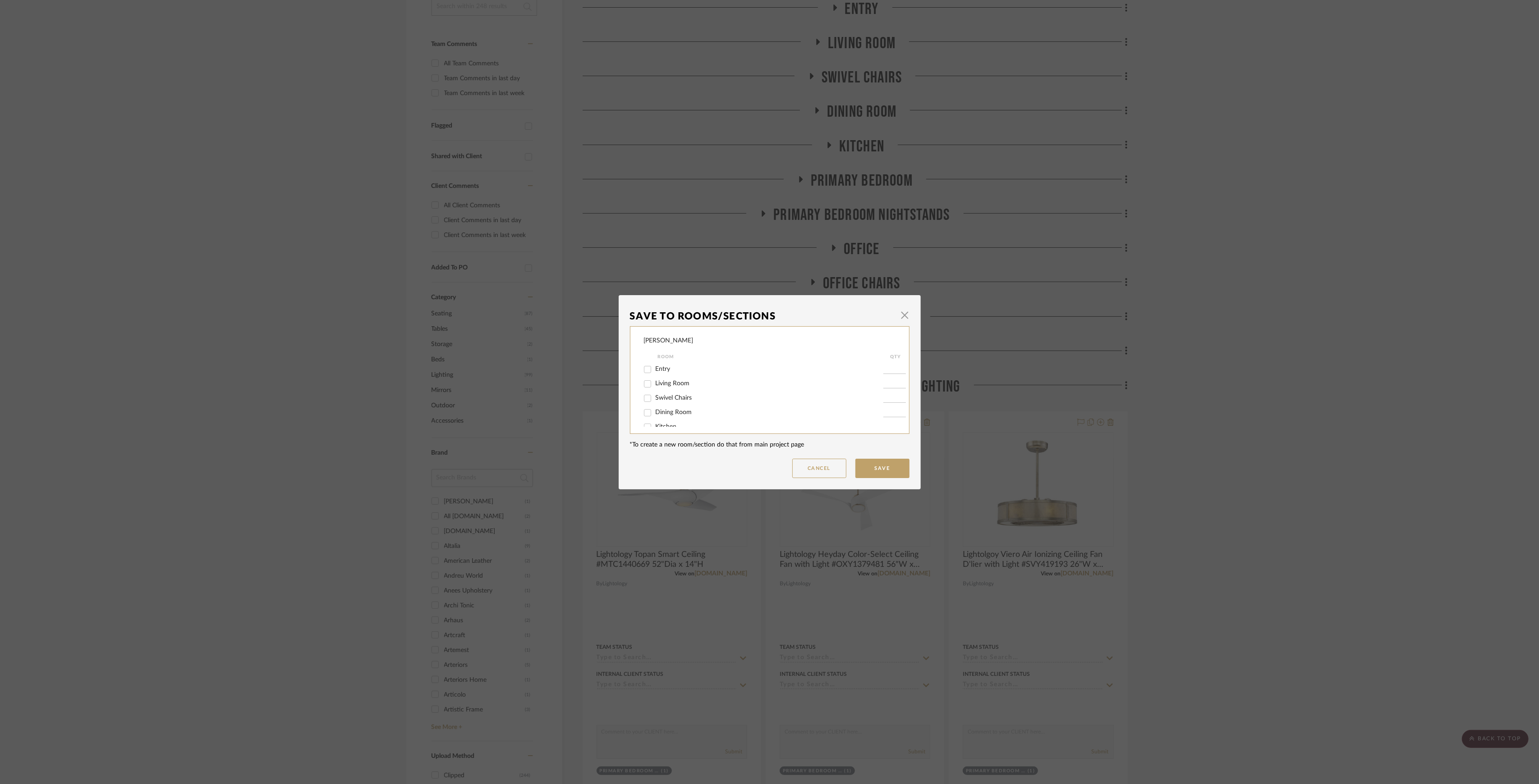
scroll to position [110, 0]
click at [704, 415] on span "Primary Bedroom Ceiling LIghting" at bounding box center [701, 417] width 93 height 7
click at [655, 415] on input "Primary Bedroom Ceiling LIghting" at bounding box center [648, 418] width 14 height 14
checkbox input "false"
click at [873, 466] on button "Save" at bounding box center [882, 468] width 54 height 19
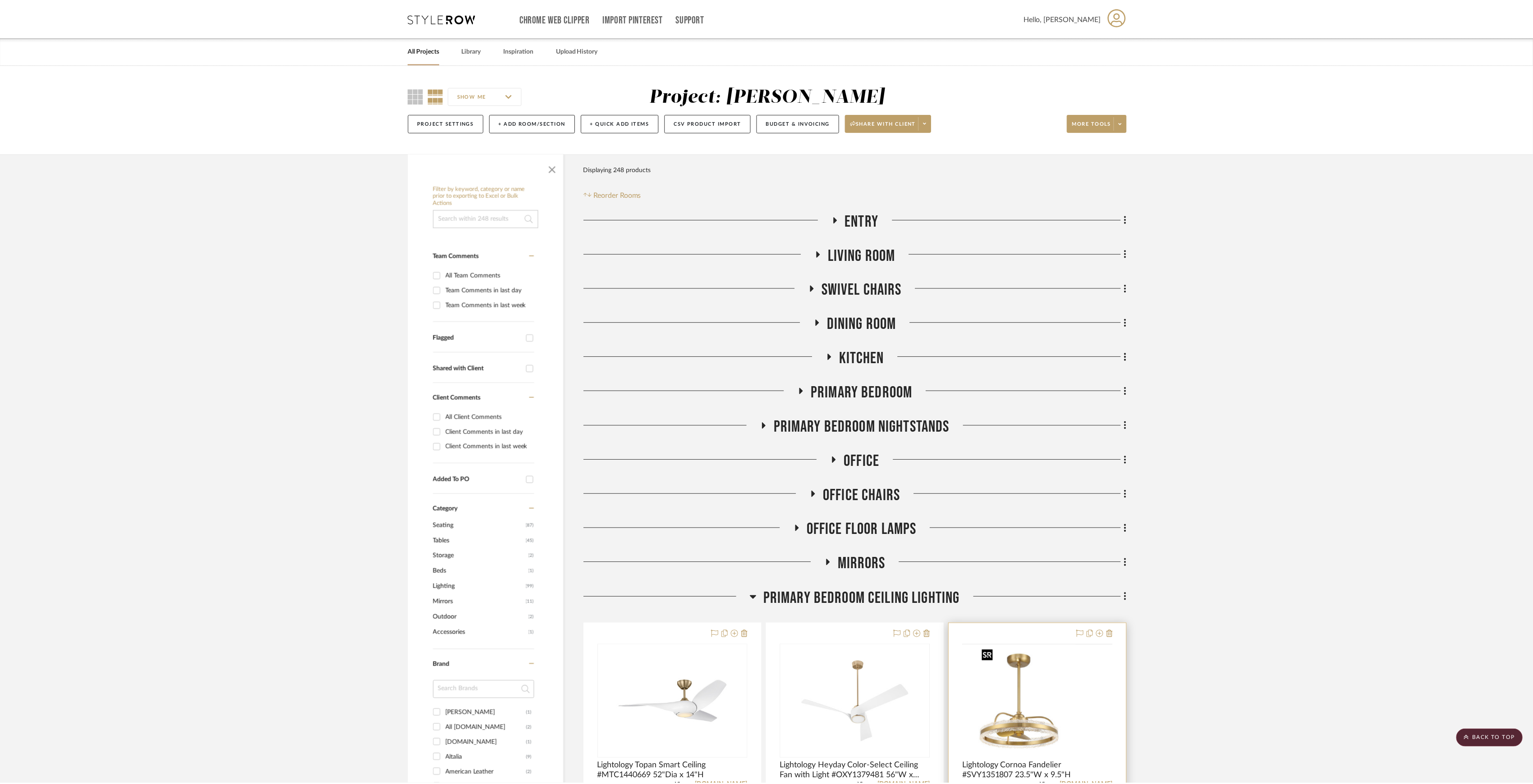
scroll to position [212, 0]
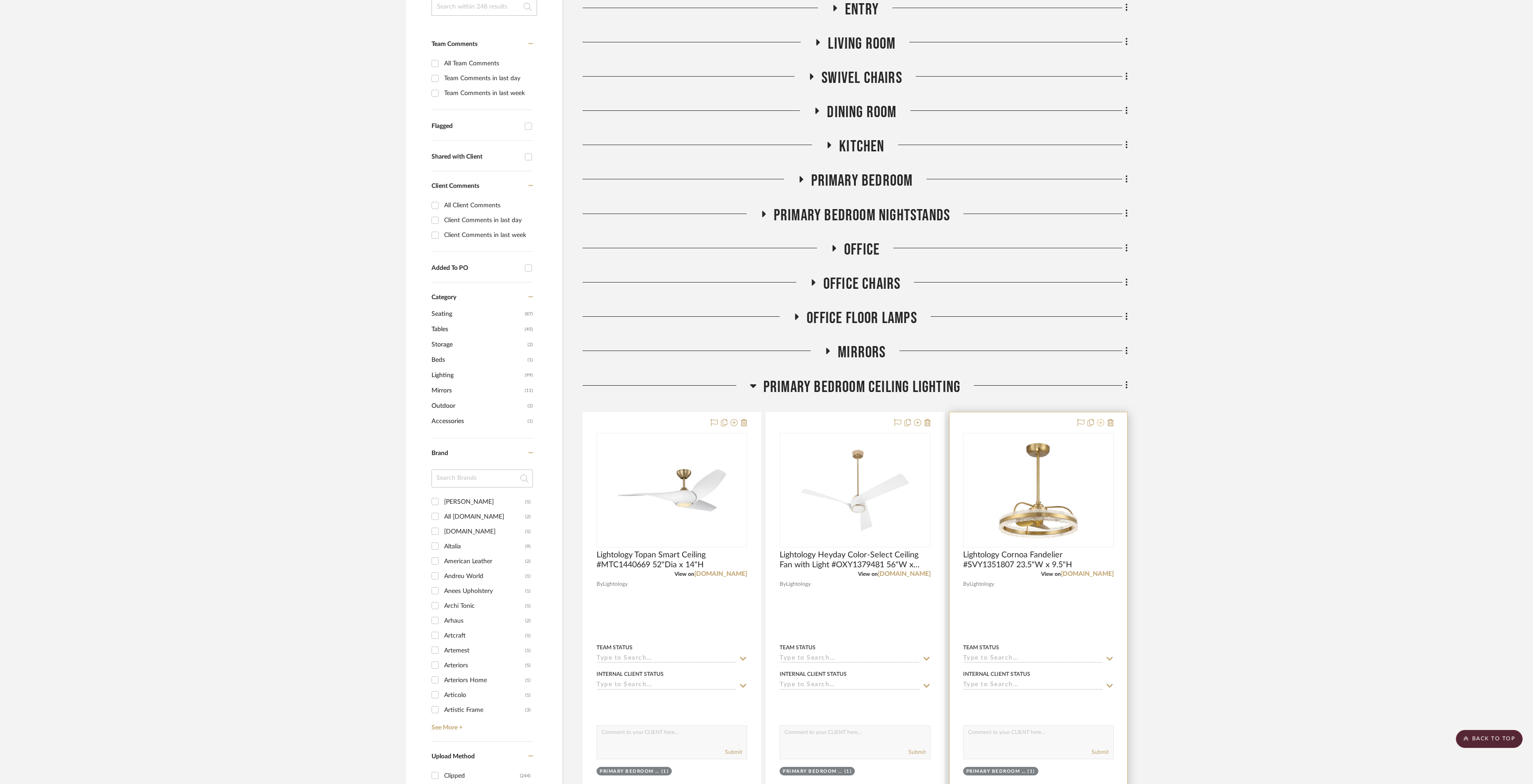
click at [1100, 425] on icon at bounding box center [1100, 423] width 7 height 7
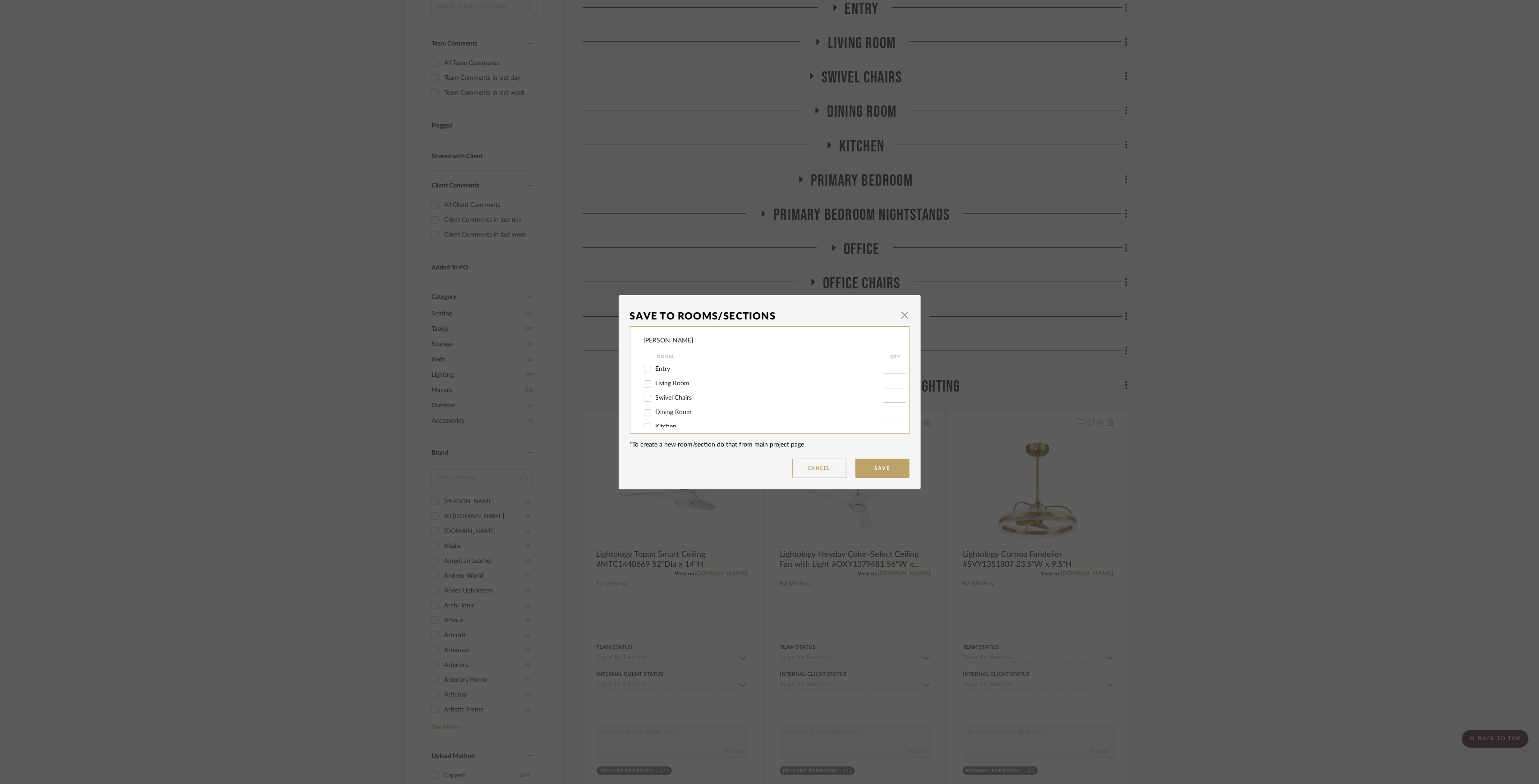
scroll to position [110, 0]
click at [661, 415] on span "Primary Bedroom Ceiling LIghting" at bounding box center [701, 417] width 93 height 7
click at [655, 415] on input "Primary Bedroom Ceiling LIghting" at bounding box center [648, 418] width 14 height 14
checkbox input "false"
click at [876, 472] on button "Save" at bounding box center [882, 468] width 54 height 19
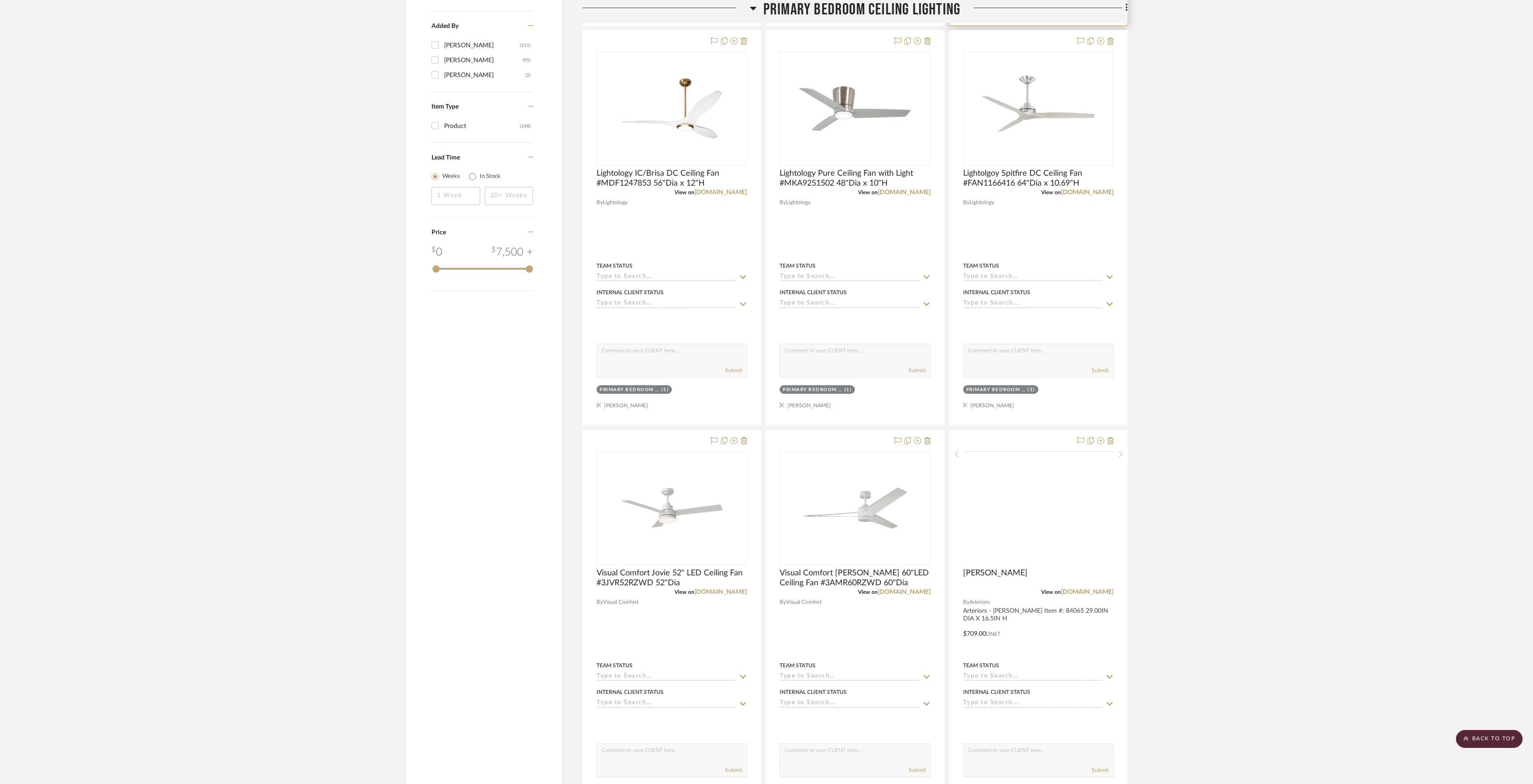
scroll to position [1173, 0]
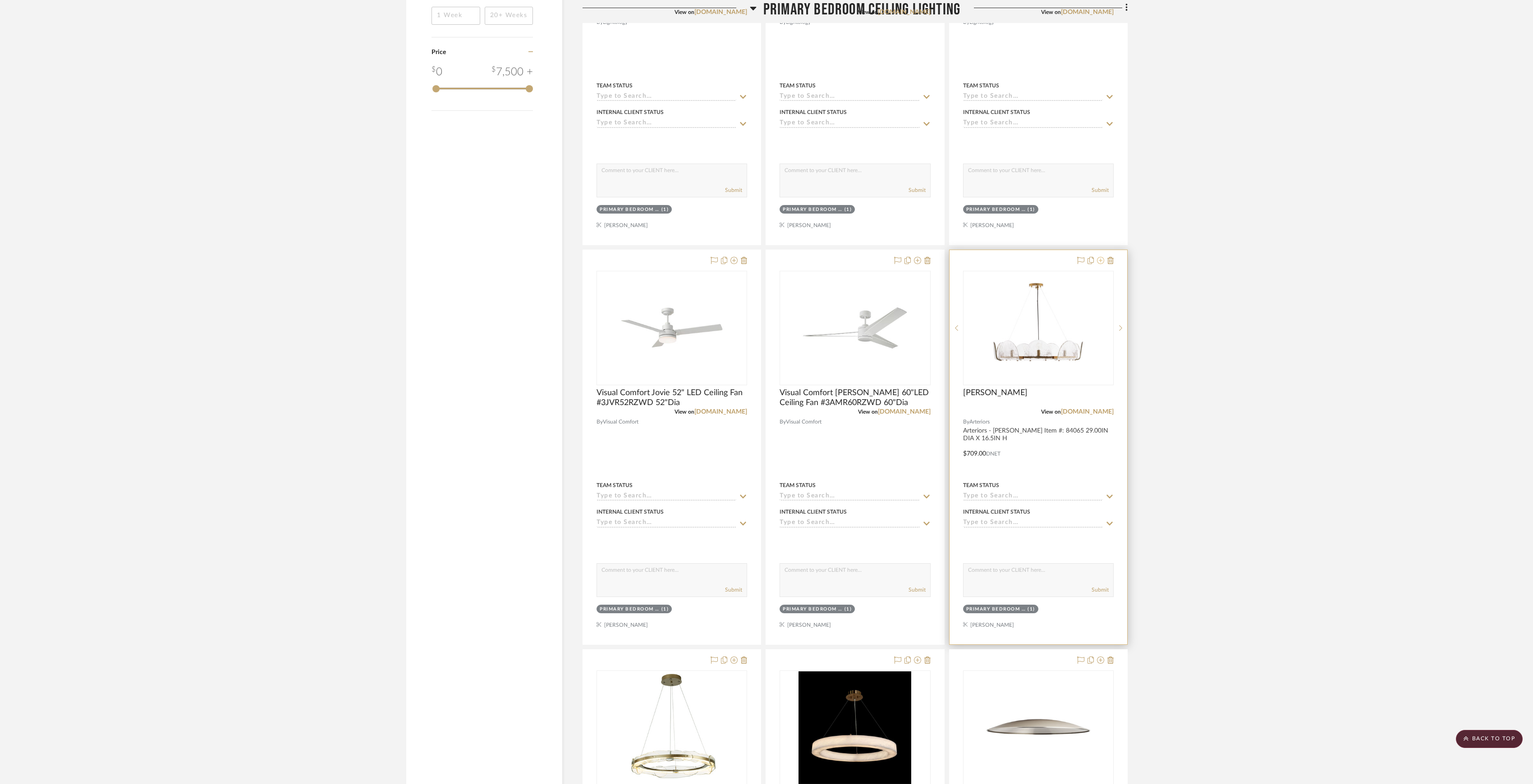
click at [1099, 264] on icon at bounding box center [1100, 260] width 7 height 7
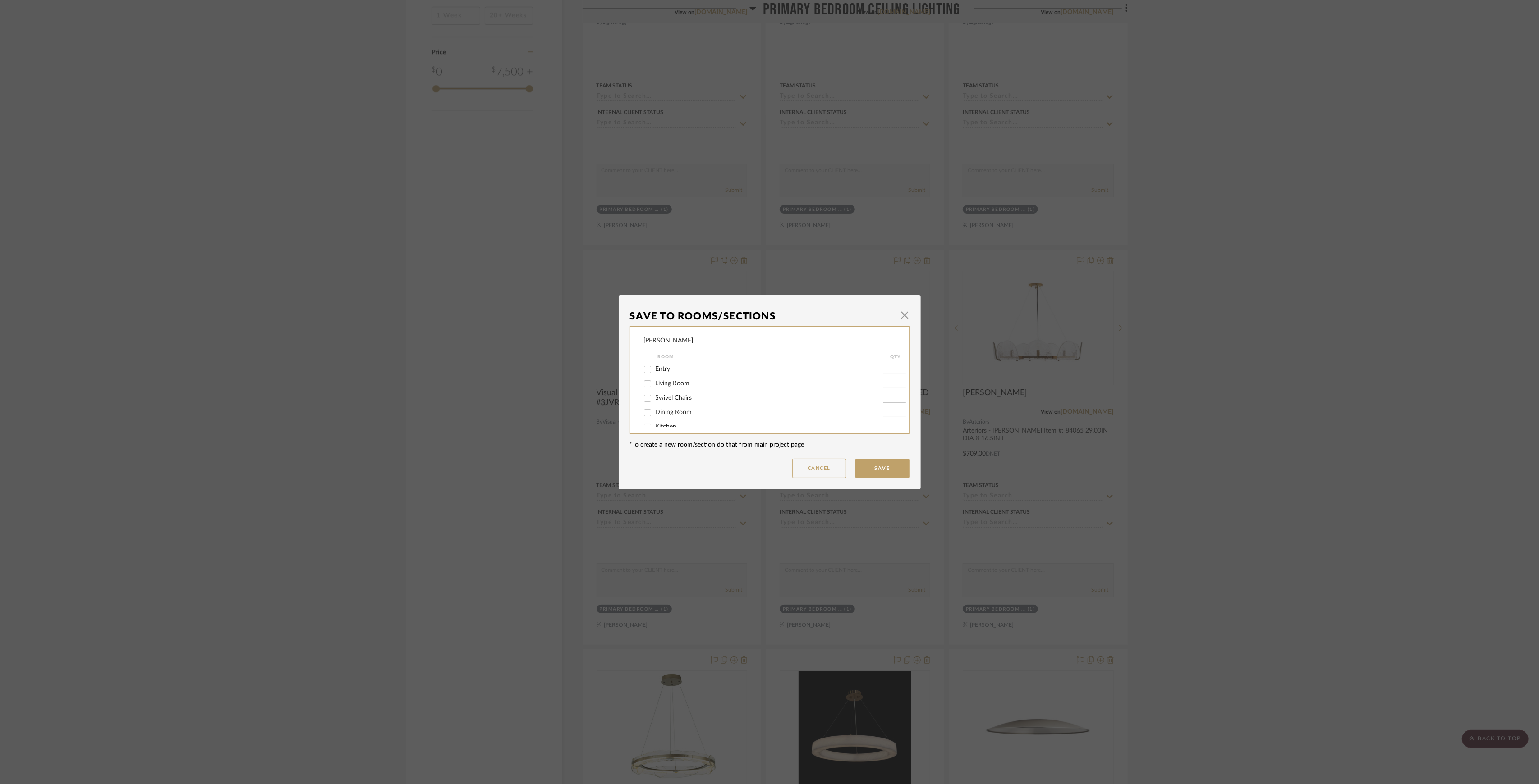
scroll to position [110, 0]
click at [667, 414] on label "Primary Bedroom Ceiling LIghting" at bounding box center [769, 417] width 228 height 8
click at [655, 413] on input "Primary Bedroom Ceiling LIghting" at bounding box center [648, 418] width 14 height 14
checkbox input "false"
click at [867, 469] on button "Save" at bounding box center [882, 468] width 54 height 19
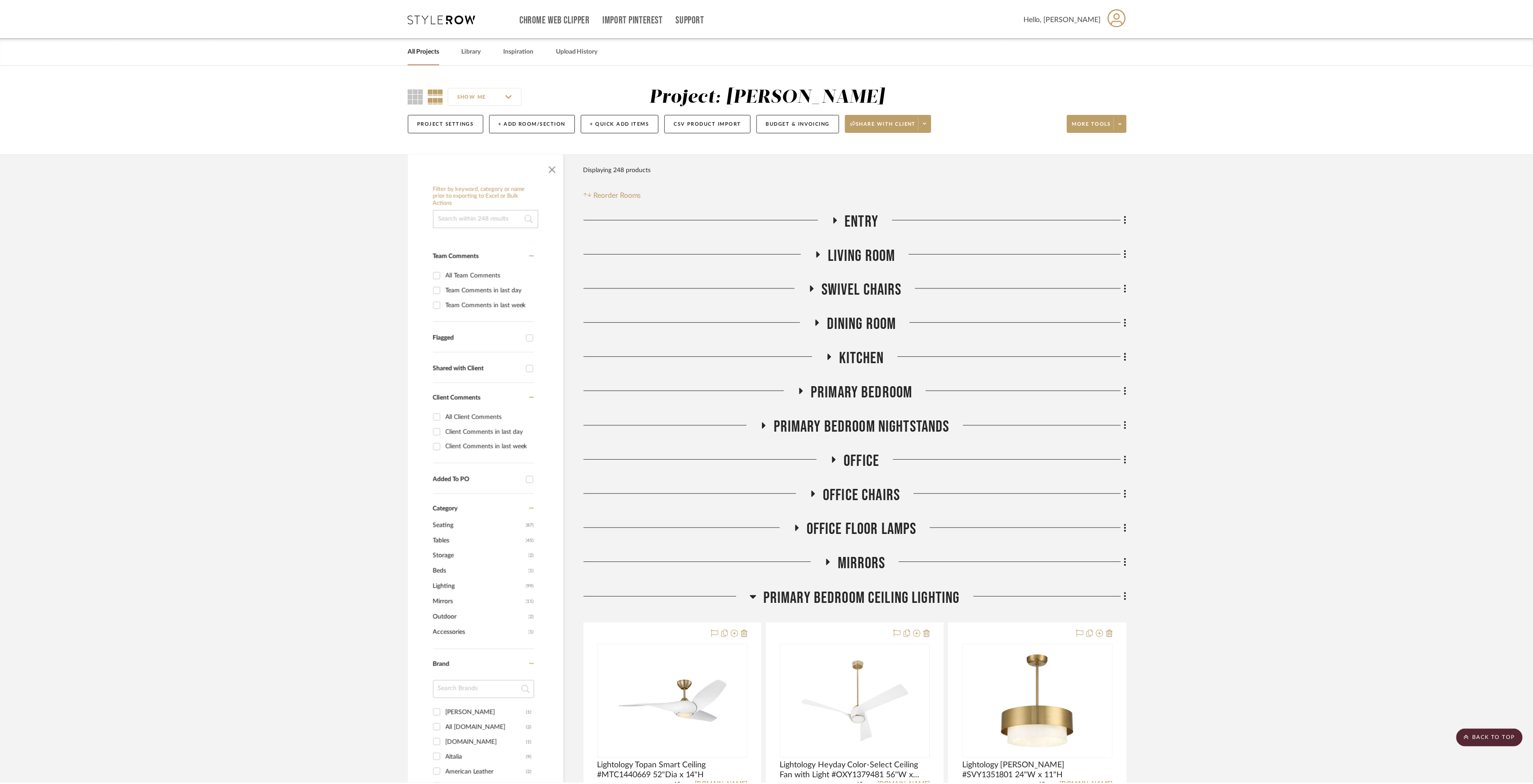
scroll to position [1173, 0]
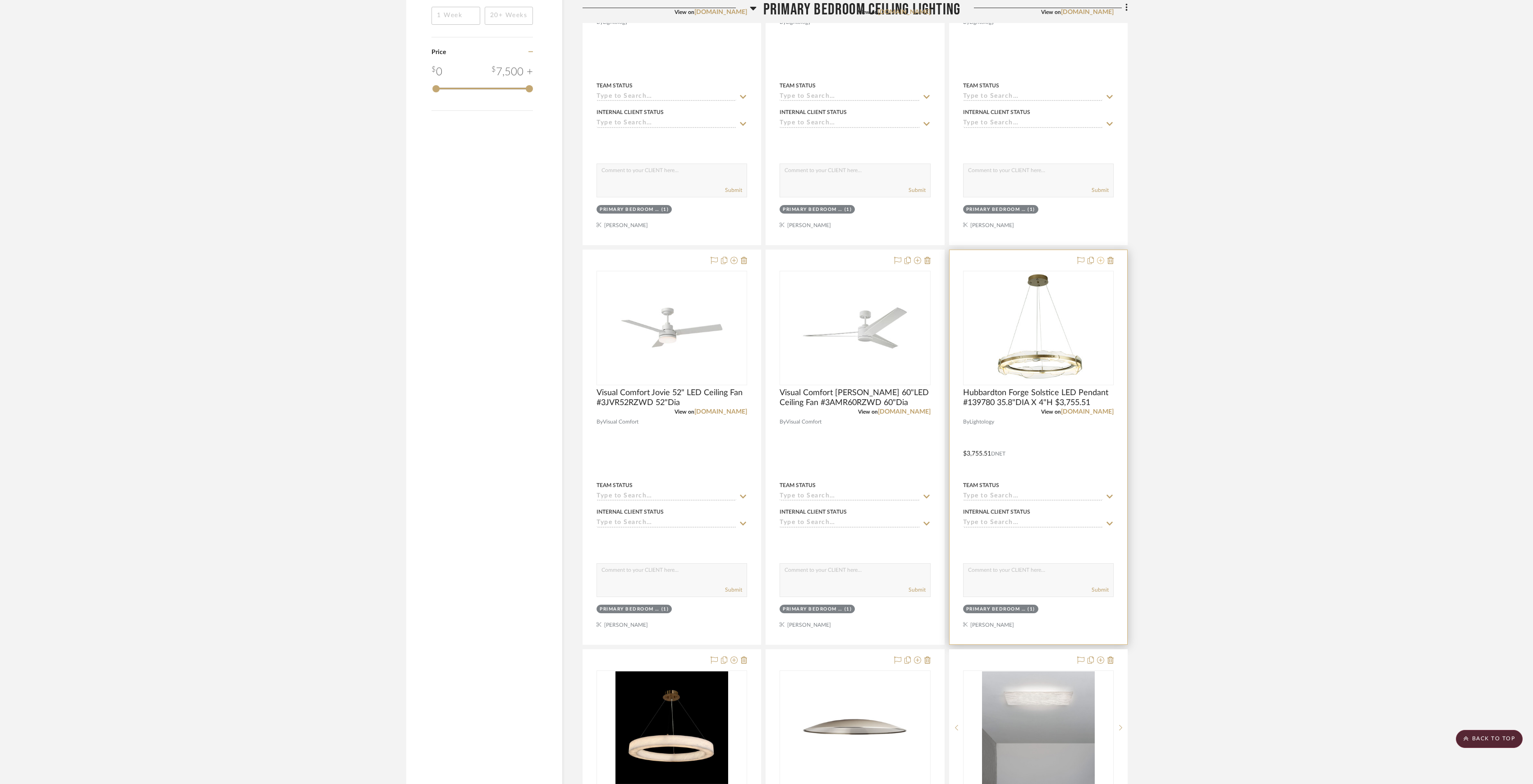
click at [1099, 264] on icon at bounding box center [1100, 260] width 7 height 7
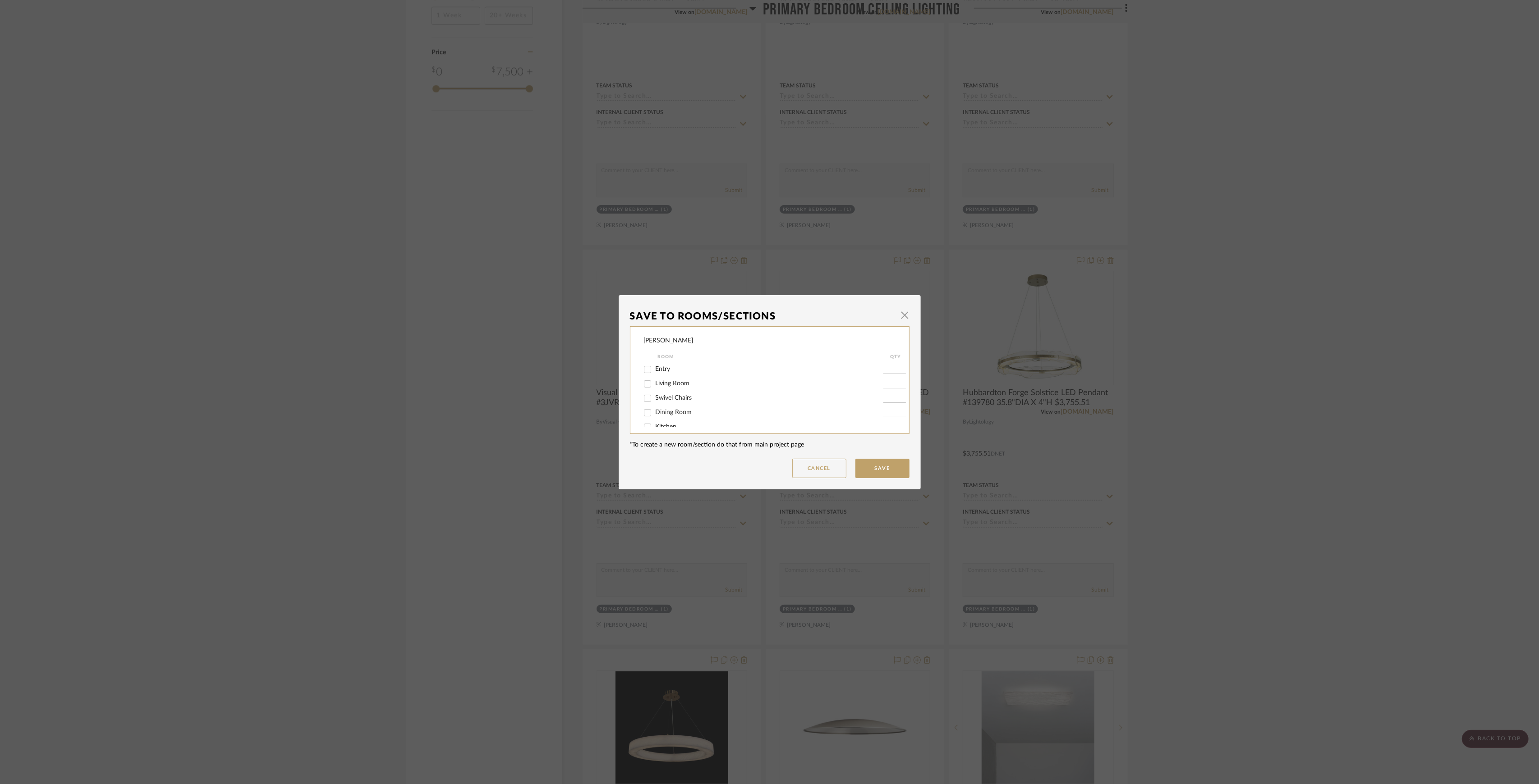
scroll to position [110, 0]
click at [709, 417] on span "Primary Bedroom Ceiling LIghting" at bounding box center [701, 417] width 93 height 7
click at [655, 417] on input "Primary Bedroom Ceiling LIghting" at bounding box center [648, 418] width 14 height 14
checkbox input "false"
click at [872, 467] on button "Save" at bounding box center [882, 468] width 54 height 19
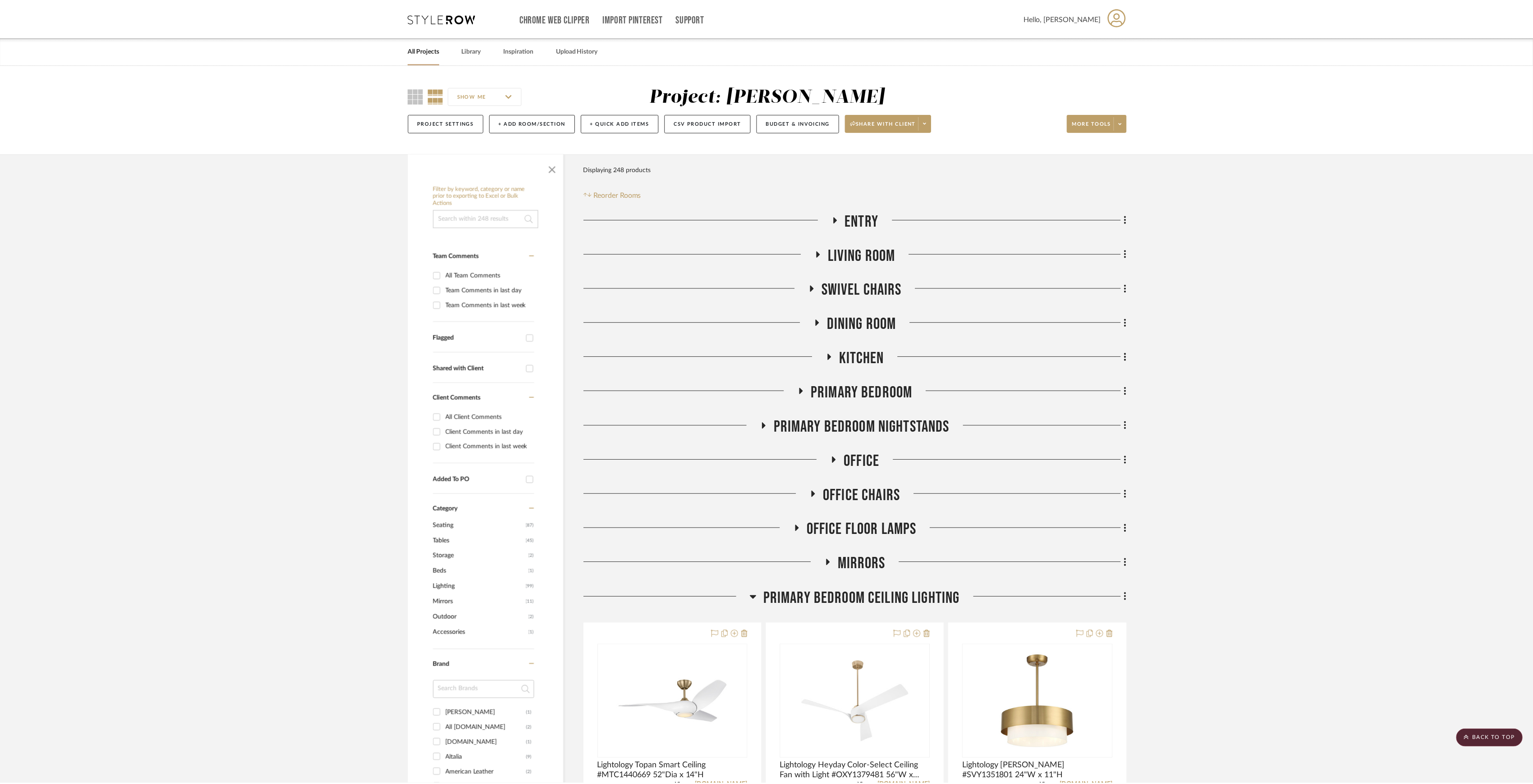
scroll to position [1173, 0]
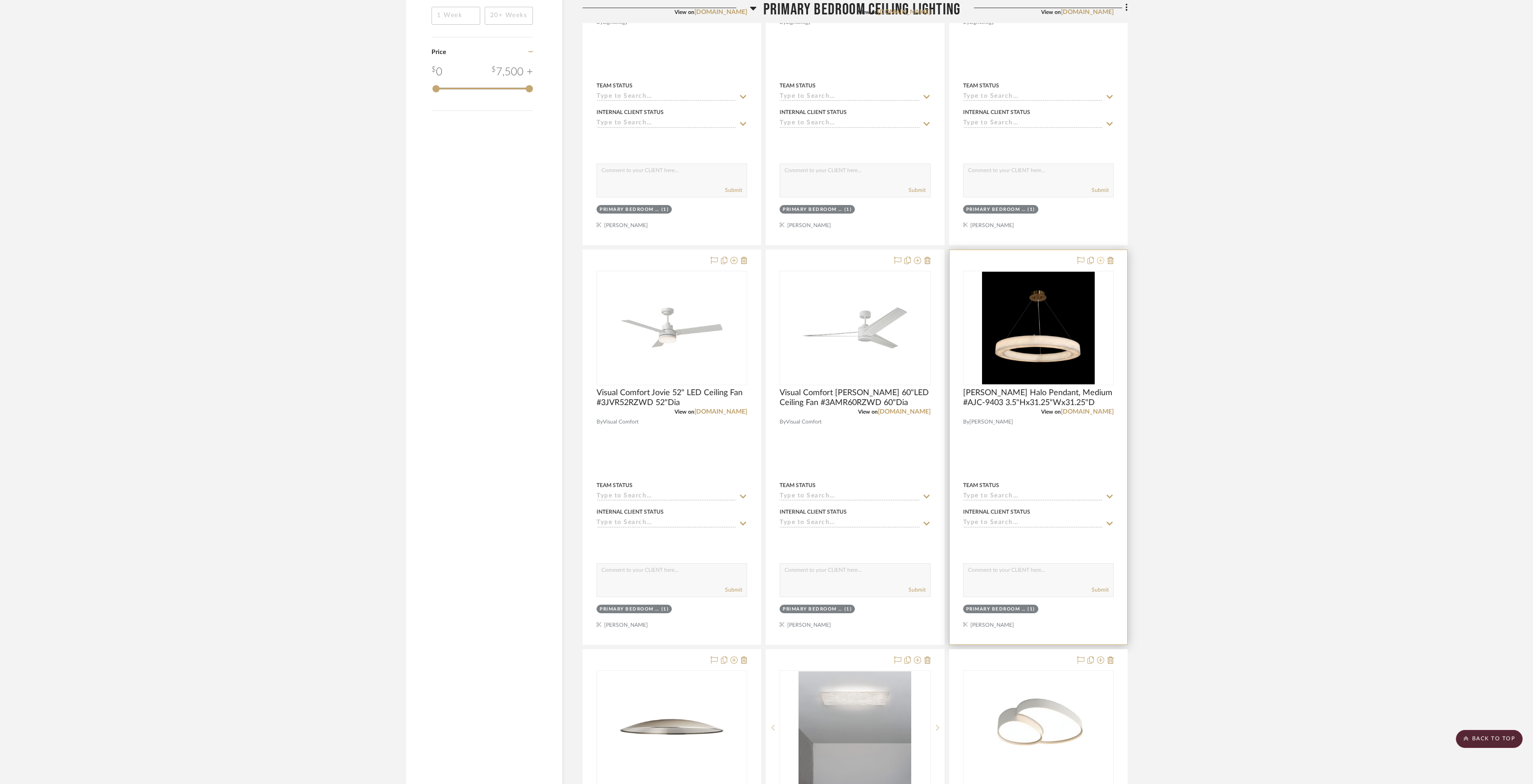
click at [1100, 266] on button at bounding box center [1100, 261] width 7 height 11
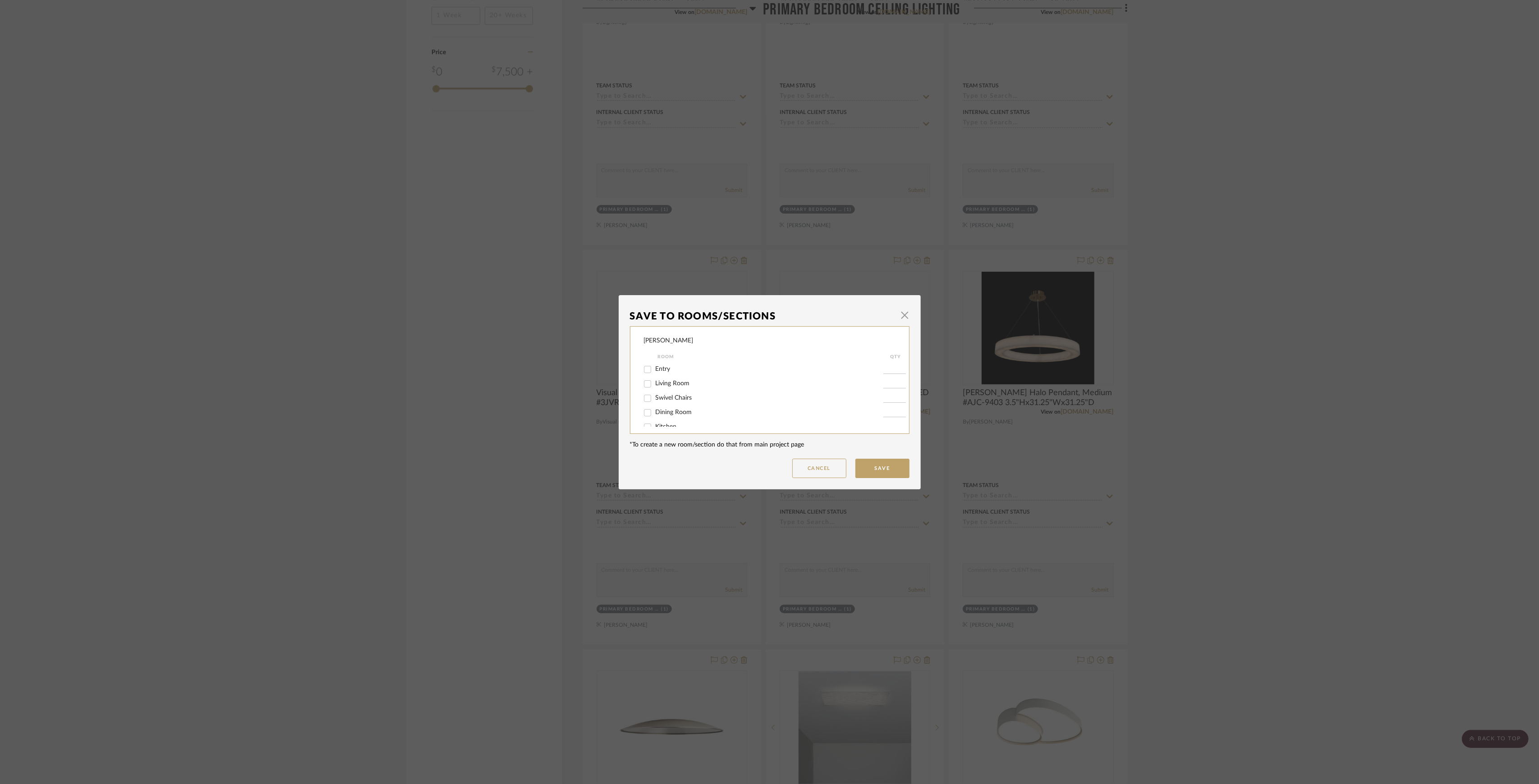
scroll to position [110, 0]
click at [735, 417] on span "Primary Bedroom Ceiling LIghting" at bounding box center [701, 417] width 93 height 7
click at [655, 417] on input "Primary Bedroom Ceiling LIghting" at bounding box center [648, 418] width 14 height 14
checkbox input "false"
click at [866, 462] on button "Save" at bounding box center [882, 468] width 54 height 19
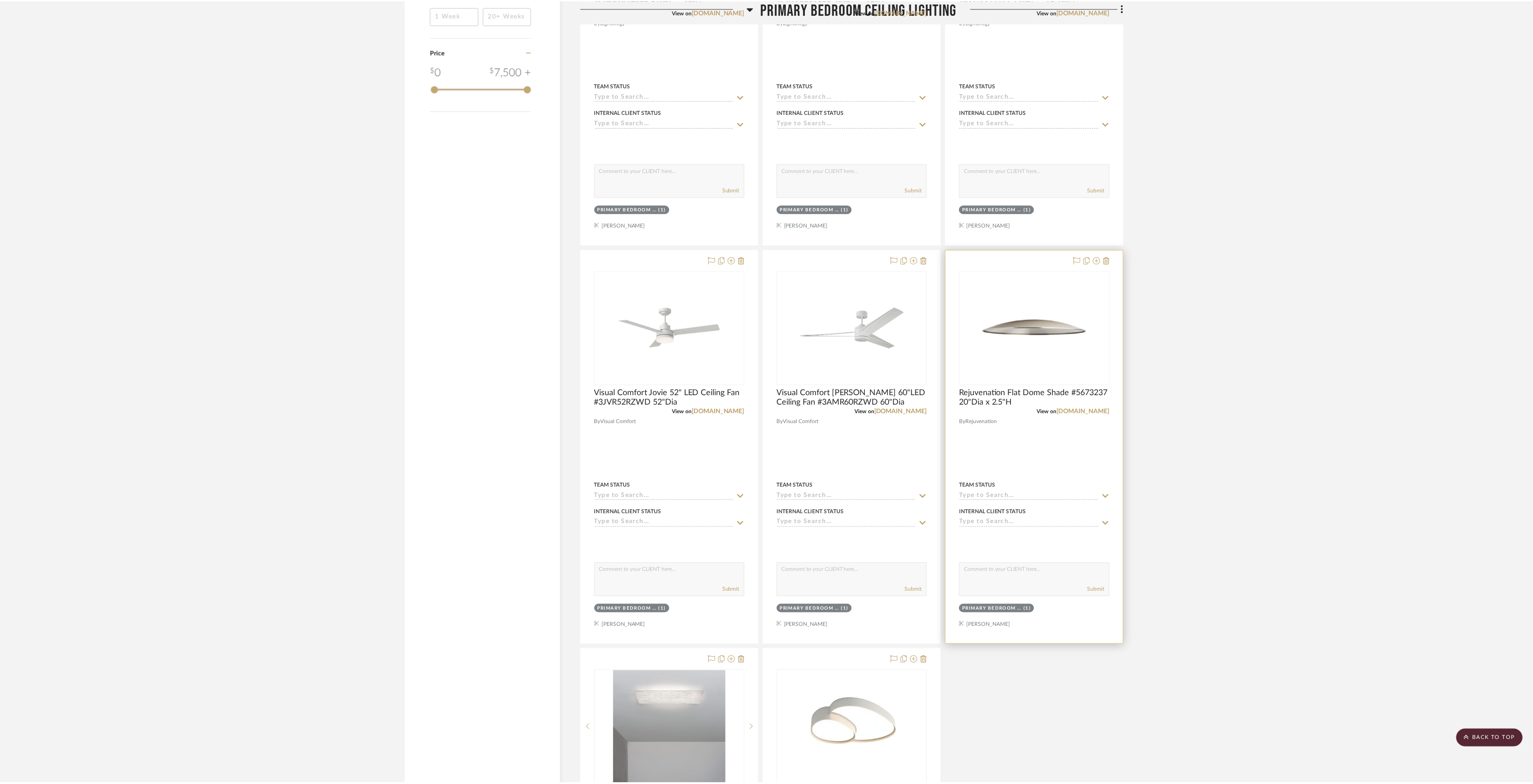
scroll to position [1173, 0]
click at [1099, 264] on icon at bounding box center [1100, 260] width 7 height 7
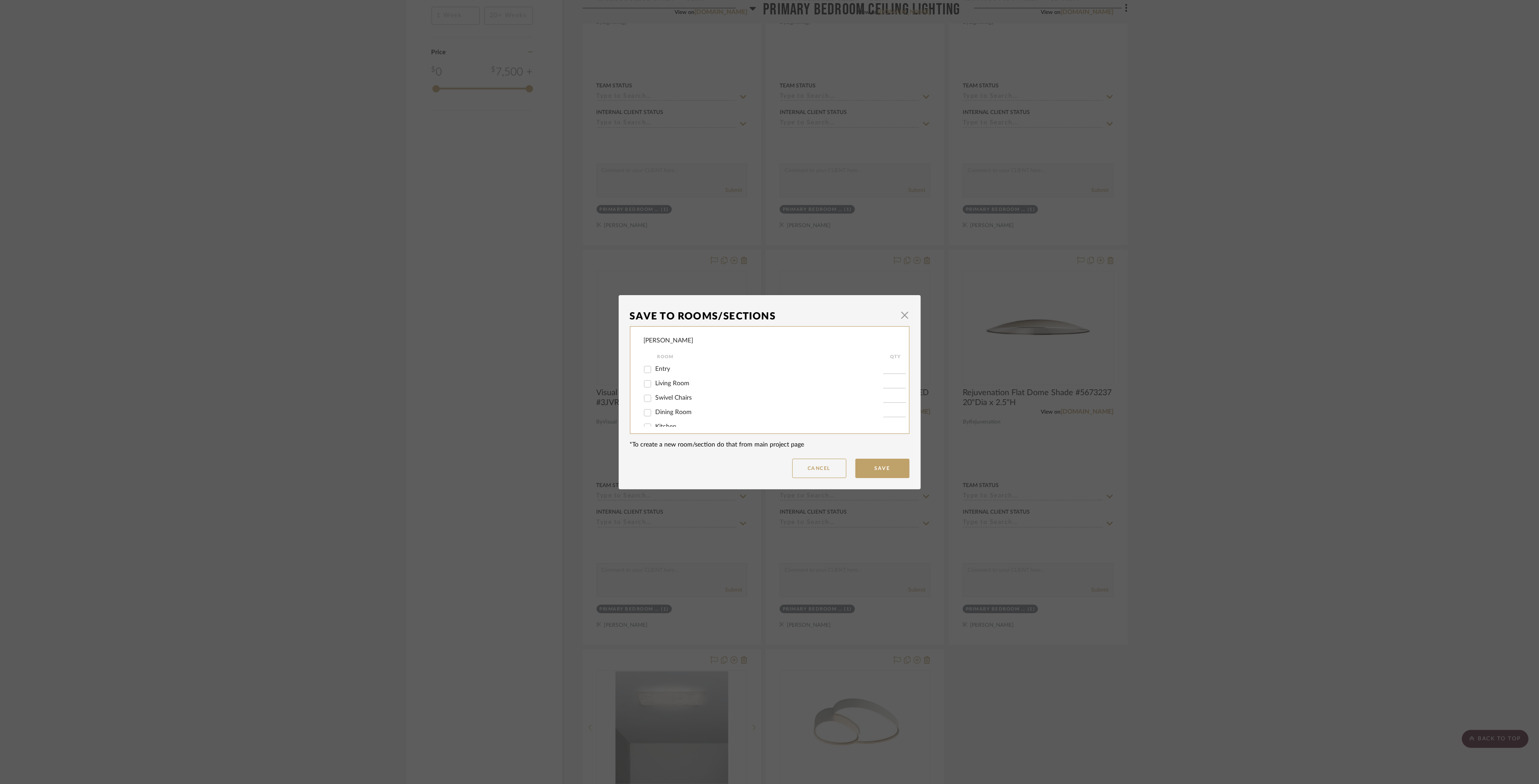
scroll to position [110, 0]
drag, startPoint x: 715, startPoint y: 419, endPoint x: 732, endPoint y: 428, distance: 19.2
click at [715, 419] on span "Primary Bedroom Ceiling LIghting" at bounding box center [701, 417] width 93 height 7
click at [655, 419] on input "Primary Bedroom Ceiling LIghting" at bounding box center [648, 418] width 14 height 14
checkbox input "false"
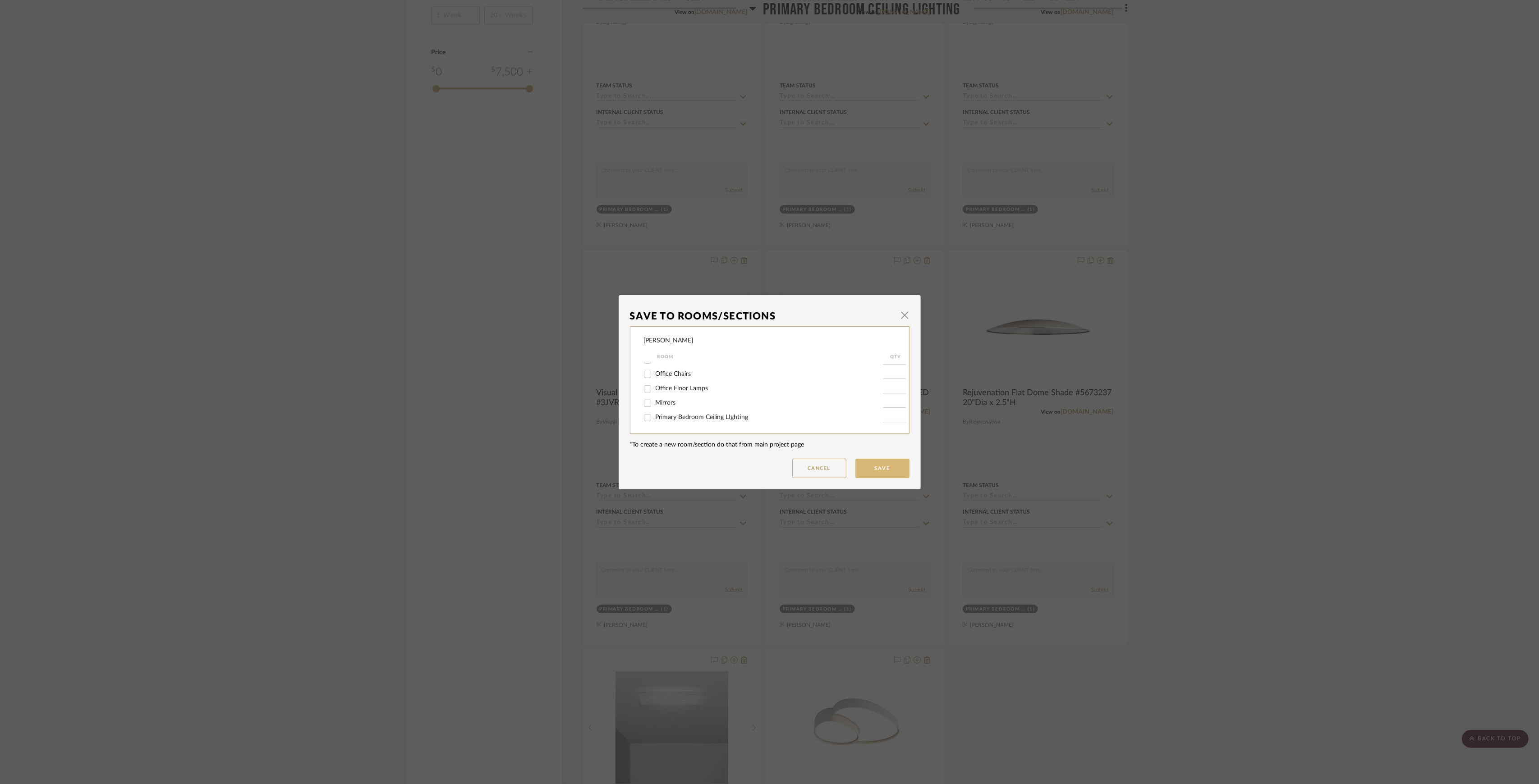
click at [862, 466] on button "Save" at bounding box center [882, 468] width 54 height 19
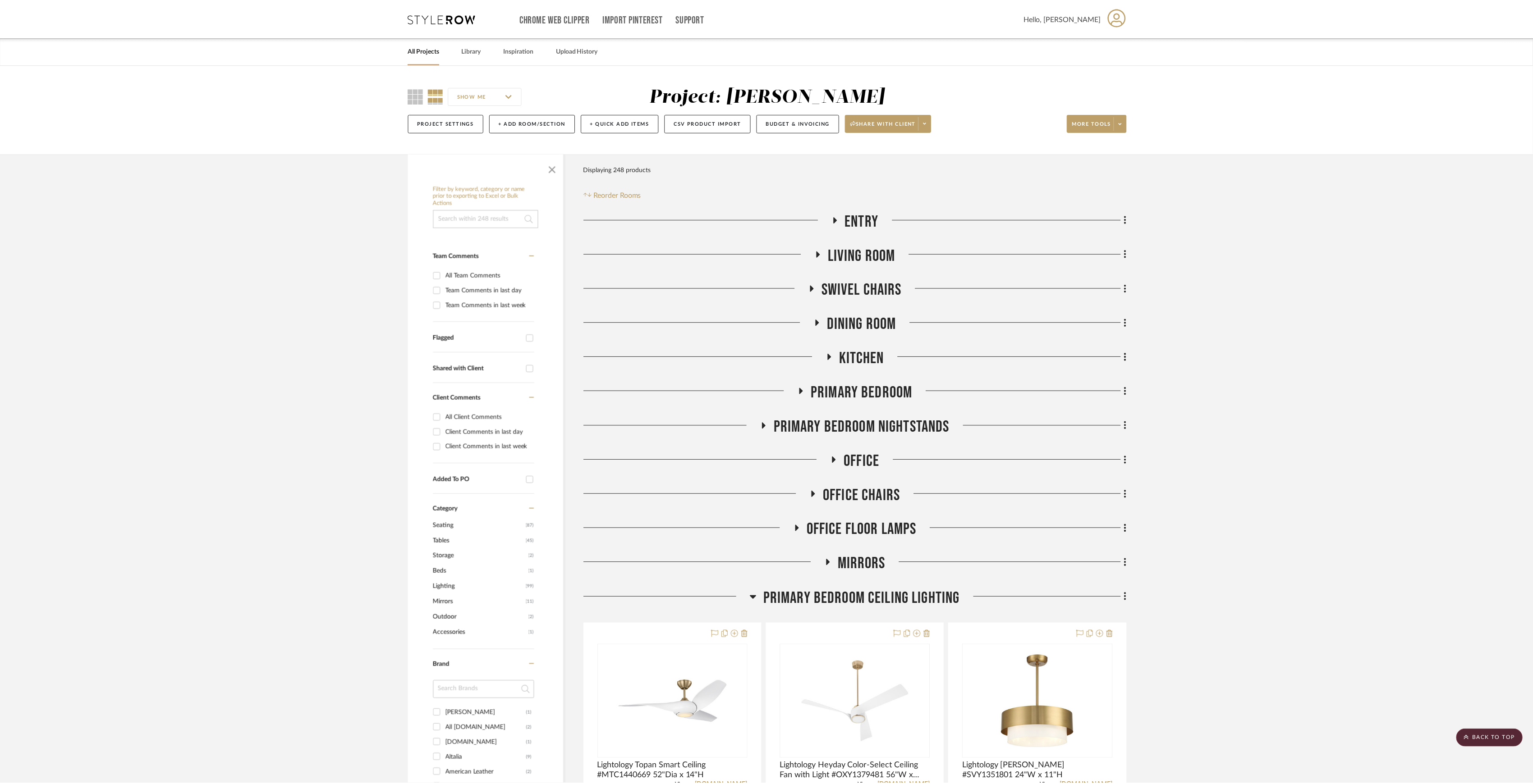
scroll to position [1173, 0]
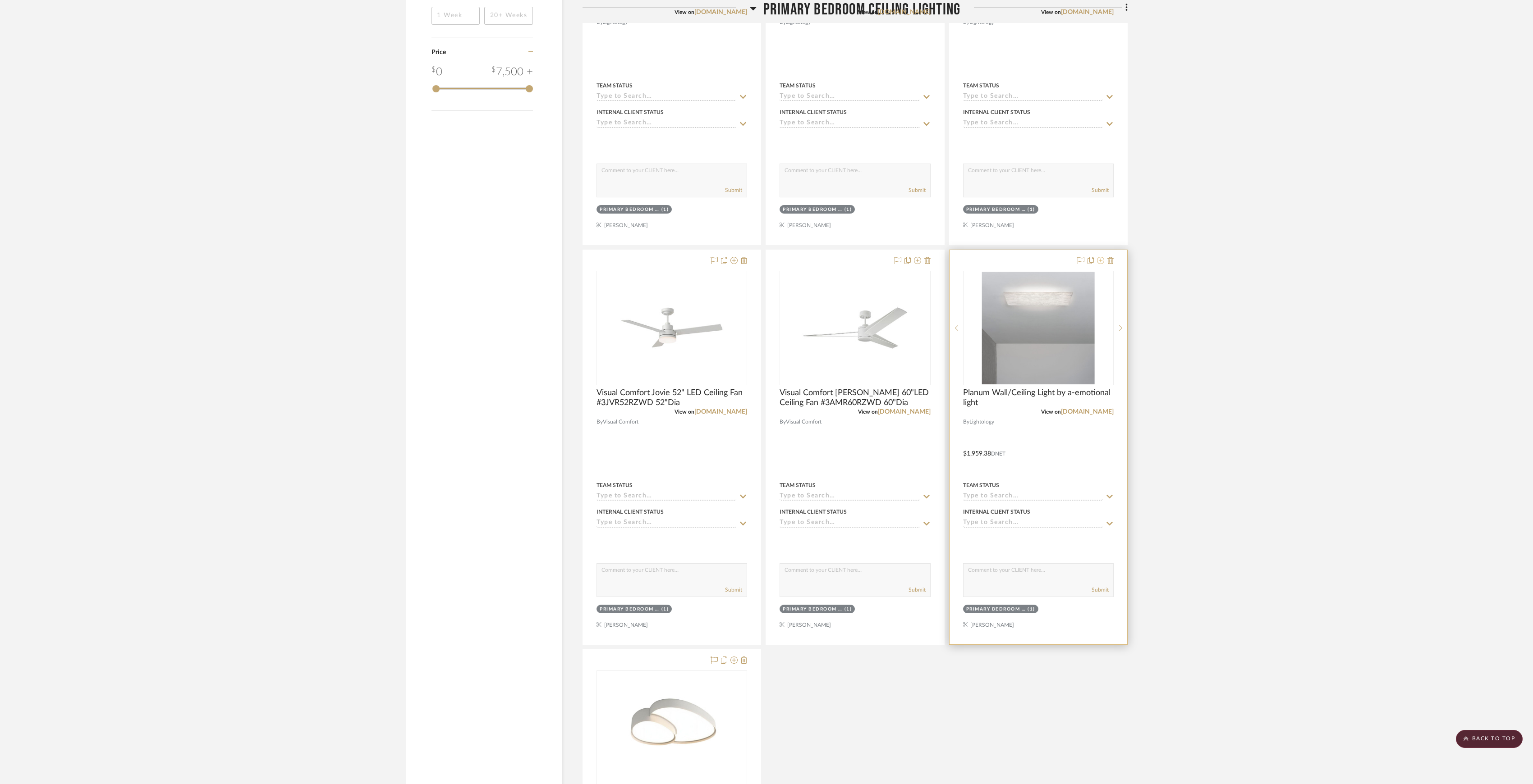
click at [1099, 263] on icon at bounding box center [1100, 260] width 7 height 7
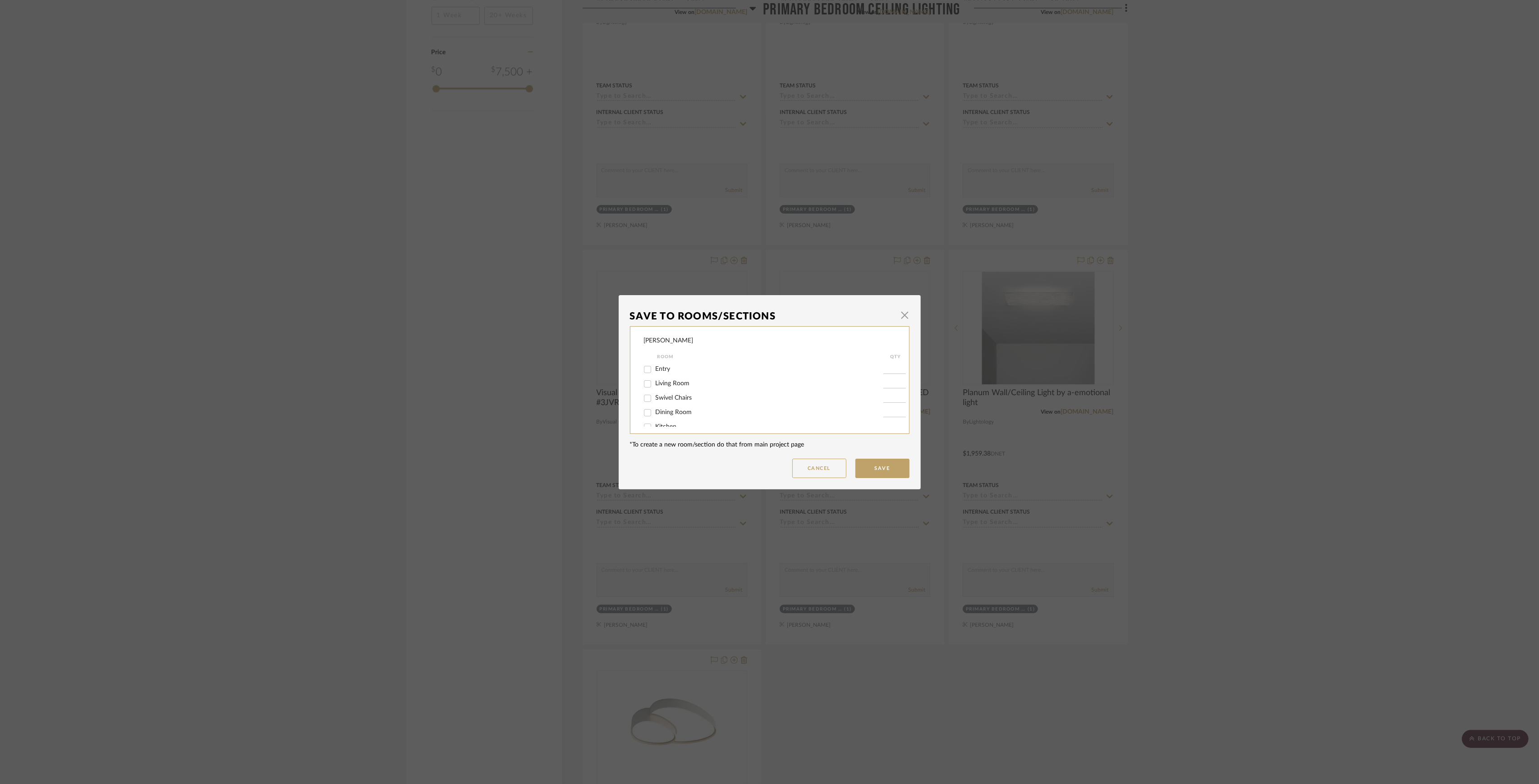
scroll to position [110, 0]
click at [692, 415] on span "Primary Bedroom Ceiling LIghting" at bounding box center [701, 417] width 93 height 7
click at [655, 415] on input "Primary Bedroom Ceiling LIghting" at bounding box center [648, 418] width 14 height 14
checkbox input "false"
click at [864, 466] on button "Save" at bounding box center [882, 468] width 54 height 19
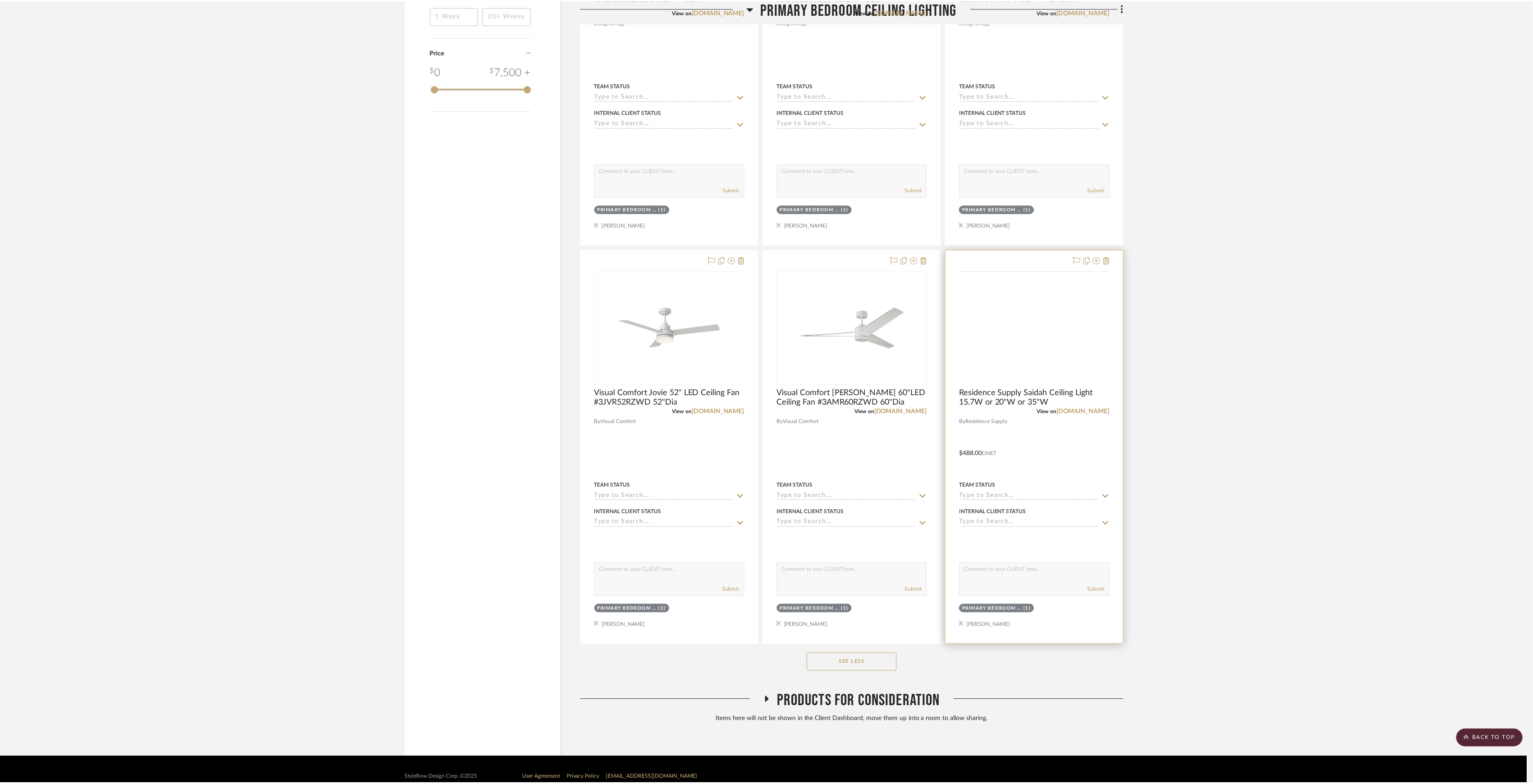
scroll to position [1173, 0]
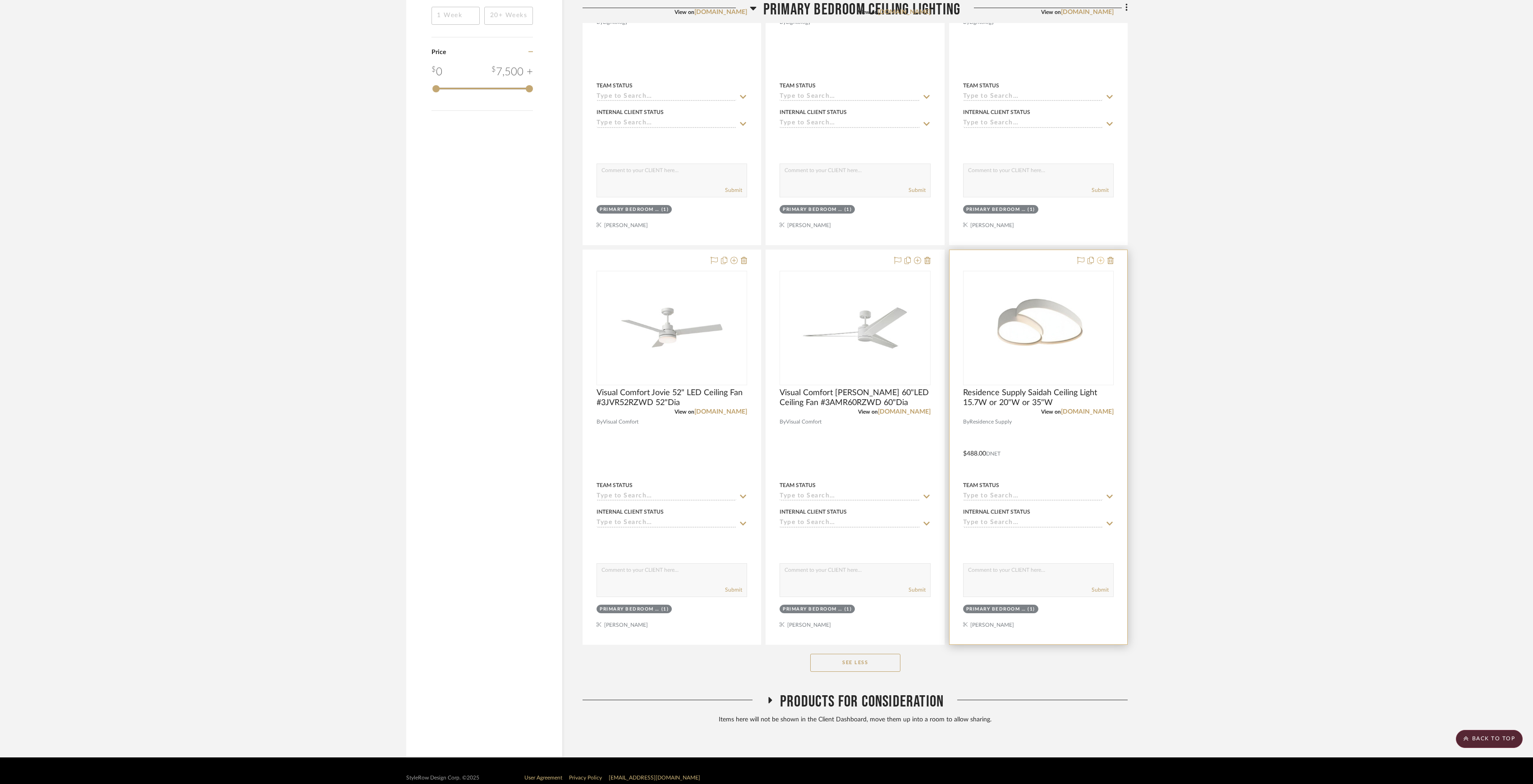
click at [1097, 264] on icon at bounding box center [1100, 260] width 7 height 7
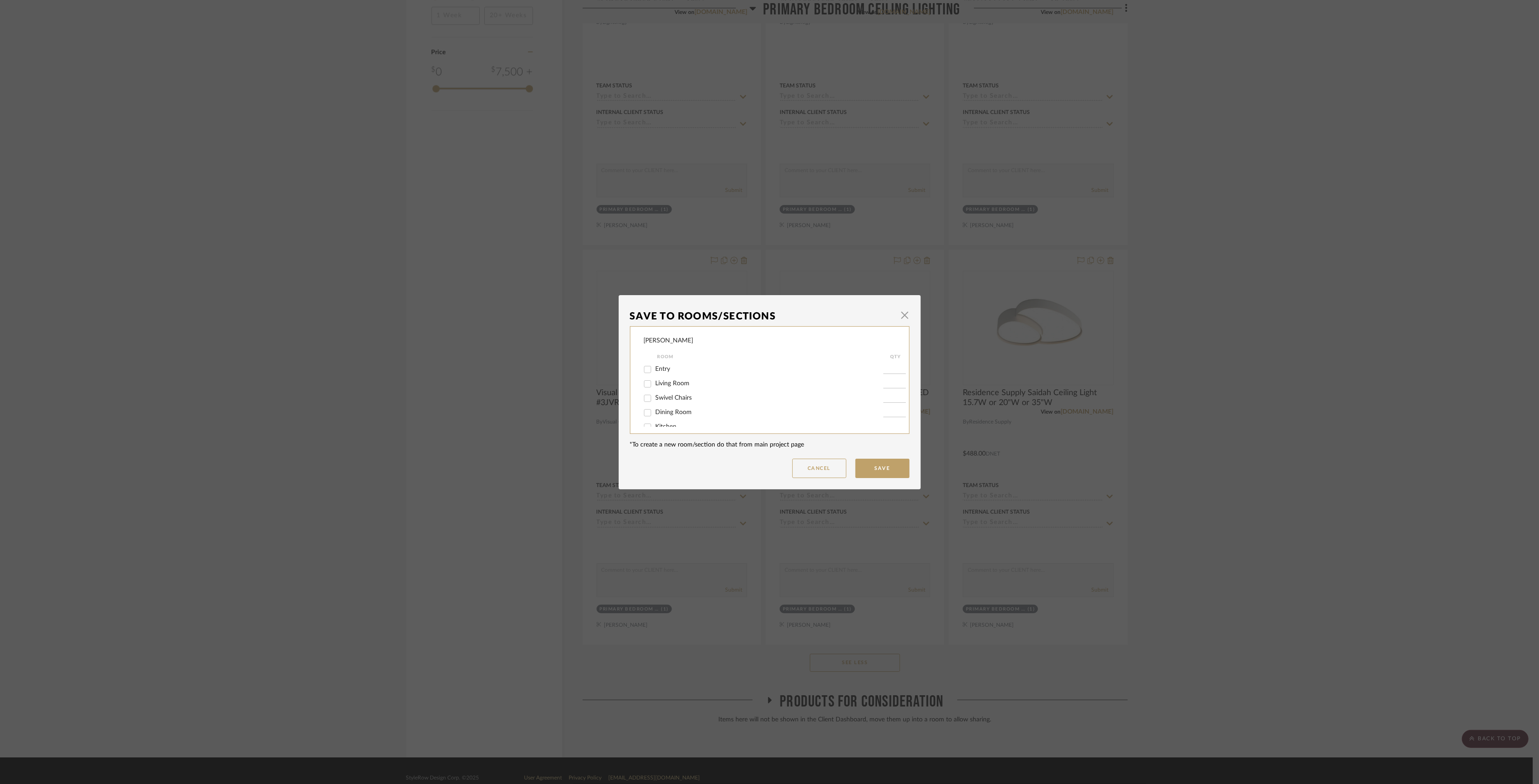
scroll to position [110, 0]
click at [683, 414] on span "Primary Bedroom Ceiling LIghting" at bounding box center [701, 417] width 93 height 7
click at [655, 414] on input "Primary Bedroom Ceiling LIghting" at bounding box center [648, 418] width 14 height 14
checkbox input "false"
click at [863, 466] on button "Save" at bounding box center [882, 468] width 54 height 19
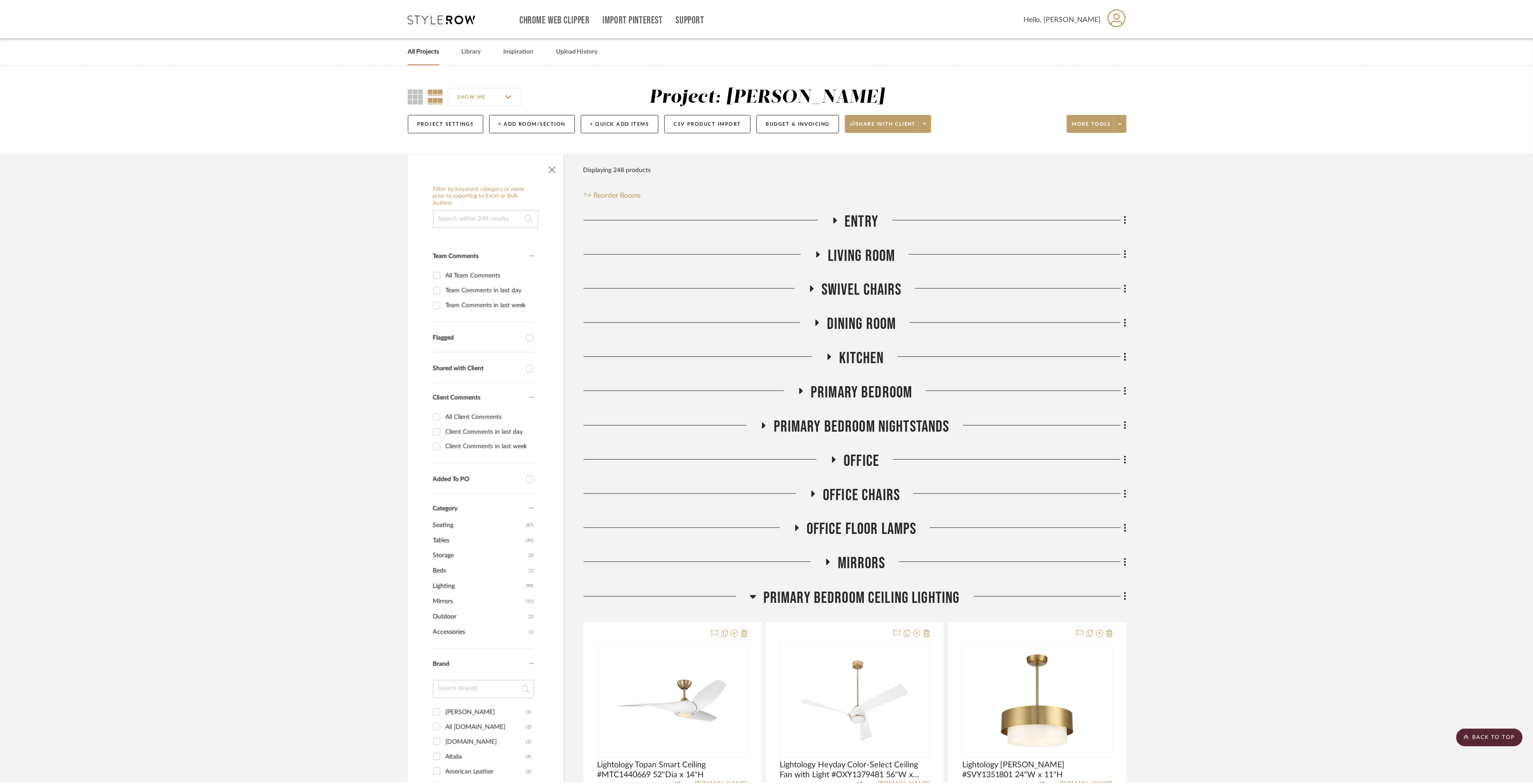
scroll to position [1173, 0]
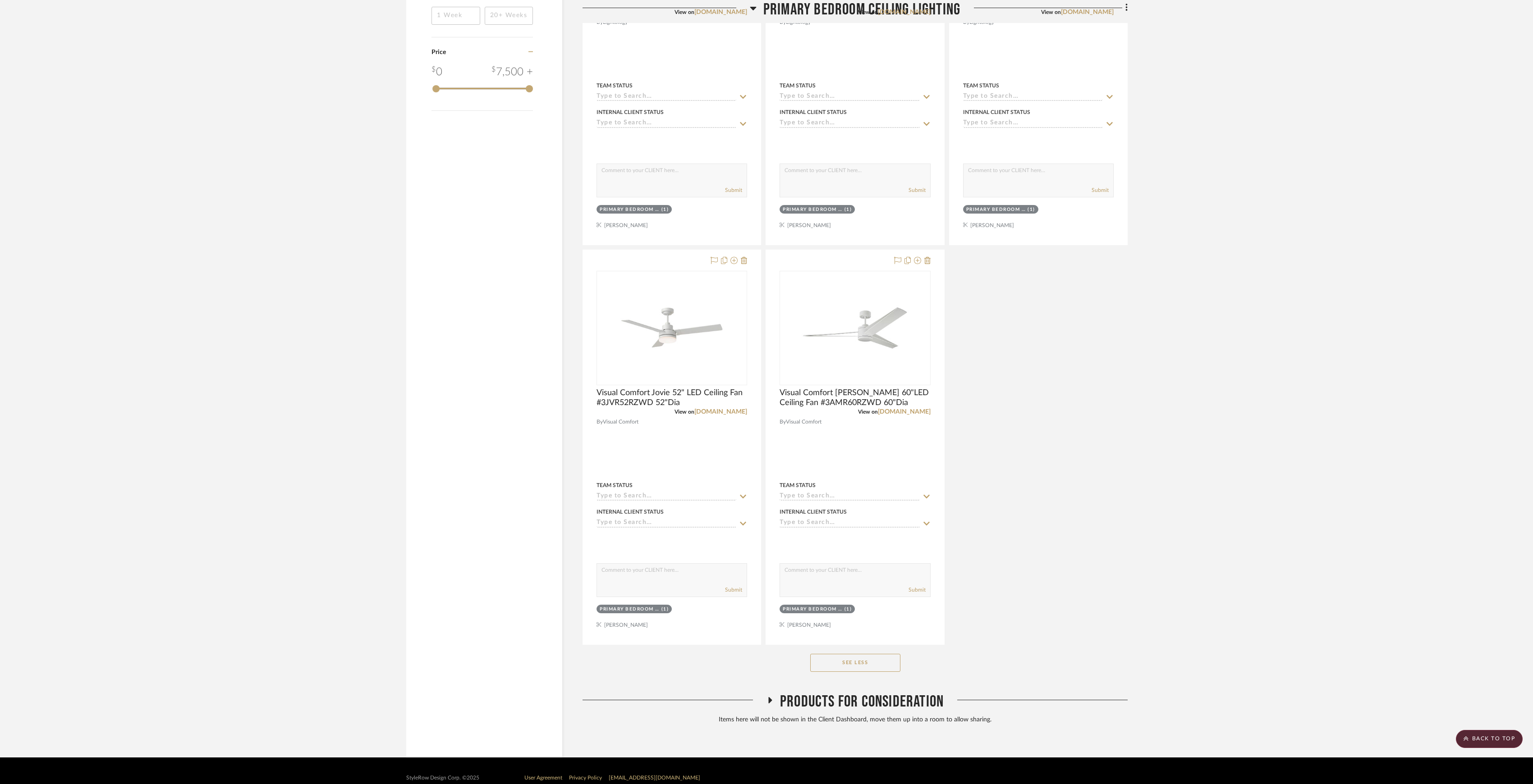
click at [869, 711] on span "Products For Consideration" at bounding box center [862, 702] width 164 height 19
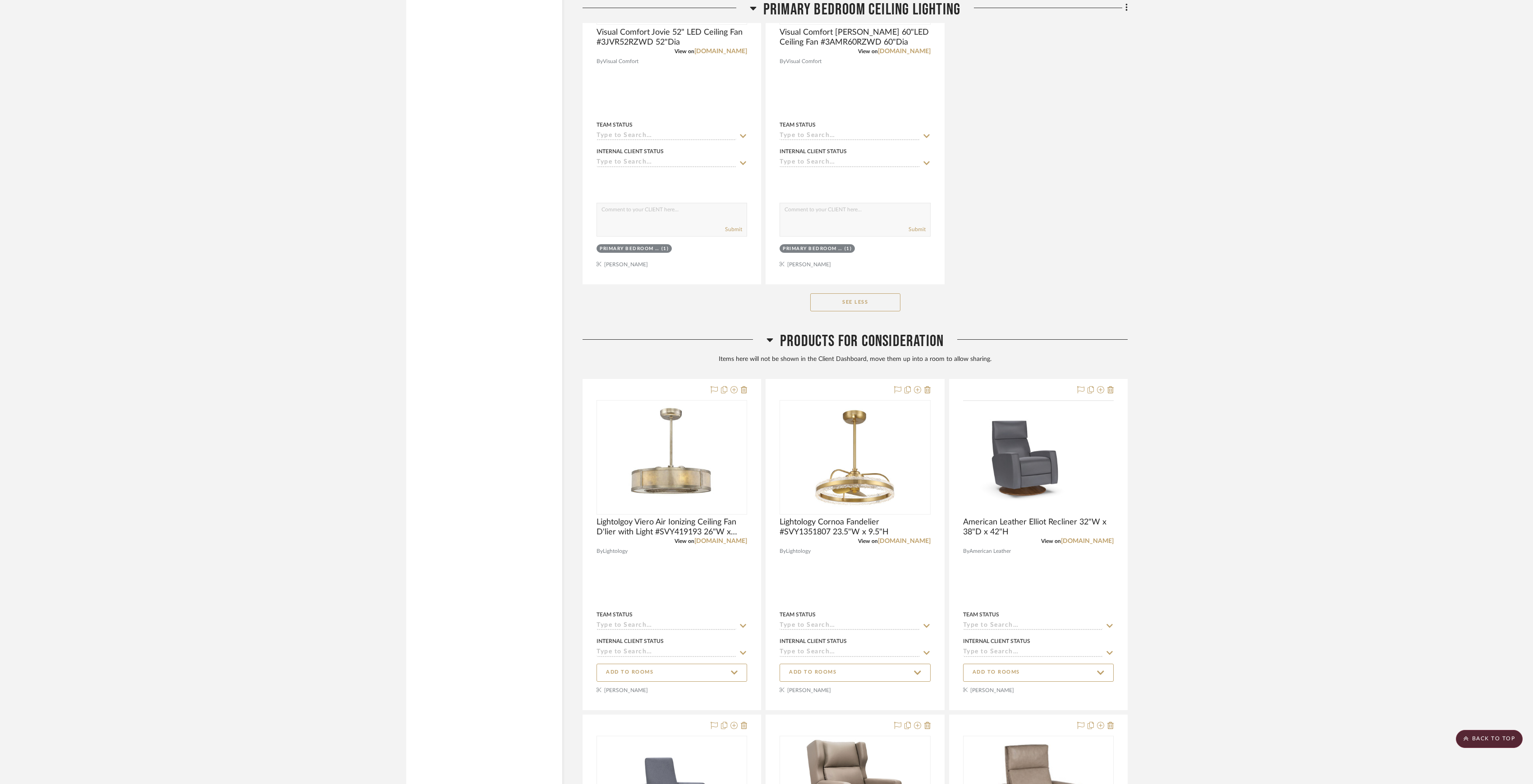
scroll to position [1594, 0]
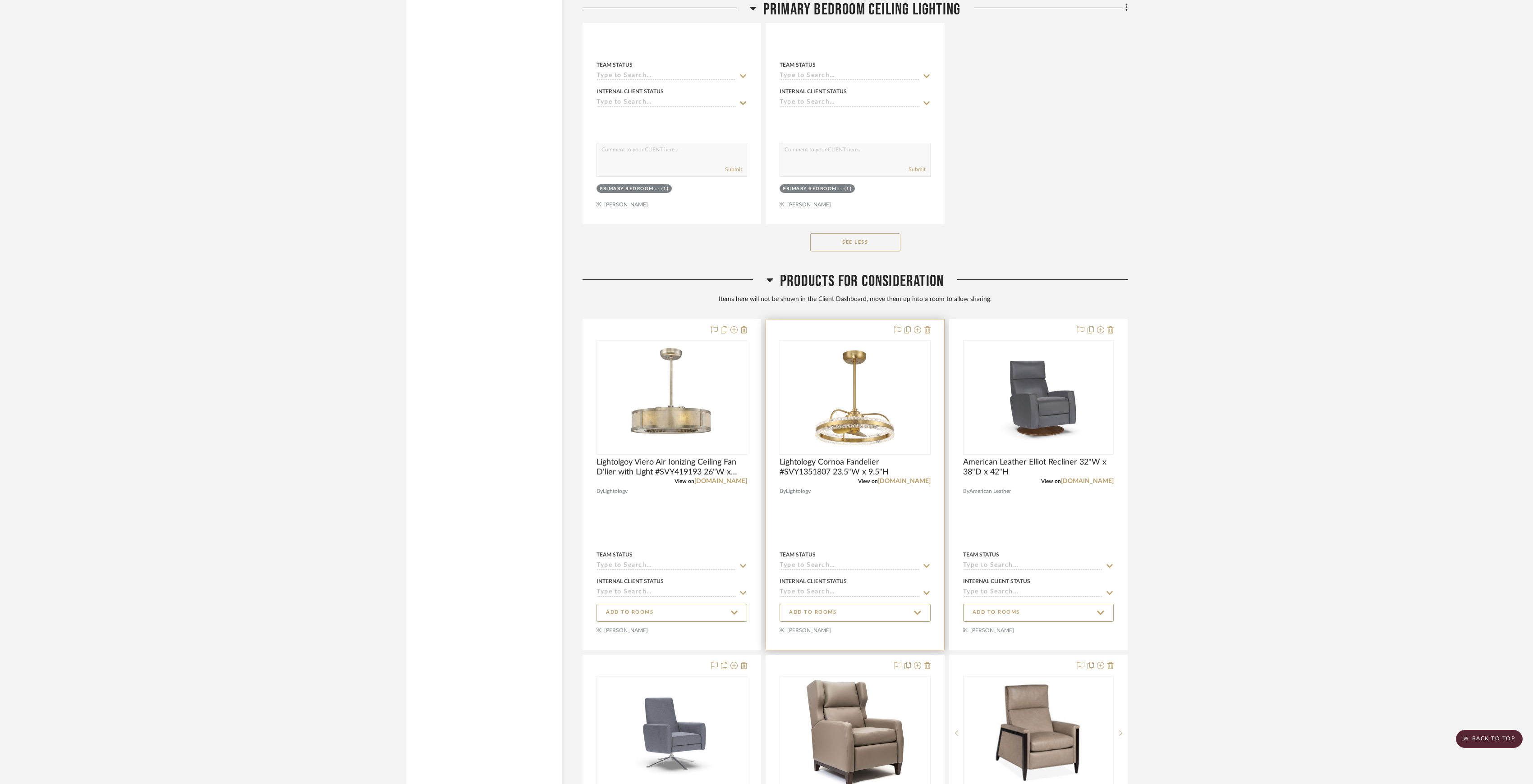
click at [922, 330] on div at bounding box center [910, 330] width 39 height 11
click at [924, 334] on icon at bounding box center [927, 330] width 7 height 7
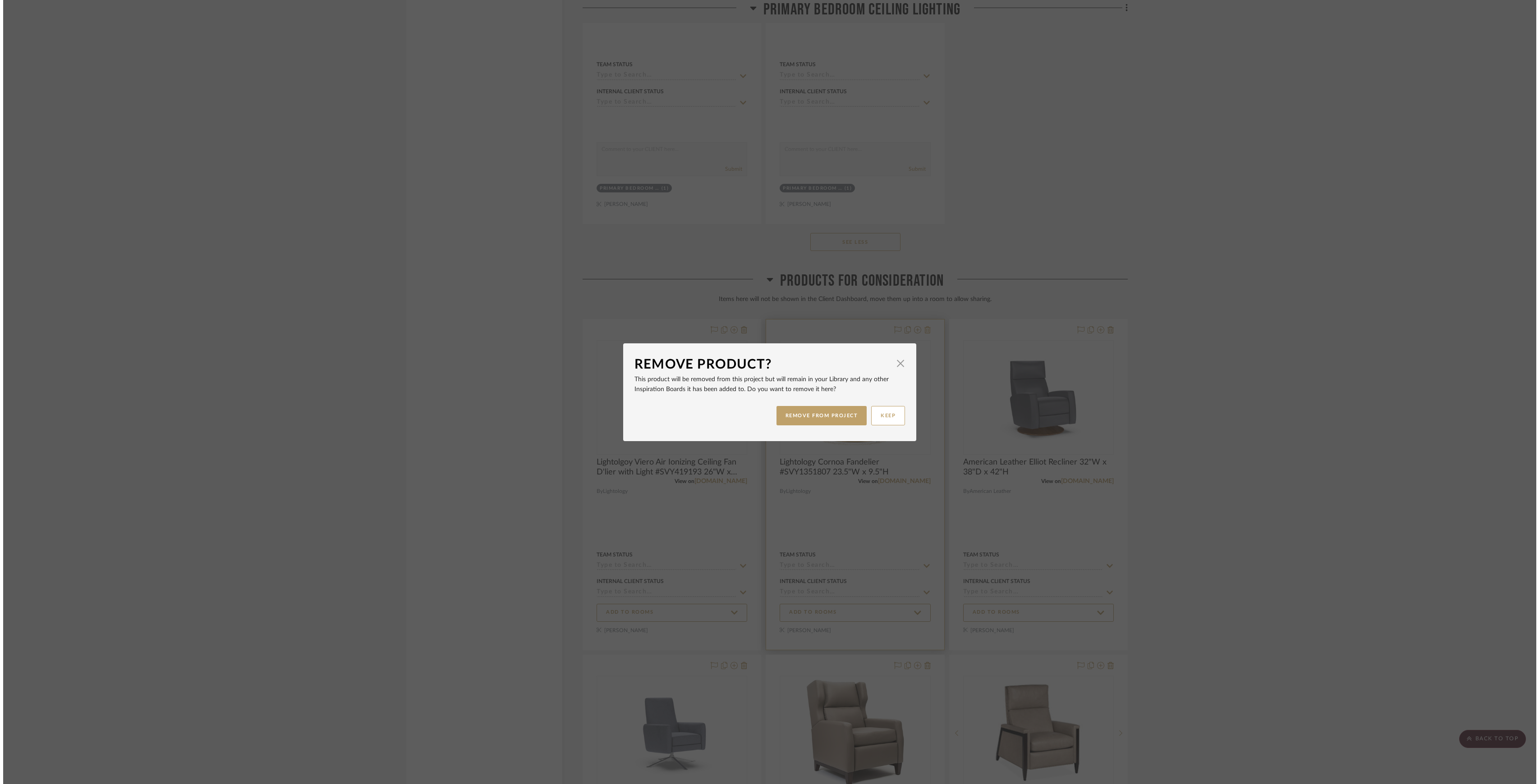
scroll to position [0, 0]
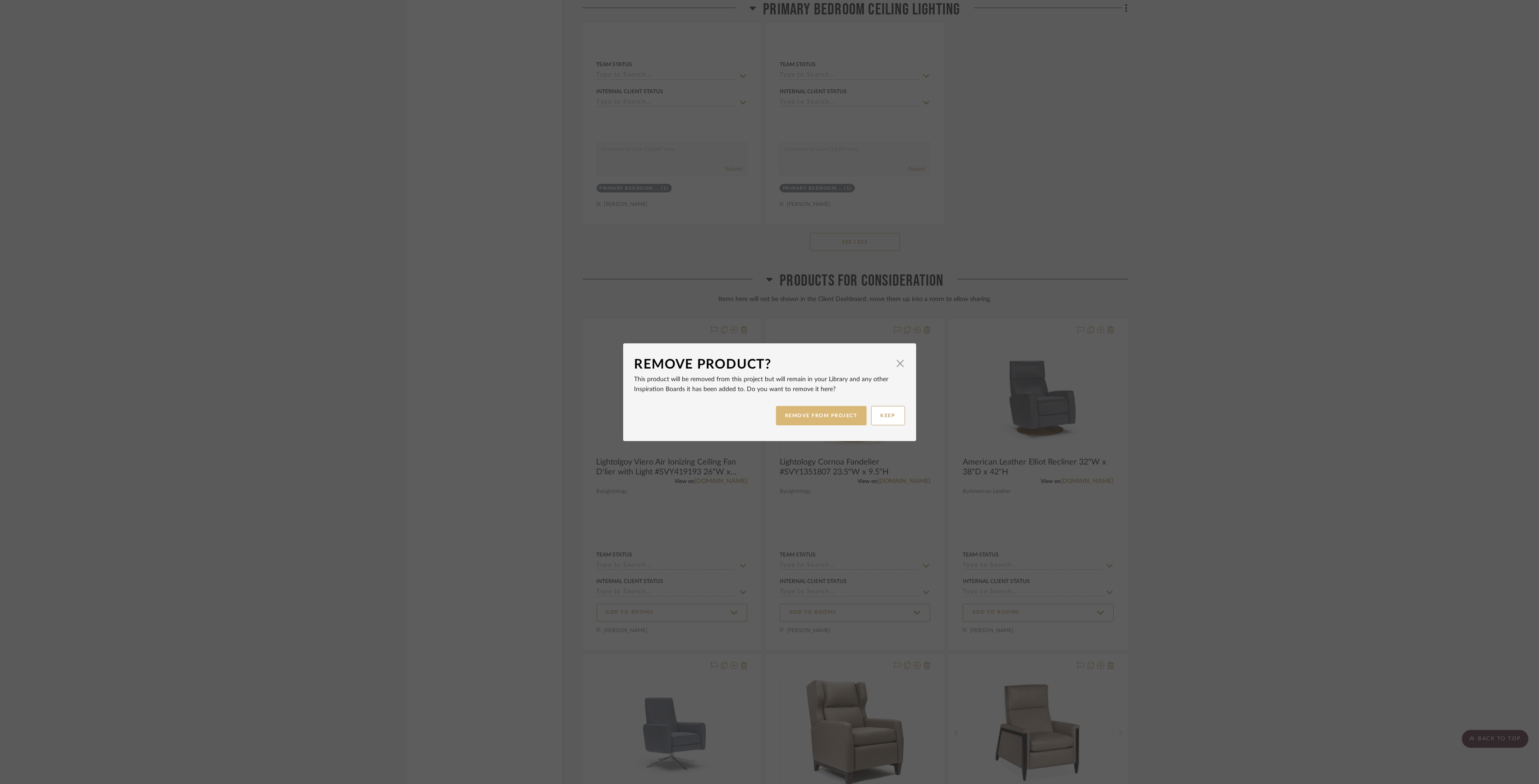
click at [816, 418] on button "REMOVE FROM PROJECT" at bounding box center [821, 416] width 91 height 19
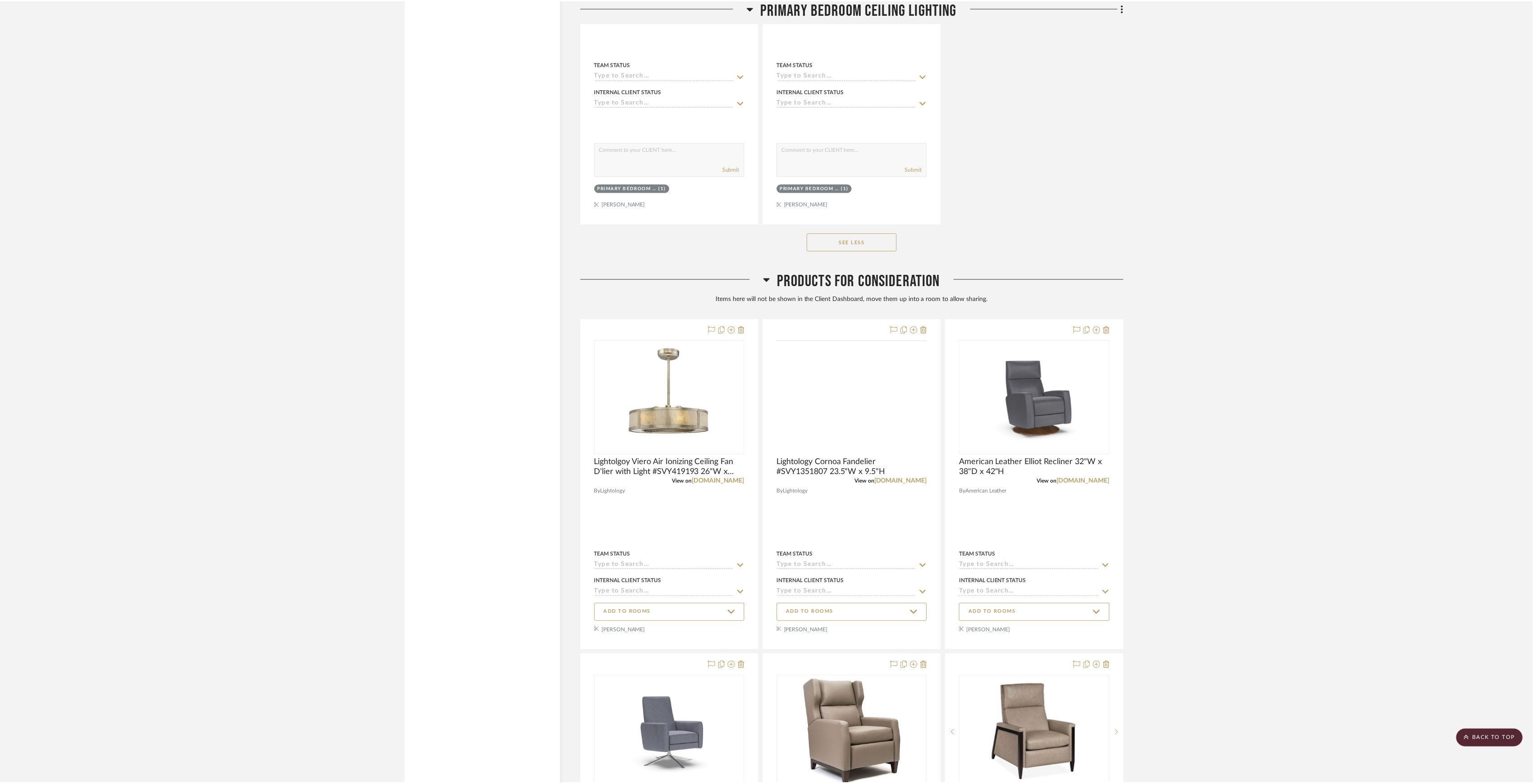
scroll to position [1594, 0]
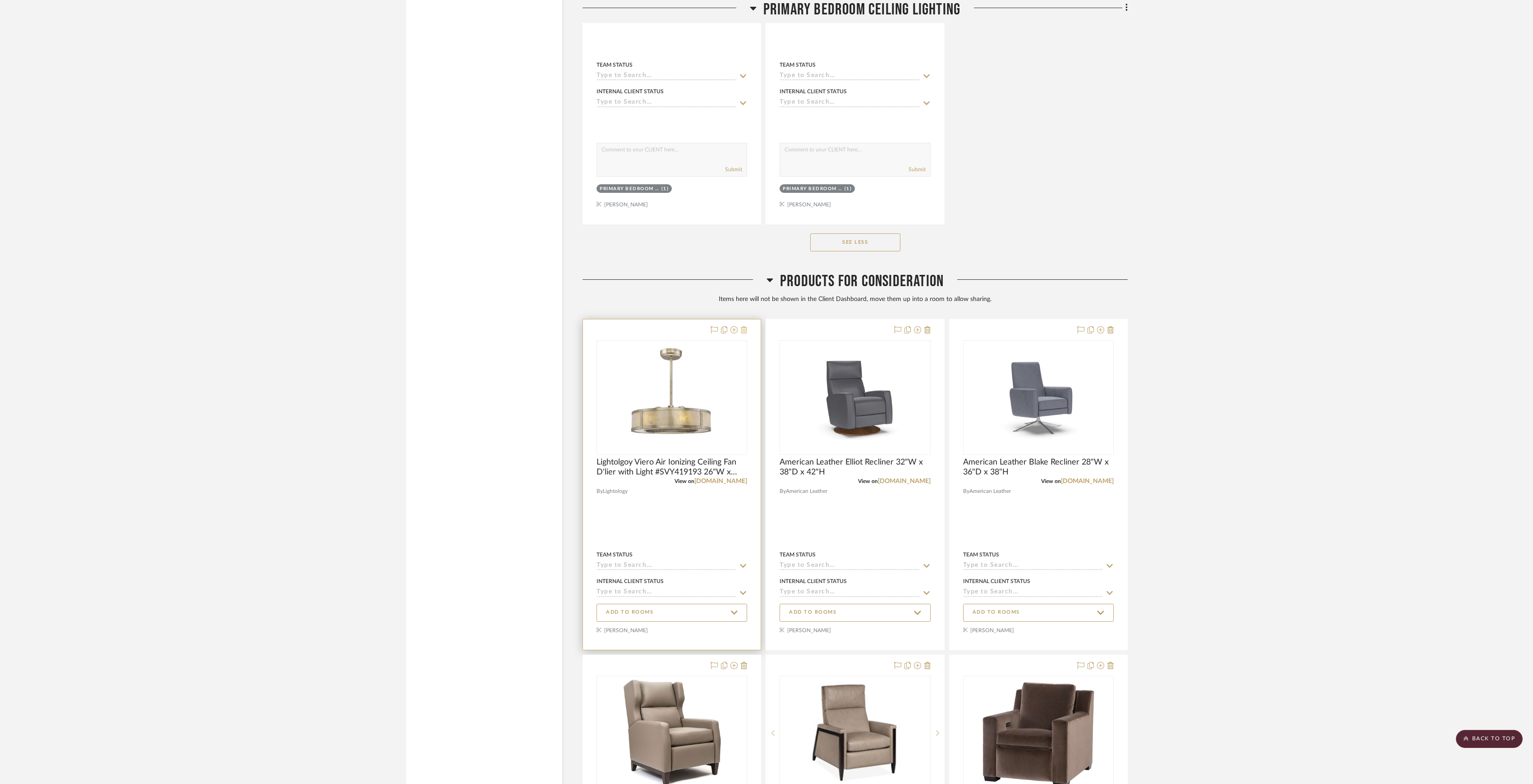
click at [744, 333] on icon at bounding box center [744, 330] width 7 height 7
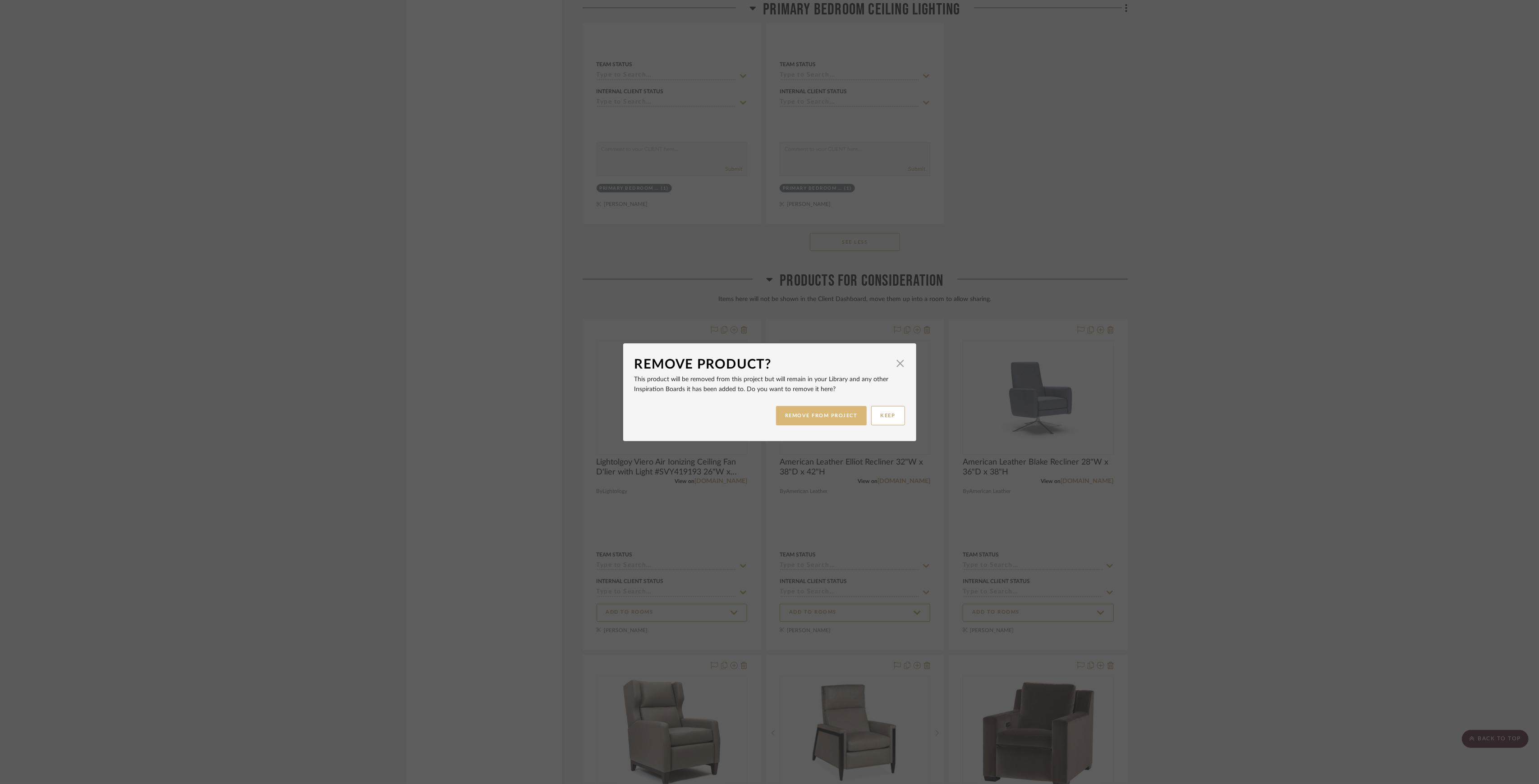
click at [817, 410] on button "REMOVE FROM PROJECT" at bounding box center [821, 416] width 91 height 19
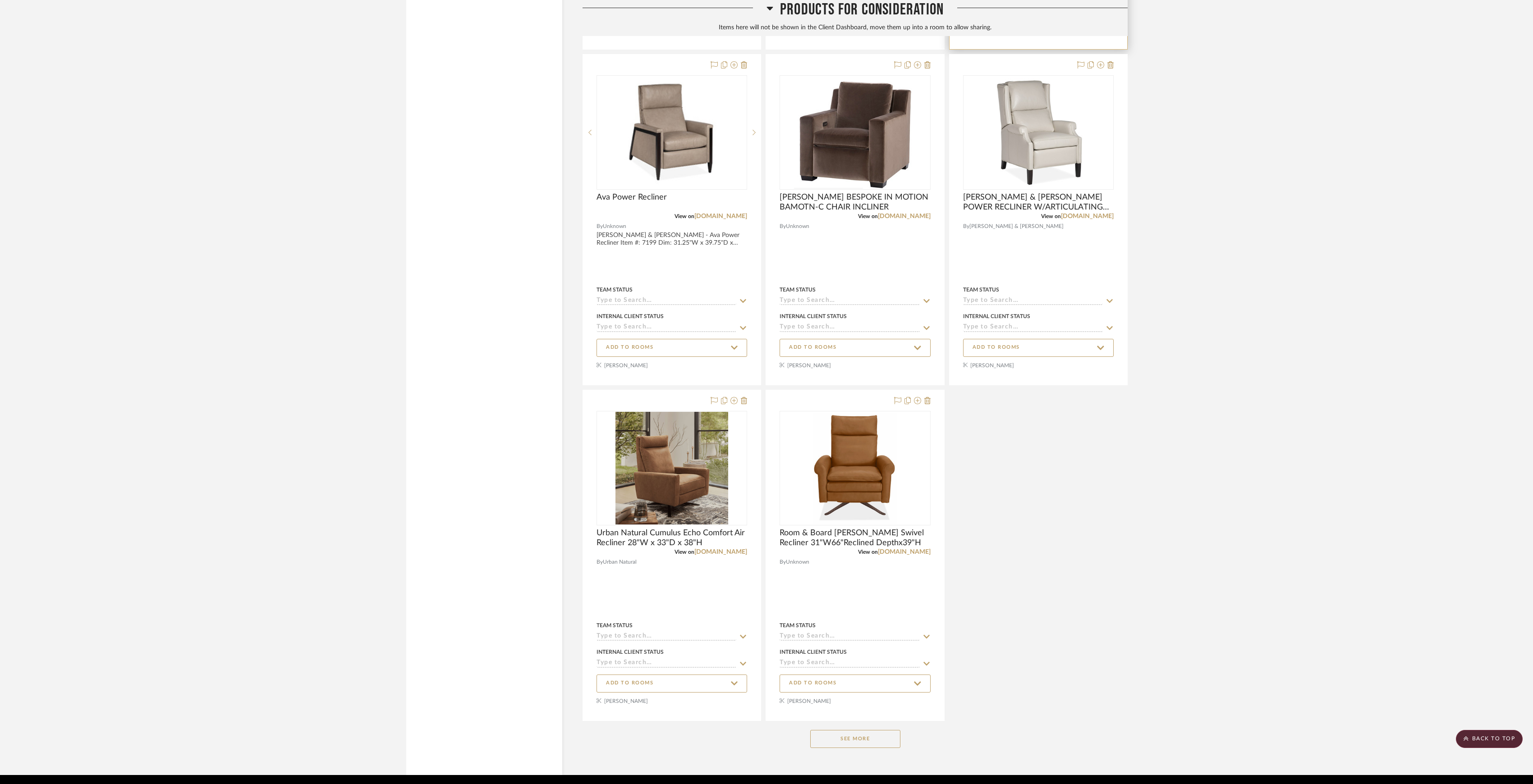
scroll to position [2234, 0]
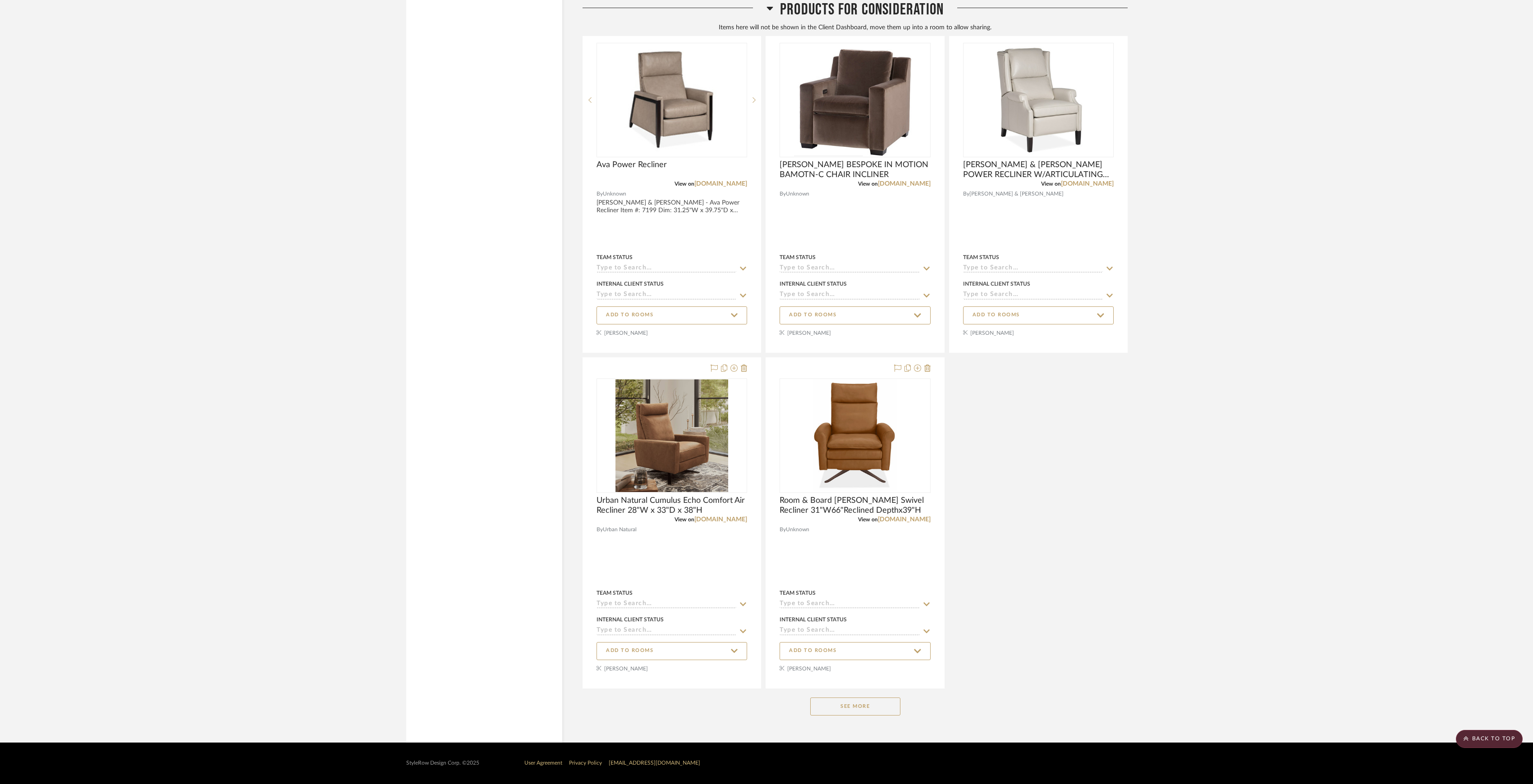
click at [851, 708] on button "See More" at bounding box center [855, 706] width 90 height 18
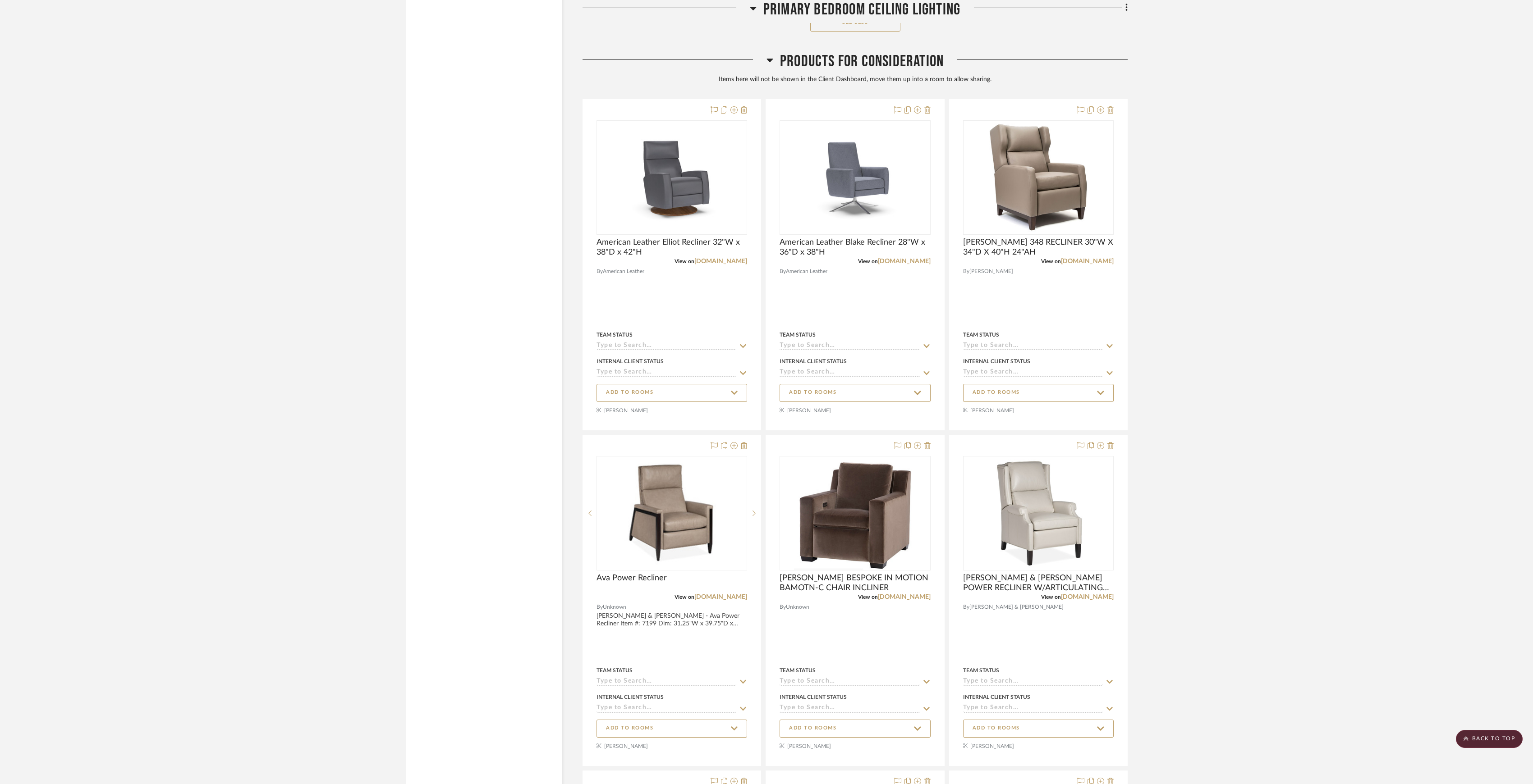
scroll to position [1754, 0]
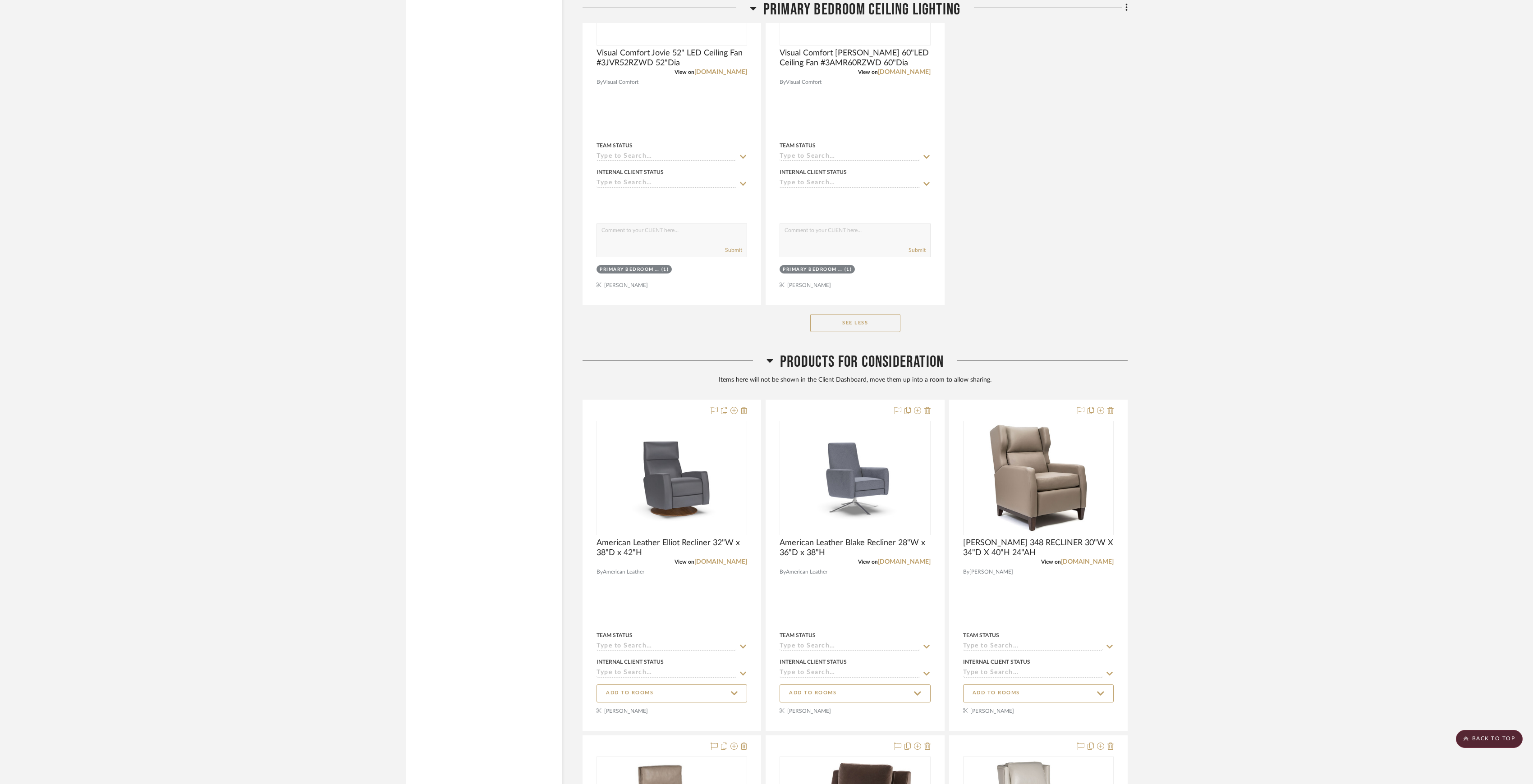
click at [906, 356] on span "Products For Consideration" at bounding box center [862, 362] width 164 height 19
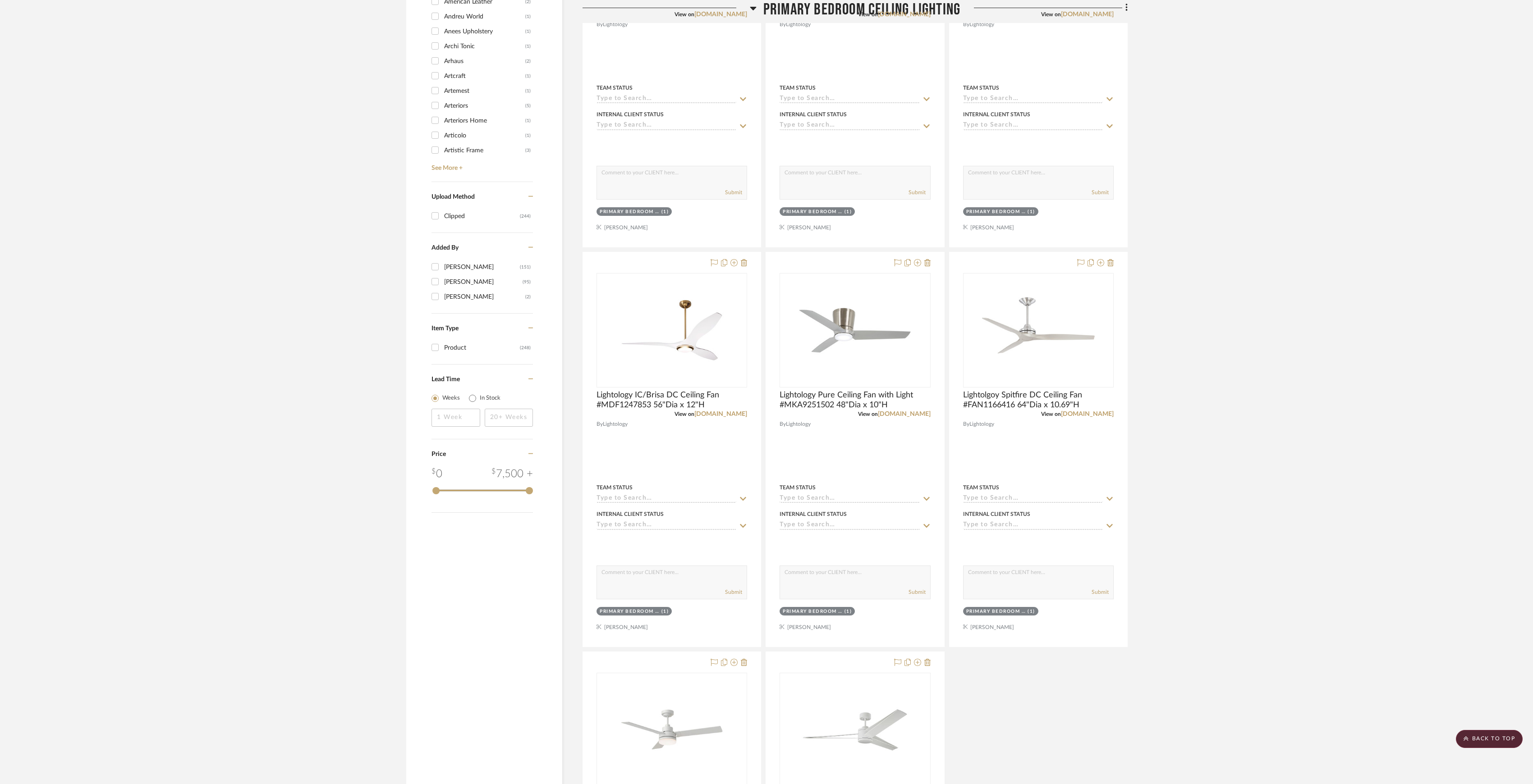
scroll to position [351, 0]
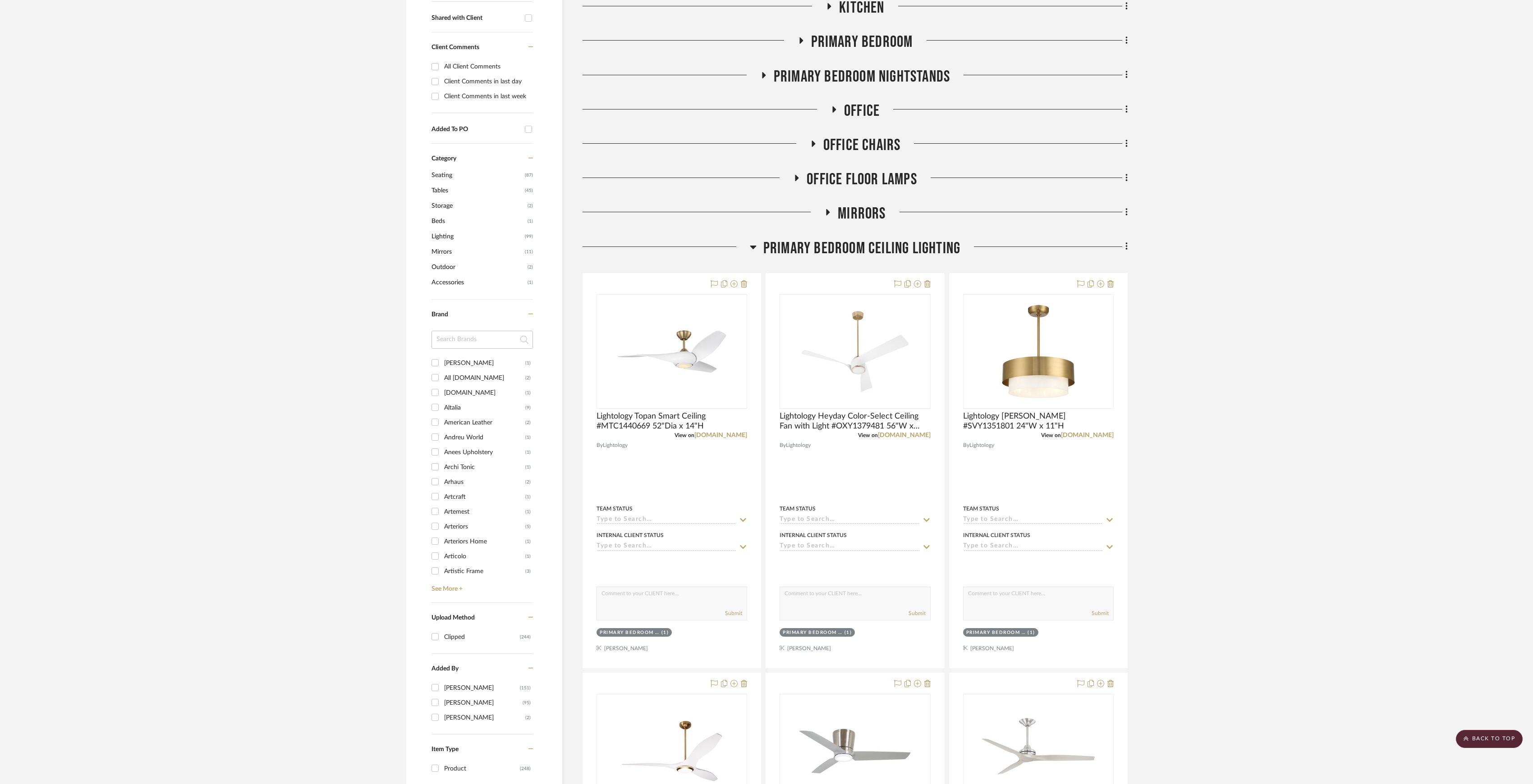
click at [871, 242] on span "Primary Bedroom Ceiling LIghting" at bounding box center [862, 248] width 197 height 19
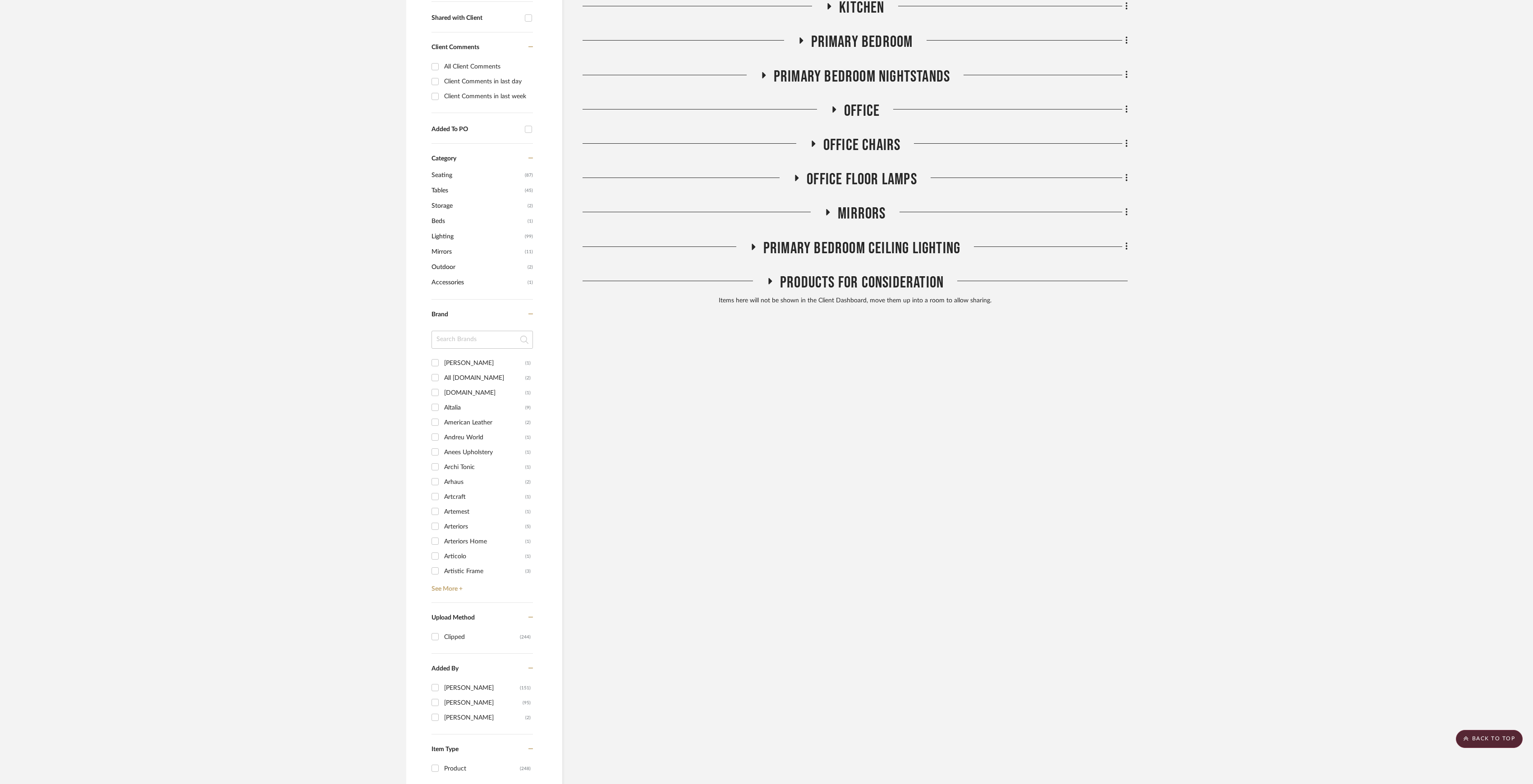
scroll to position [170, 0]
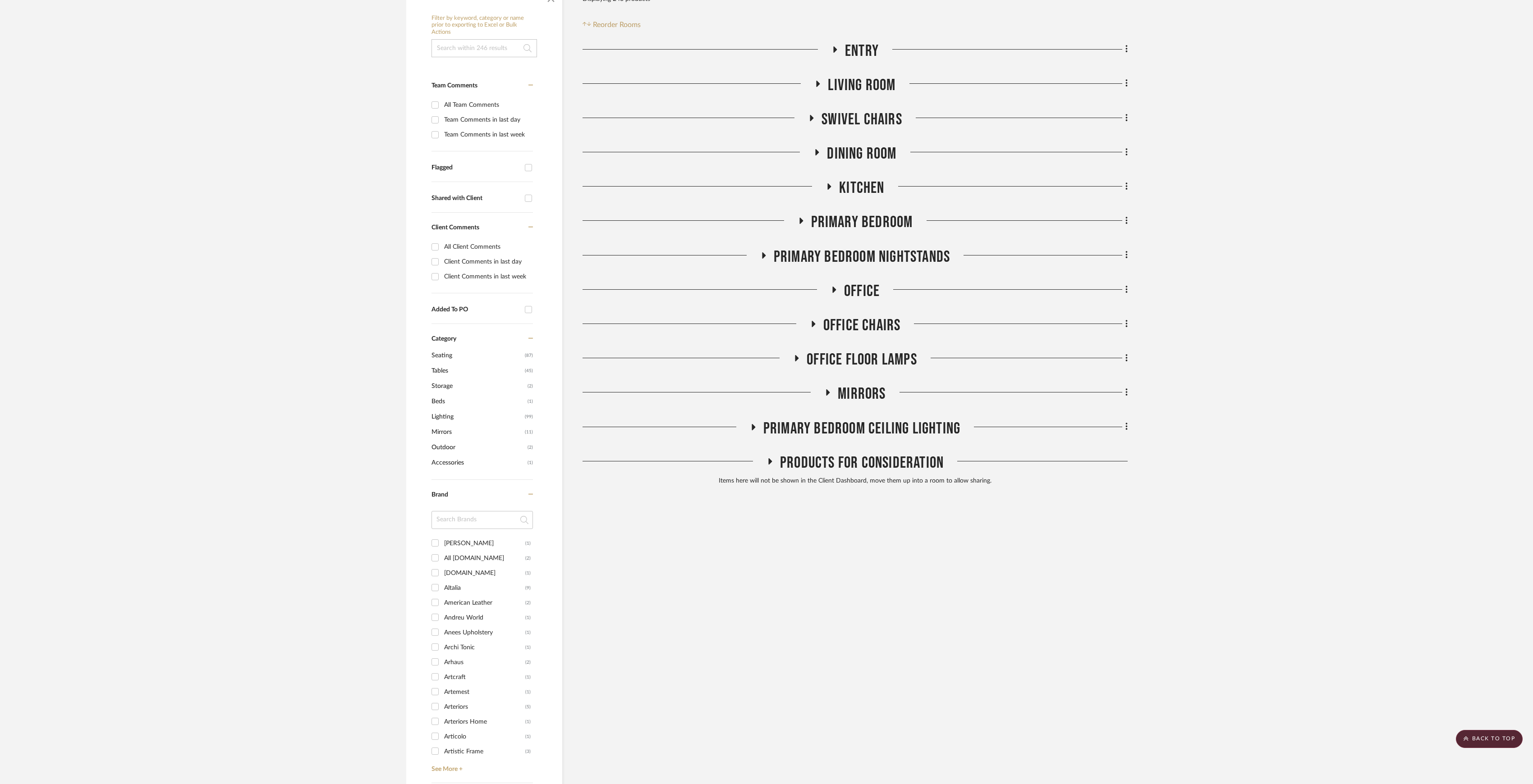
click at [860, 294] on span "Office" at bounding box center [862, 291] width 36 height 19
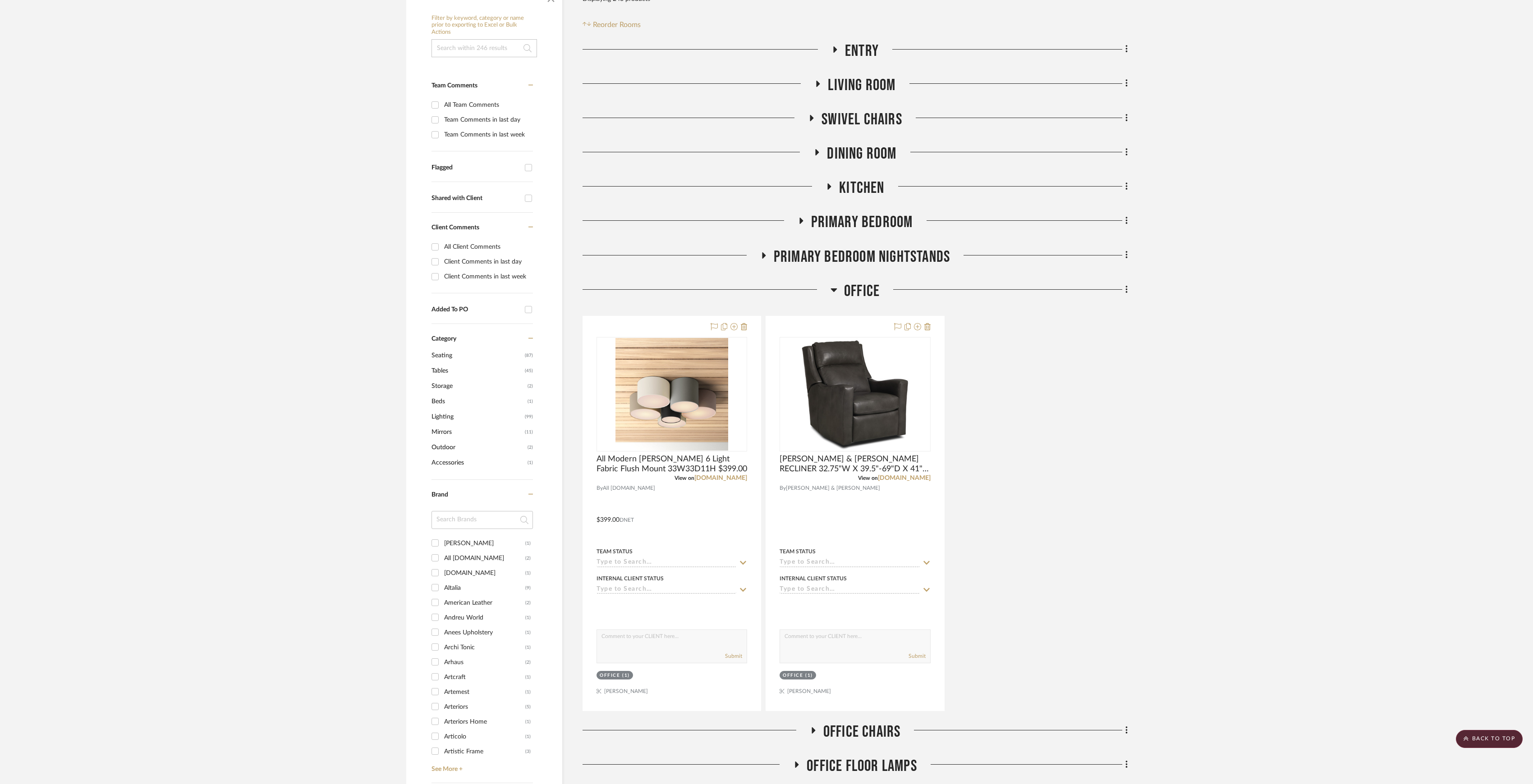
click at [989, 468] on div "All Modern [PERSON_NAME] 6 Light Fabric Flush Mount 33W33D11H $399.00 View on […" at bounding box center [855, 514] width 545 height 395
click at [862, 298] on span "Office" at bounding box center [862, 291] width 36 height 19
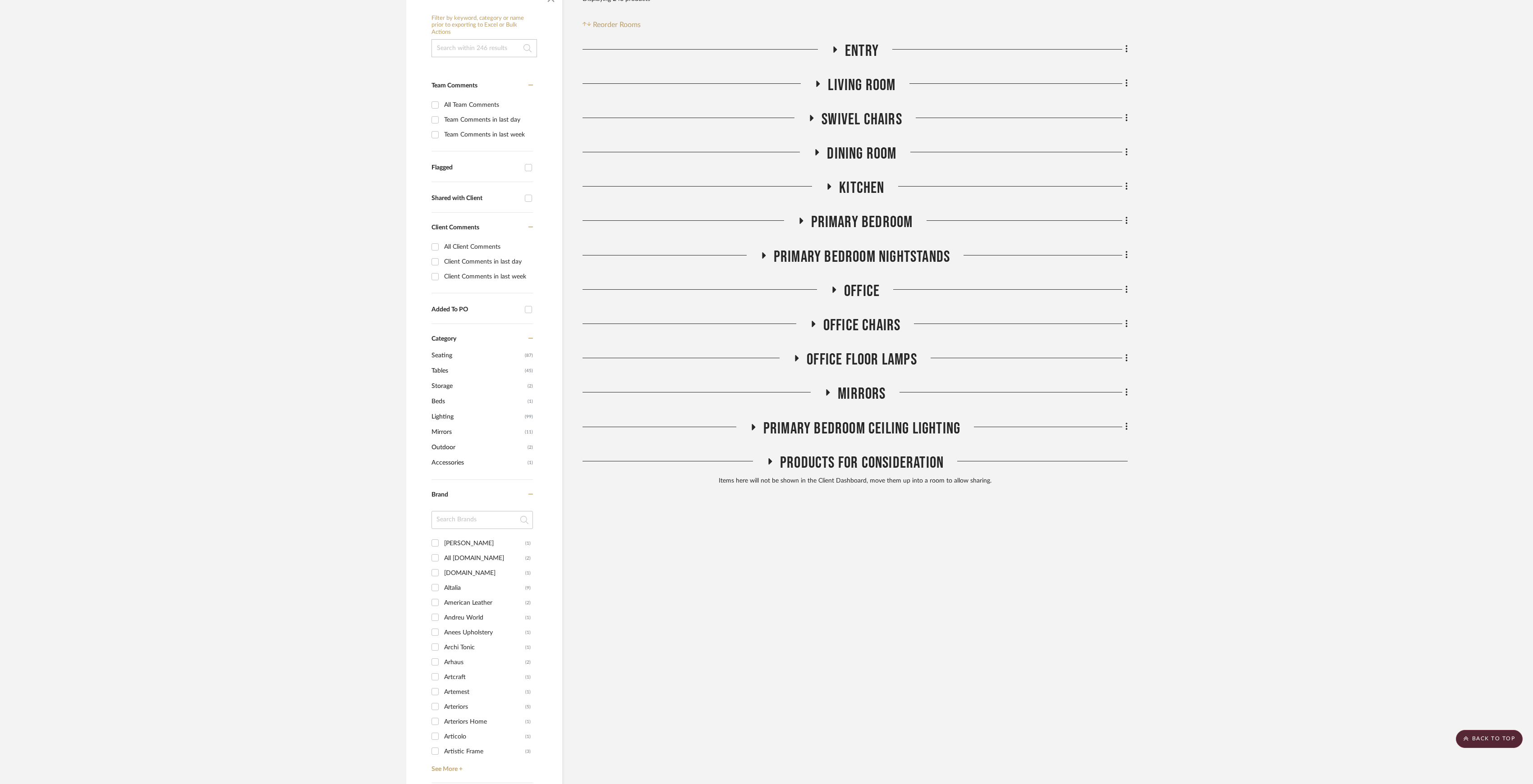
scroll to position [0, 0]
